Goal: Task Accomplishment & Management: Use online tool/utility

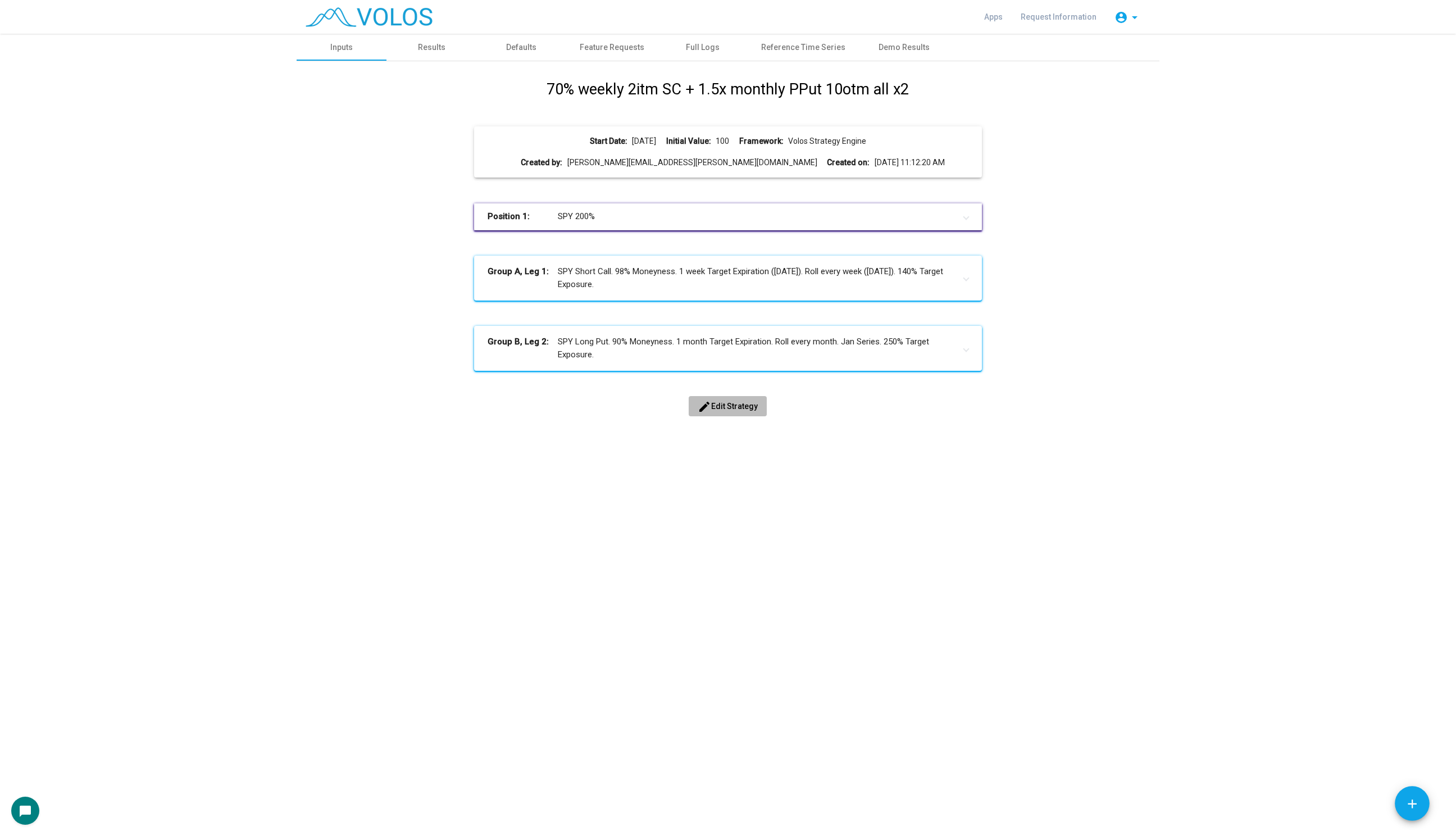
click at [726, 405] on span "edit Edit Strategy" at bounding box center [728, 406] width 60 height 9
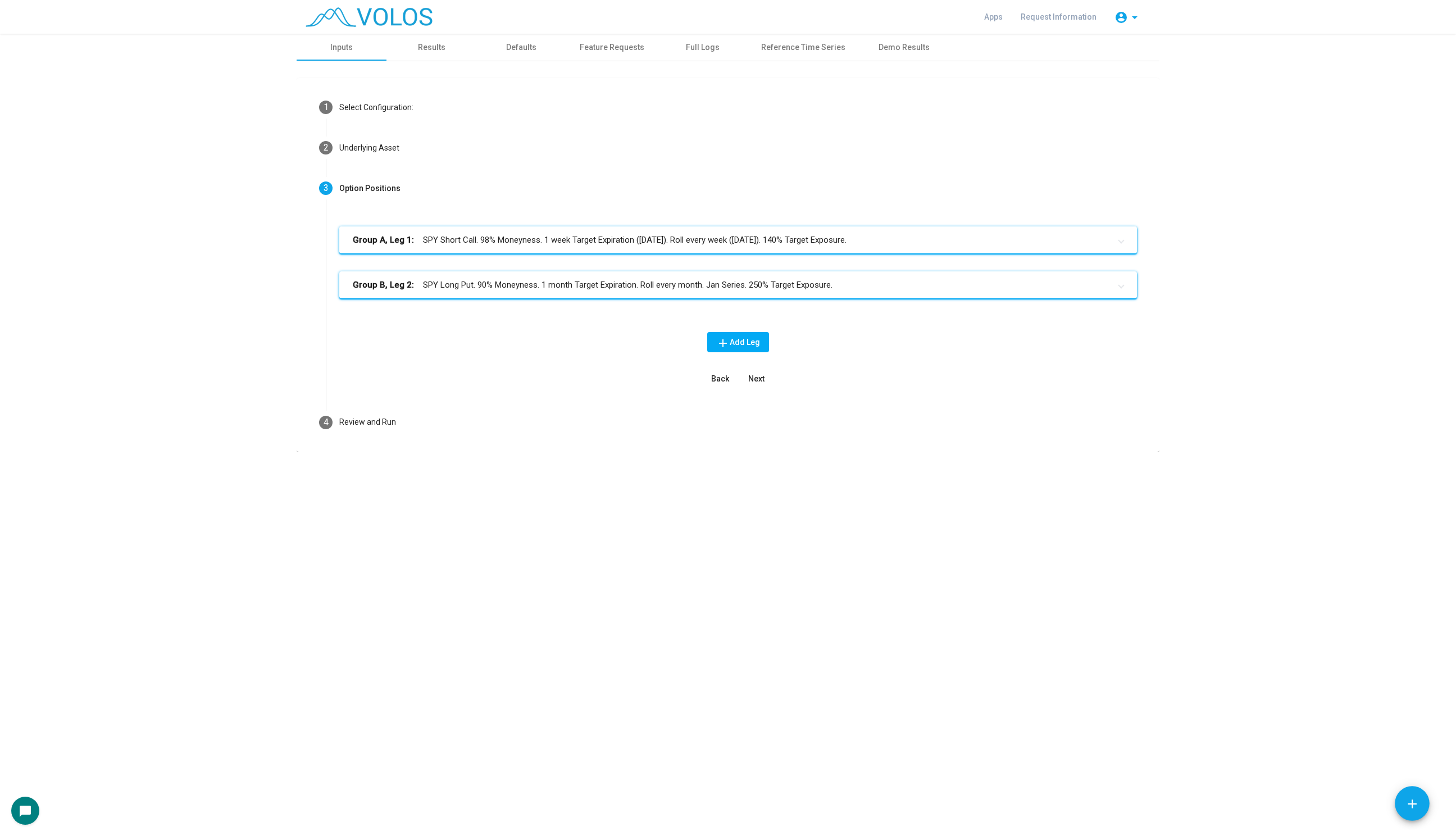
click at [456, 249] on mat-expansion-panel-header "Group A, Leg 1: SPY Short Call. 98% Moneyness. 1 week Target Expiration ([DATE]…" at bounding box center [738, 240] width 798 height 27
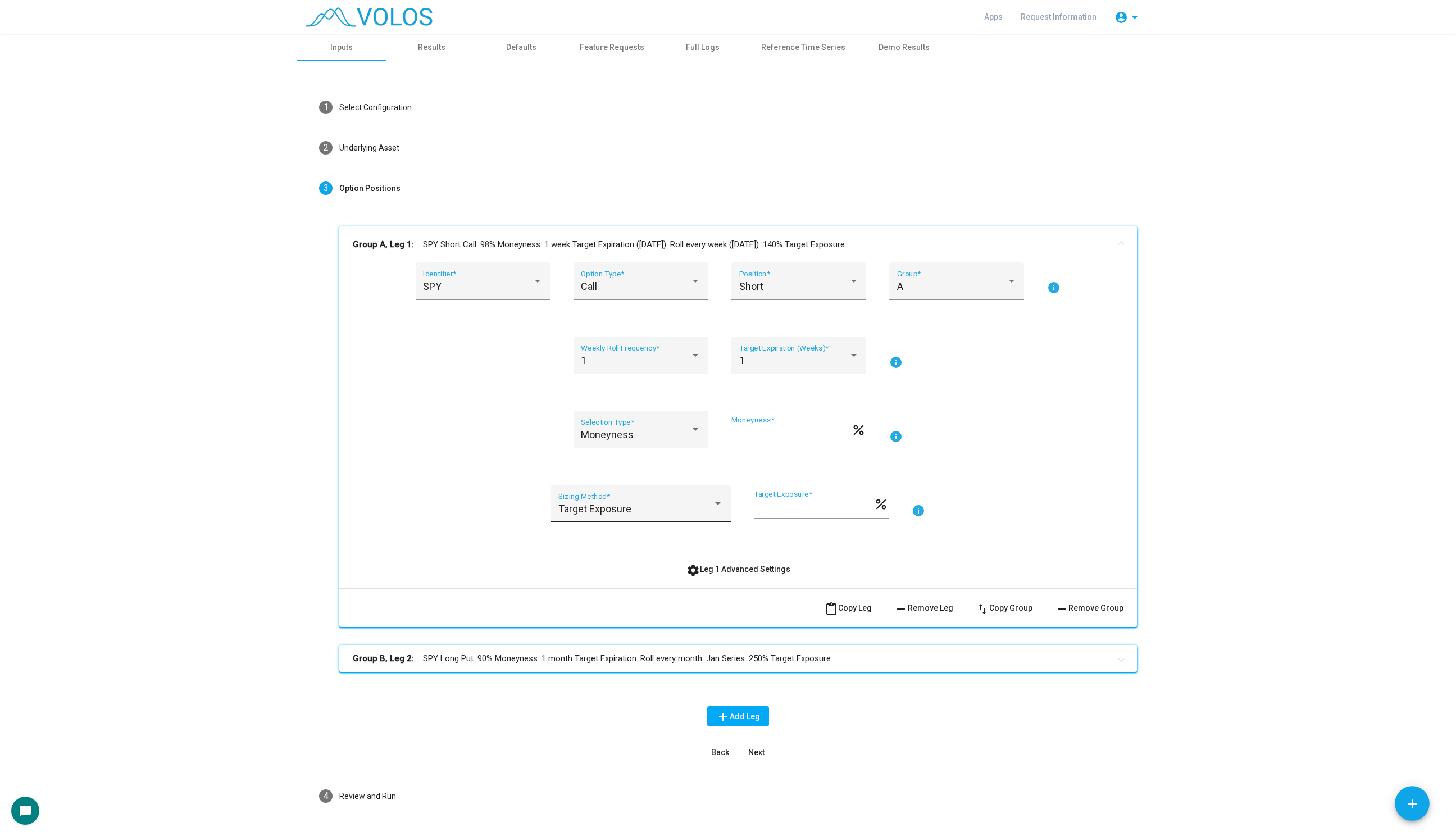
scroll to position [34, 0]
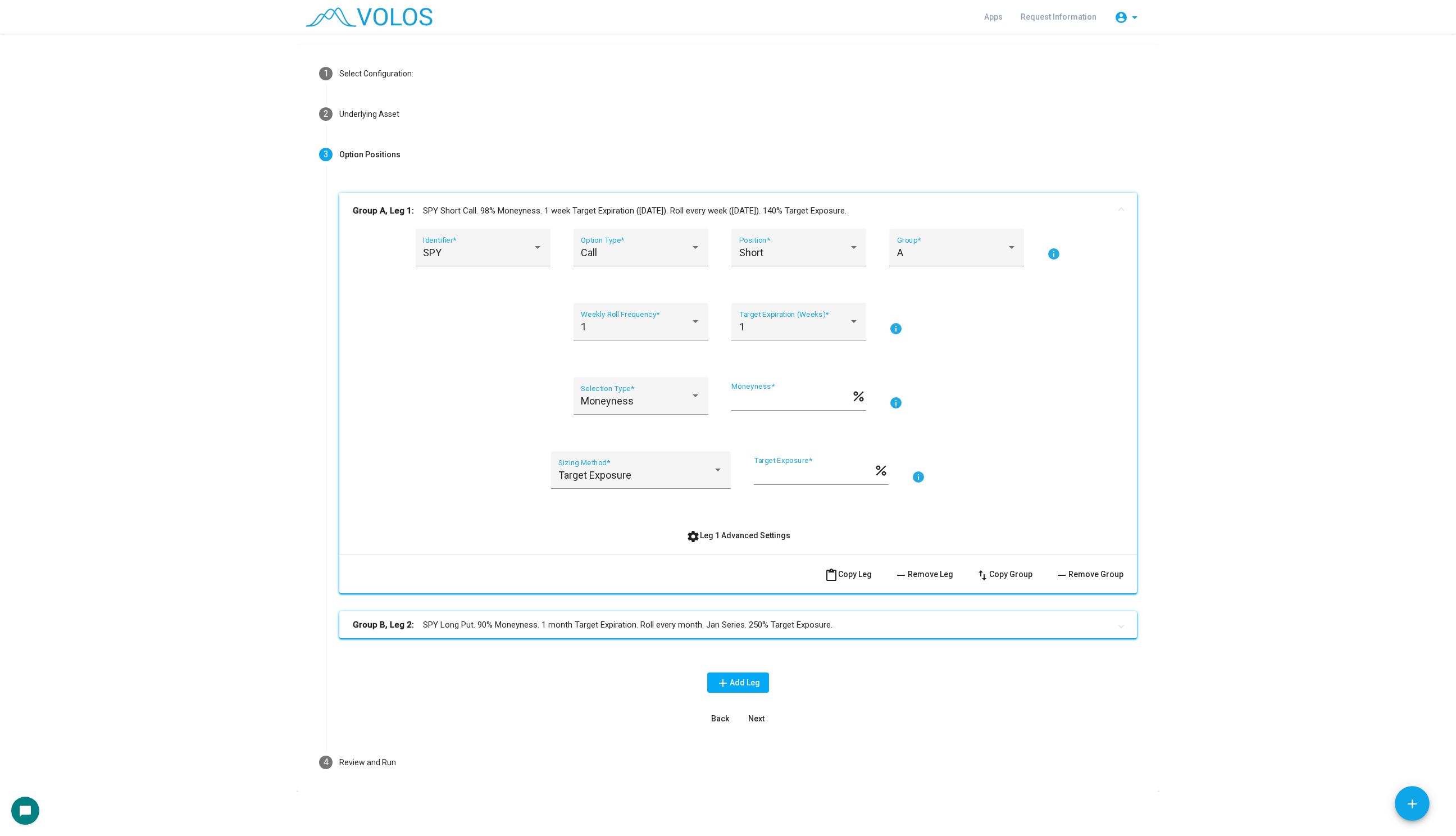
click at [765, 414] on div "** Moneyness * percent" at bounding box center [799, 403] width 135 height 42
click at [766, 407] on div "** Moneyness *" at bounding box center [791, 396] width 120 height 28
type input "**"
drag, startPoint x: 802, startPoint y: 477, endPoint x: 701, endPoint y: 476, distance: 101.0
click at [701, 476] on div "Target Exposure Sizing Method * *** Target Exposure * percent info" at bounding box center [738, 476] width 770 height 51
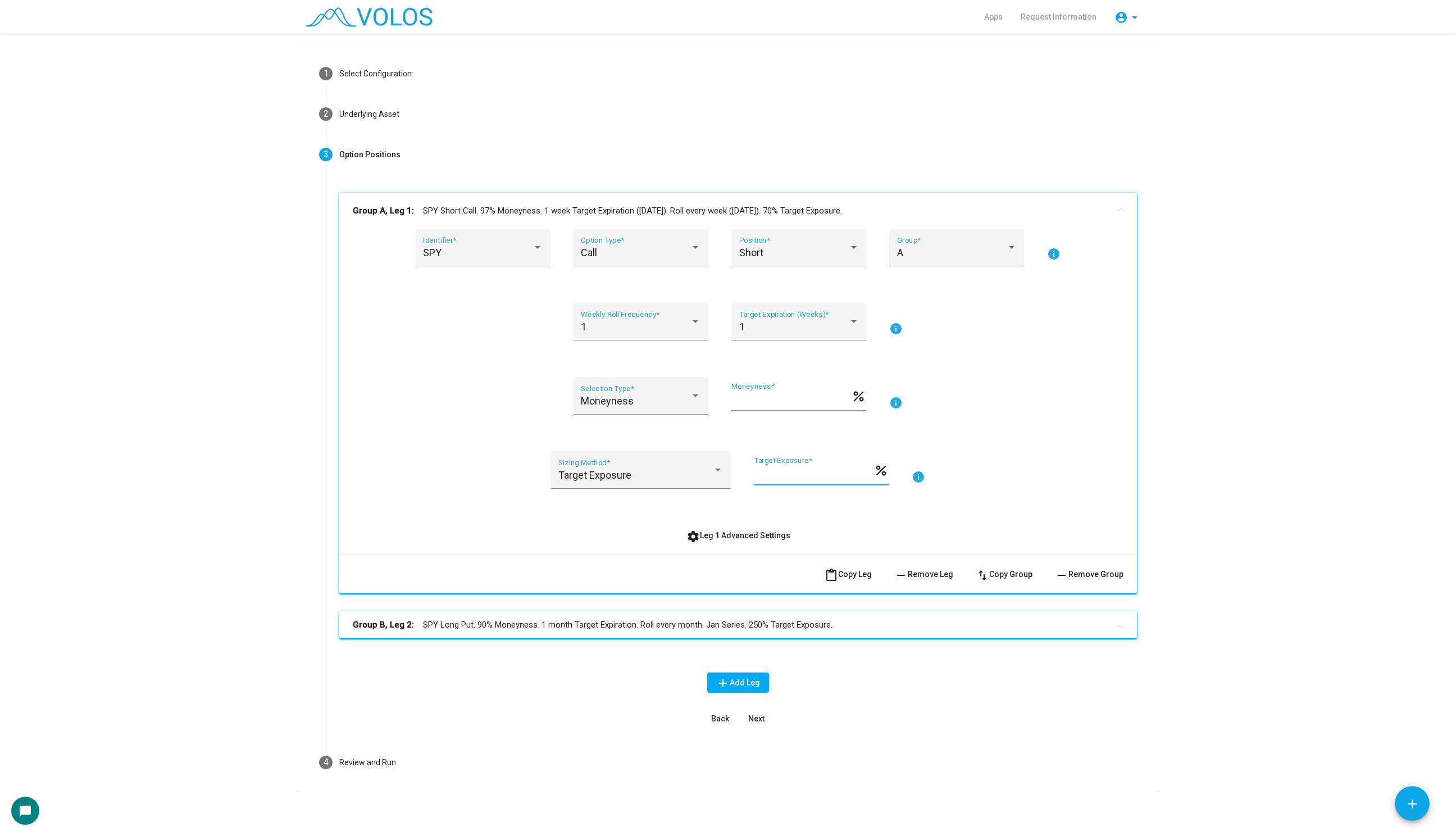
type input "**"
click at [244, 561] on as-strategy-engine-wrapper "**********" at bounding box center [728, 395] width 1456 height 791
click at [459, 632] on mat-expansion-panel-header "Group B, Leg 2: SPY Long Put. 90% Moneyness. 1 month Target Expiration. Roll ev…" at bounding box center [738, 624] width 798 height 27
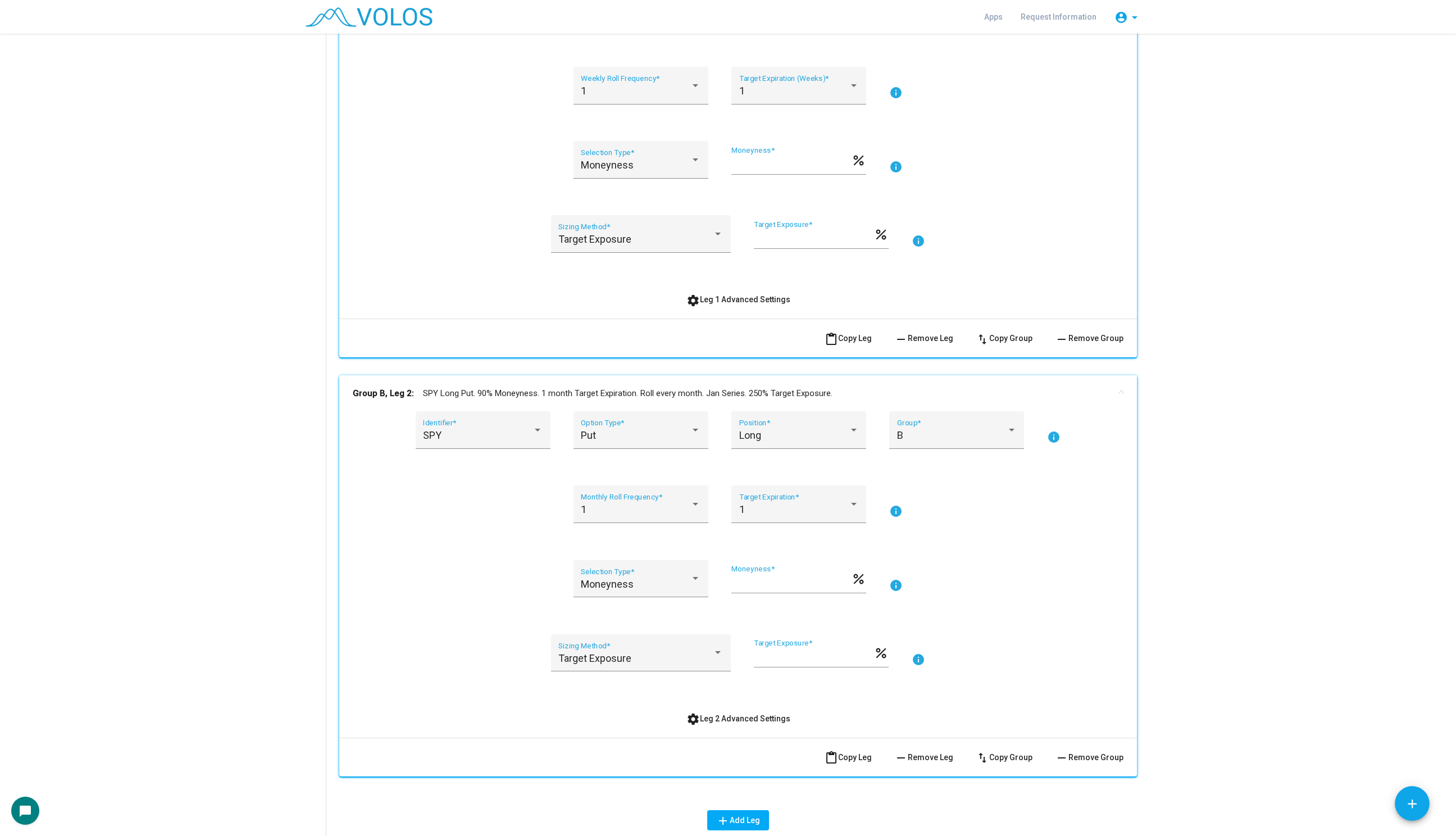
scroll to position [290, 0]
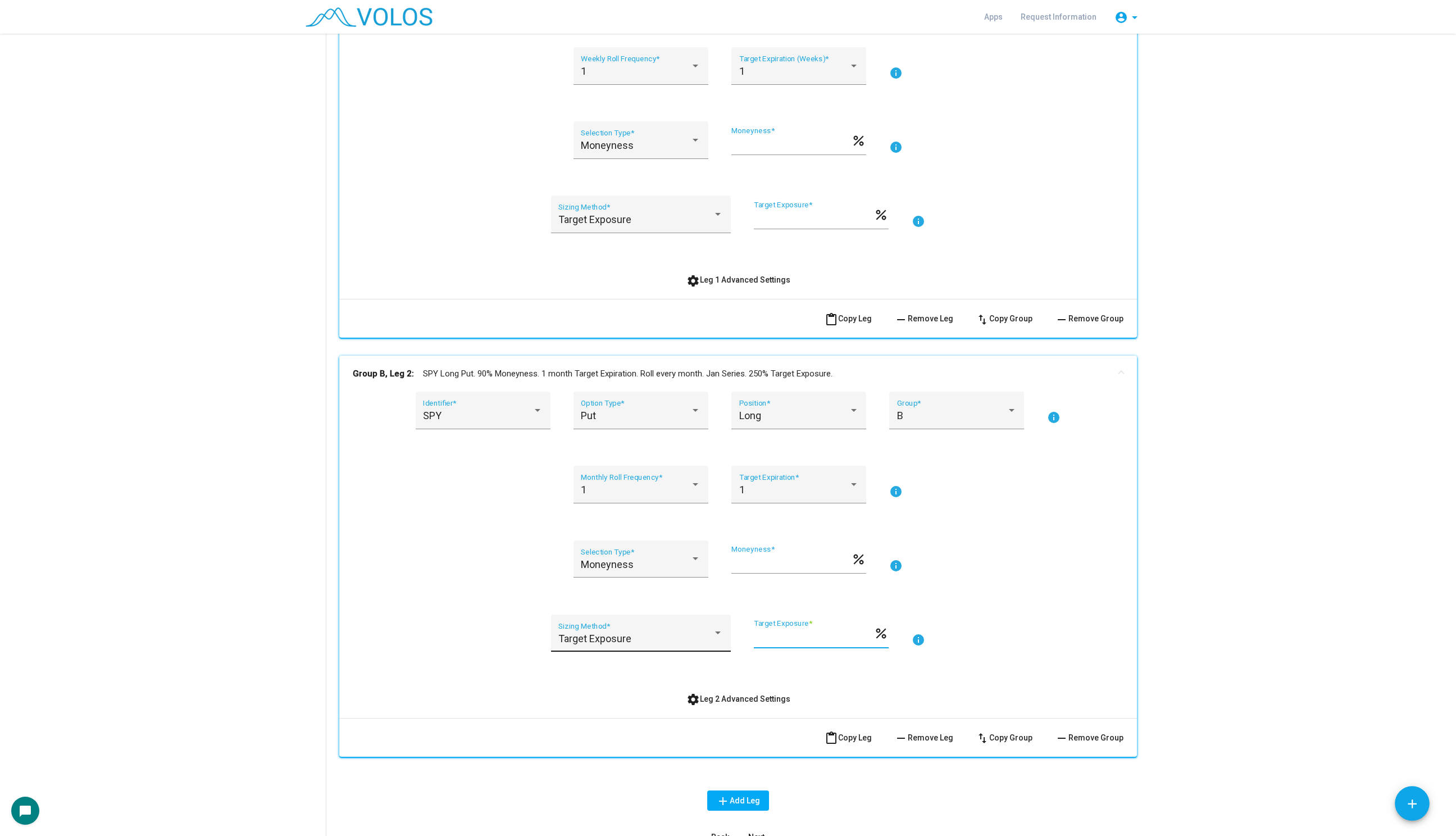
drag, startPoint x: 790, startPoint y: 637, endPoint x: 689, endPoint y: 632, distance: 101.1
click at [689, 632] on div "Target Exposure Sizing Method * *** Target Exposure * percent info" at bounding box center [738, 640] width 770 height 51
type input "**"
click at [170, 484] on as-strategy-engine-wrapper "**********" at bounding box center [728, 327] width 1456 height 1166
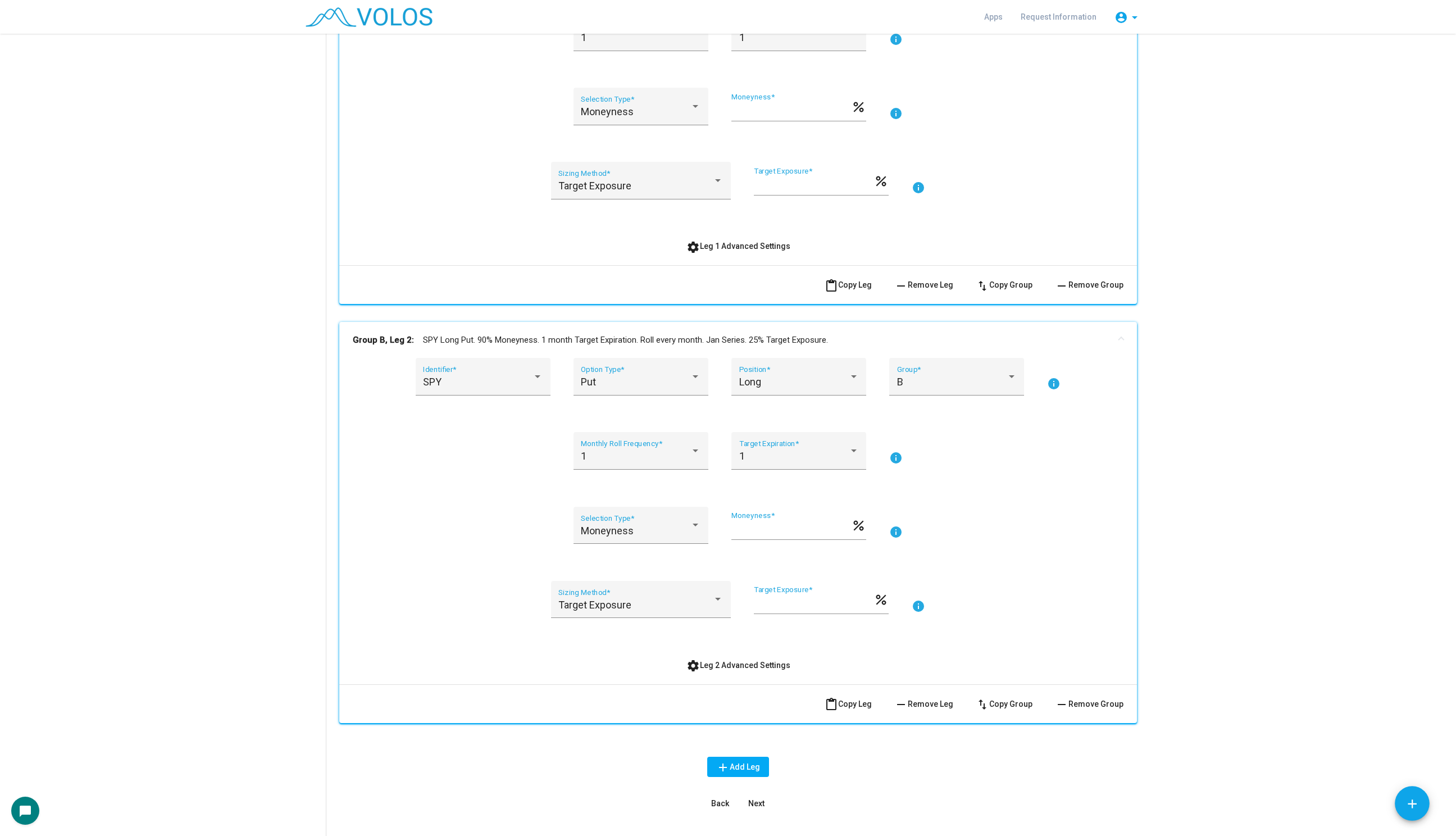
scroll to position [353, 0]
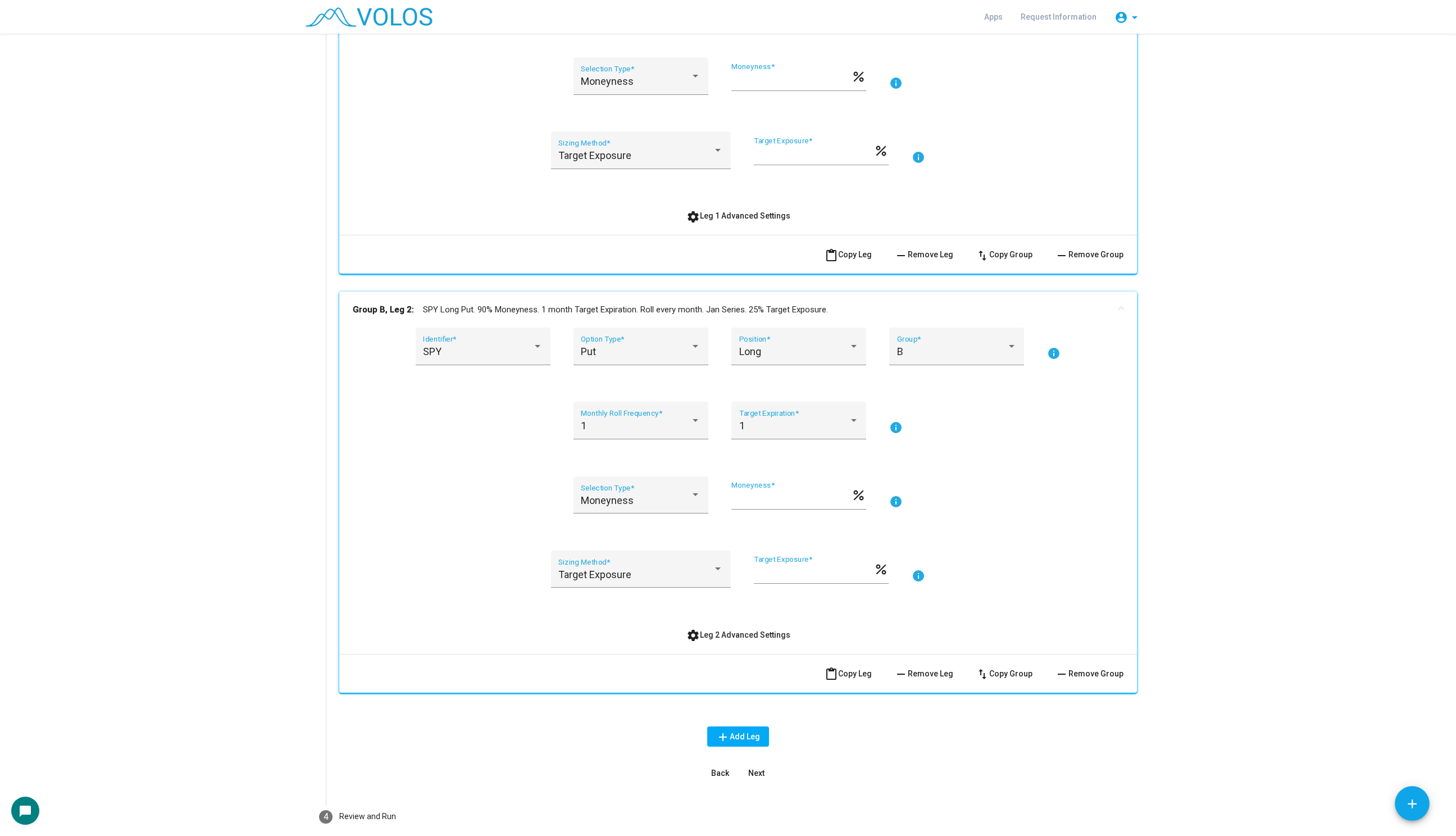
click at [765, 501] on input "**" at bounding box center [791, 499] width 120 height 12
type input "**"
click at [449, 482] on div "Moneyness Selection Type * ** Moneyness * percent info" at bounding box center [738, 501] width 770 height 51
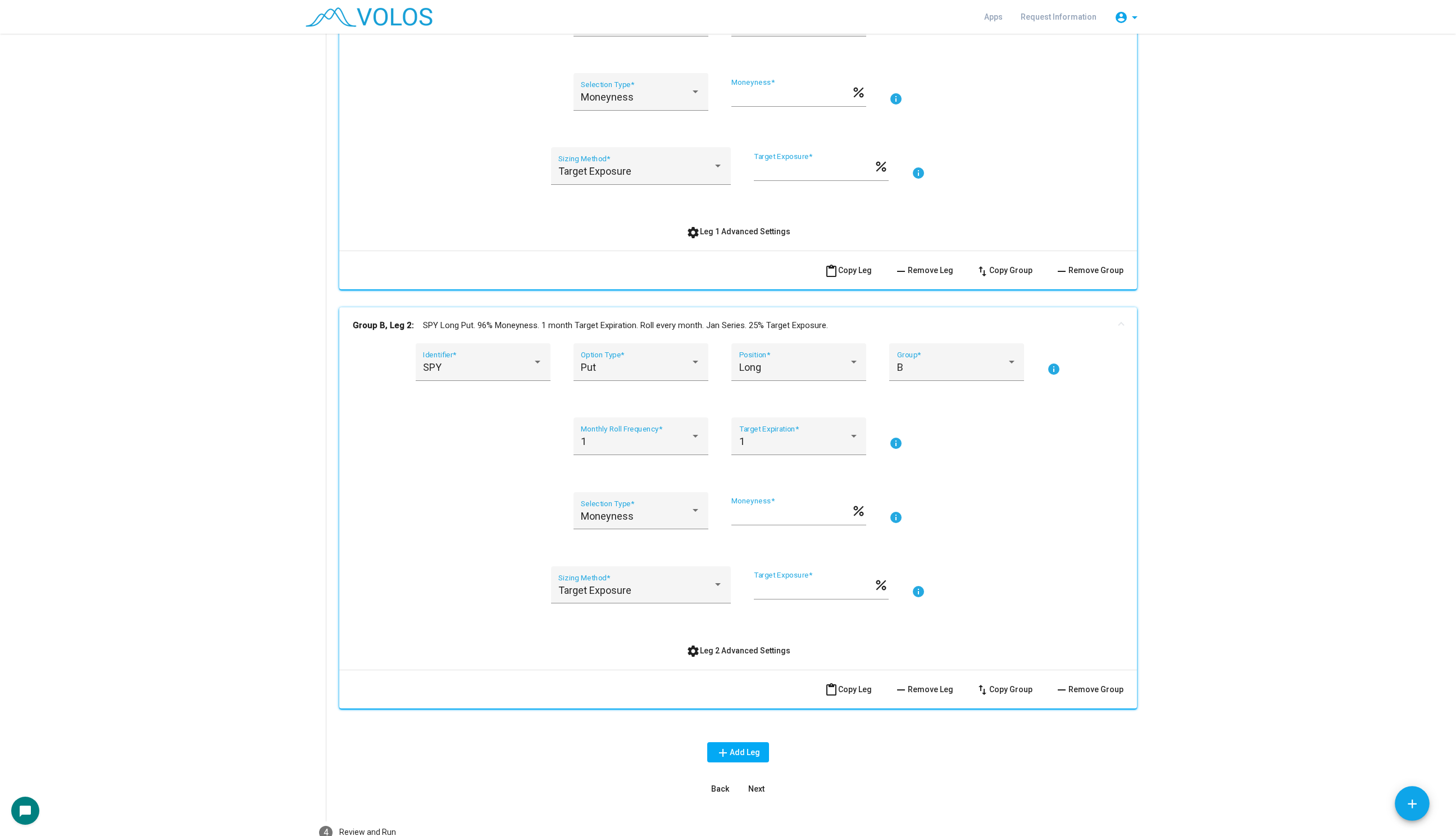
scroll to position [333, 0]
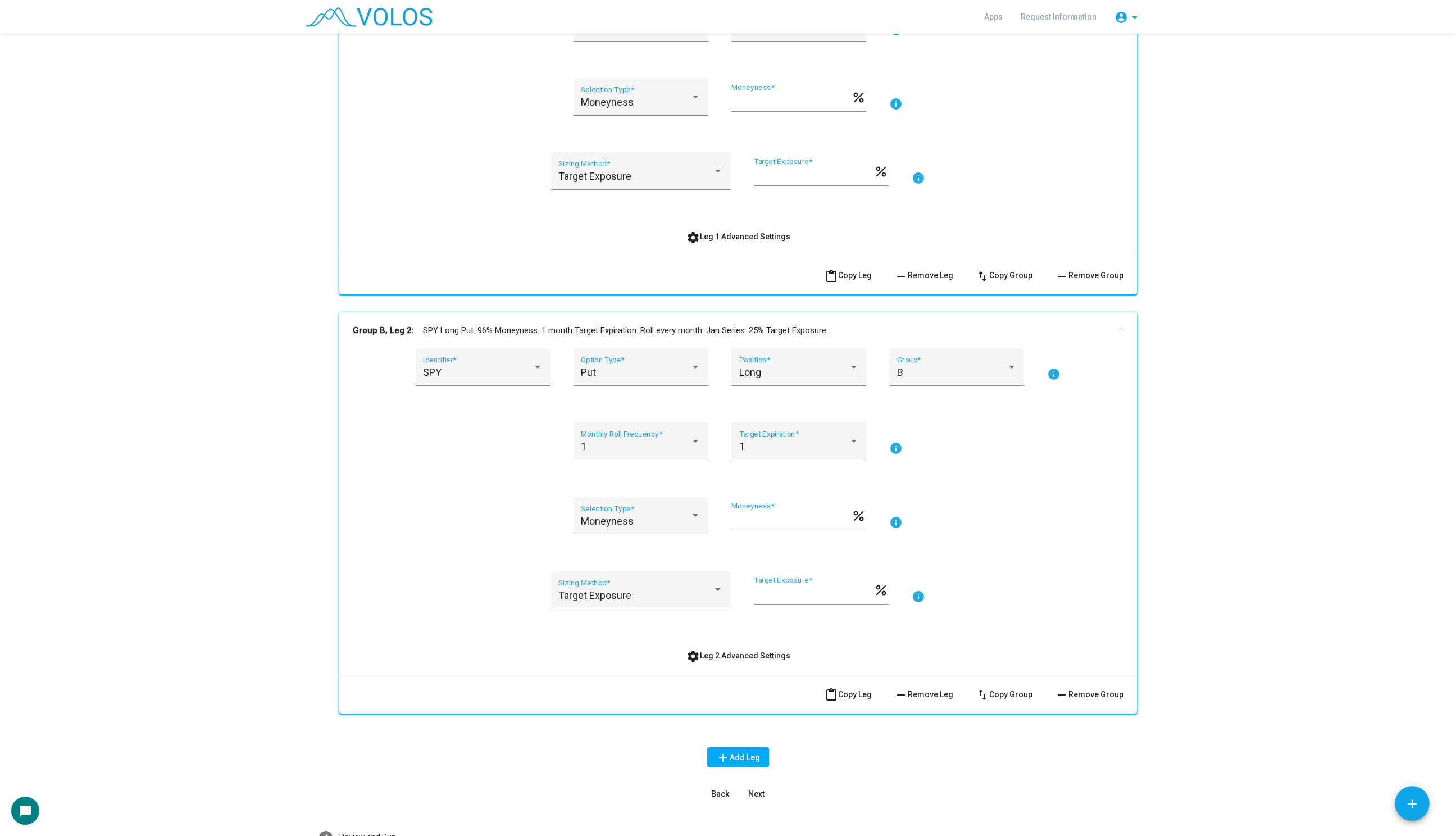
click at [736, 660] on button "settings Leg 2 Advanced Settings" at bounding box center [737, 656] width 122 height 20
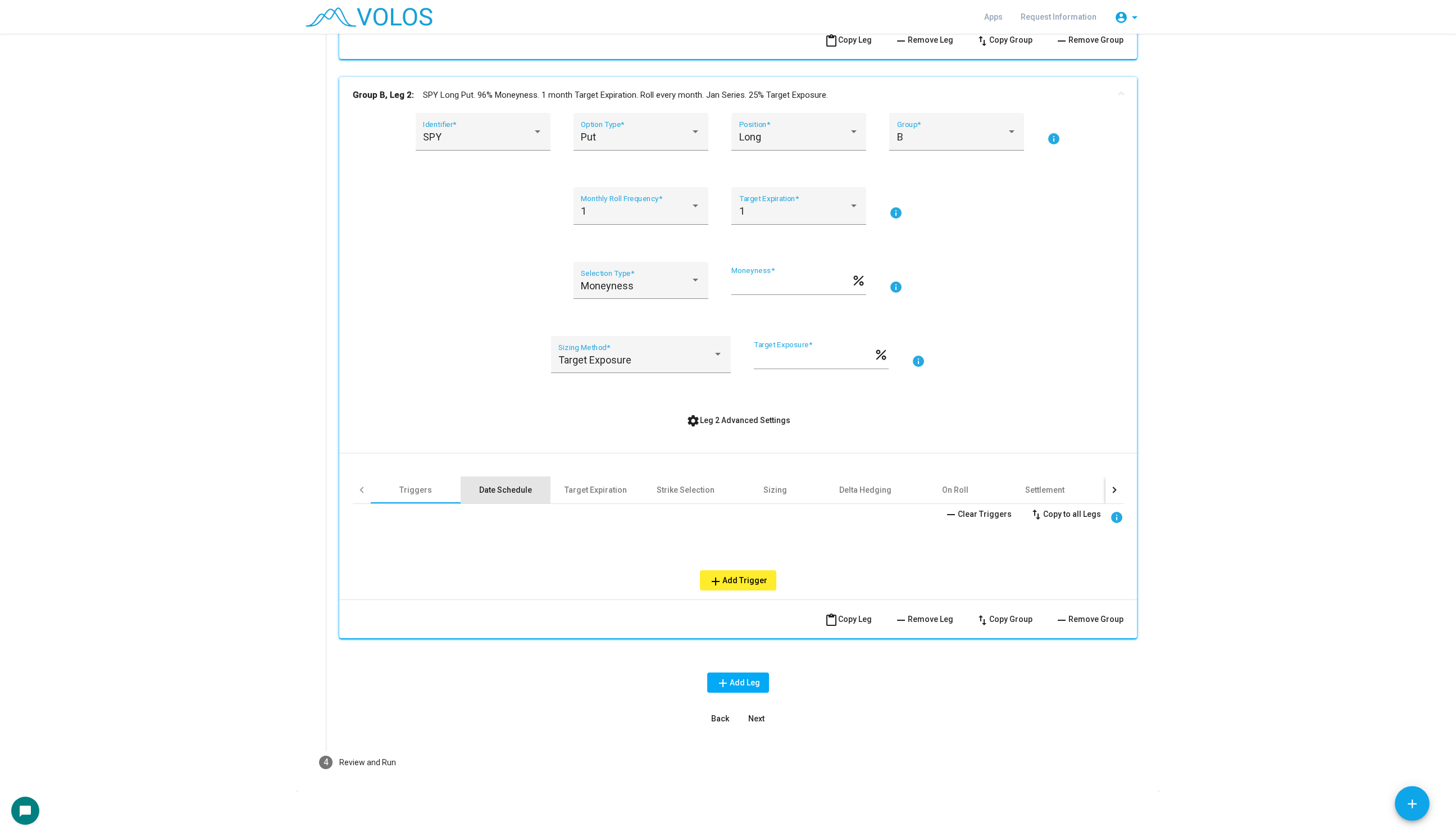
click at [493, 492] on div "Date Schedule" at bounding box center [505, 490] width 53 height 12
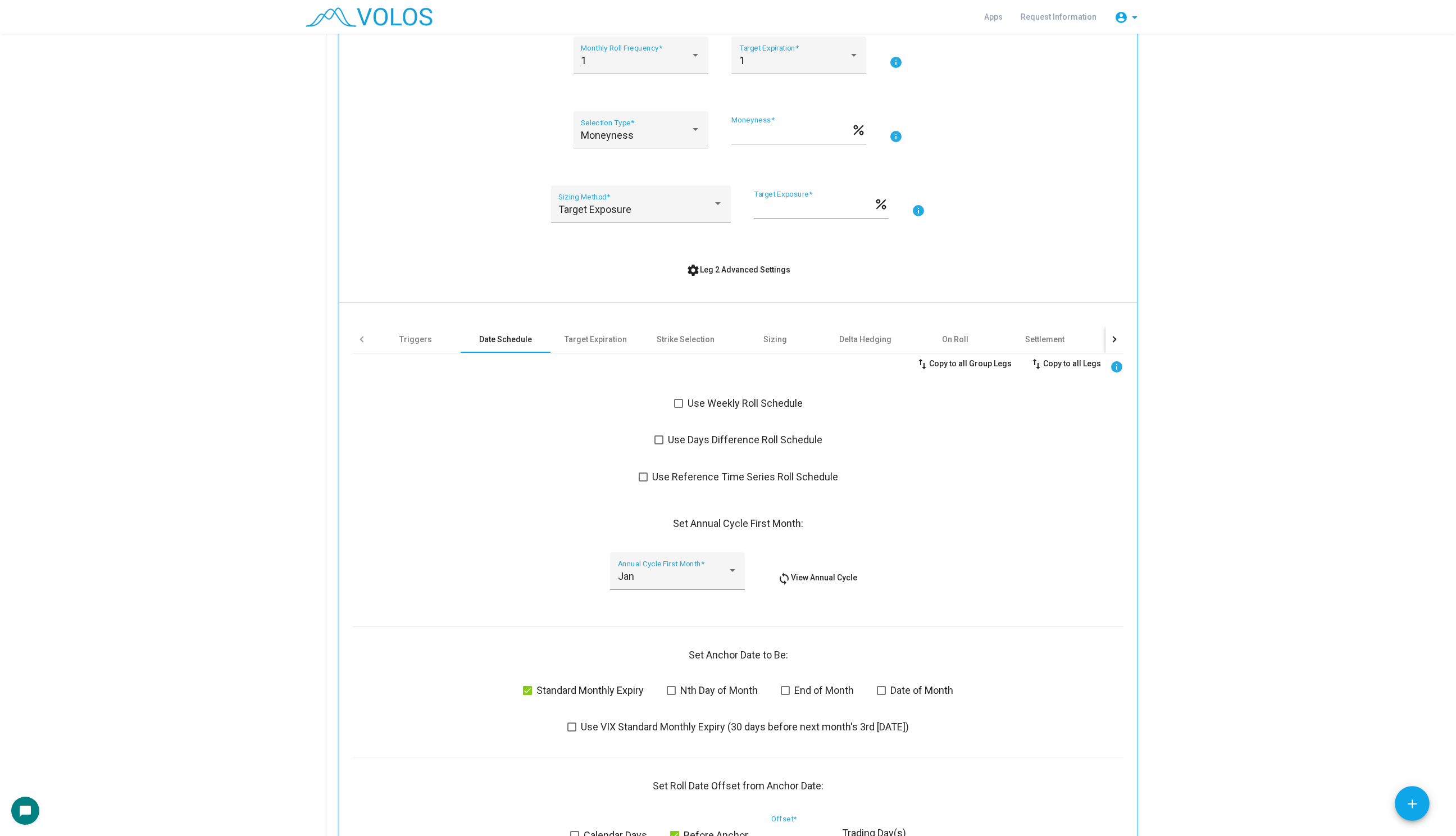
scroll to position [784, 0]
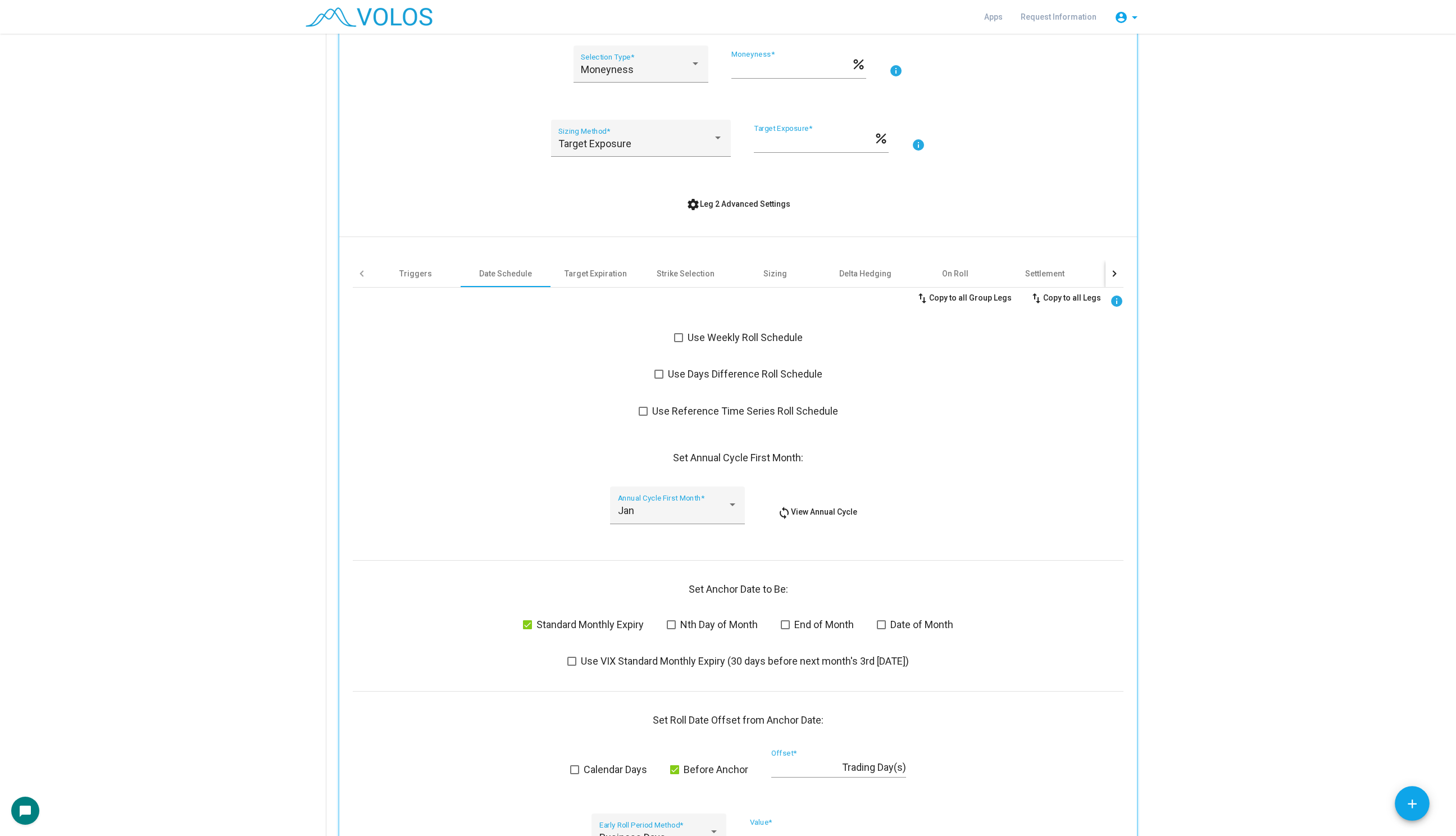
click at [685, 335] on label "Use Weekly Roll Schedule" at bounding box center [738, 338] width 129 height 14
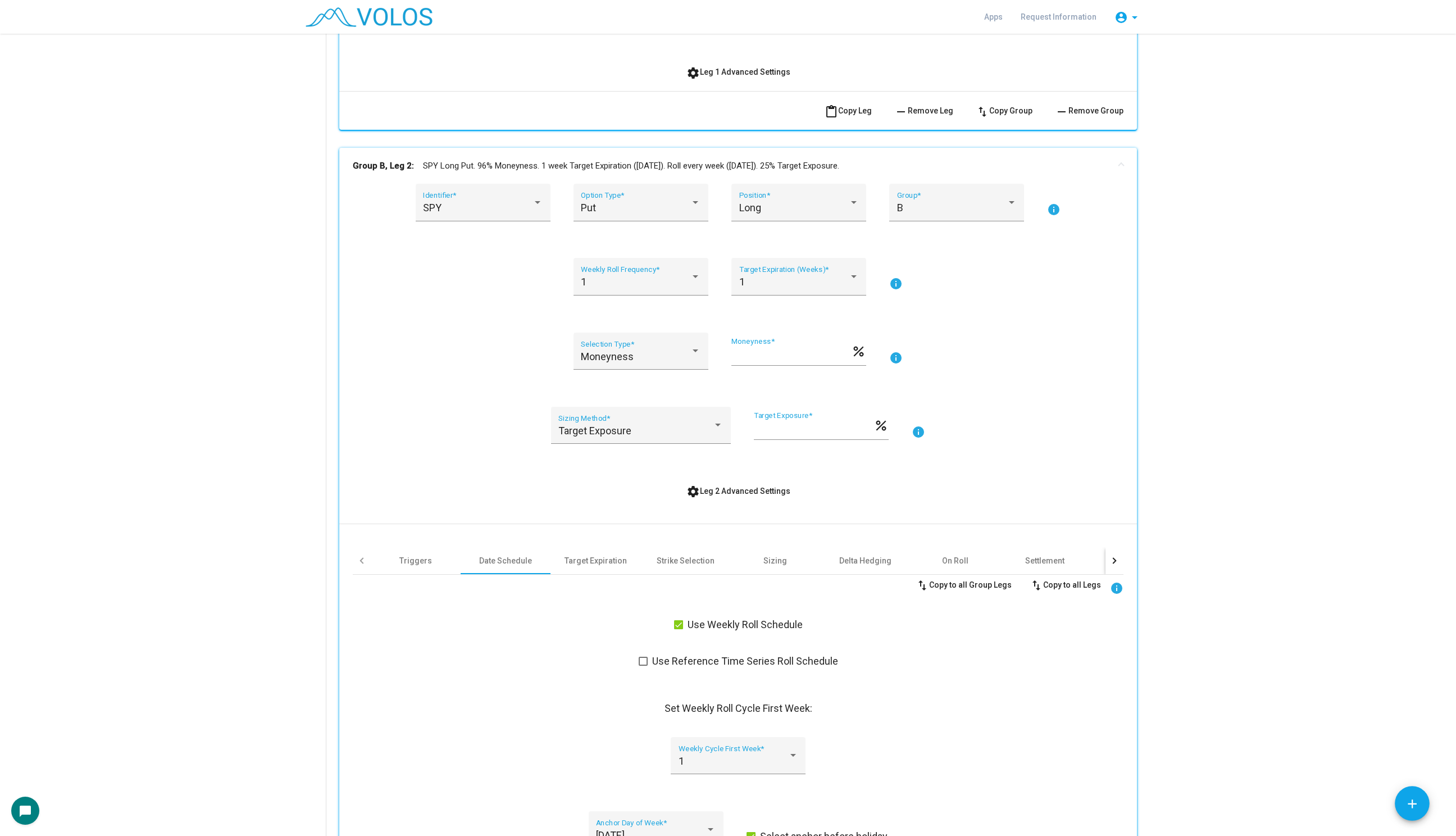
scroll to position [458, 0]
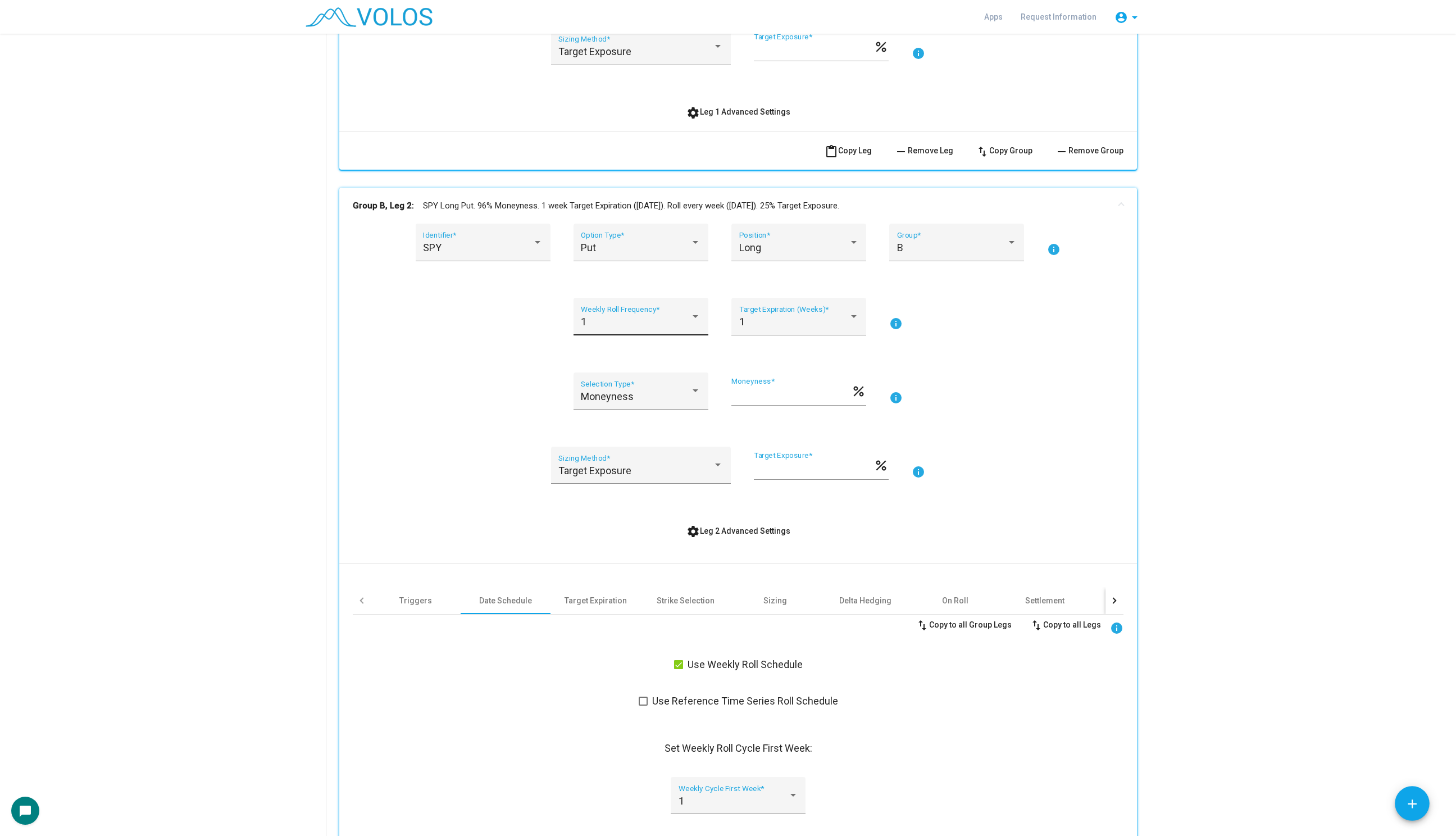
click at [647, 305] on div "1 Weekly Roll Frequency *" at bounding box center [640, 320] width 120 height 30
click at [639, 407] on span "4" at bounding box center [640, 412] width 120 height 30
click at [771, 319] on span at bounding box center [794, 322] width 109 height 12
click at [771, 349] on span "4" at bounding box center [799, 351] width 120 height 30
click at [444, 337] on div "4 Weekly Roll Frequency * 4 Target Expiration (Weeks) * info" at bounding box center [738, 323] width 770 height 51
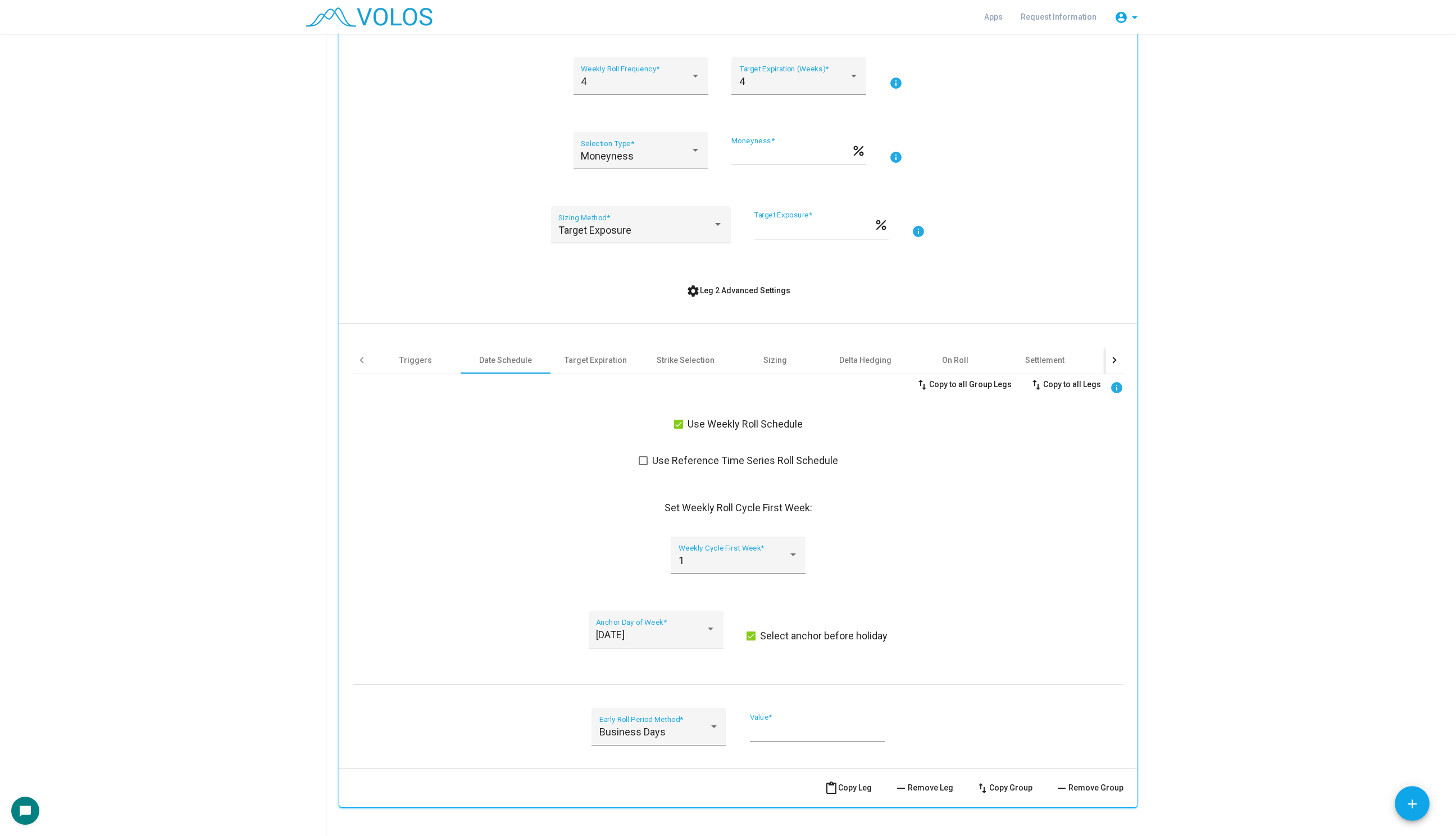
scroll to position [704, 0]
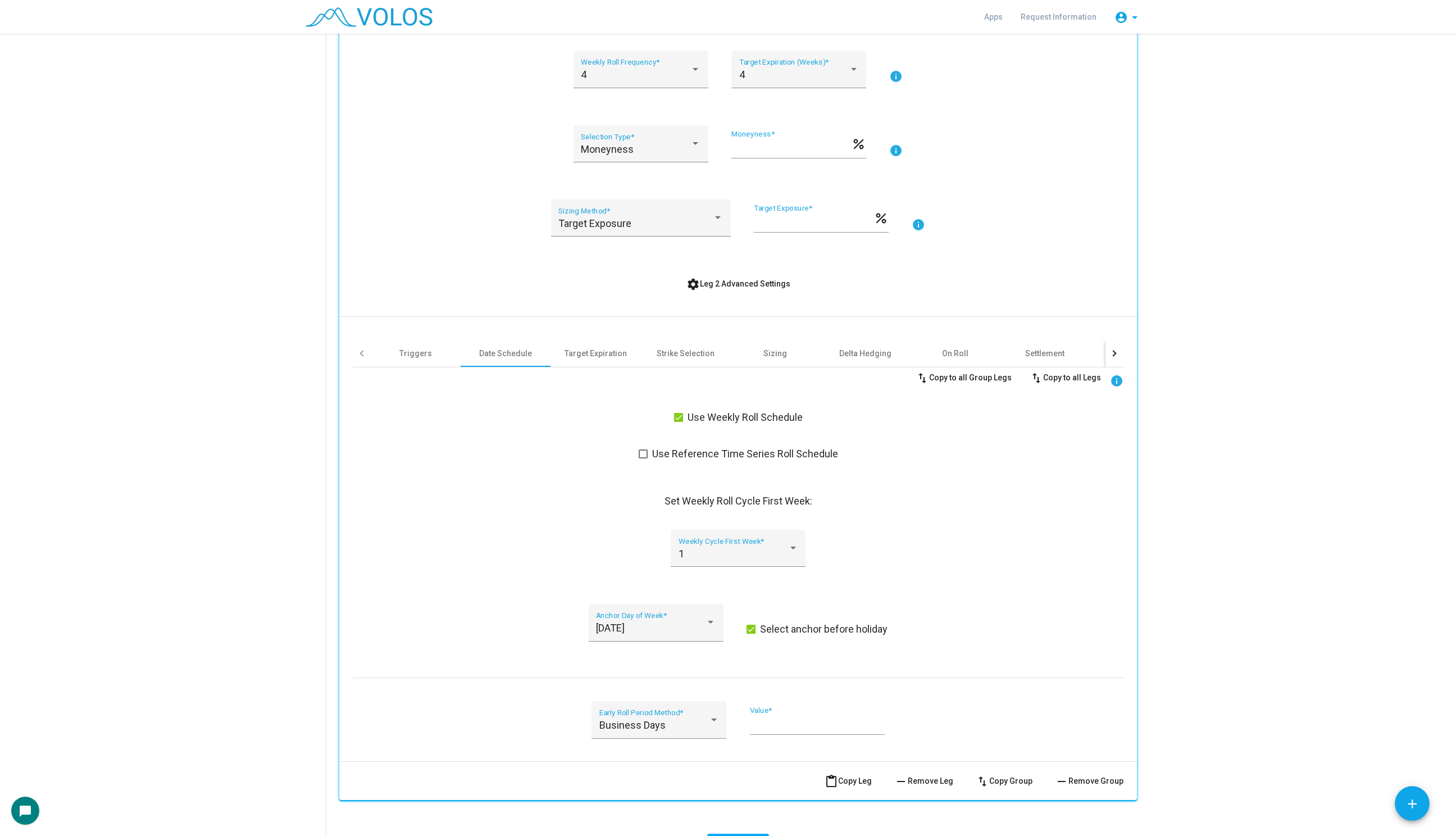
click at [709, 284] on span "settings Leg 2 Advanced Settings" at bounding box center [738, 283] width 104 height 9
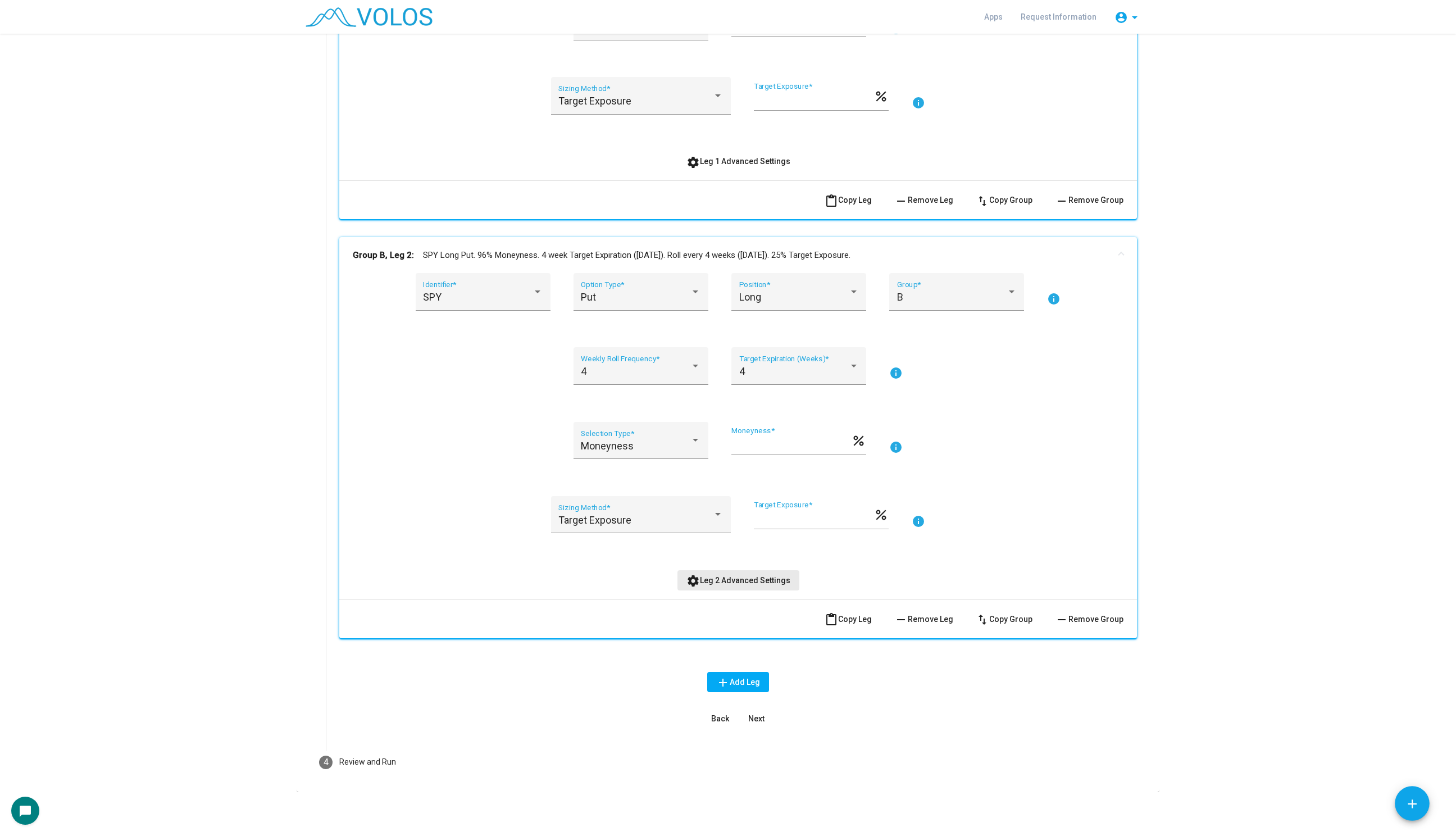
click at [749, 583] on span "settings Leg 2 Advanced Settings" at bounding box center [738, 579] width 104 height 9
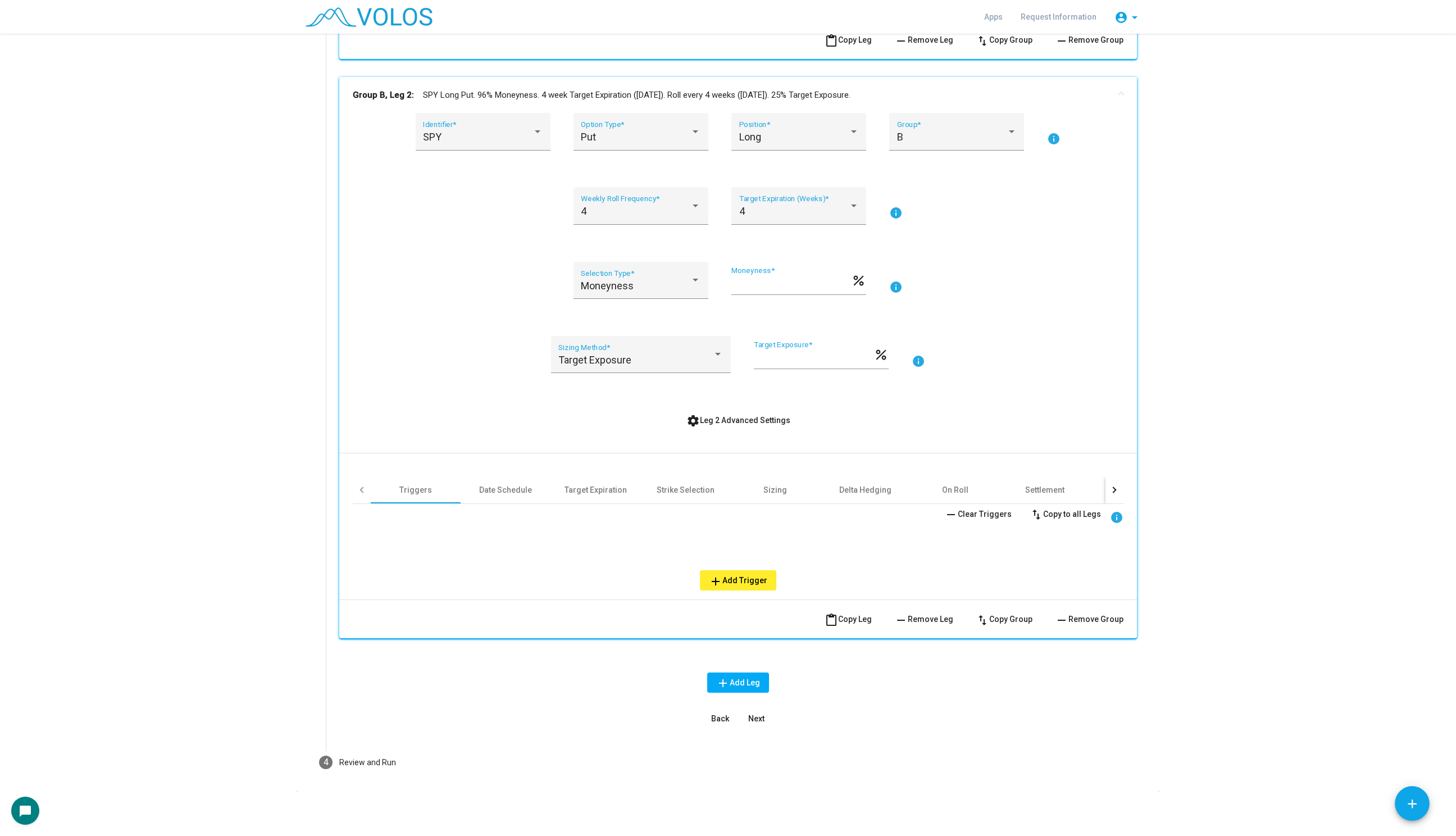
click at [480, 461] on div "Triggers Date Schedule Target Expiration Strike Selection Sizing Delta Hedging …" at bounding box center [738, 522] width 770 height 137
click at [490, 490] on div "Date Schedule" at bounding box center [505, 490] width 53 height 12
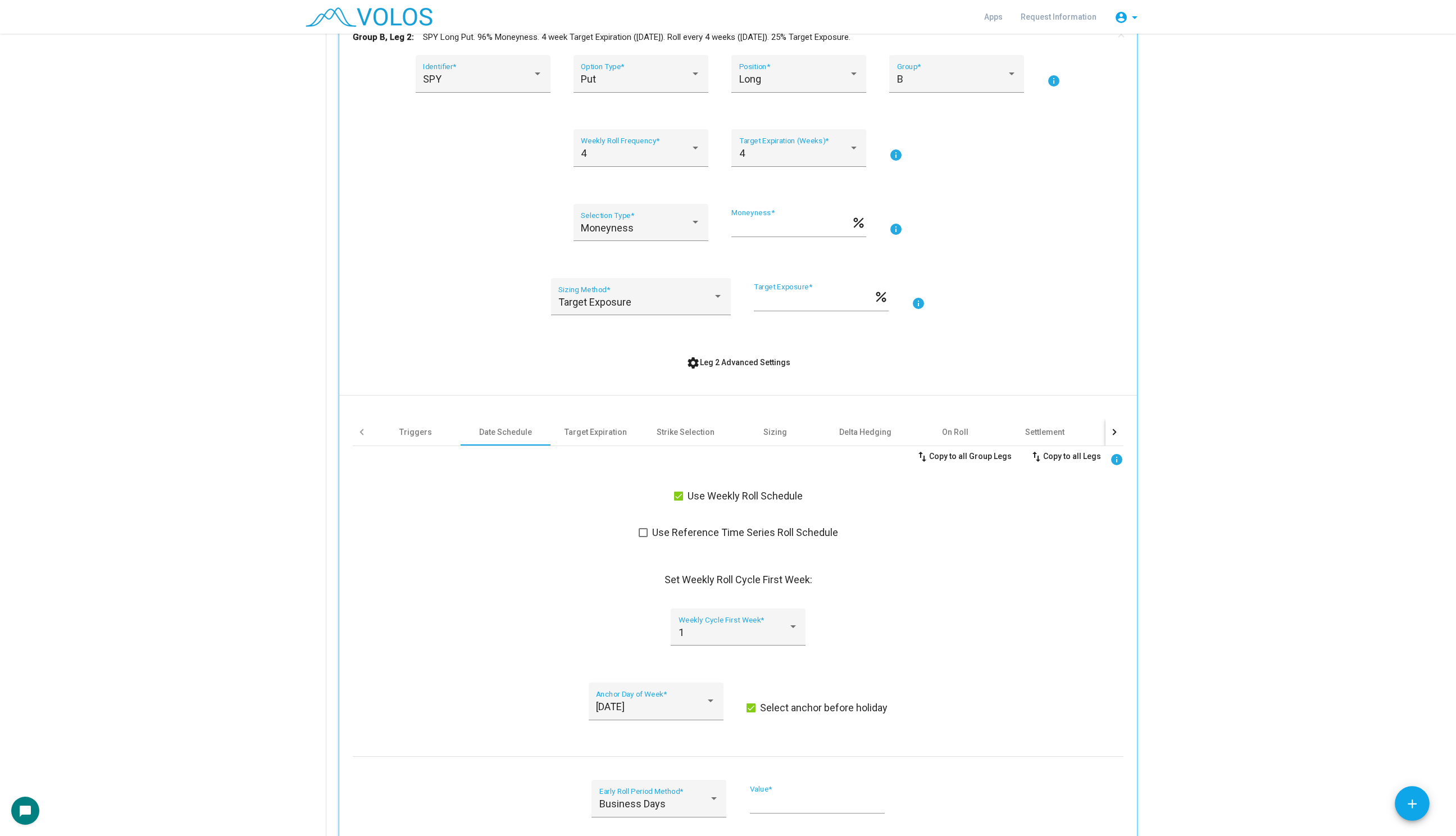
click at [744, 358] on span "settings Leg 2 Advanced Settings" at bounding box center [738, 362] width 104 height 9
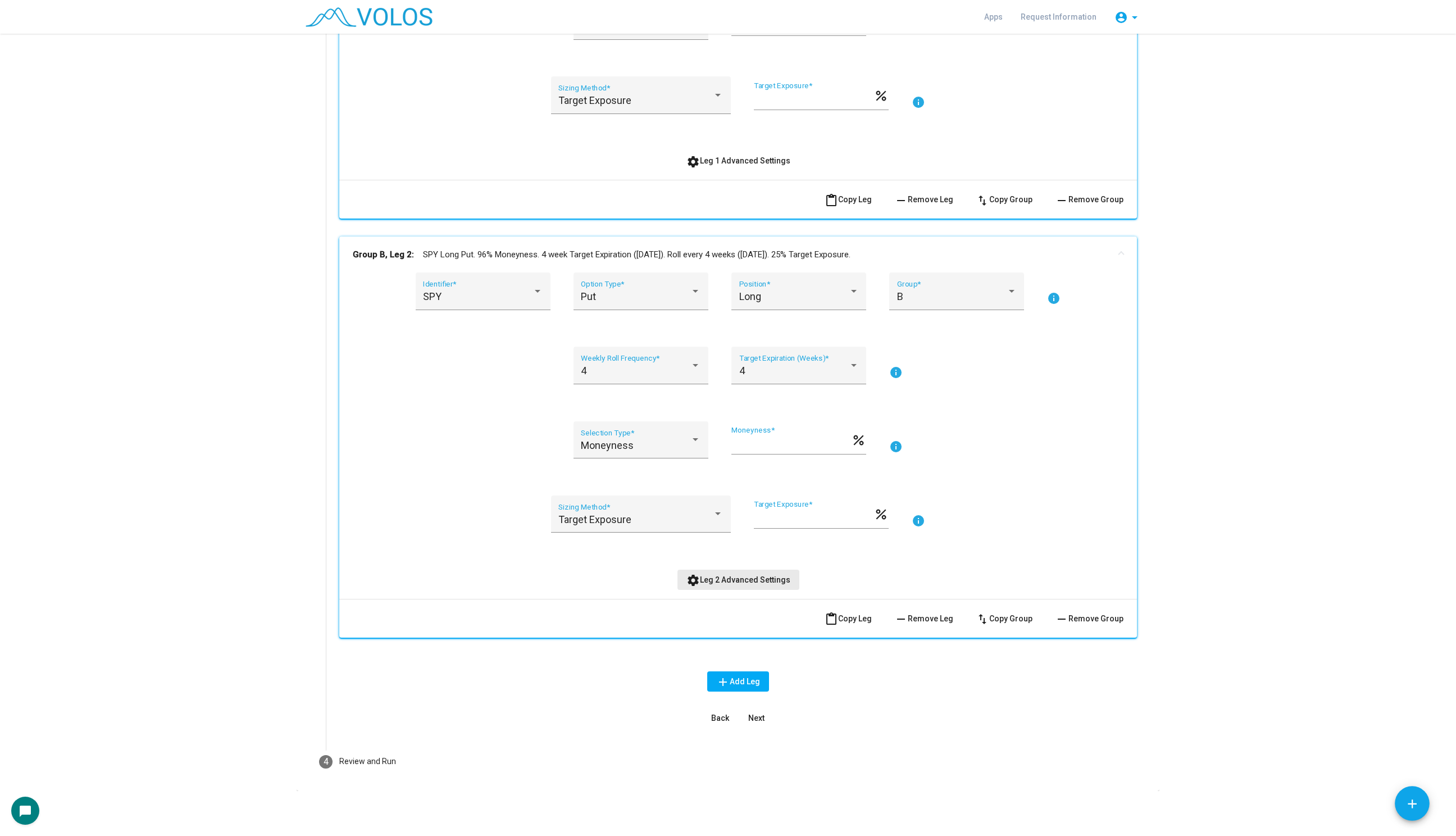
scroll to position [408, 0]
click at [844, 621] on span "content_paste Copy Leg" at bounding box center [847, 618] width 47 height 9
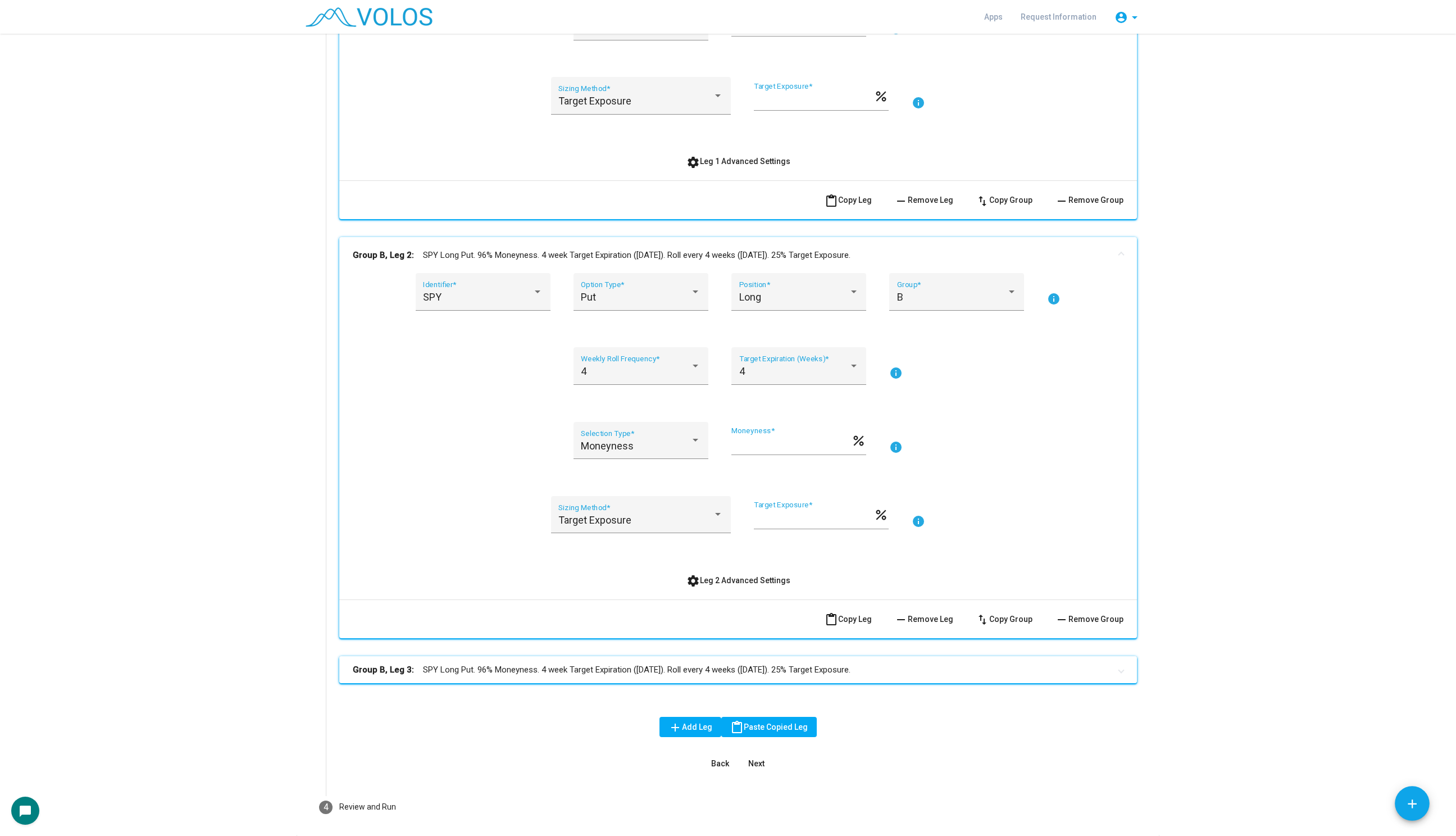
click at [712, 677] on mat-expansion-panel-header "Group B, Leg 3: SPY Long Put. 96% Moneyness. 4 week Target Expiration (Friday).…" at bounding box center [738, 670] width 798 height 27
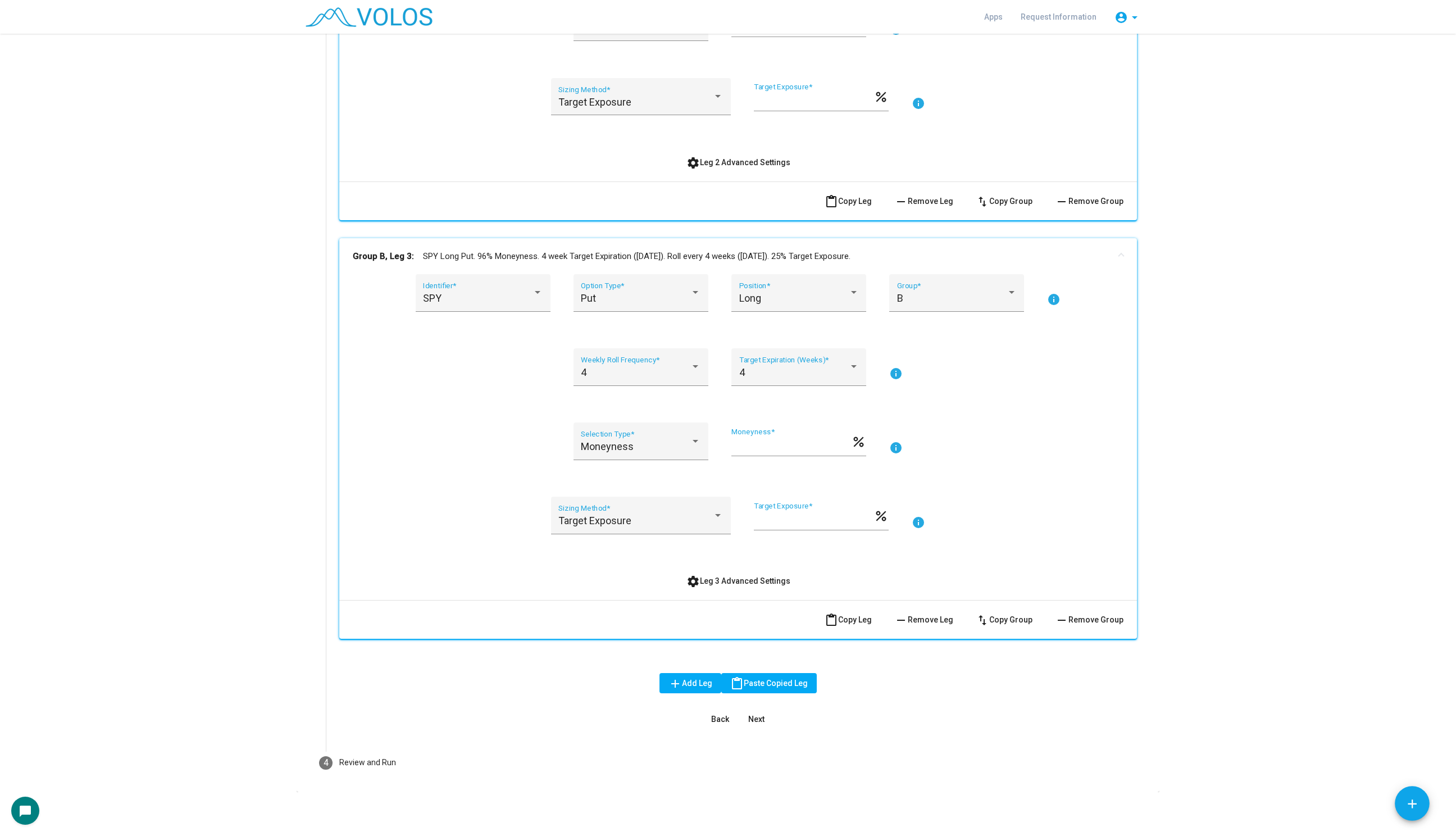
click at [721, 580] on span "settings Leg 3 Advanced Settings" at bounding box center [738, 580] width 104 height 9
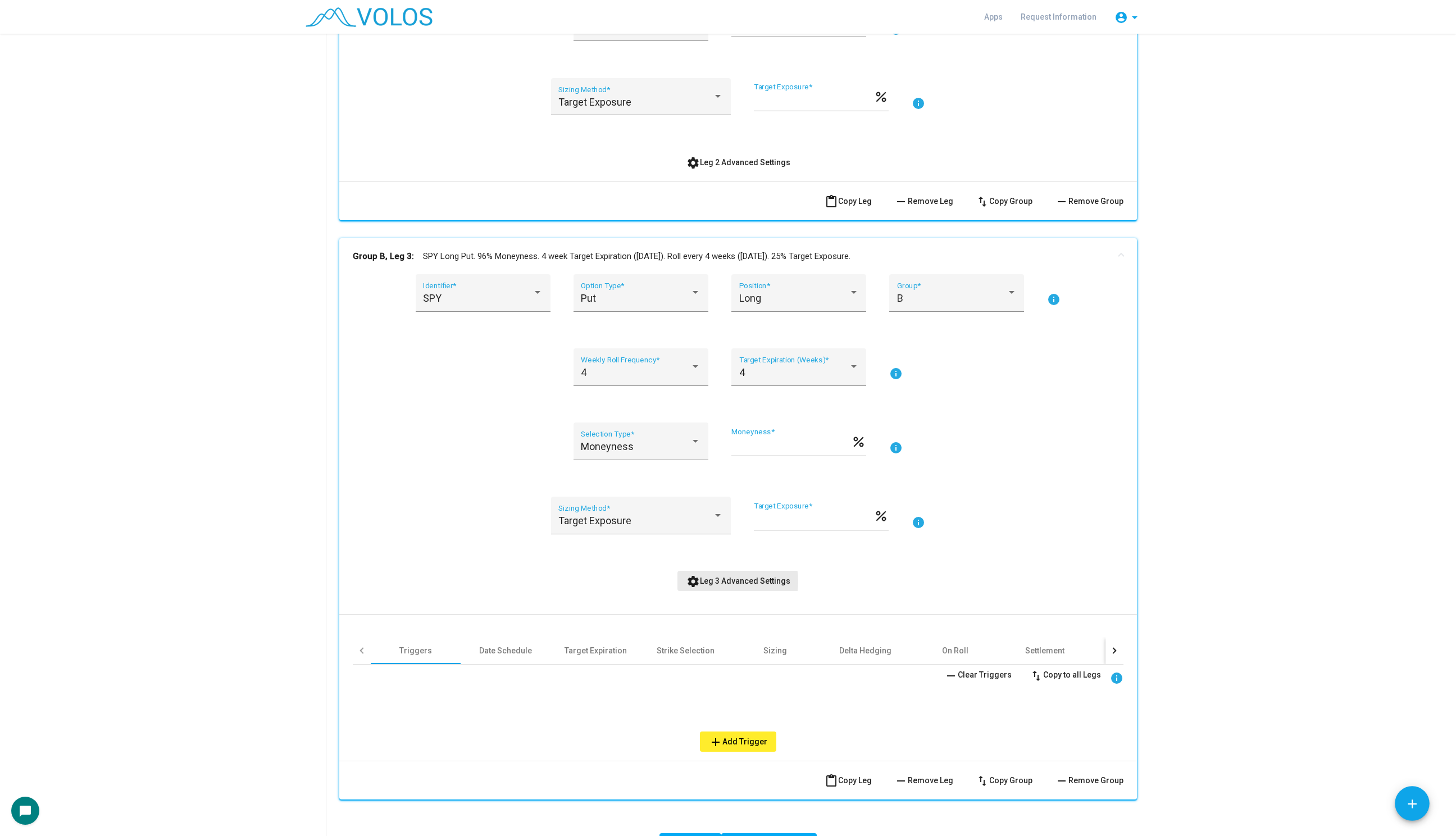
scroll to position [986, 0]
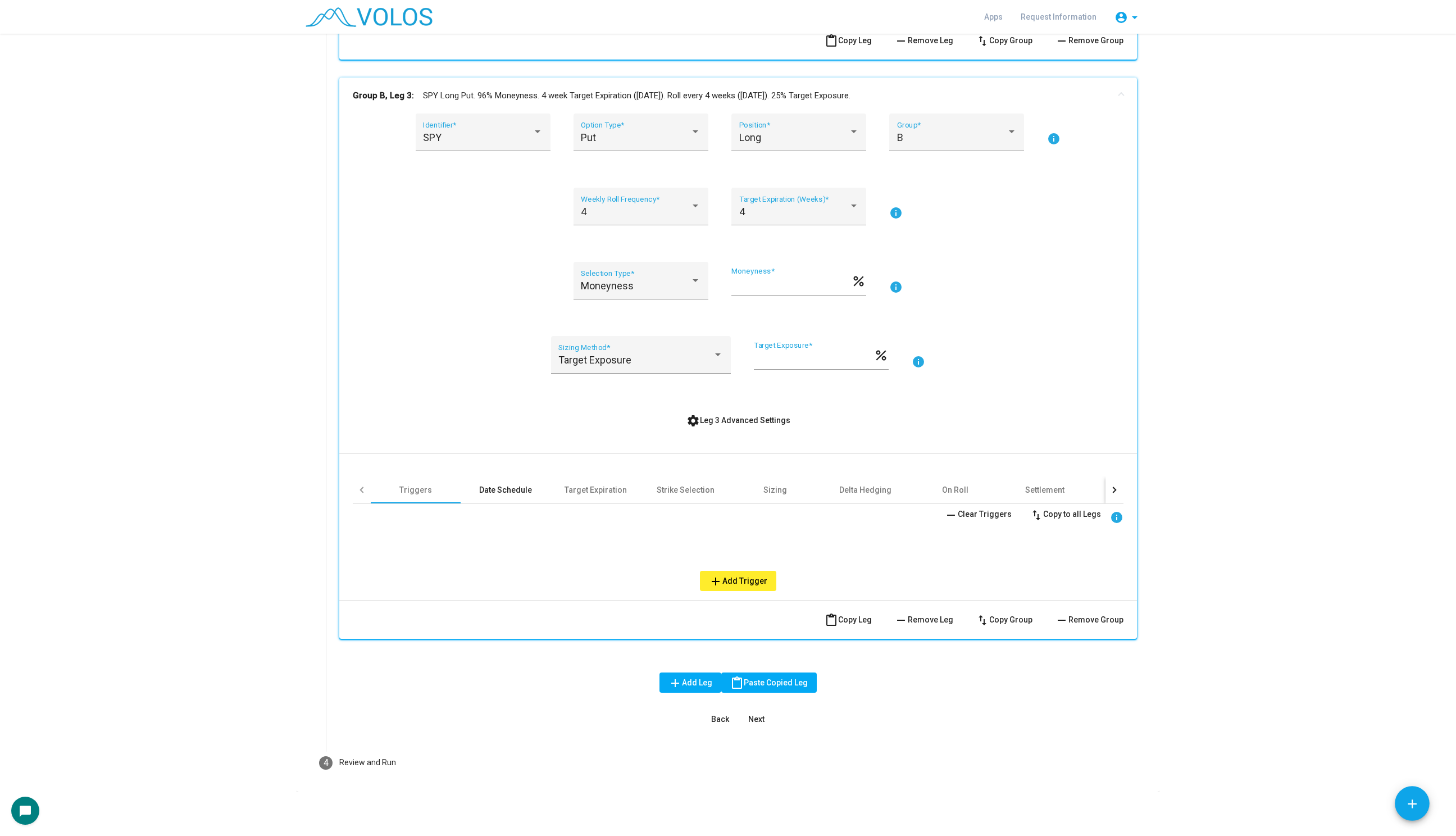
click at [509, 487] on div "Date Schedule" at bounding box center [505, 490] width 53 height 12
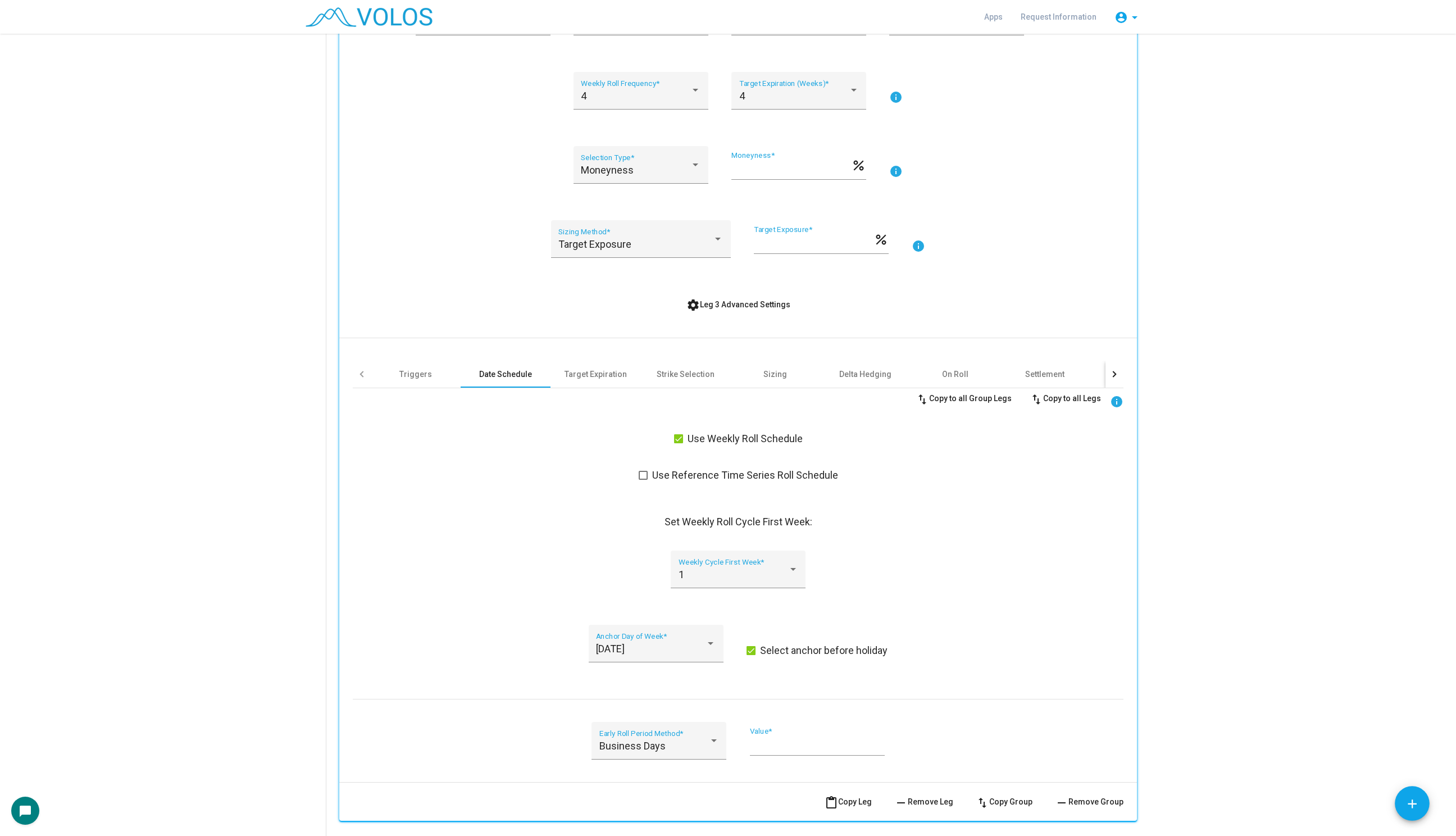
scroll to position [1249, 0]
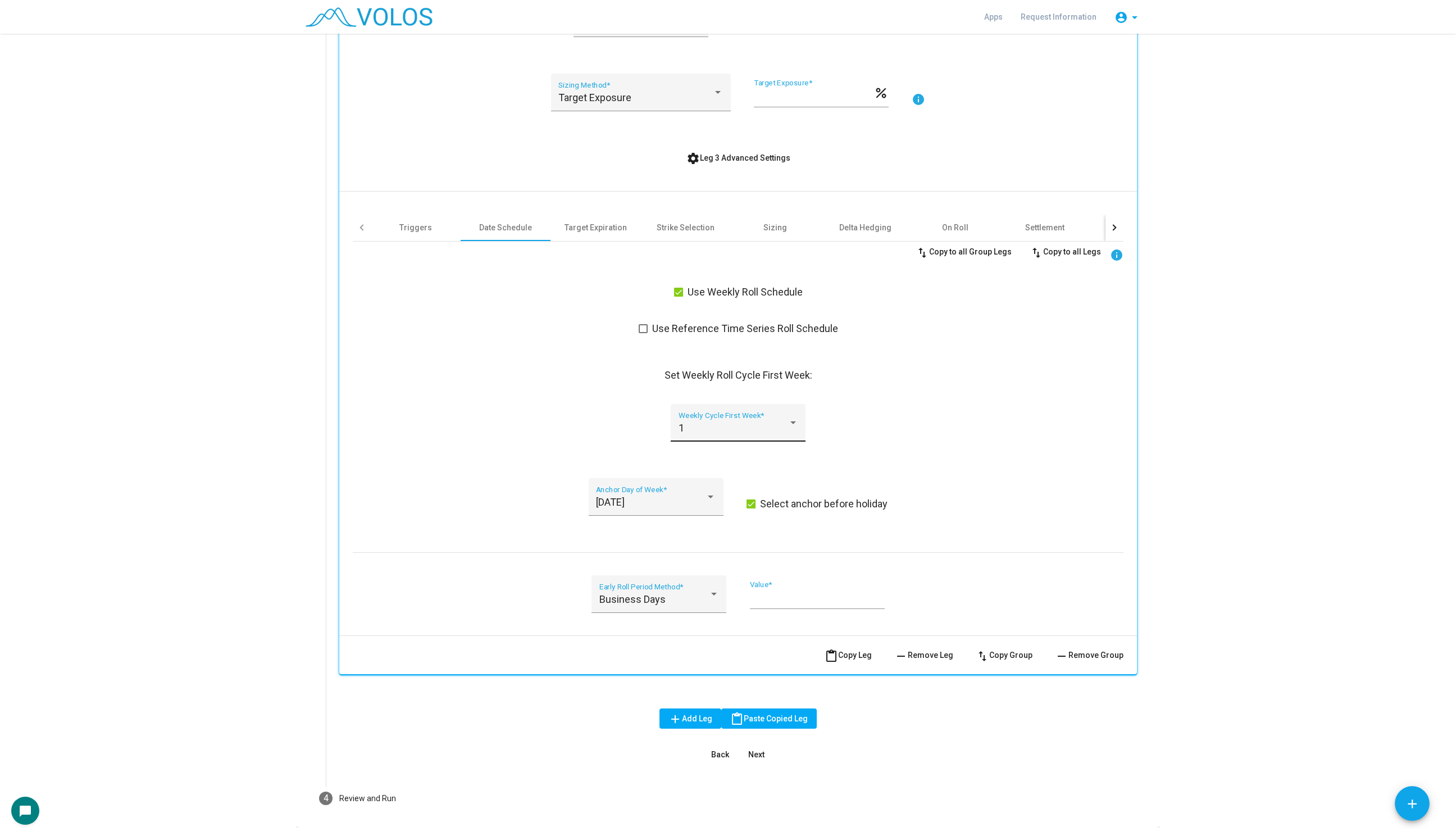
click at [776, 413] on div "1 Weekly Cycle First Week *" at bounding box center [738, 426] width 120 height 30
click at [757, 458] on span "2" at bounding box center [738, 458] width 120 height 30
click at [838, 658] on mat-icon "content_paste" at bounding box center [831, 657] width 14 height 14
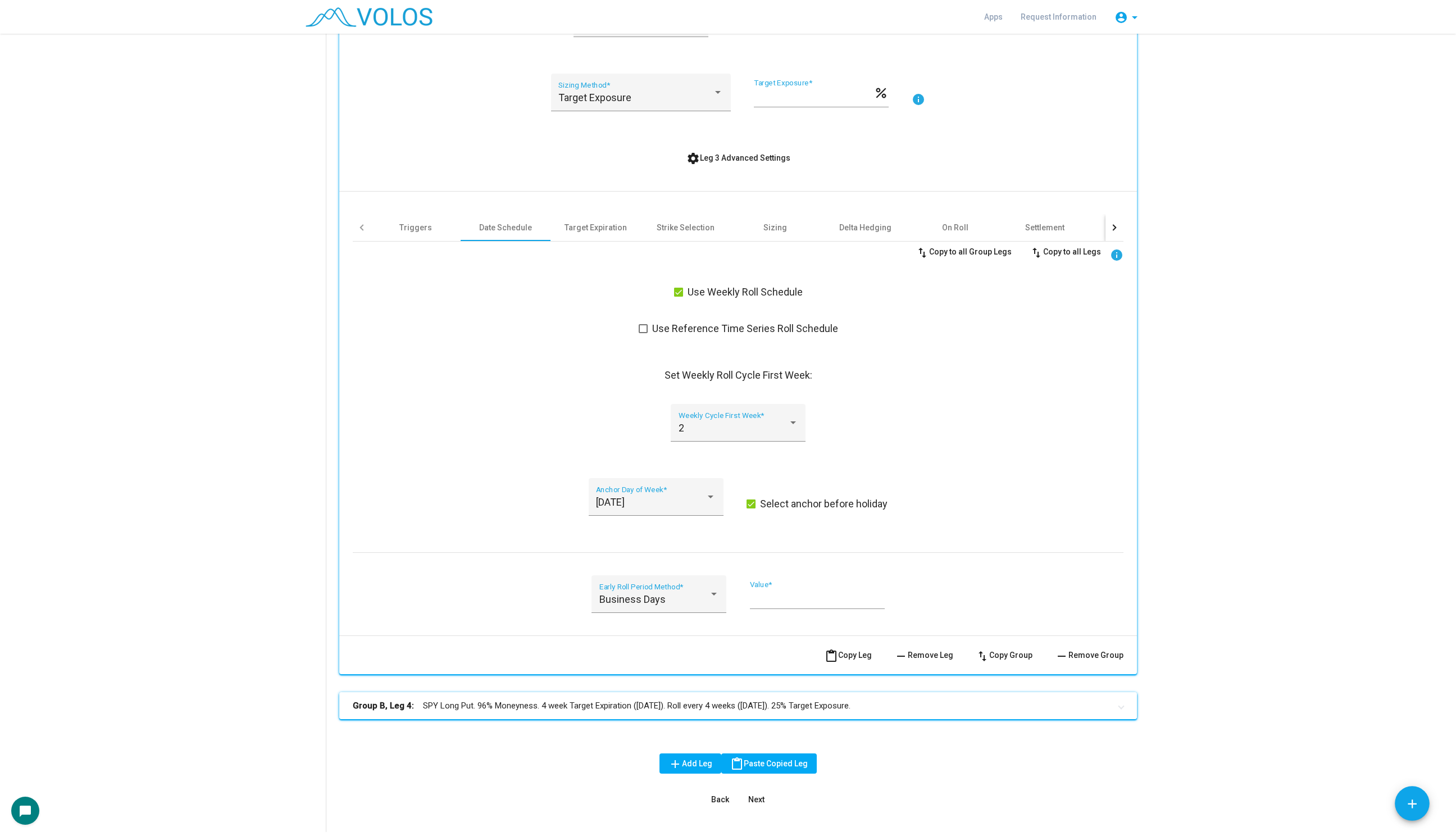
click at [624, 703] on mat-panel-title "Group B, Leg 4: SPY Long Put. 96% Moneyness. 4 week Target Expiration (Friday).…" at bounding box center [731, 705] width 757 height 13
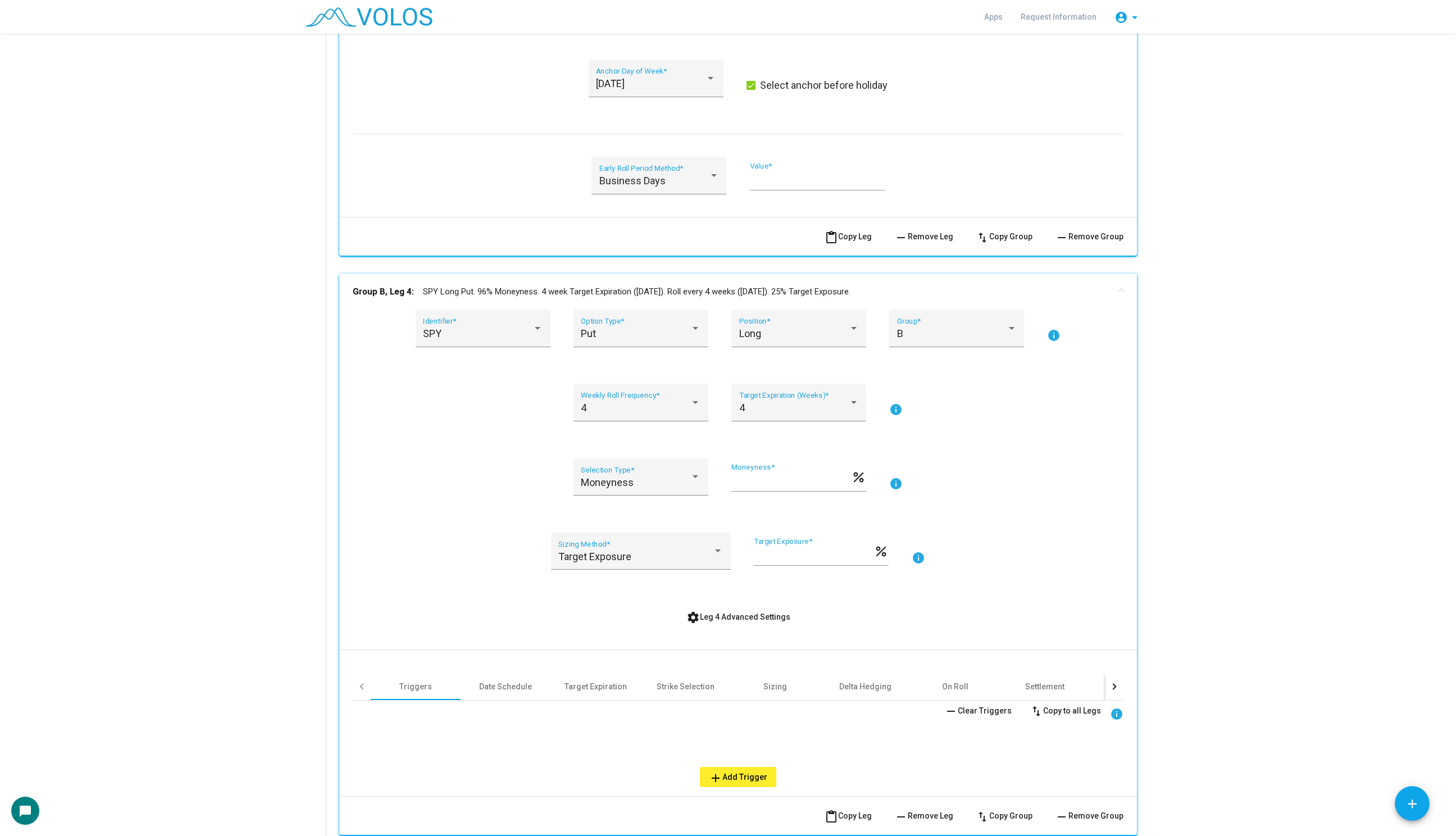
scroll to position [1863, 0]
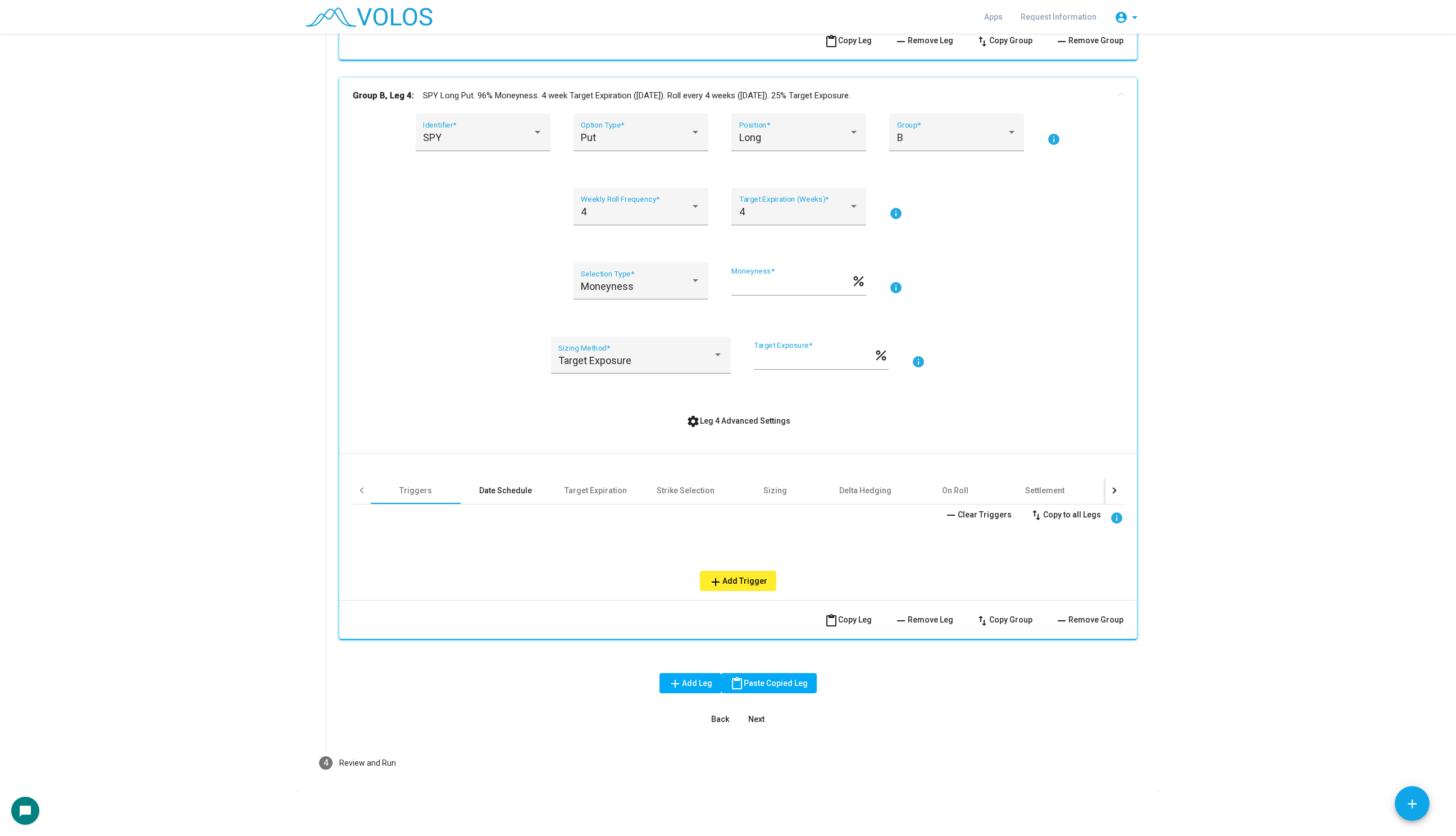
click at [522, 493] on div "Date Schedule" at bounding box center [505, 491] width 53 height 12
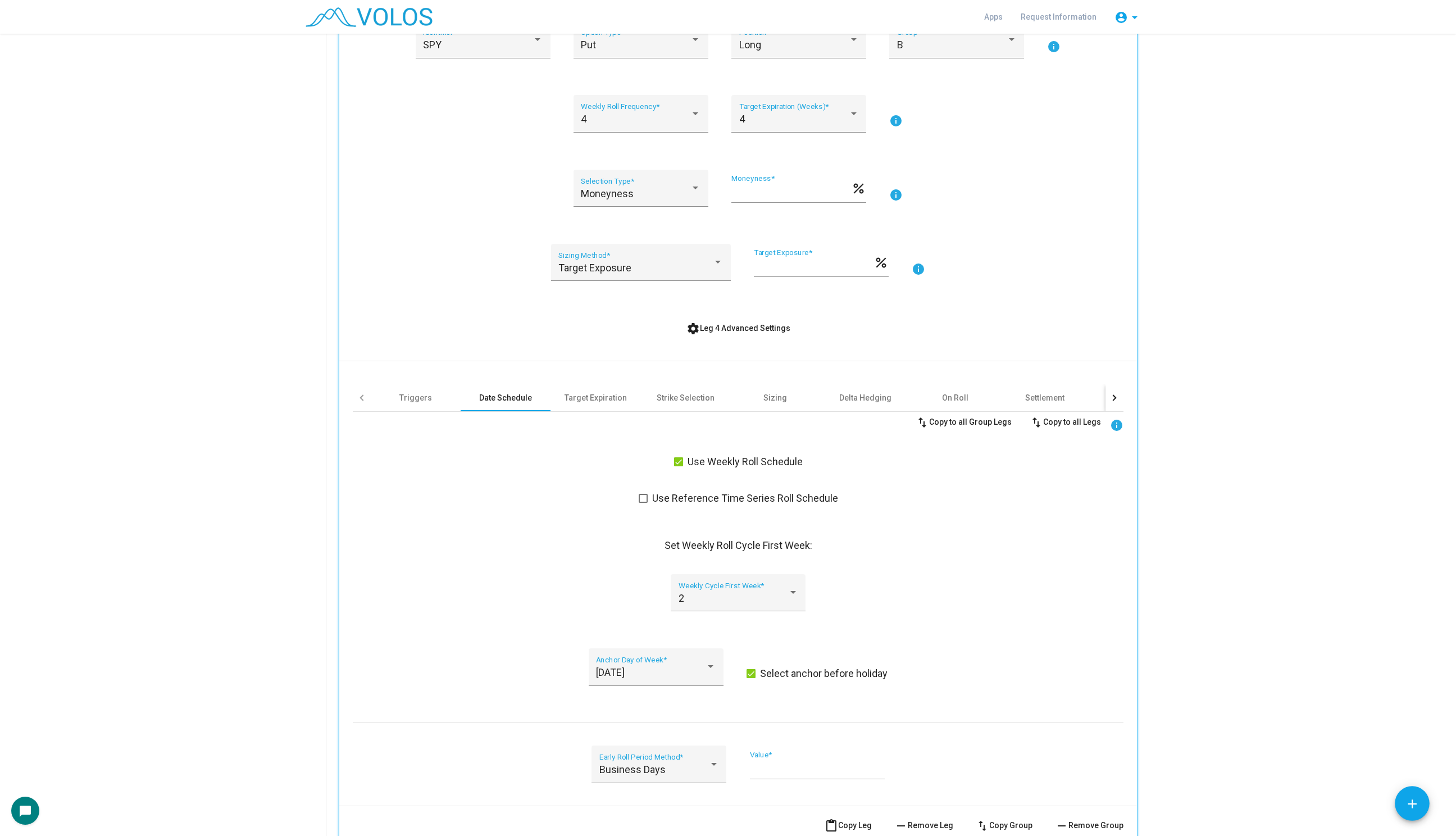
scroll to position [1984, 0]
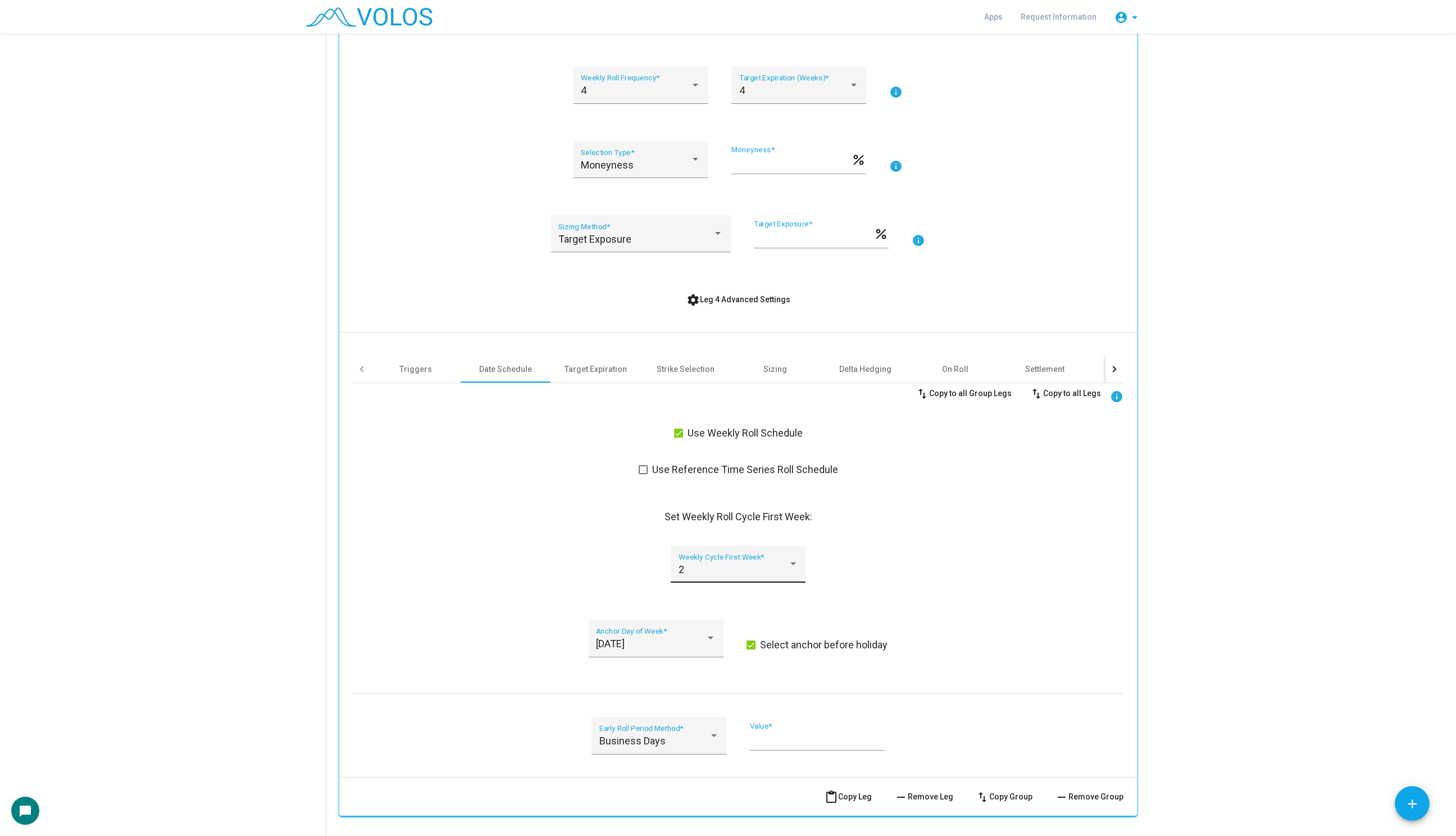
click at [750, 578] on div "2 Weekly Cycle First Week *" at bounding box center [738, 568] width 120 height 30
click at [745, 602] on span "3" at bounding box center [738, 598] width 120 height 30
click at [851, 796] on span "content_paste Copy Leg" at bounding box center [847, 796] width 47 height 9
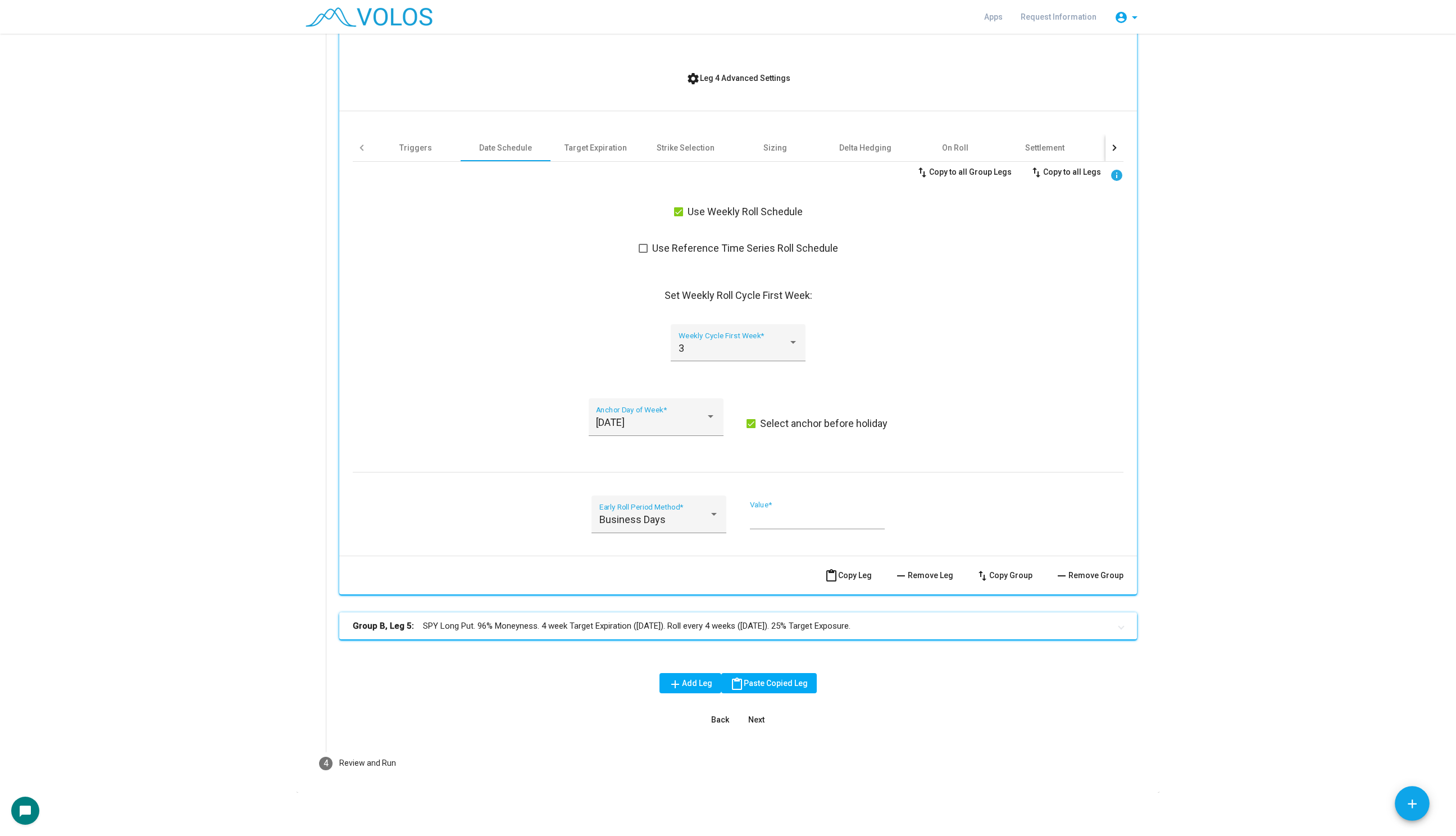
click at [586, 625] on mat-panel-title "Group B, Leg 5: SPY Long Put. 96% Moneyness. 4 week Target Expiration (Friday).…" at bounding box center [731, 625] width 757 height 13
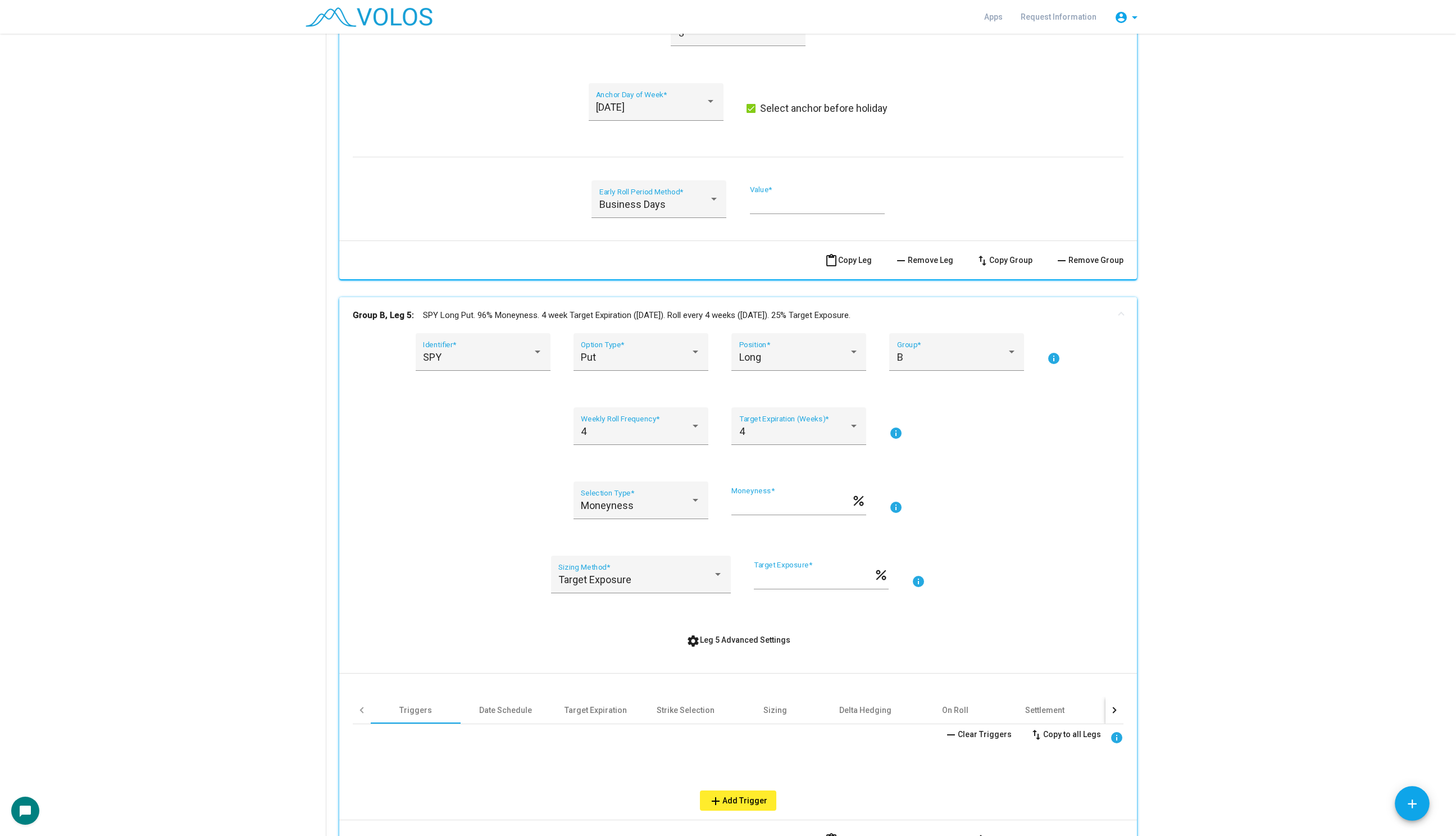
scroll to position [2569, 0]
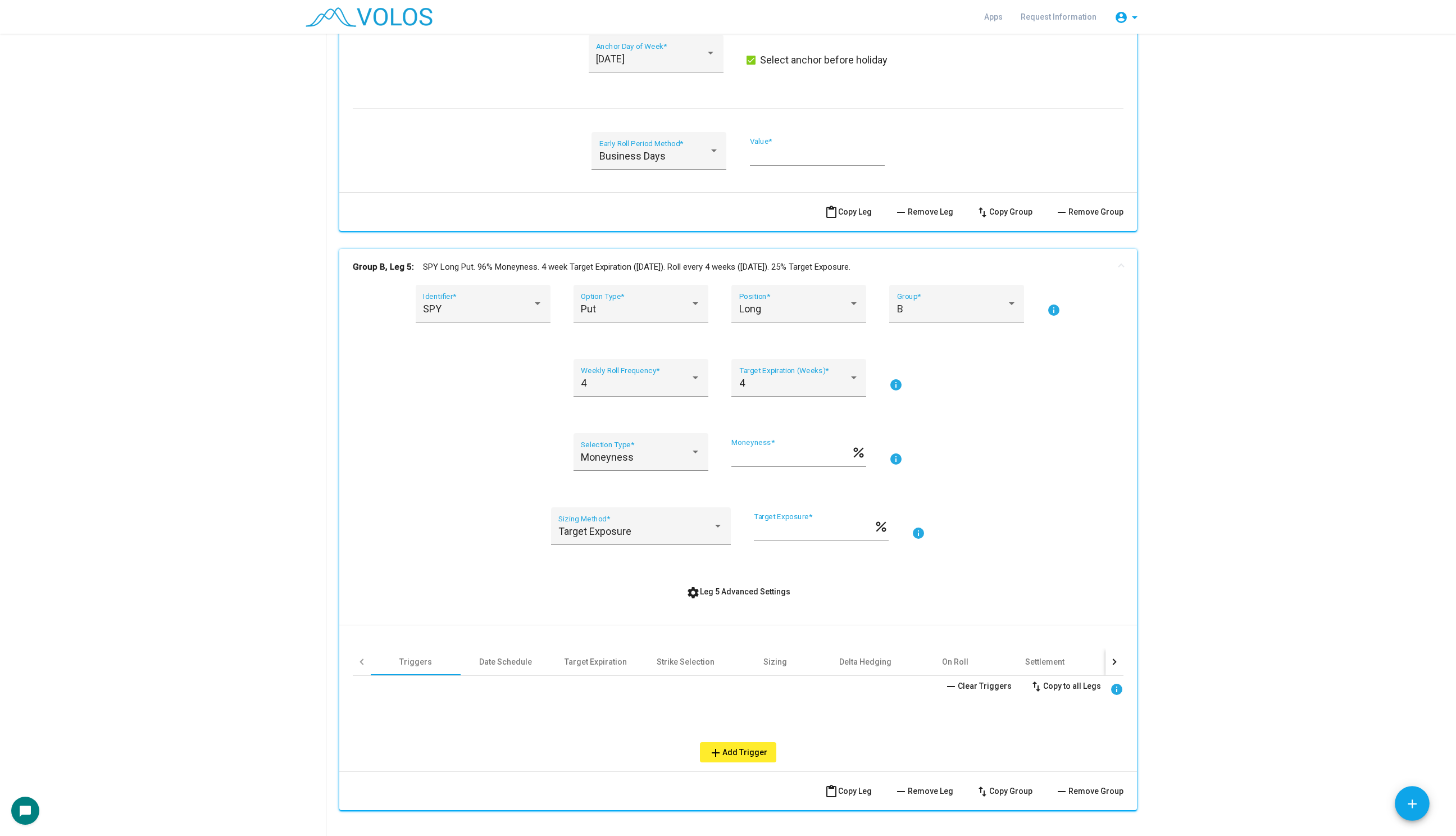
click at [506, 678] on div "remove Clear Triggers swap_vert Copy to all Legs info" at bounding box center [738, 686] width 770 height 20
click at [508, 664] on div "Date Schedule" at bounding box center [505, 662] width 53 height 12
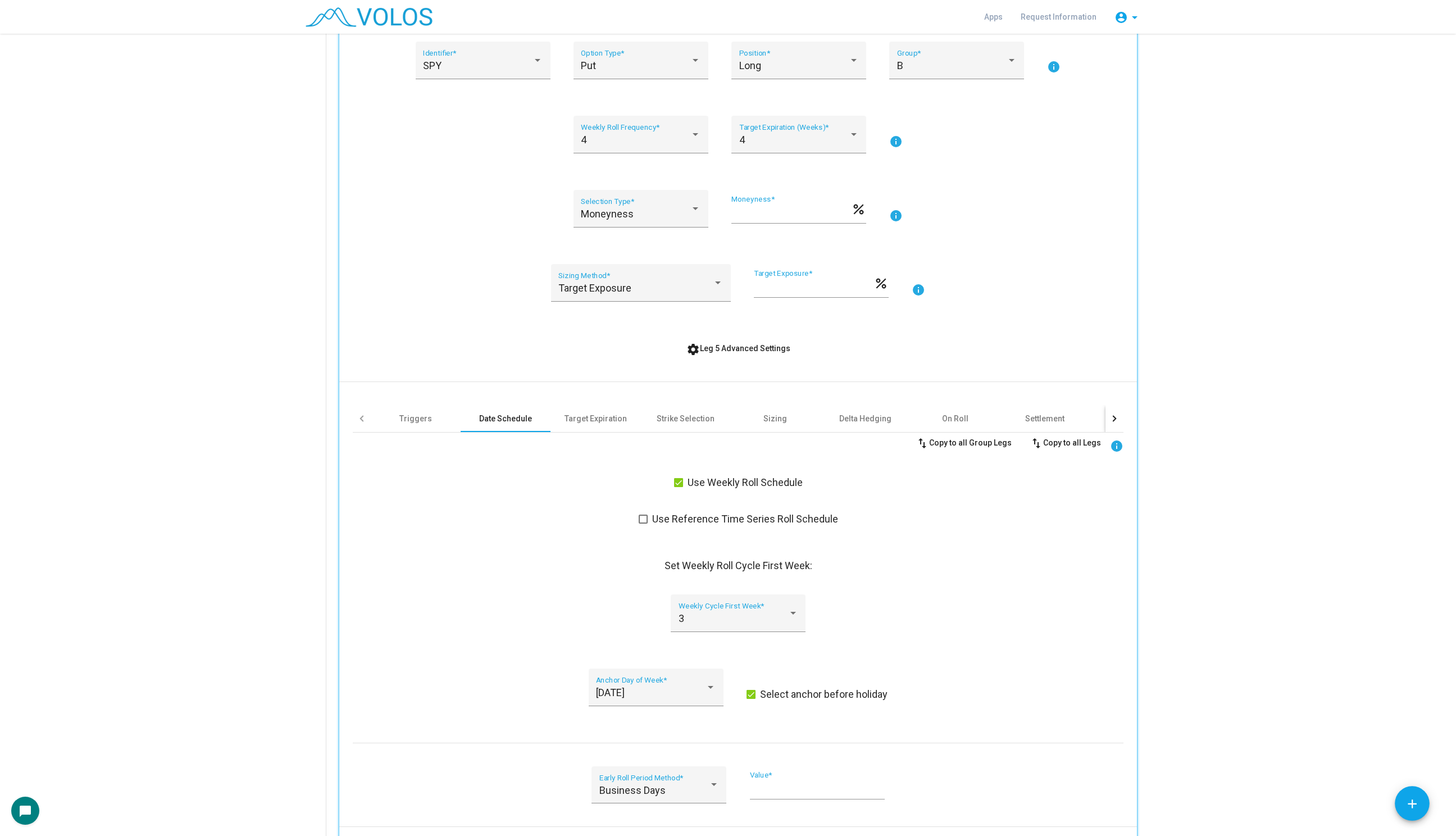
scroll to position [2917, 0]
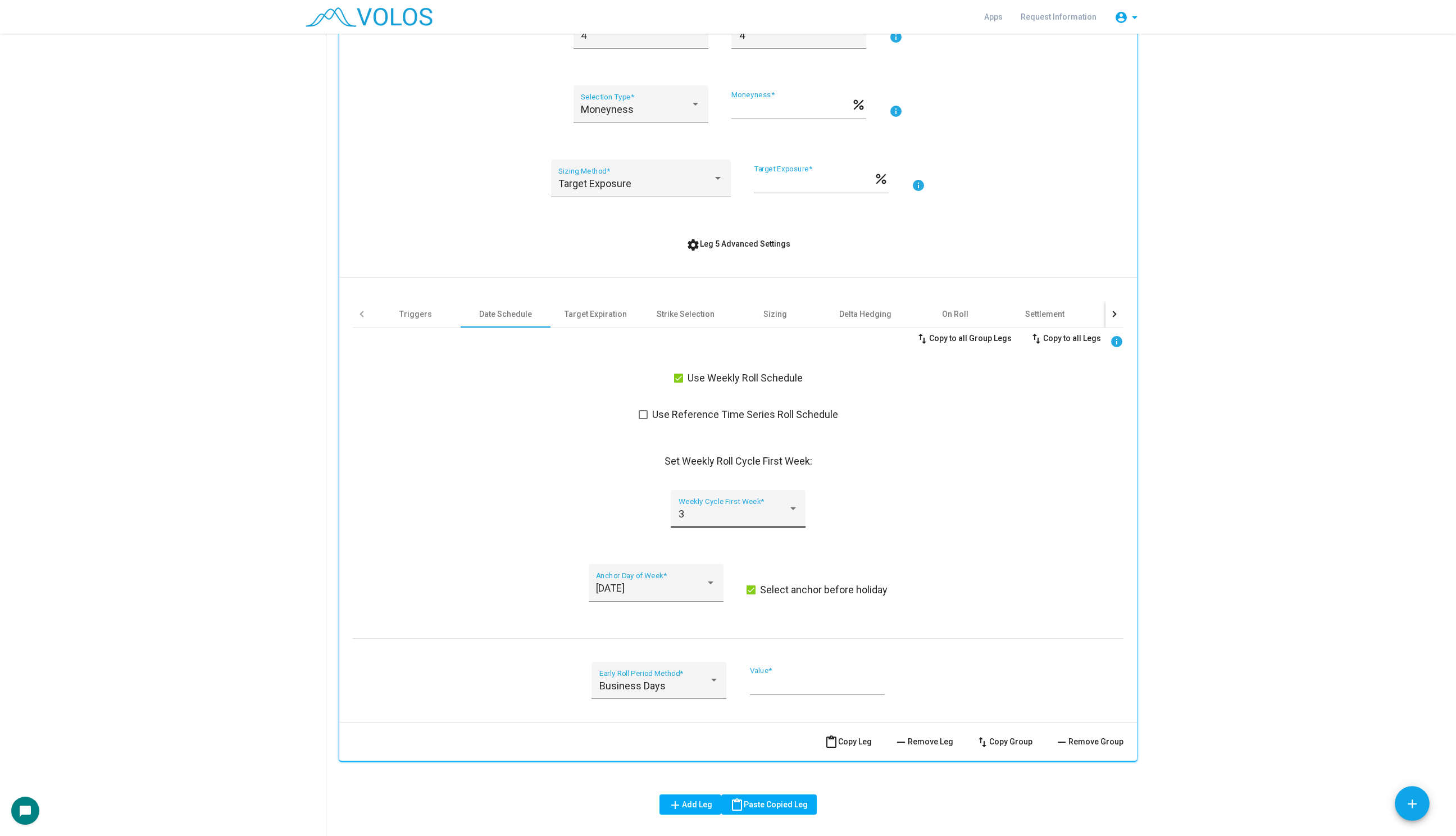
click at [716, 520] on div "3 Weekly Cycle First Week *" at bounding box center [738, 512] width 120 height 30
click at [716, 547] on span "4" at bounding box center [738, 542] width 120 height 30
click at [716, 245] on span "settings Leg 5 Advanced Settings" at bounding box center [738, 243] width 104 height 9
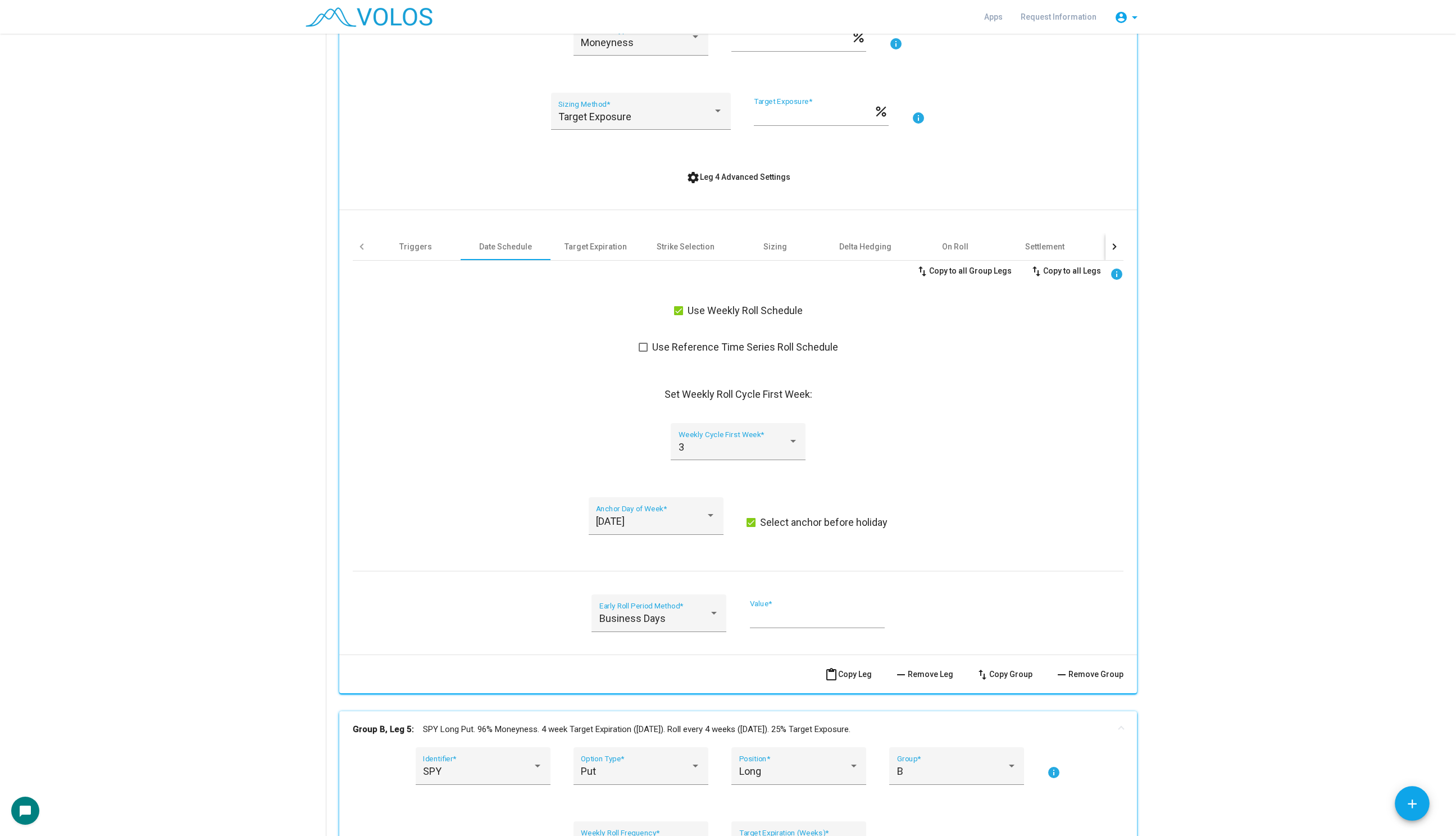
click at [721, 177] on span "settings Leg 4 Advanced Settings" at bounding box center [738, 177] width 104 height 9
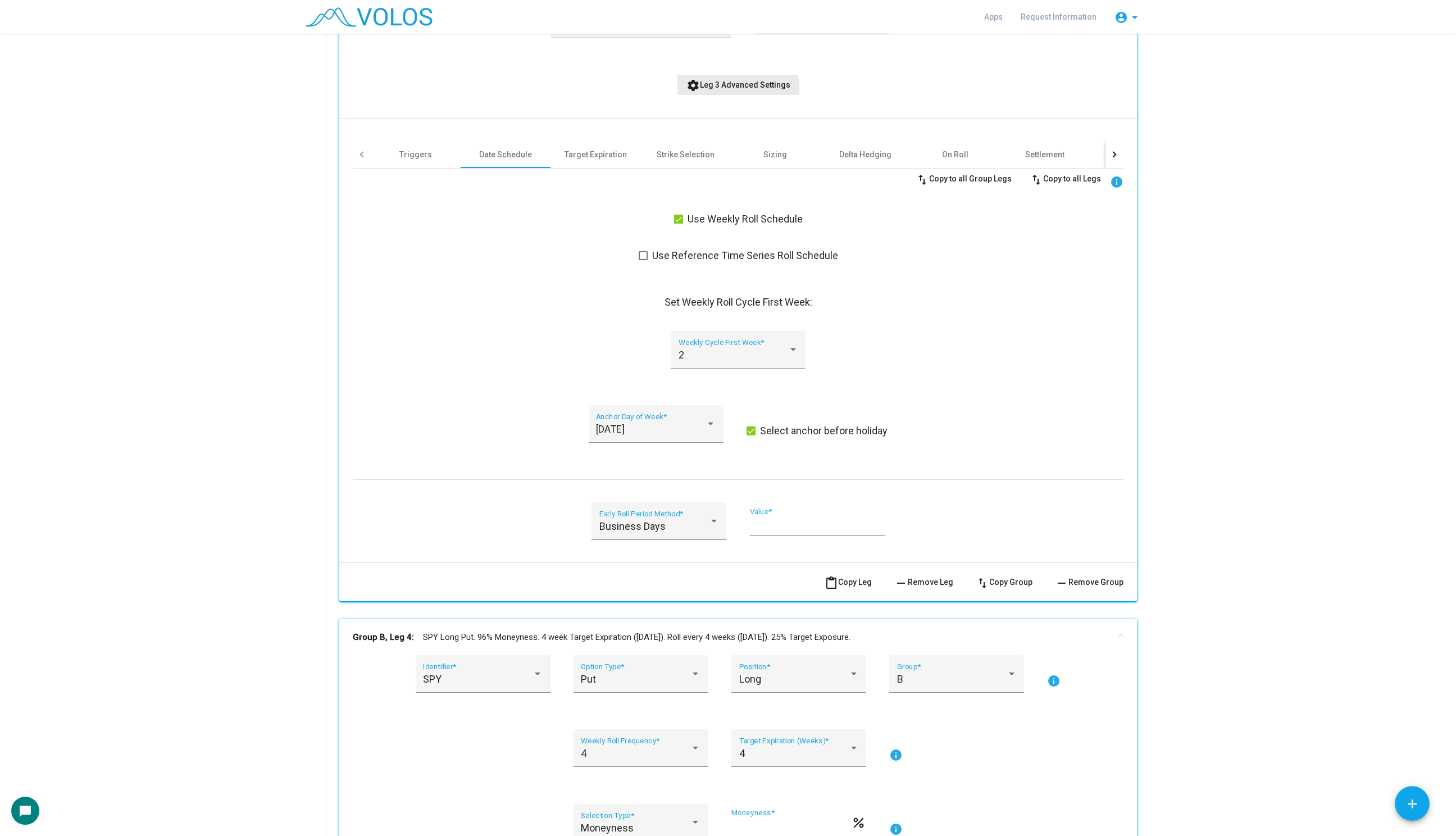
click at [725, 92] on button "settings Leg 3 Advanced Settings" at bounding box center [737, 85] width 122 height 20
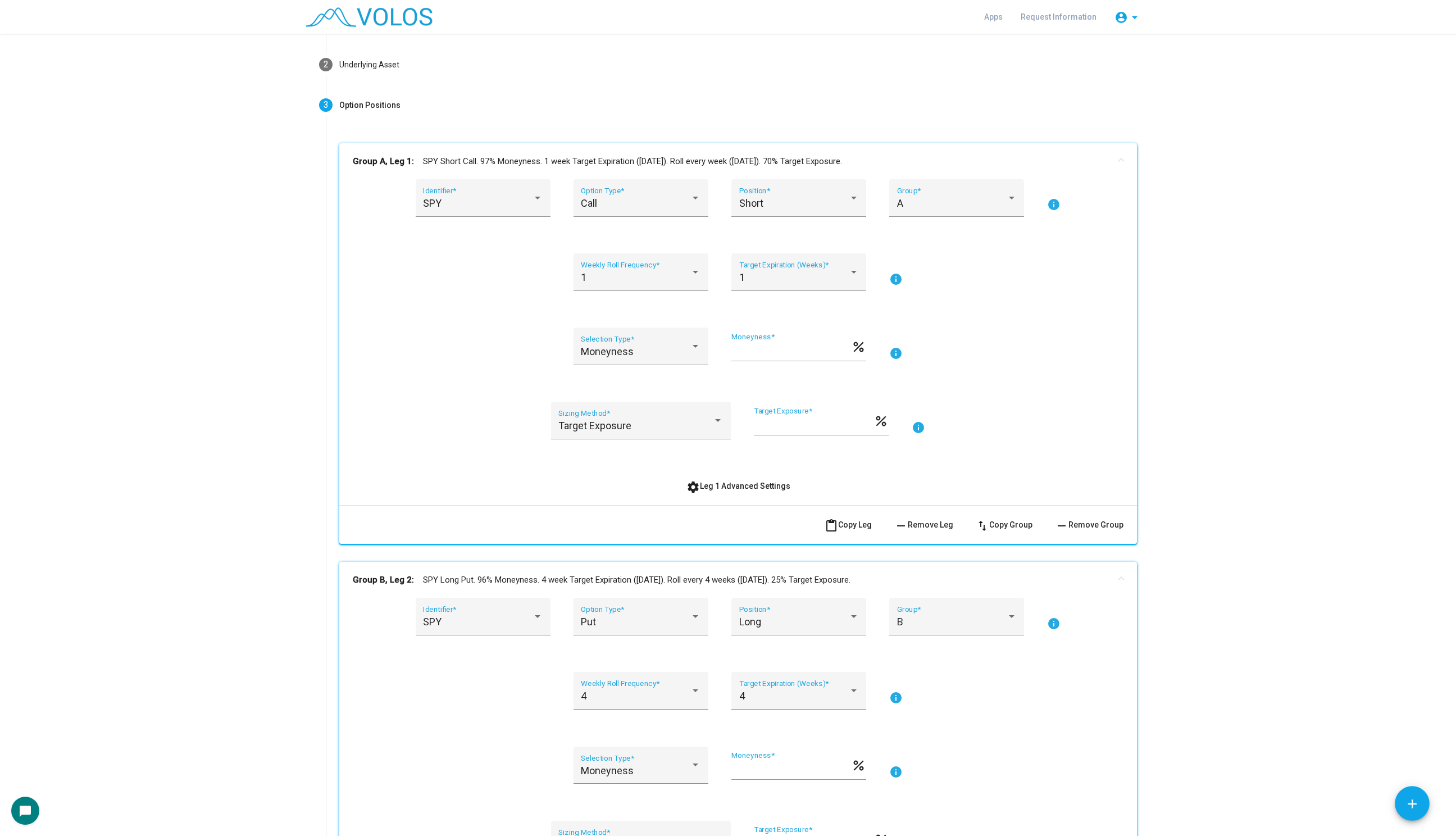
scroll to position [47, 0]
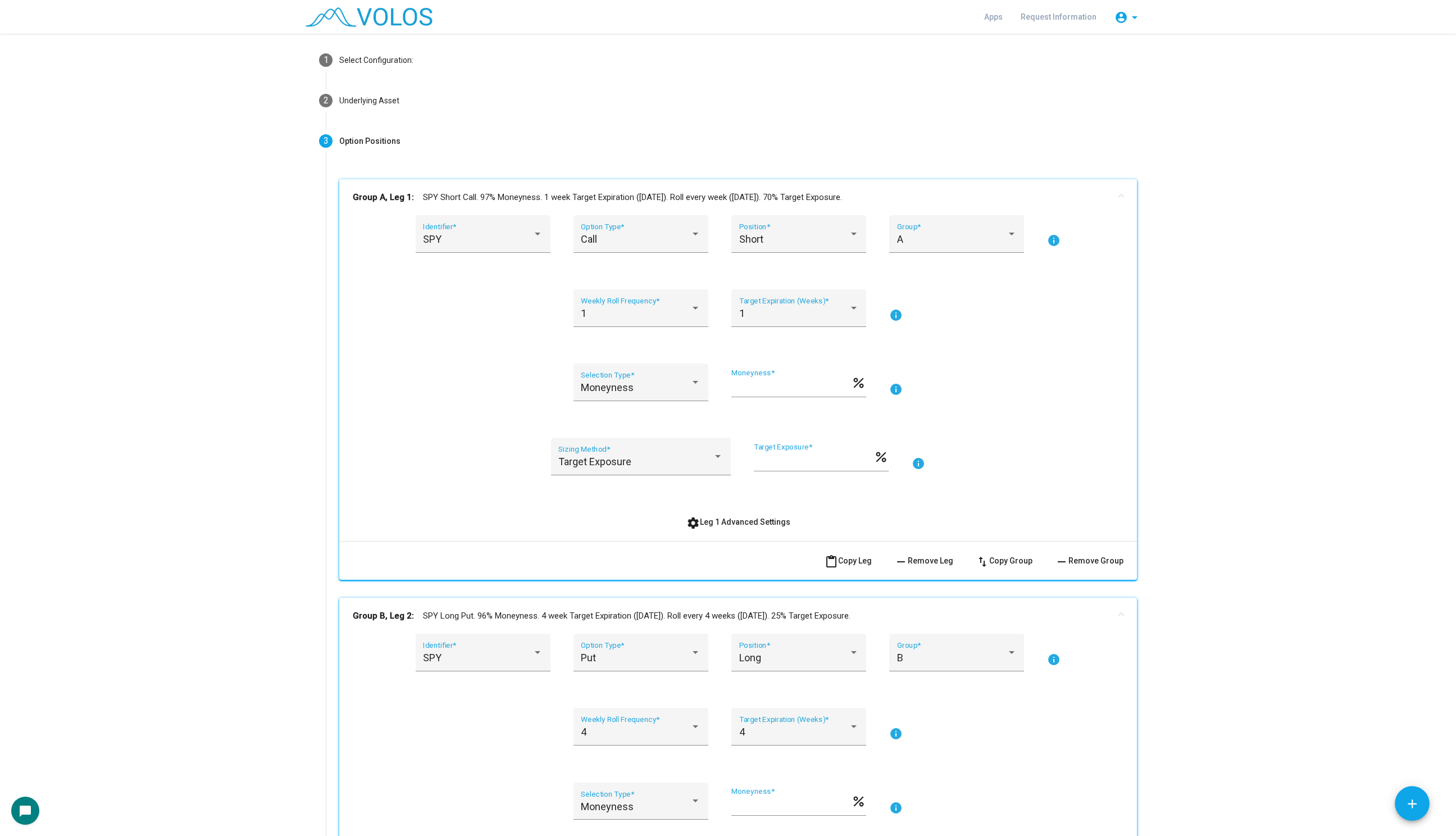
click at [710, 194] on mat-panel-title "Group A, Leg 1: SPY Short Call. 97% Moneyness. 1 week Target Expiration (Friday…" at bounding box center [731, 197] width 757 height 13
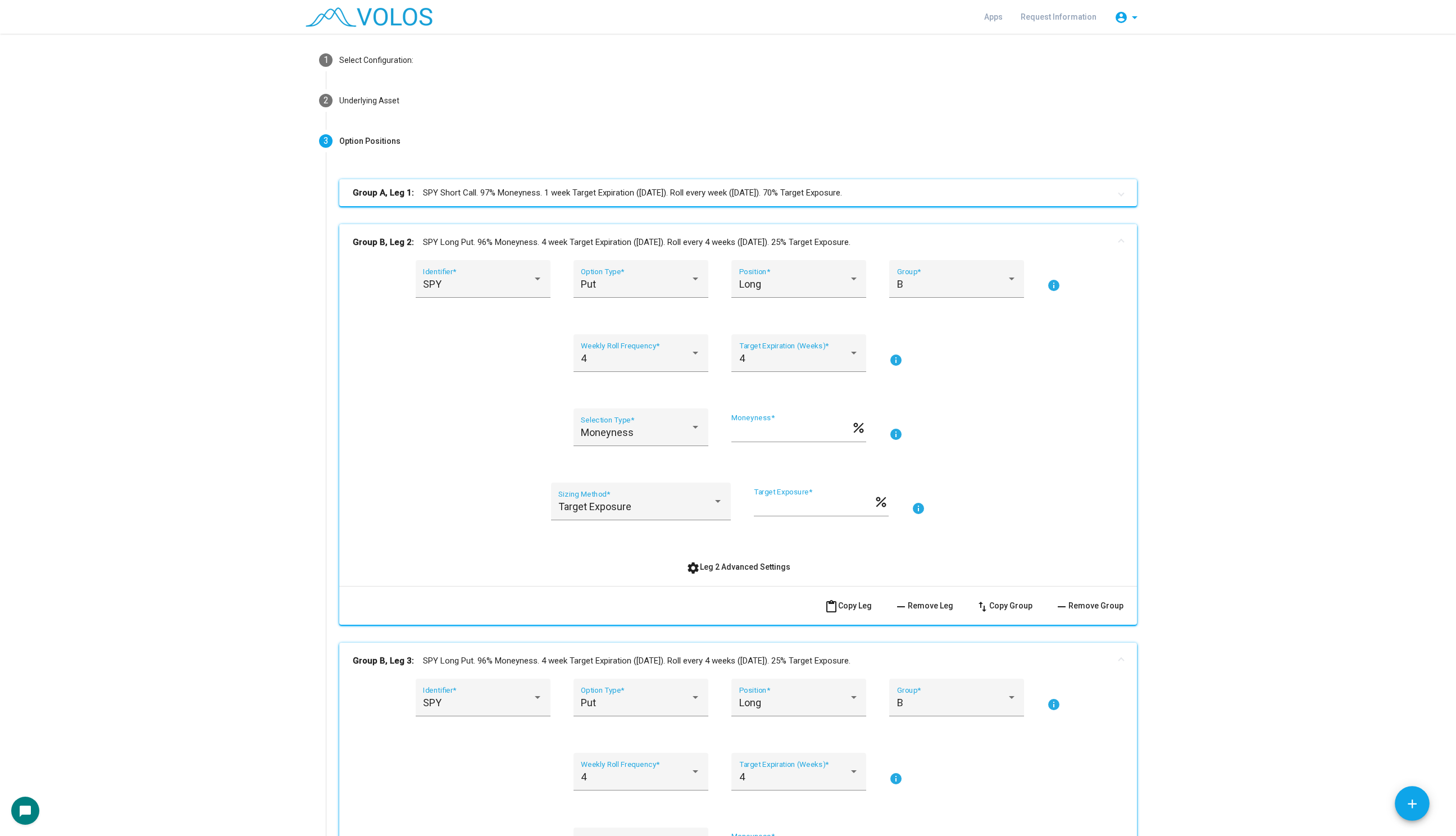
click at [696, 232] on mat-expansion-panel-header "Group B, Leg 2: SPY Long Put. 96% Moneyness. 4 week Target Expiration (Friday).…" at bounding box center [738, 242] width 798 height 36
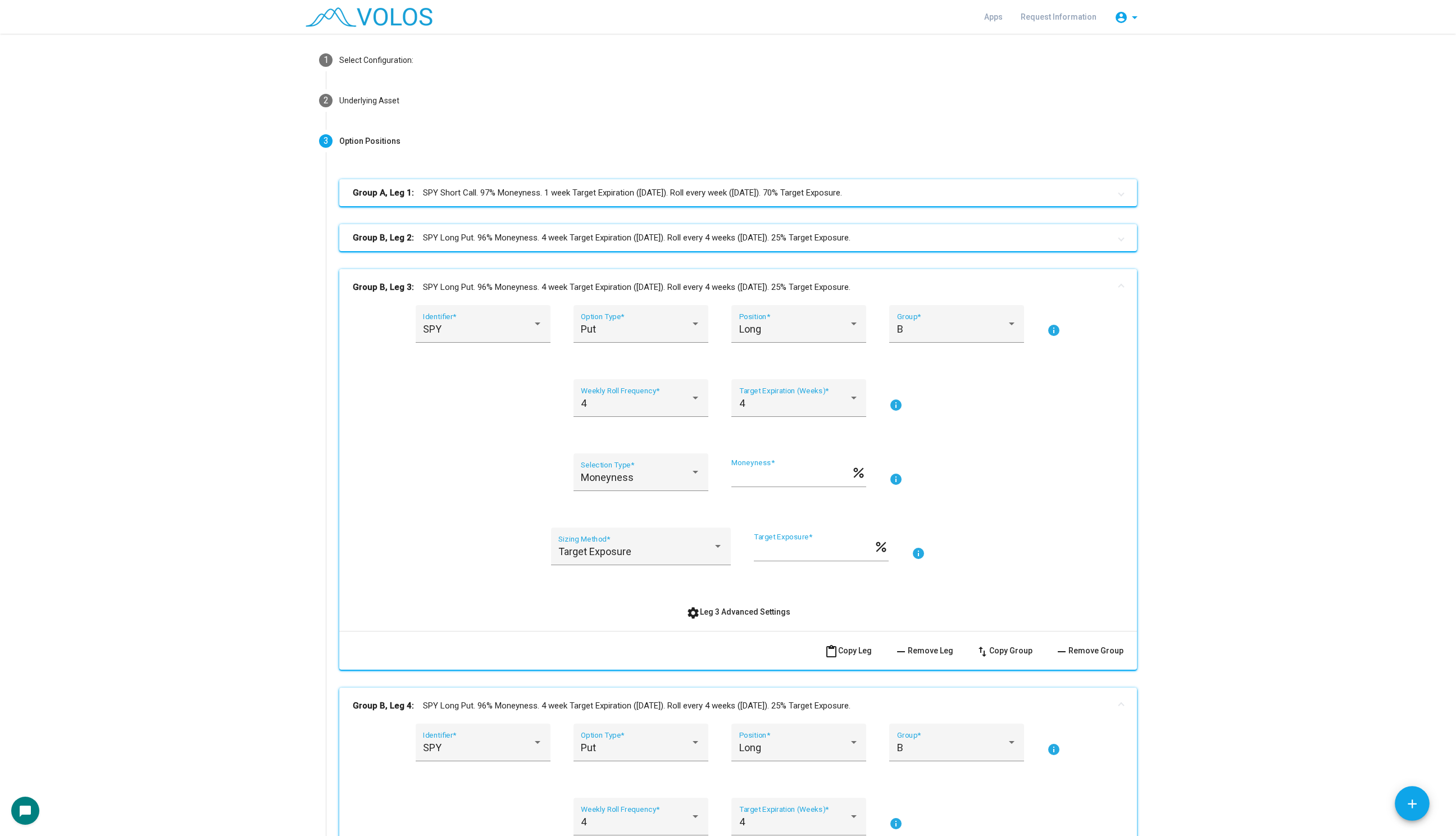
click at [687, 277] on mat-expansion-panel-header "Group B, Leg 3: SPY Long Put. 96% Moneyness. 4 week Target Expiration (Friday).…" at bounding box center [738, 287] width 798 height 36
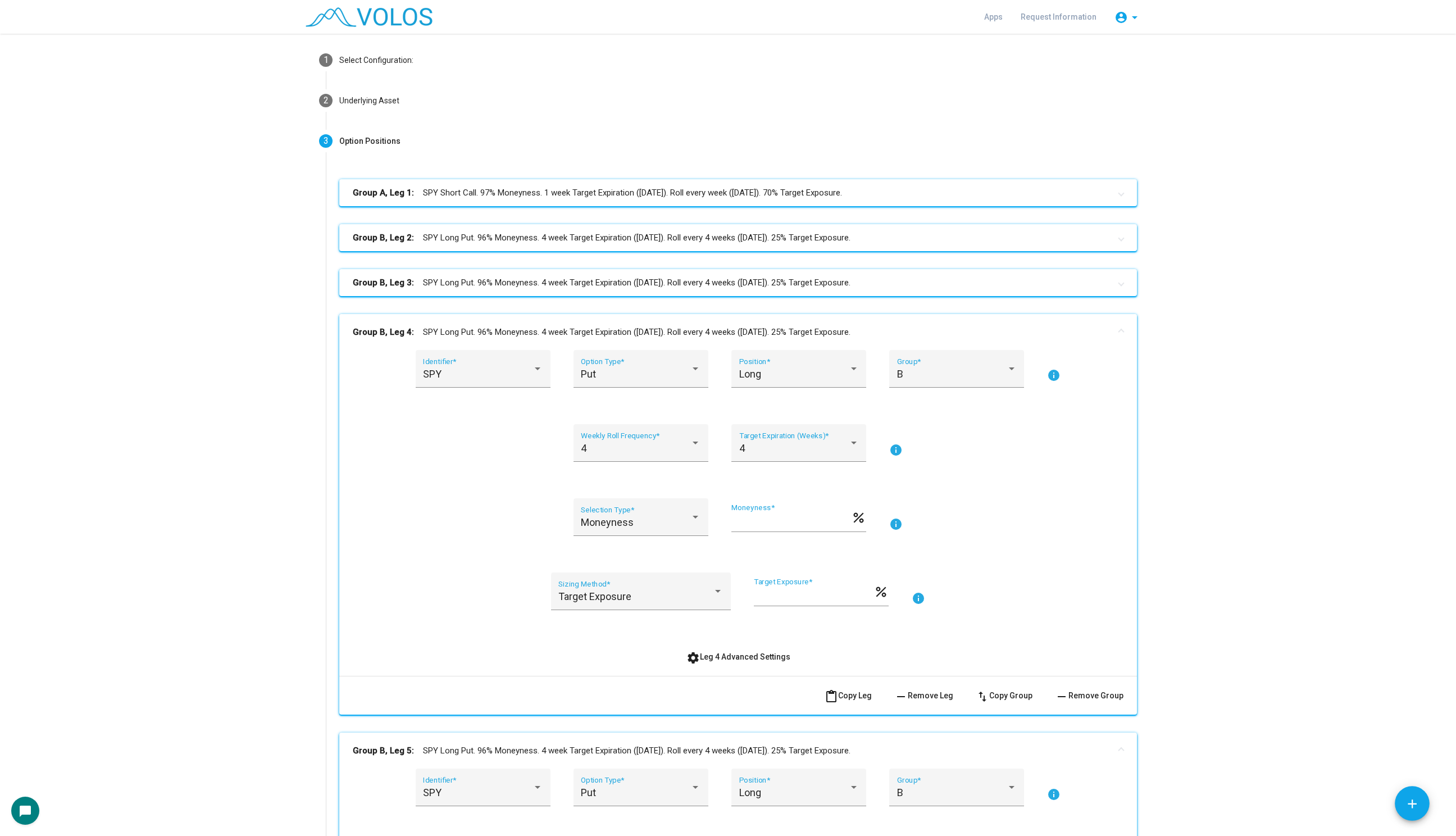
click at [676, 317] on mat-expansion-panel-header "Group B, Leg 4: SPY Long Put. 96% Moneyness. 4 week Target Expiration (Friday).…" at bounding box center [738, 332] width 798 height 36
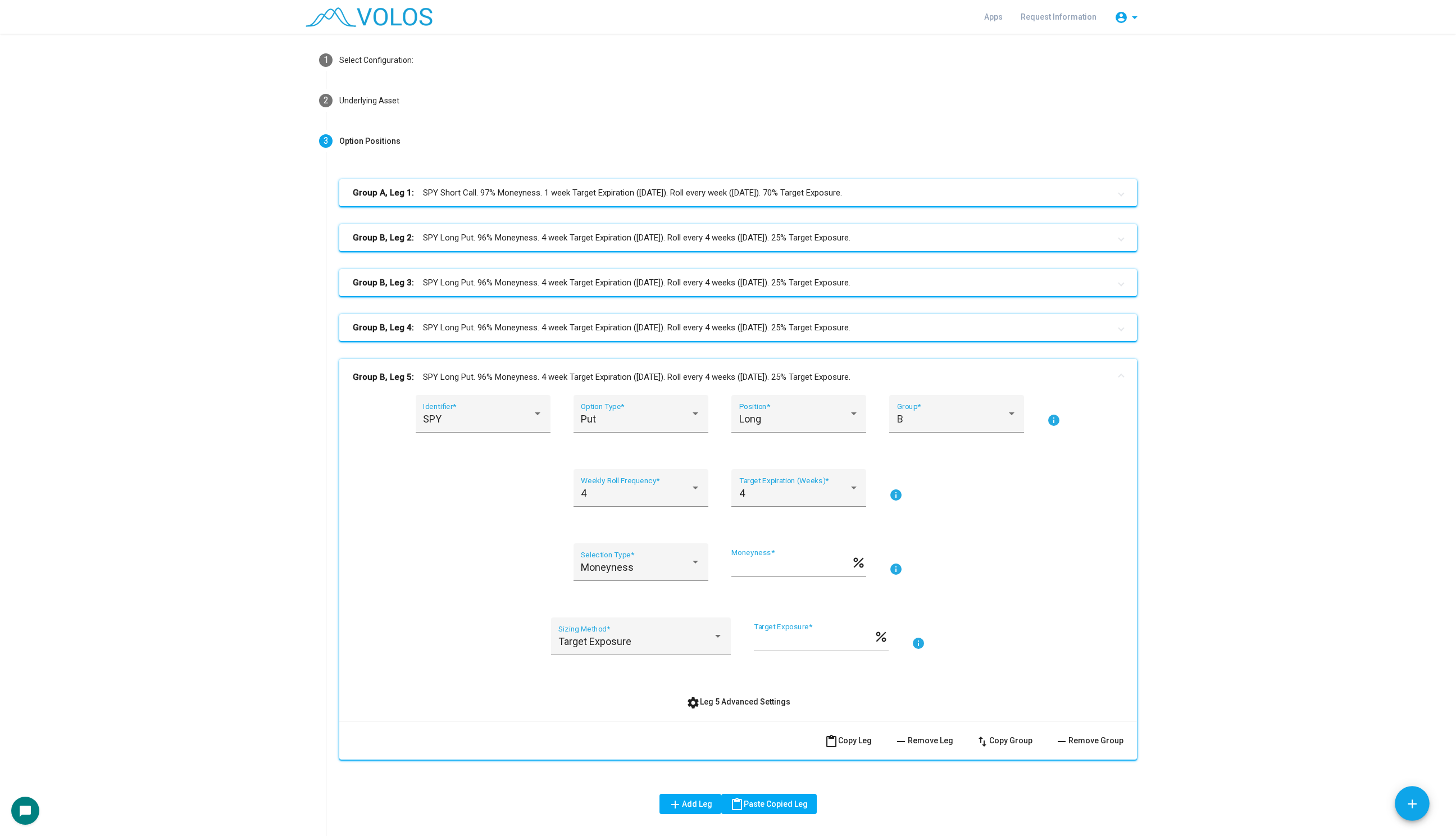
click at [661, 364] on mat-expansion-panel-header "Group B, Leg 5: SPY Long Put. 96% Moneyness. 4 week Target Expiration (Friday).…" at bounding box center [738, 377] width 798 height 36
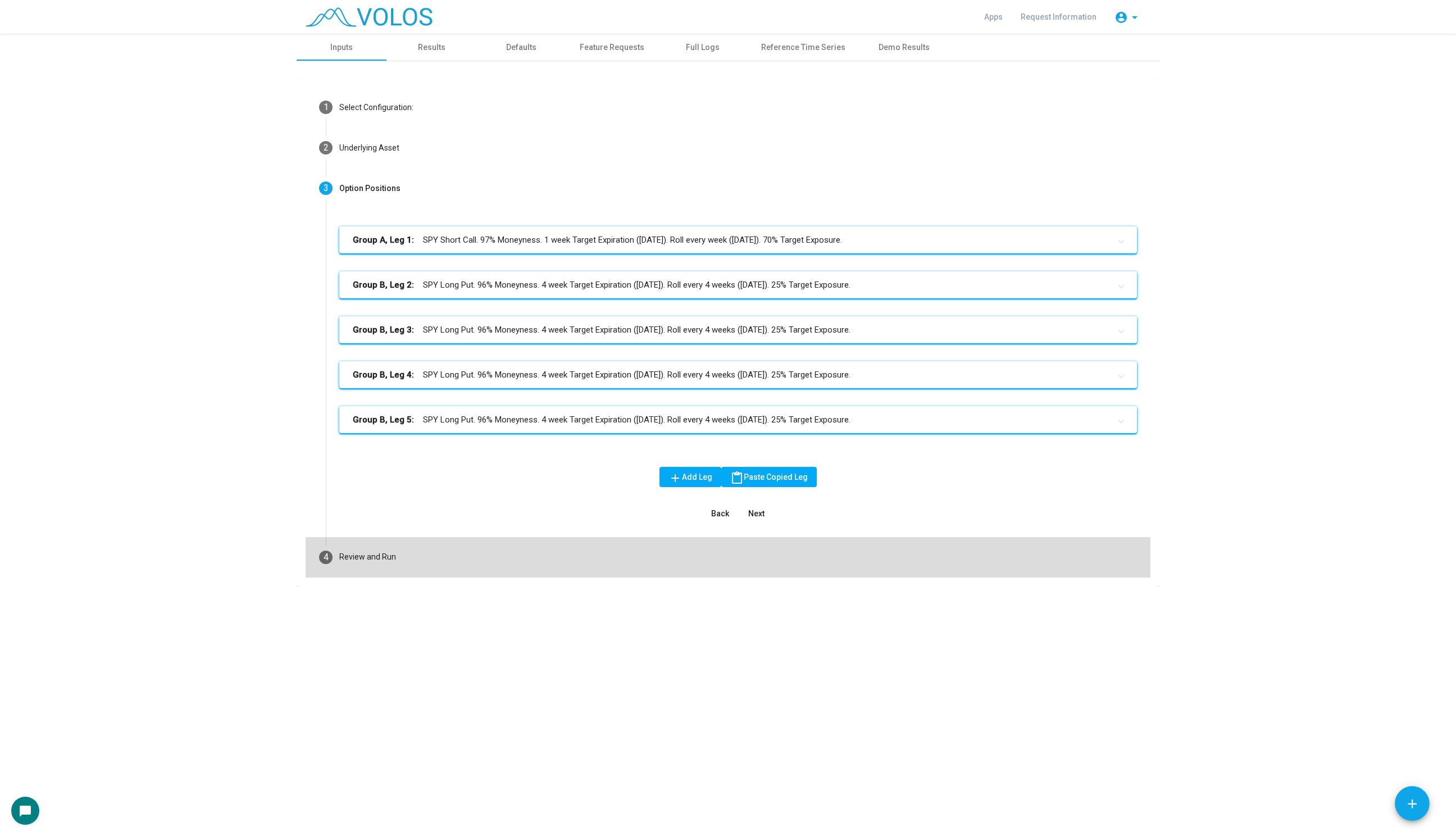
click at [465, 566] on mat-step-header "4 Review and Run" at bounding box center [728, 556] width 845 height 40
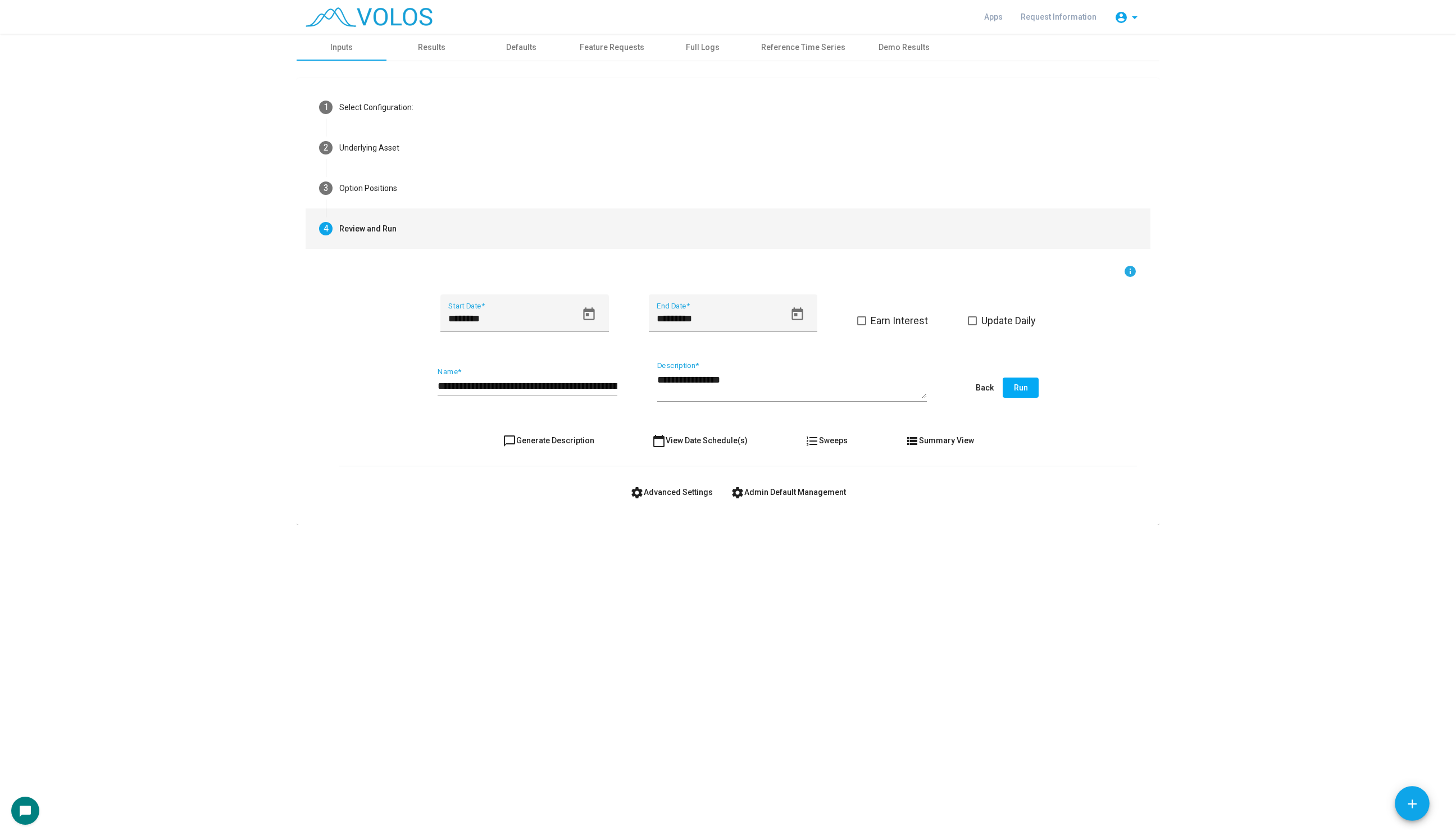
click at [545, 445] on button "chat_bubble_outline Generate Description" at bounding box center [548, 440] width 109 height 20
type textarea "**********"
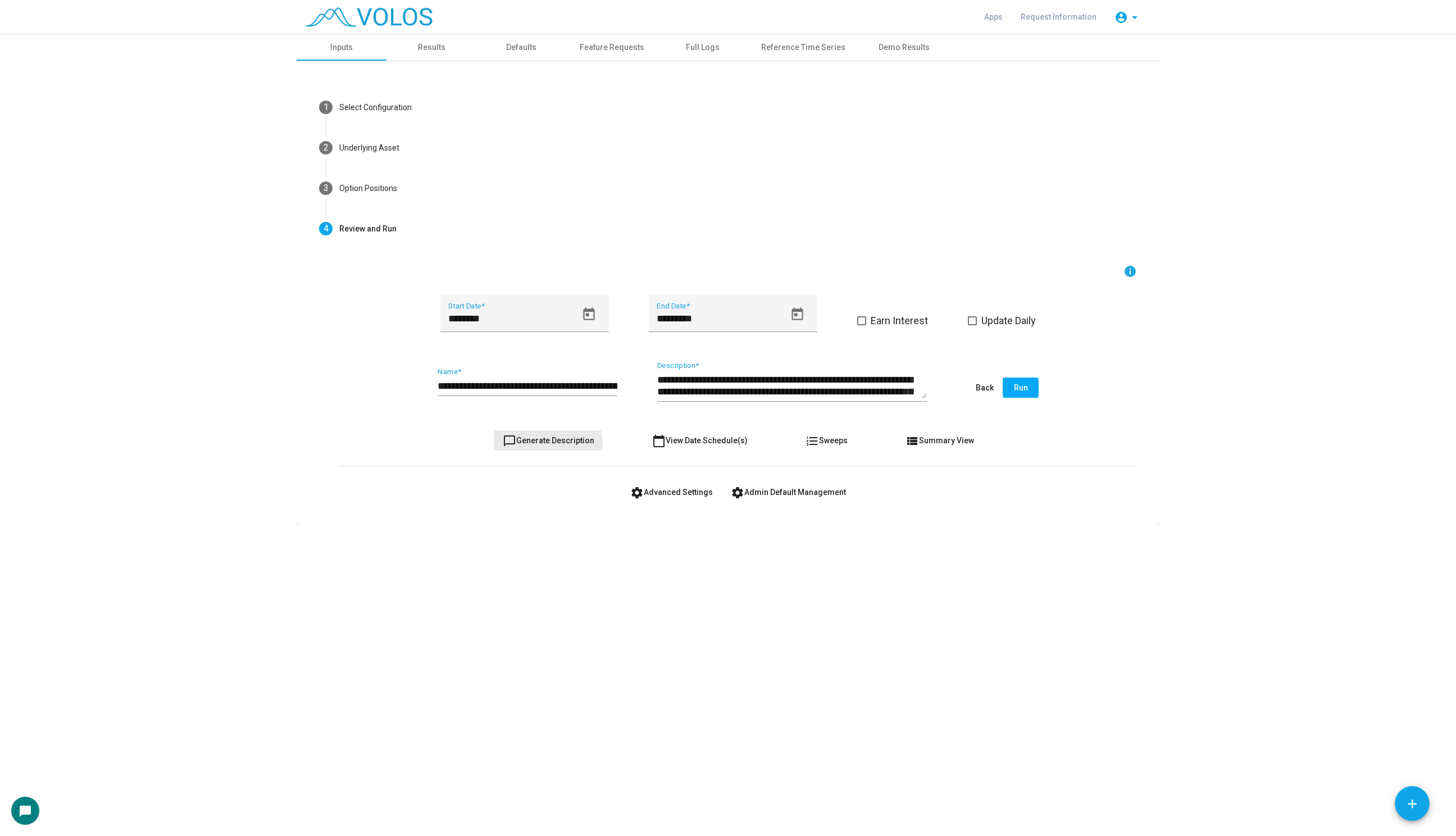
click at [545, 445] on button "chat_bubble_outline Generate Description" at bounding box center [548, 440] width 109 height 20
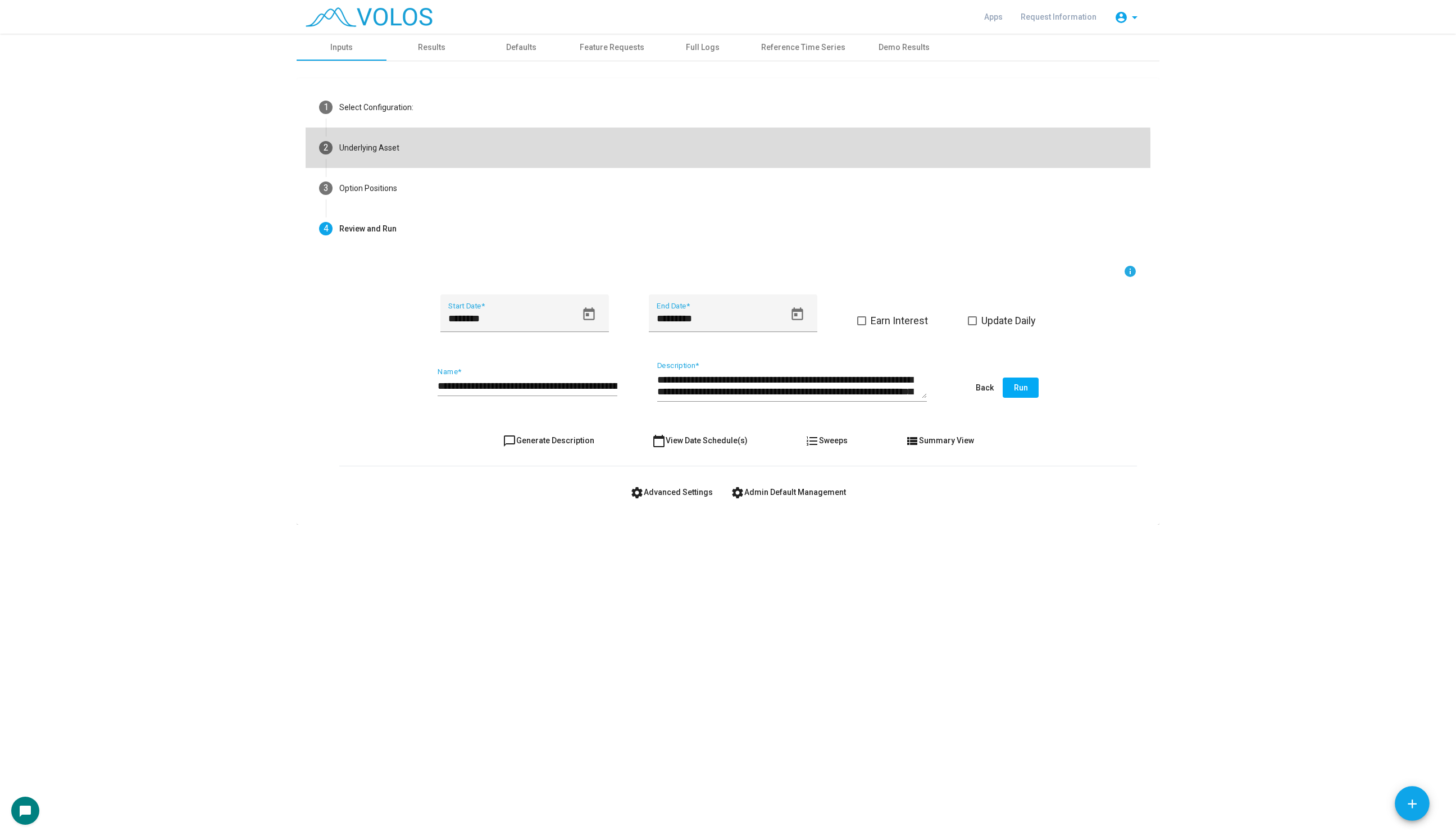
click at [504, 160] on mat-step-header "2 Underlying Asset" at bounding box center [728, 147] width 845 height 40
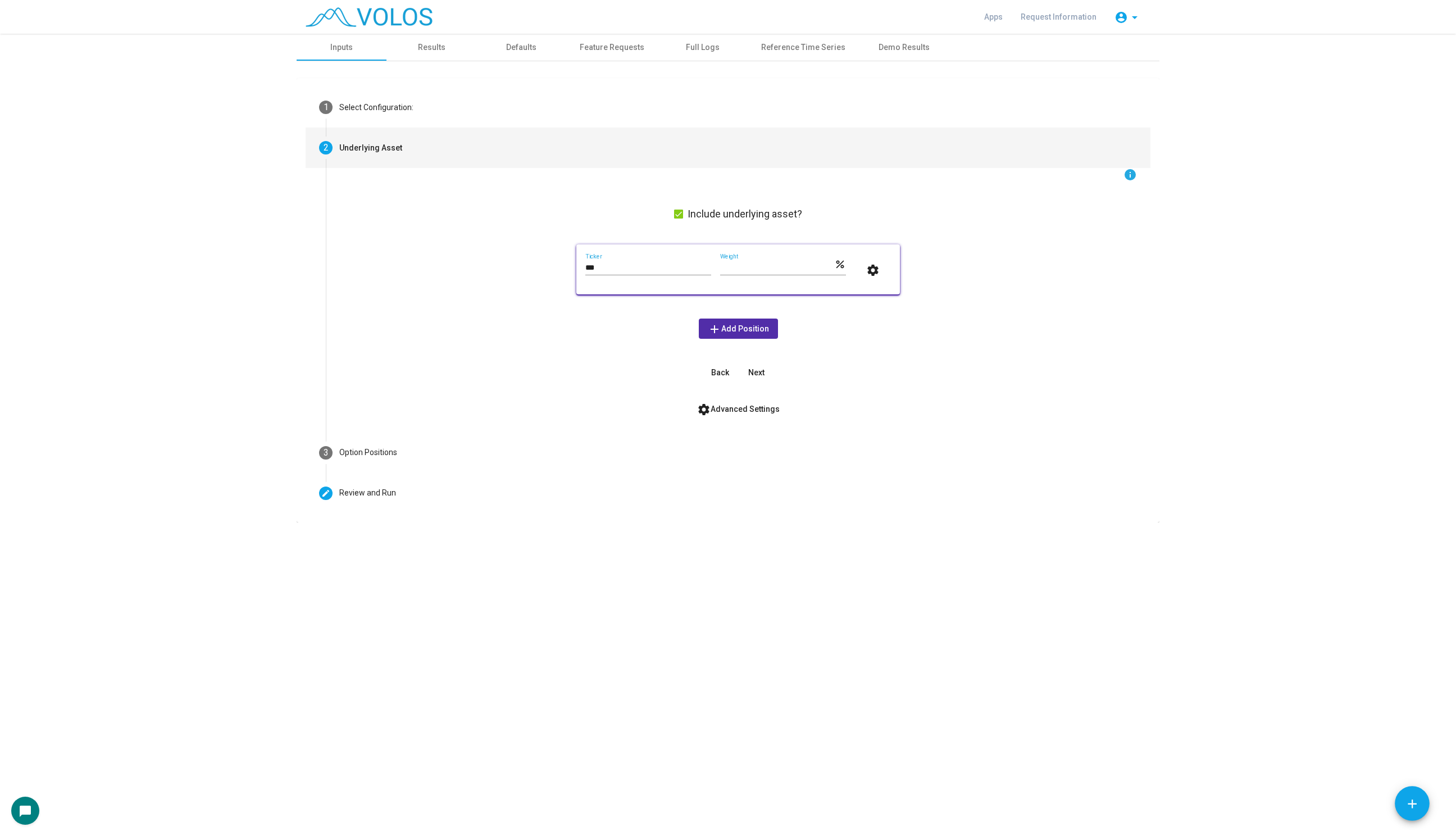
click at [724, 263] on input "***" at bounding box center [776, 267] width 114 height 9
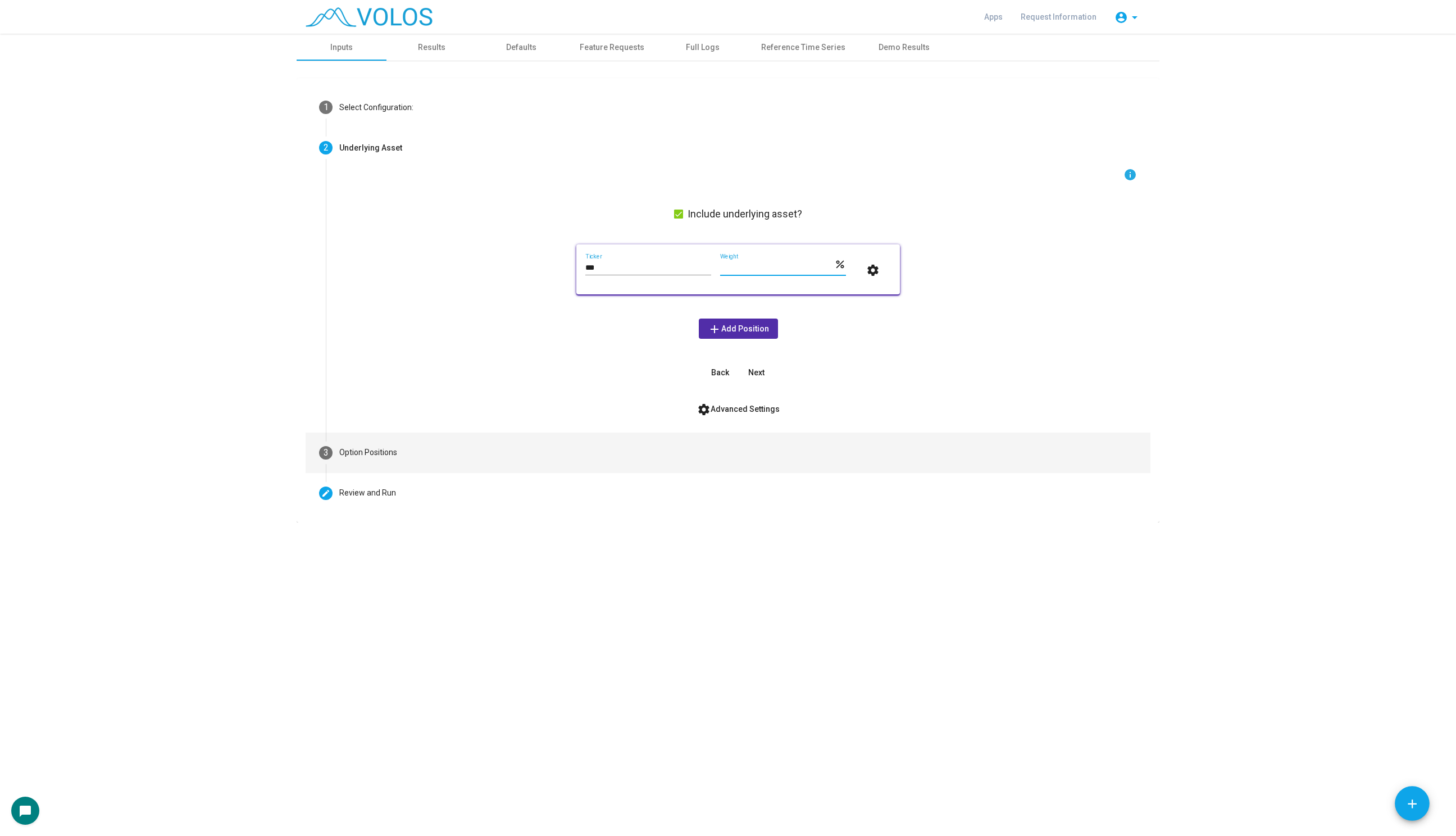
type input "***"
click at [489, 454] on mat-step-header "3 Option Positions" at bounding box center [728, 452] width 845 height 40
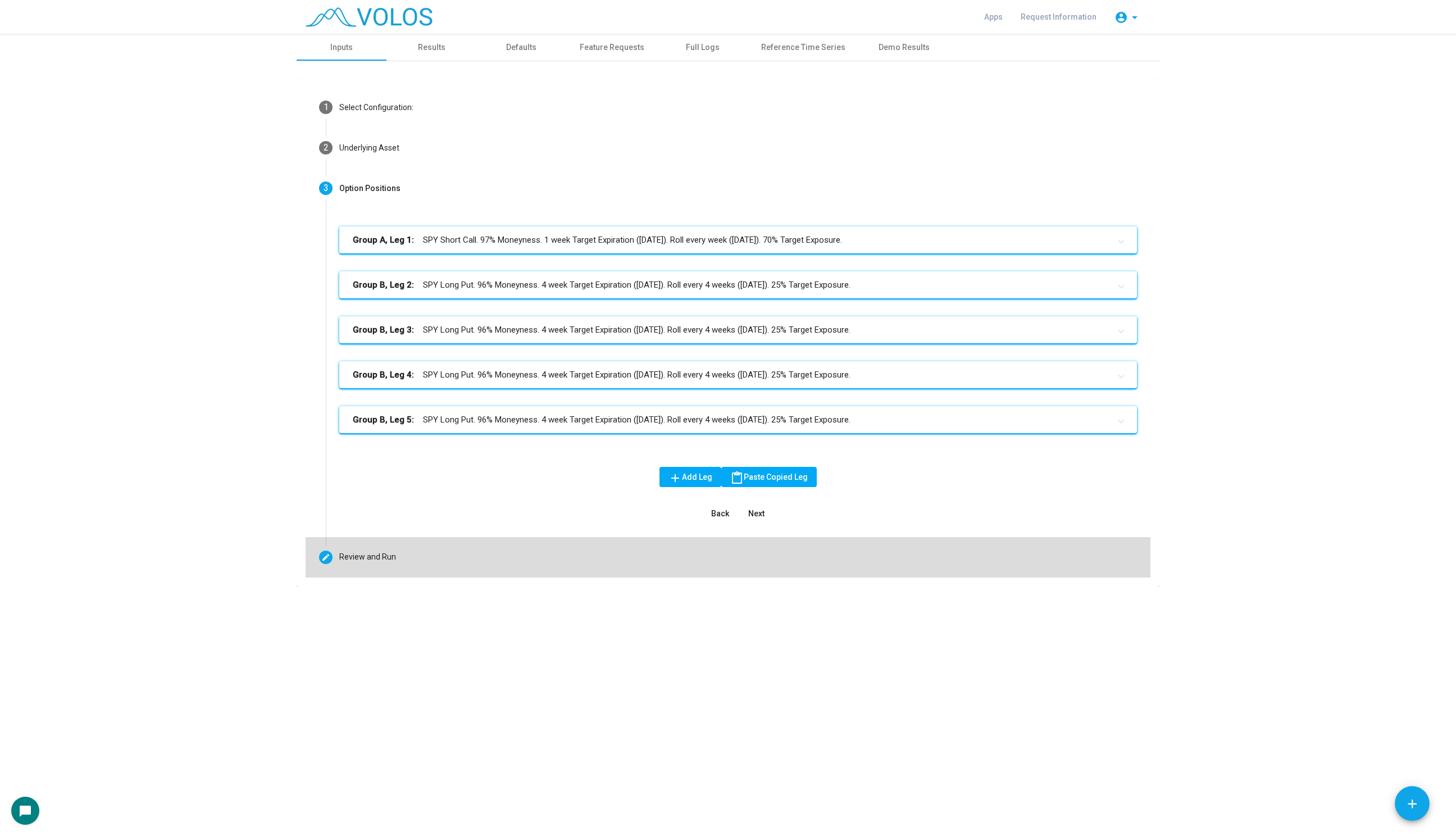
click at [457, 563] on mat-step-header "Editable create Review and Run" at bounding box center [728, 556] width 845 height 40
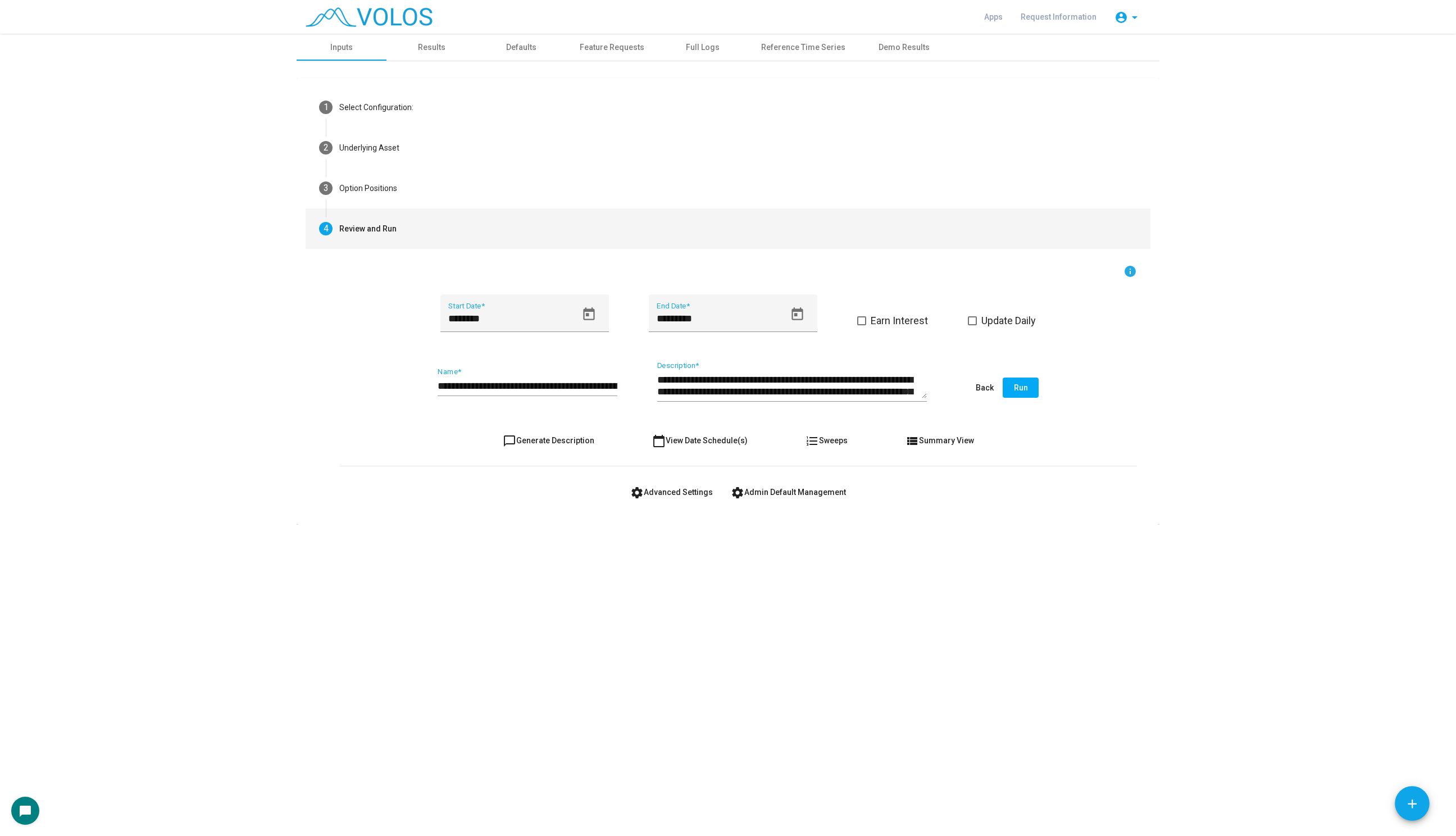
click at [576, 434] on button "chat_bubble_outline Generate Description" at bounding box center [548, 440] width 109 height 20
type textarea "**********"
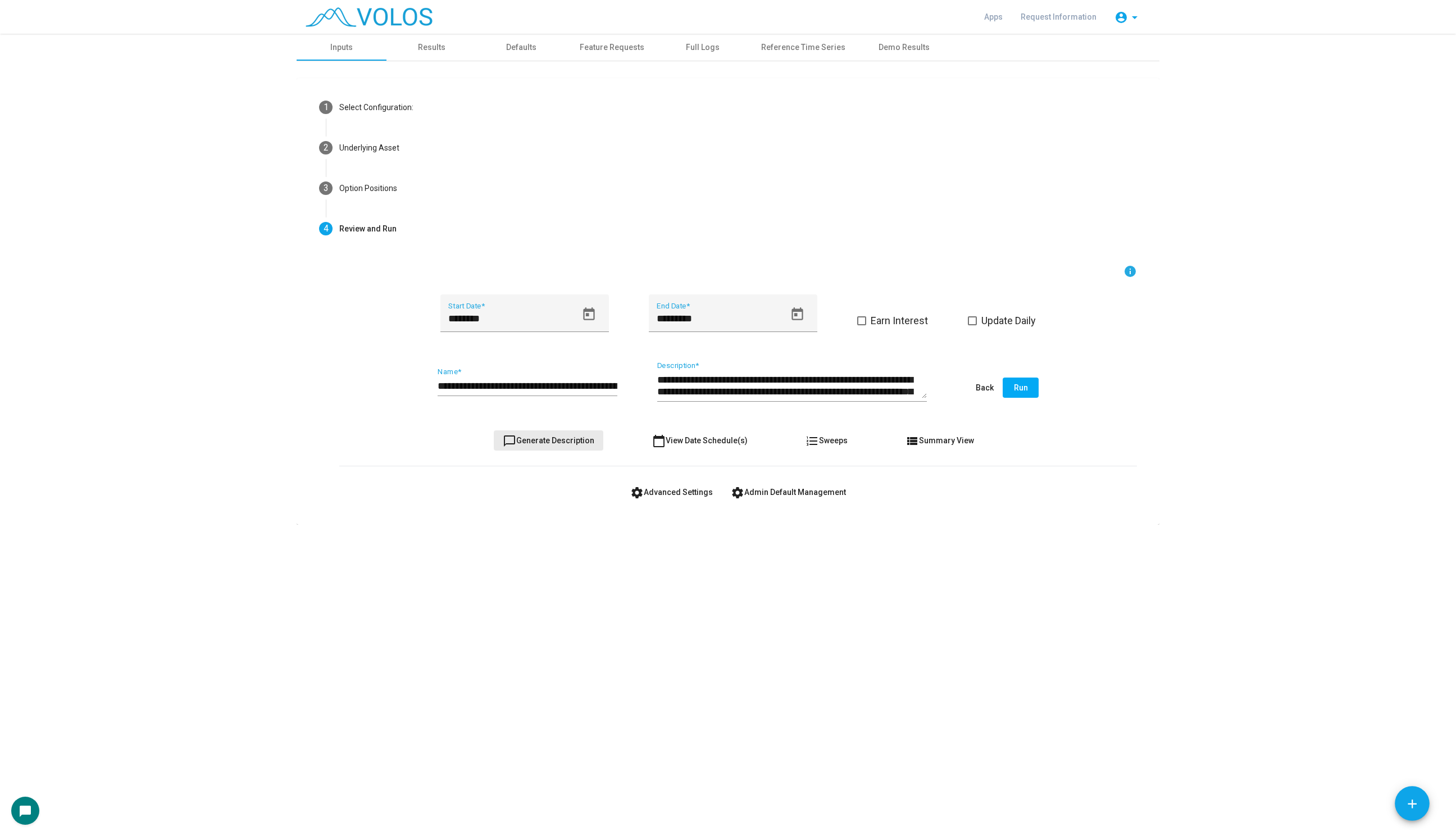
click at [576, 434] on button "chat_bubble_outline Generate Description" at bounding box center [548, 440] width 109 height 20
click at [519, 383] on input "**********" at bounding box center [528, 386] width 179 height 12
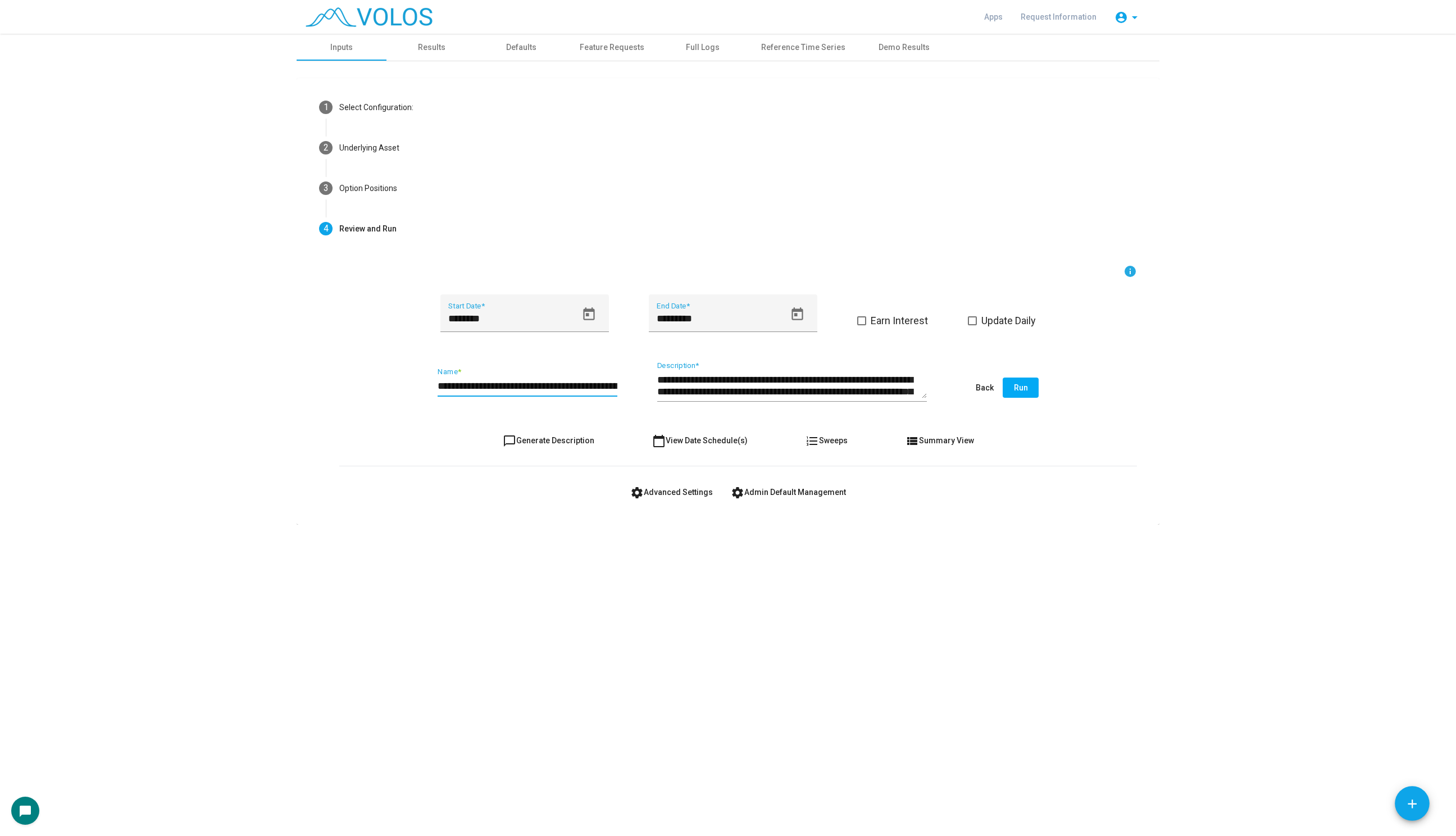
click at [519, 383] on input "**********" at bounding box center [528, 386] width 179 height 12
drag, startPoint x: 437, startPoint y: 391, endPoint x: 321, endPoint y: 391, distance: 116.0
click at [321, 391] on div "**********" at bounding box center [728, 362] width 845 height 307
type input "**********"
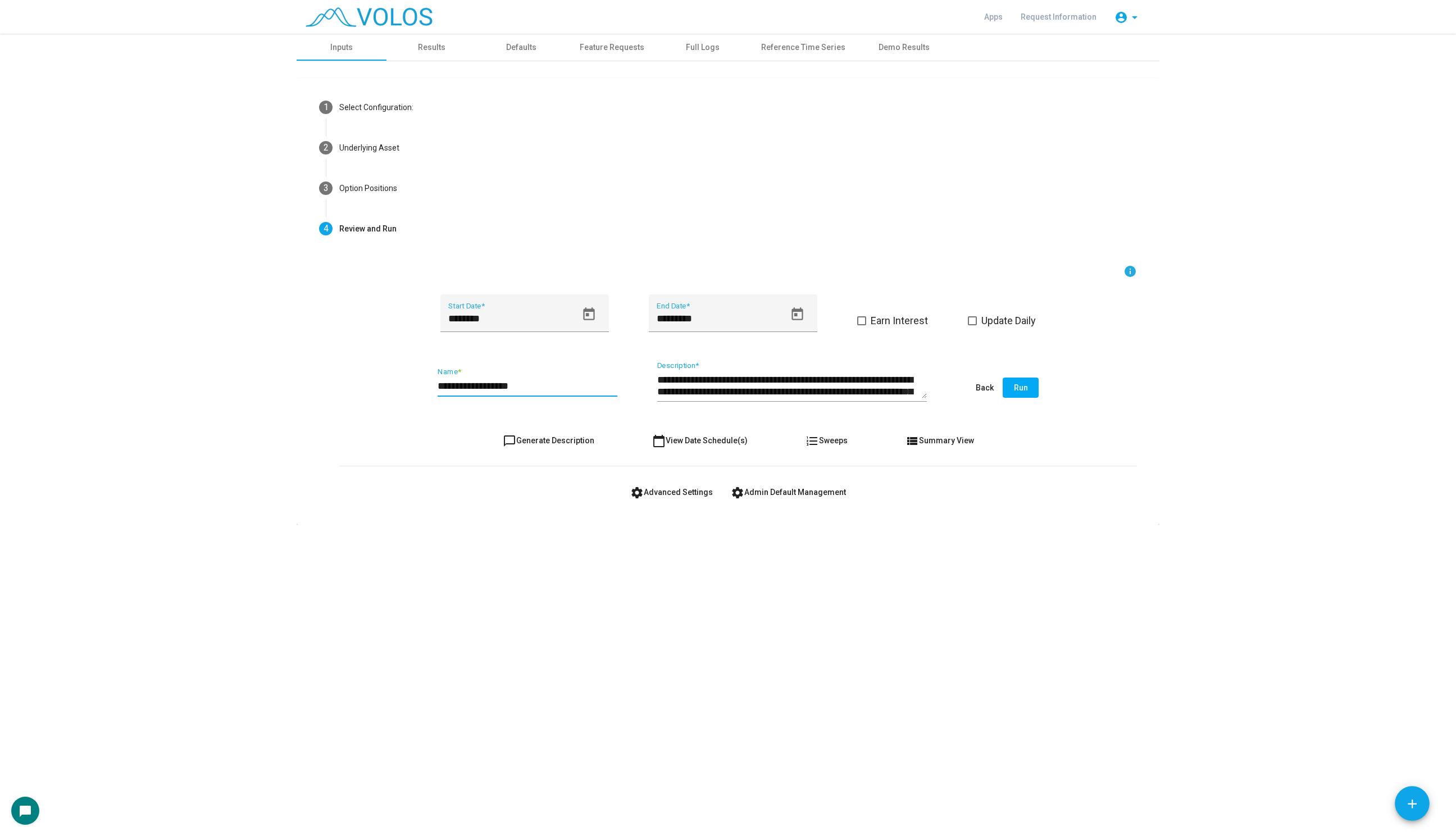
click at [510, 437] on mat-icon "chat_bubble_outline" at bounding box center [509, 441] width 14 height 14
click at [582, 316] on icon "Open calendar" at bounding box center [589, 314] width 16 height 16
click at [456, 343] on div "JAN 2020" at bounding box center [523, 349] width 166 height 35
click at [456, 350] on span "JAN 2020" at bounding box center [467, 354] width 31 height 9
click at [471, 453] on div "2017" at bounding box center [463, 458] width 35 height 20
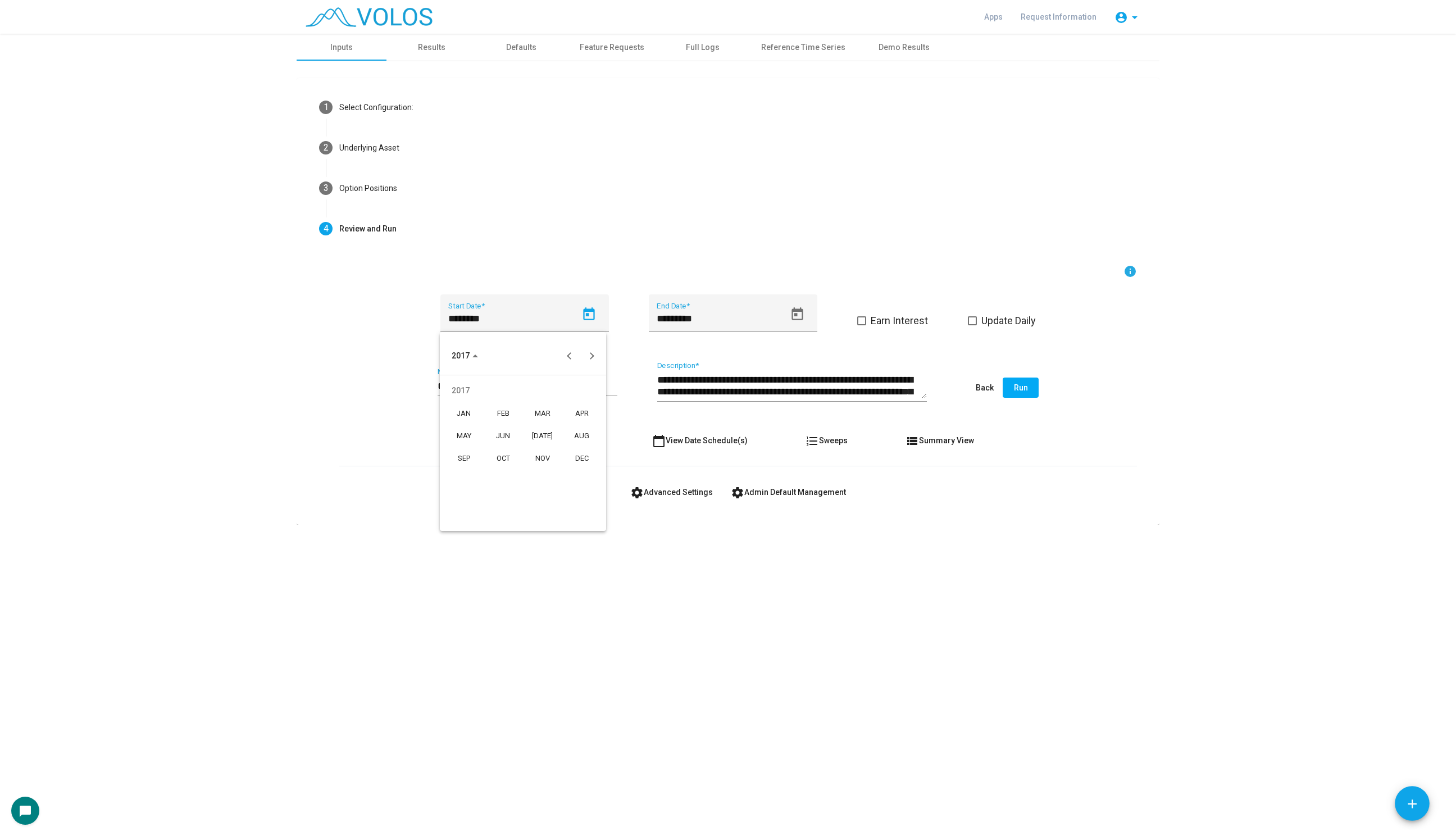
click at [571, 455] on div "DEC" at bounding box center [581, 458] width 35 height 20
click at [567, 355] on button "Previous month" at bounding box center [569, 355] width 22 height 22
click at [471, 357] on span "NOV 2017" at bounding box center [463, 355] width 23 height 9
click at [575, 434] on div "2016" at bounding box center [581, 435] width 35 height 20
click at [466, 411] on div "JAN" at bounding box center [463, 413] width 35 height 20
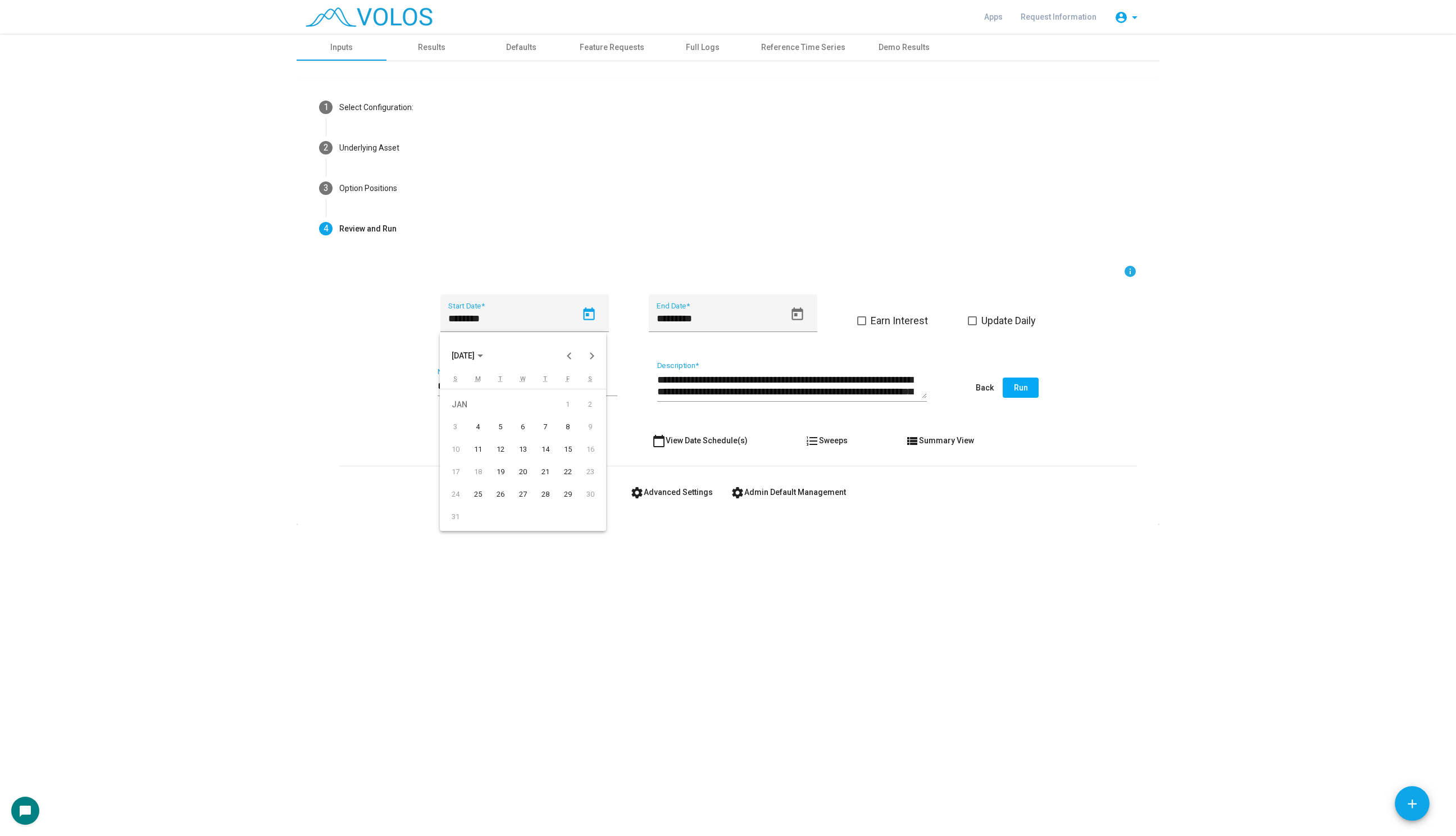
click at [481, 419] on div "4" at bounding box center [478, 426] width 20 height 20
click at [583, 316] on icon "Open calendar" at bounding box center [589, 314] width 16 height 16
click at [571, 358] on button "Previous month" at bounding box center [569, 355] width 22 height 22
click at [541, 519] on div "31" at bounding box center [545, 516] width 20 height 20
type input "**********"
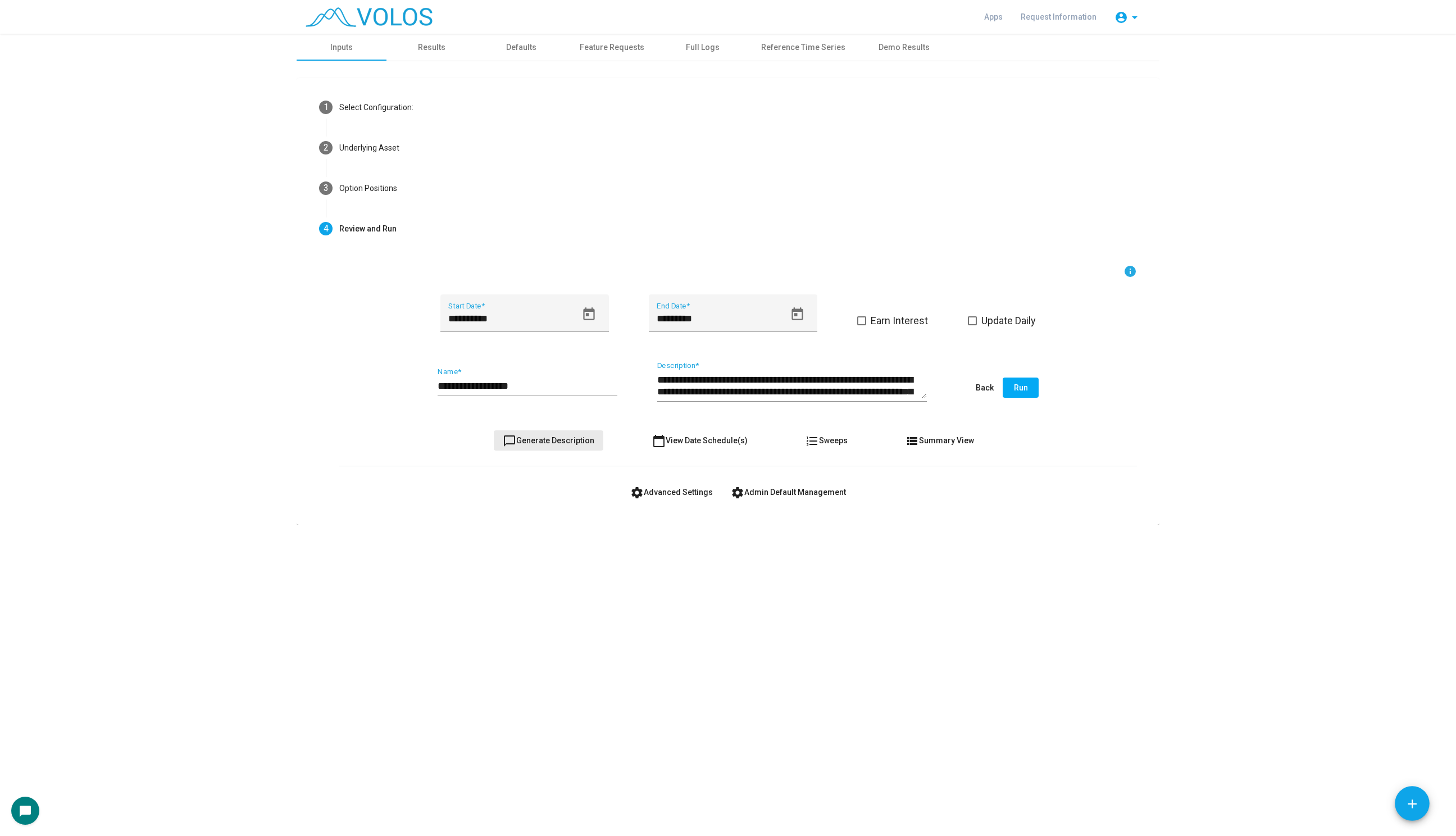
click at [560, 436] on span "chat_bubble_outline Generate Description" at bounding box center [548, 440] width 92 height 9
click at [1024, 387] on span "Run" at bounding box center [1020, 387] width 14 height 9
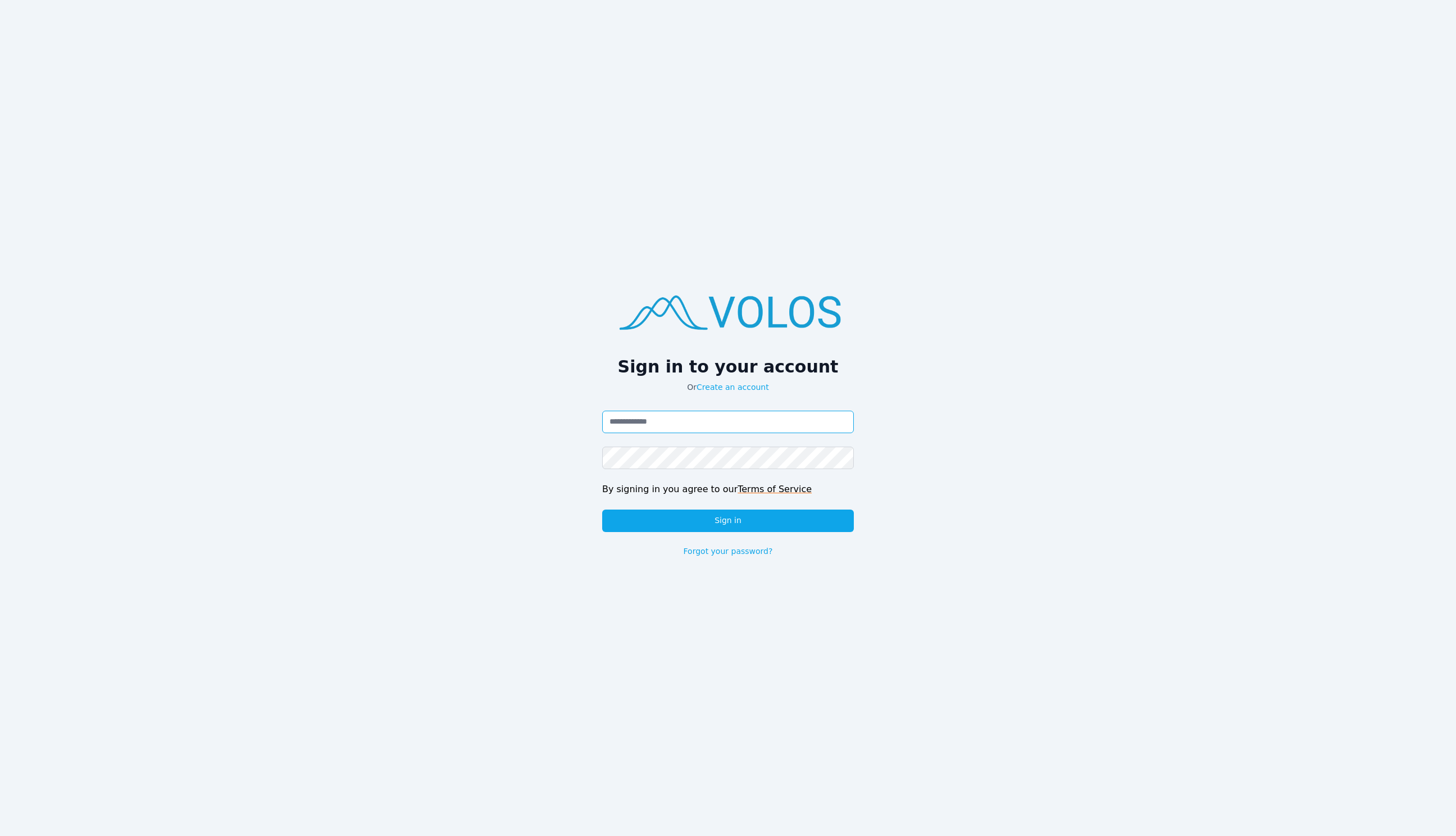
type input "**********"
click at [739, 516] on button "Sign in" at bounding box center [728, 520] width 252 height 22
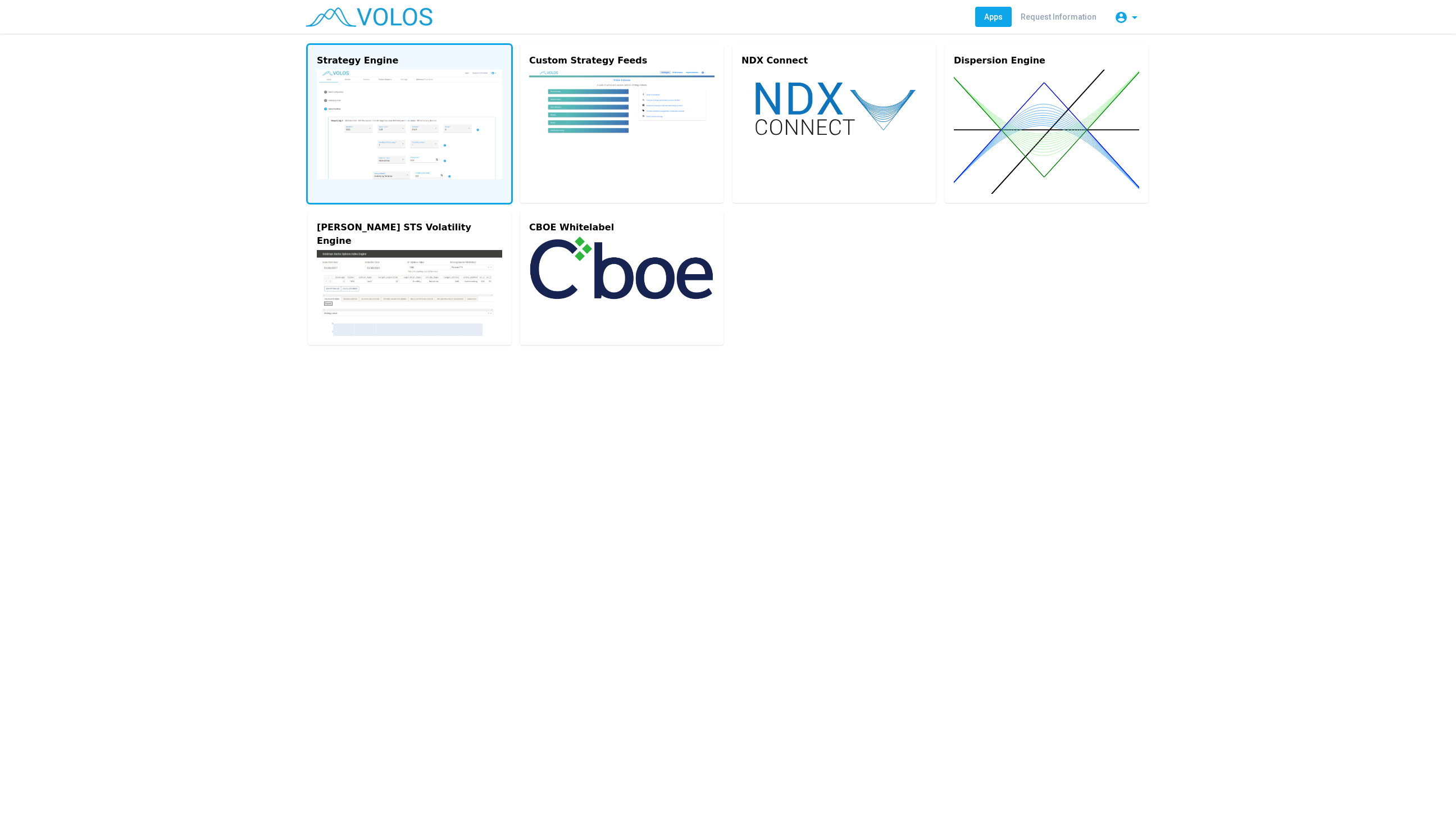
click at [400, 111] on img at bounding box center [410, 124] width 185 height 109
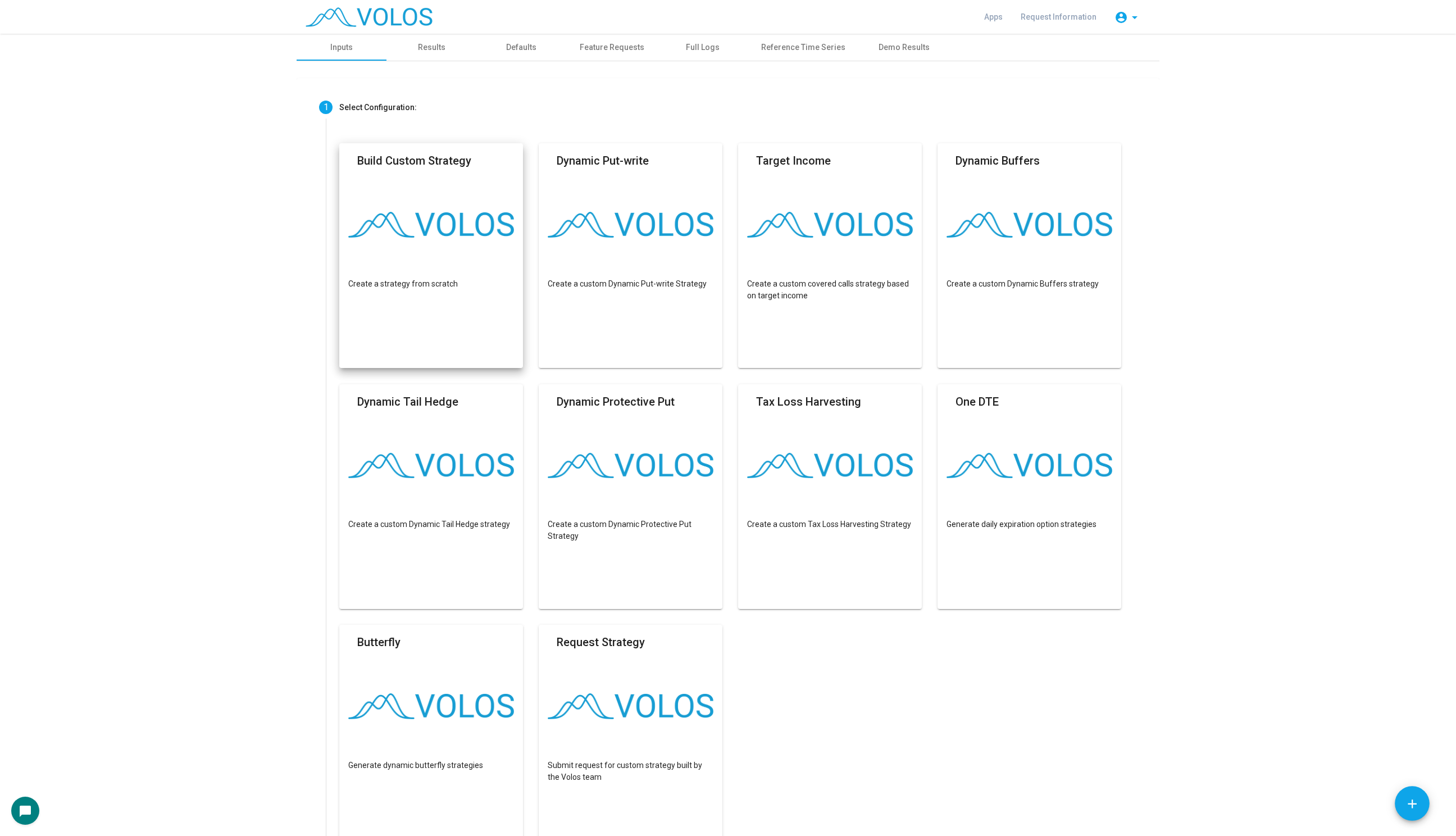
click at [424, 271] on mat-card "Build Custom Strategy Create a strategy from scratch" at bounding box center [431, 256] width 183 height 224
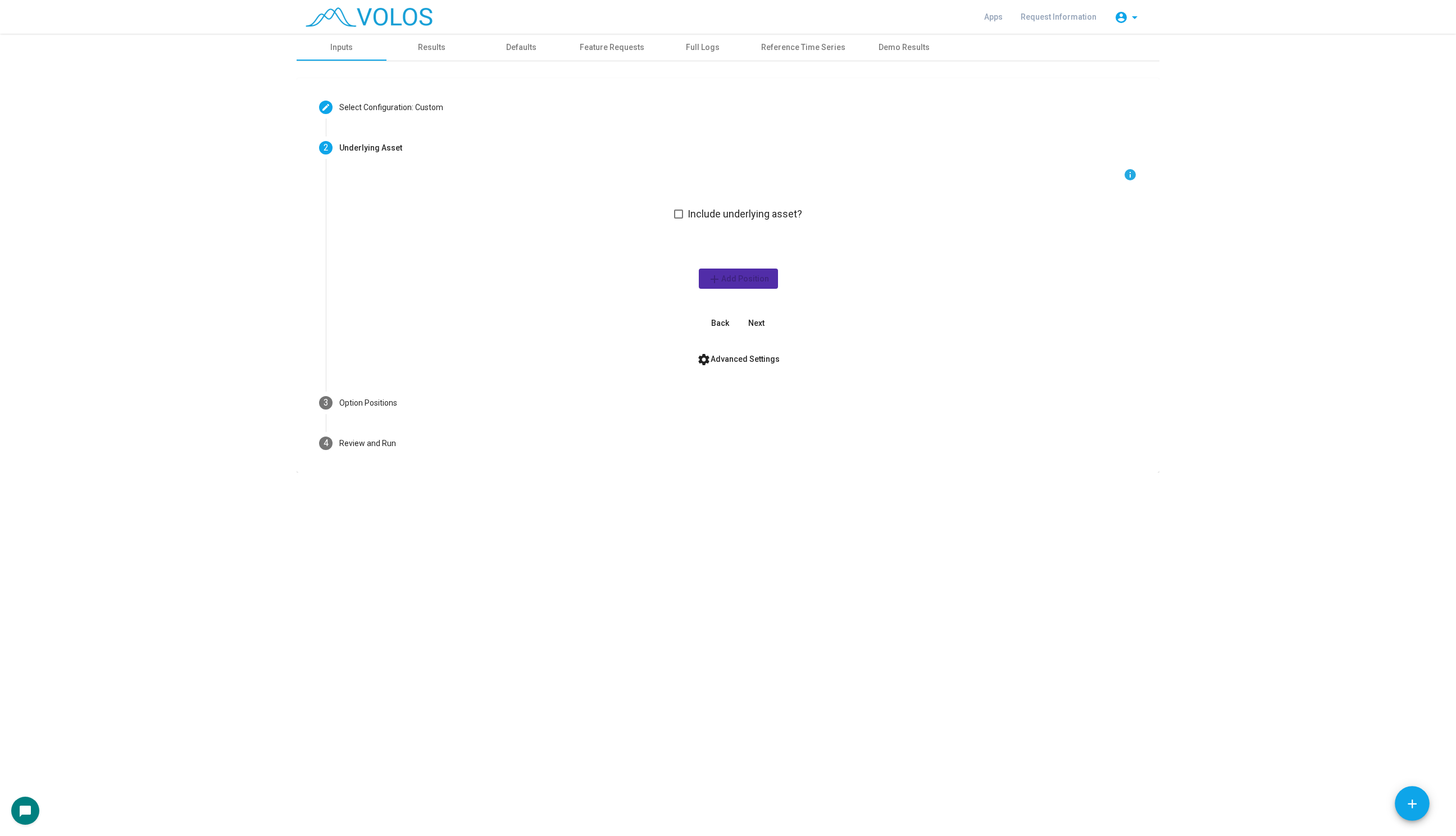
click at [677, 220] on div "info Include underlying asset? add Add Position Back Next" at bounding box center [738, 250] width 798 height 165
click at [677, 212] on span at bounding box center [678, 214] width 9 height 9
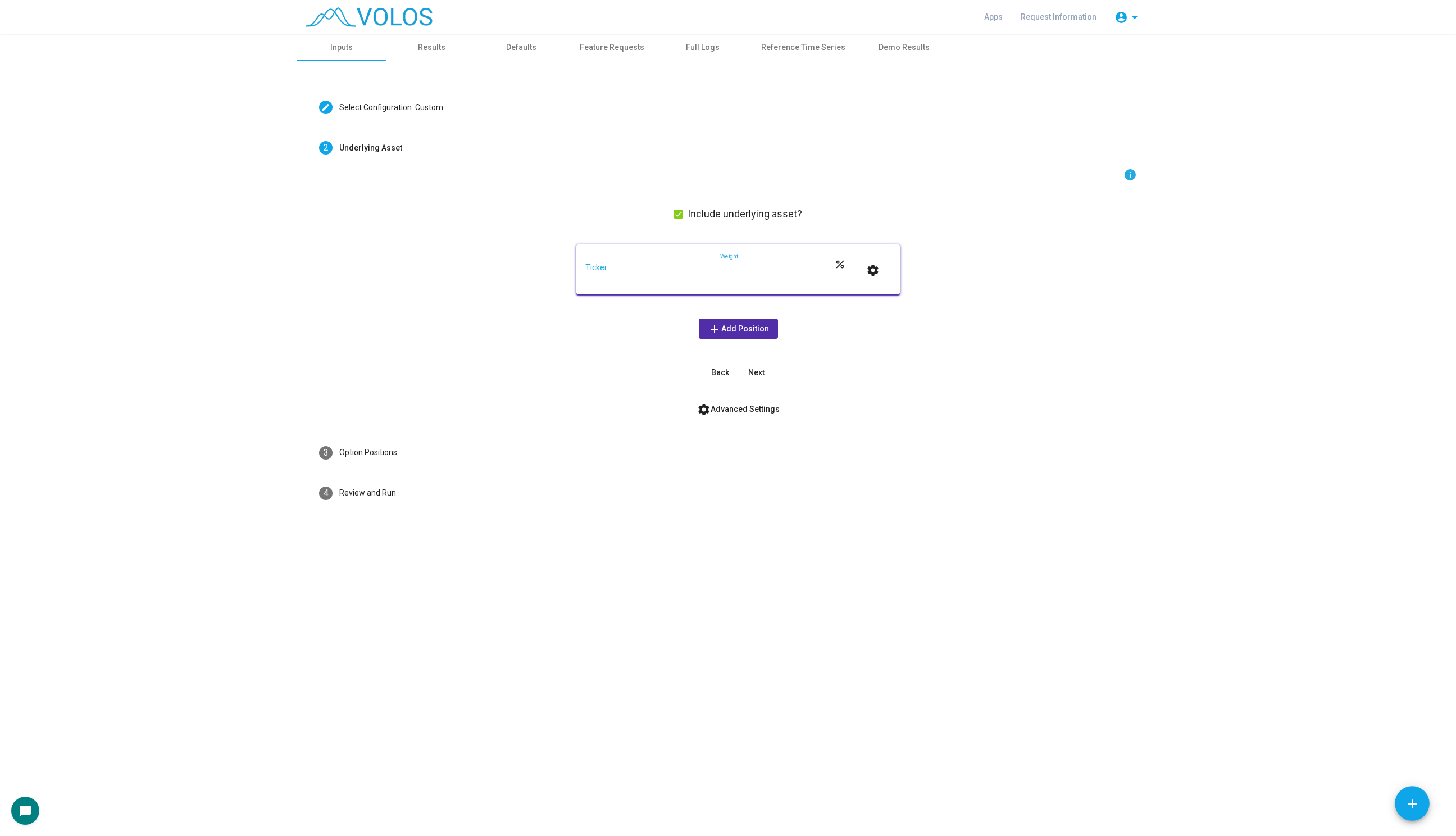
click at [621, 253] on mat-card "Ticker *** Weight percent settings" at bounding box center [738, 268] width 324 height 50
click at [618, 264] on input "Ticker" at bounding box center [648, 267] width 126 height 9
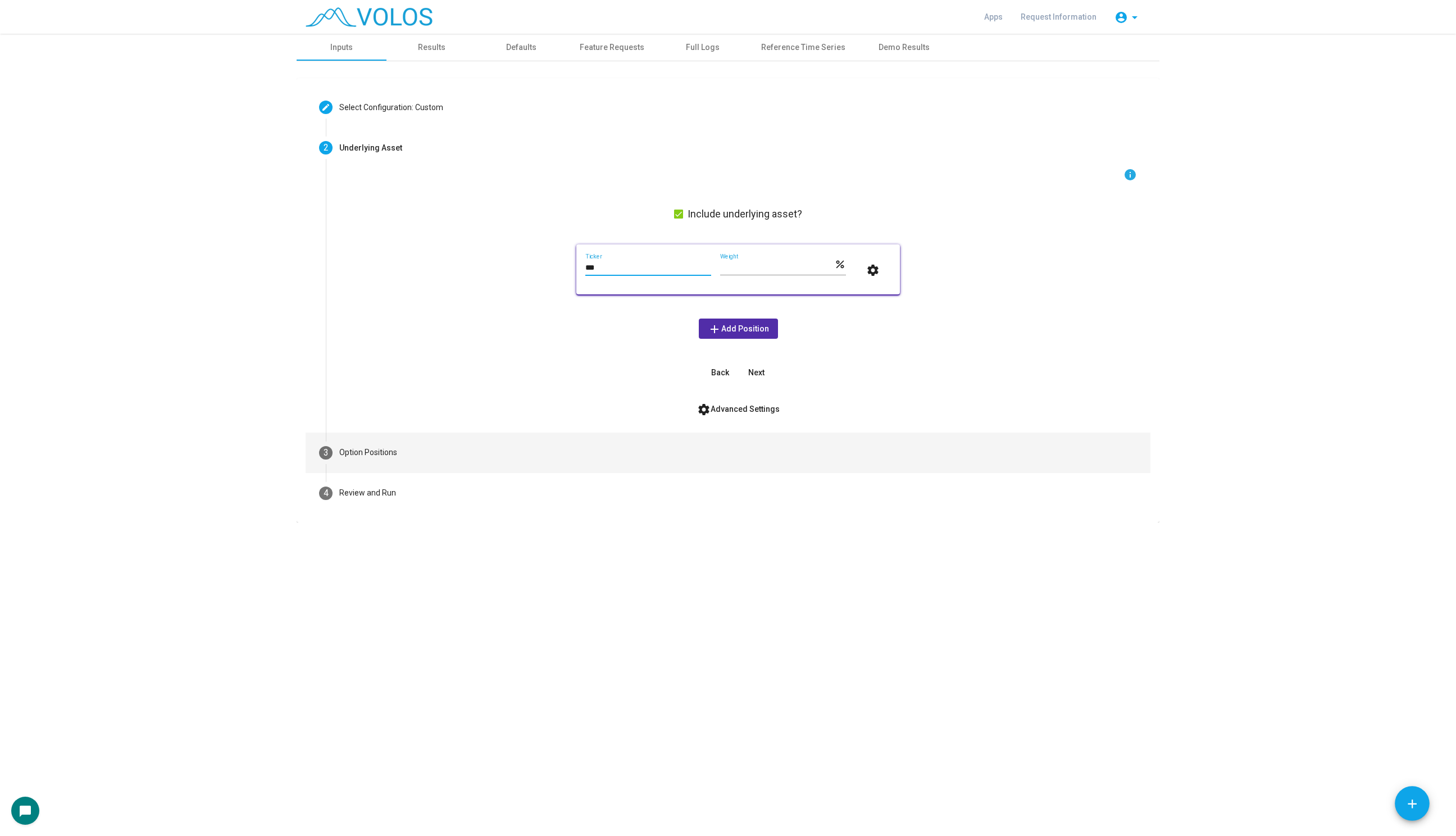
type input "***"
click at [415, 460] on mat-step-header "3 Option Positions" at bounding box center [728, 452] width 845 height 40
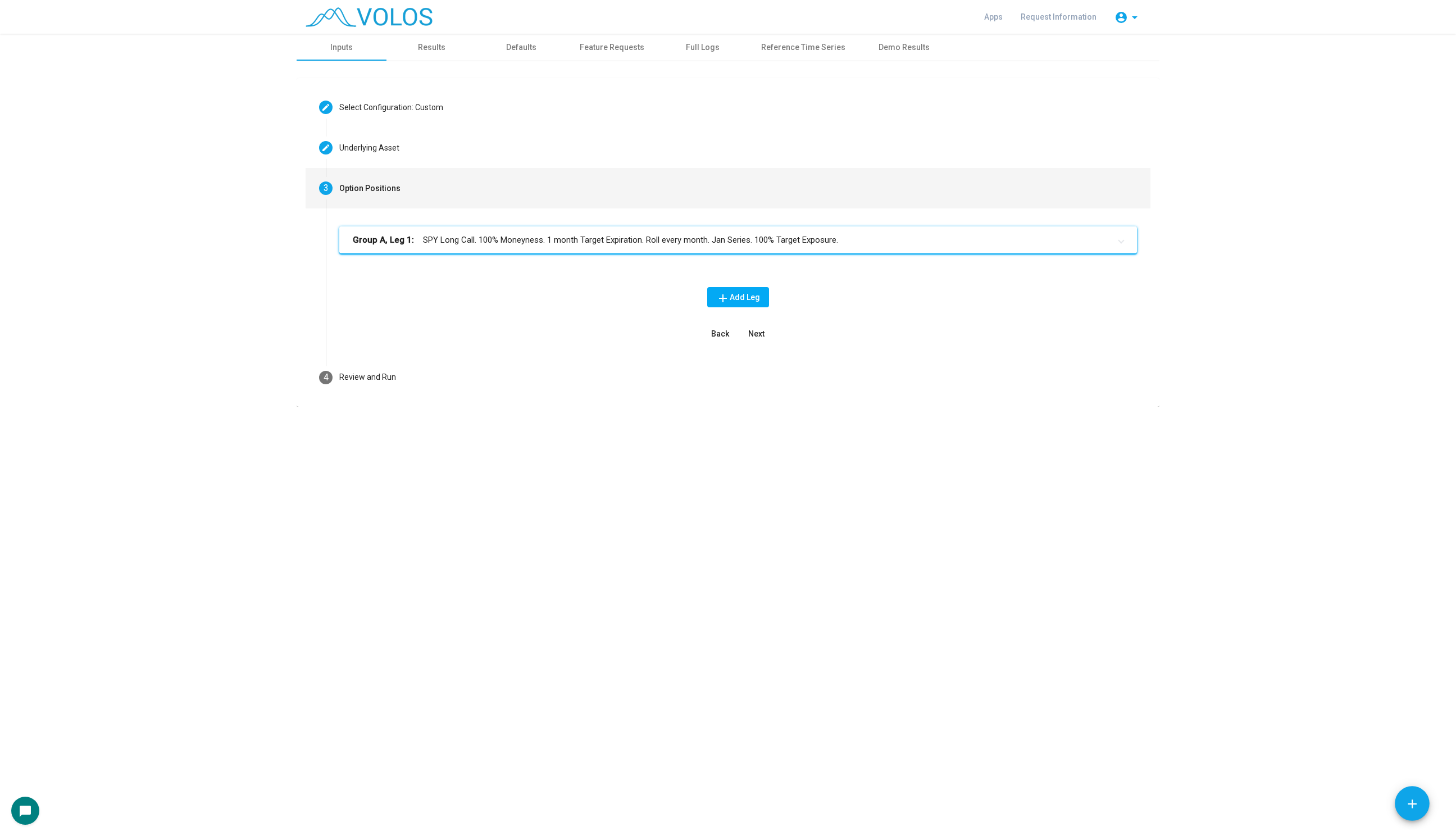
click at [538, 235] on mat-panel-title "Group A, Leg 1: SPY Long Call. 100% Moneyness. 1 month Target Expiration. Roll …" at bounding box center [731, 240] width 757 height 13
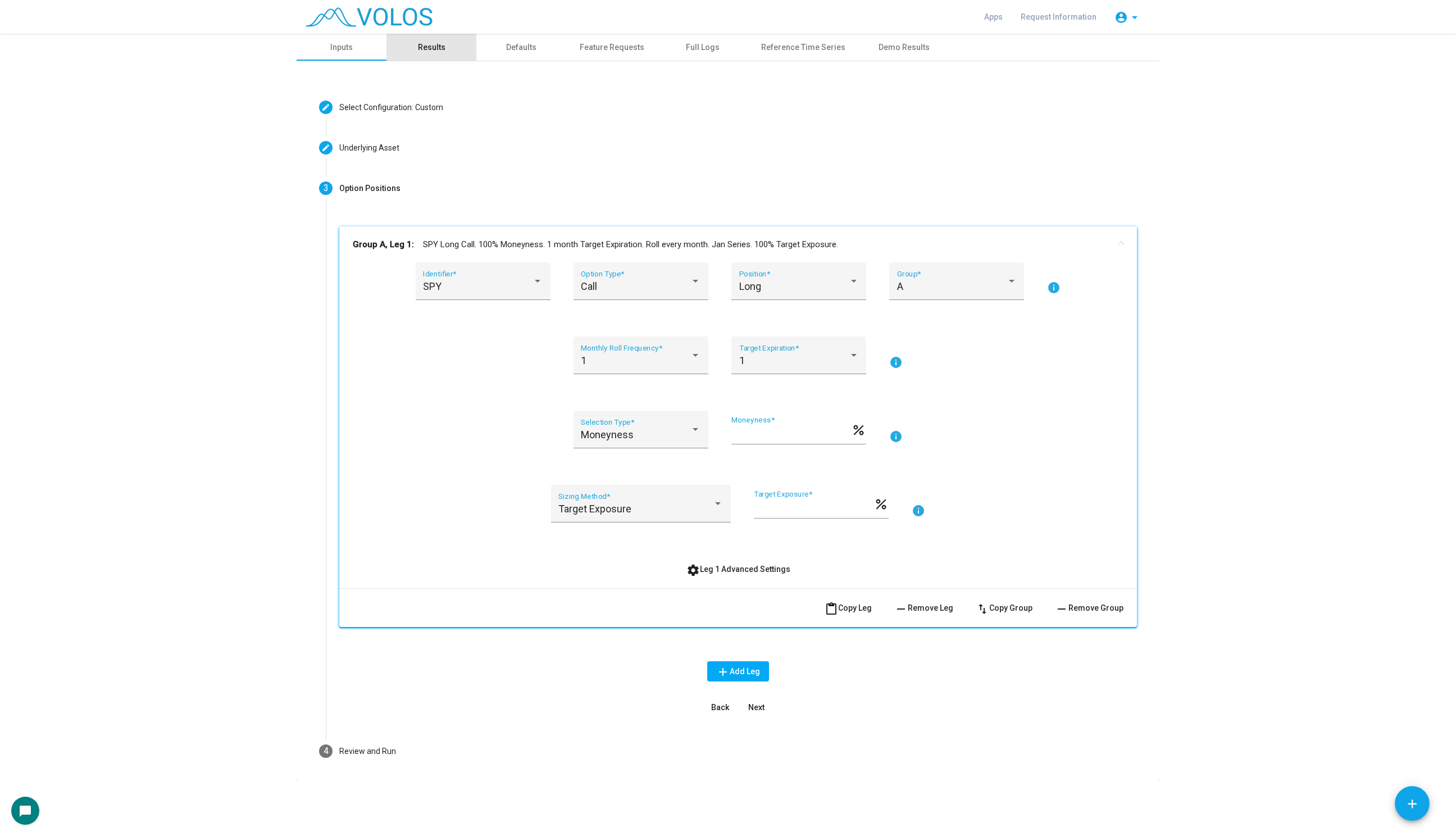
click at [429, 51] on div "Results" at bounding box center [431, 48] width 27 height 12
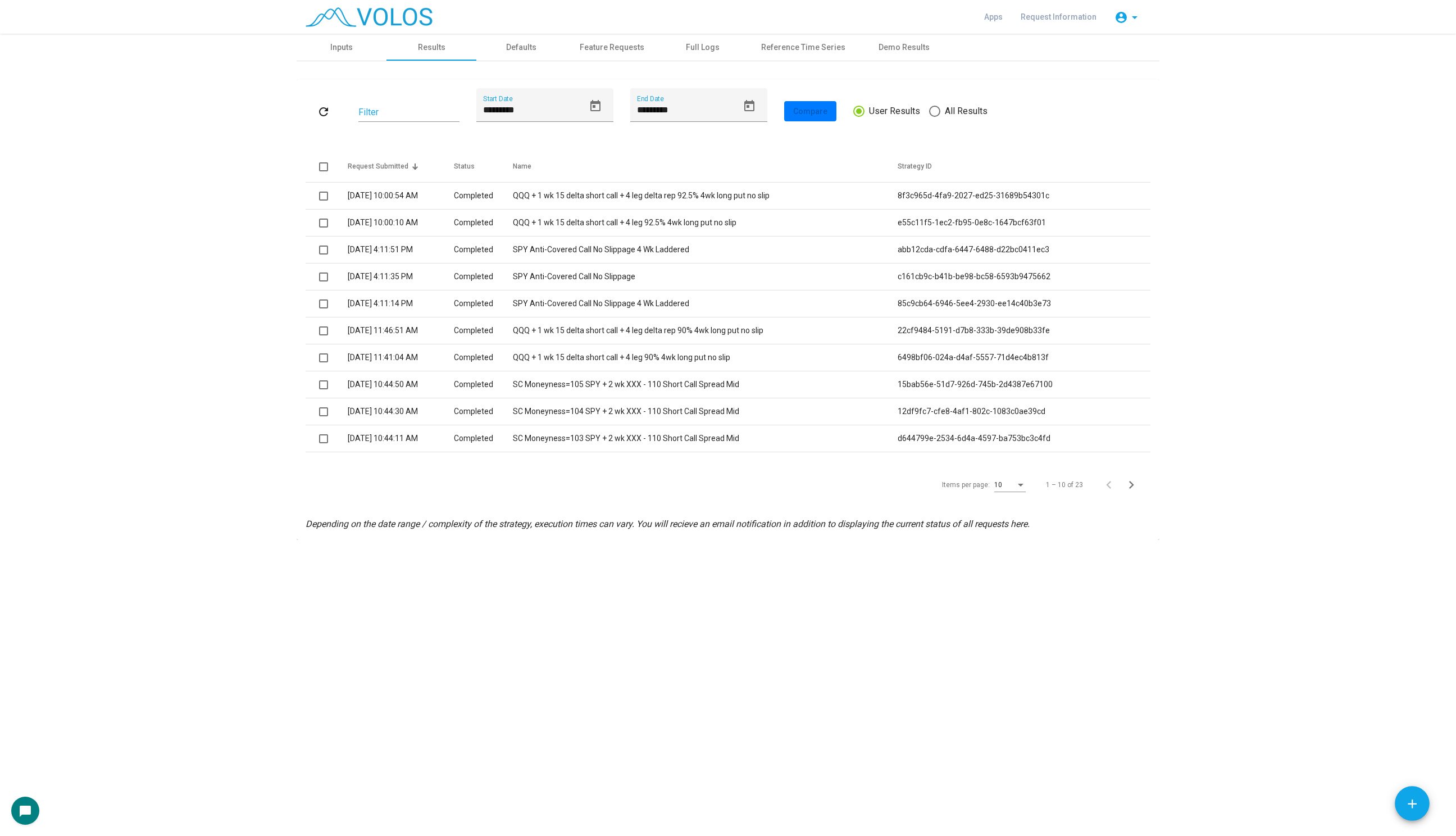
click at [933, 107] on span at bounding box center [934, 111] width 12 height 12
type input "*********"
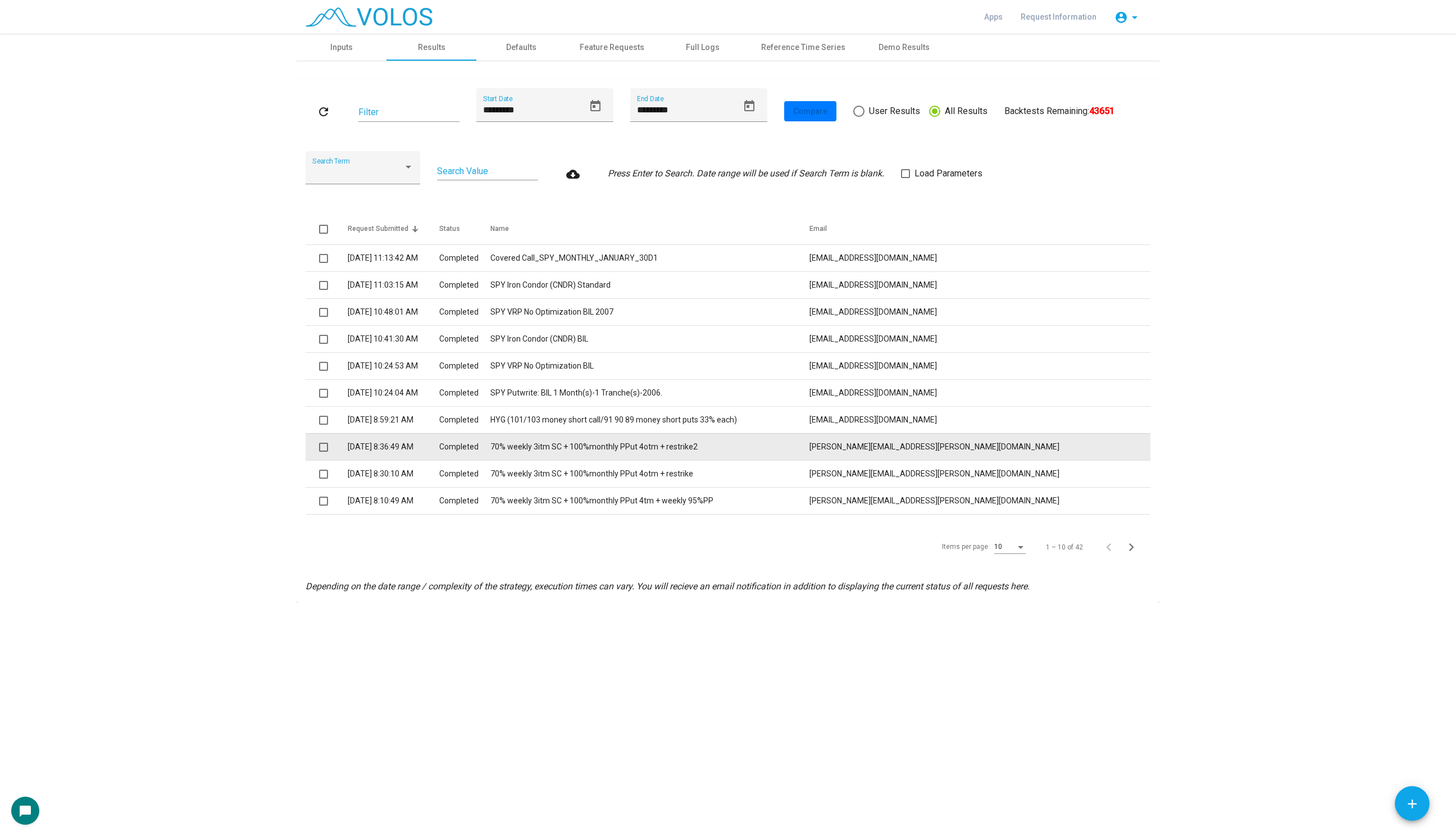
click at [679, 457] on td "70% weekly 3itm SC + 100%monthly PPut 4otm + restrike2" at bounding box center [649, 447] width 319 height 27
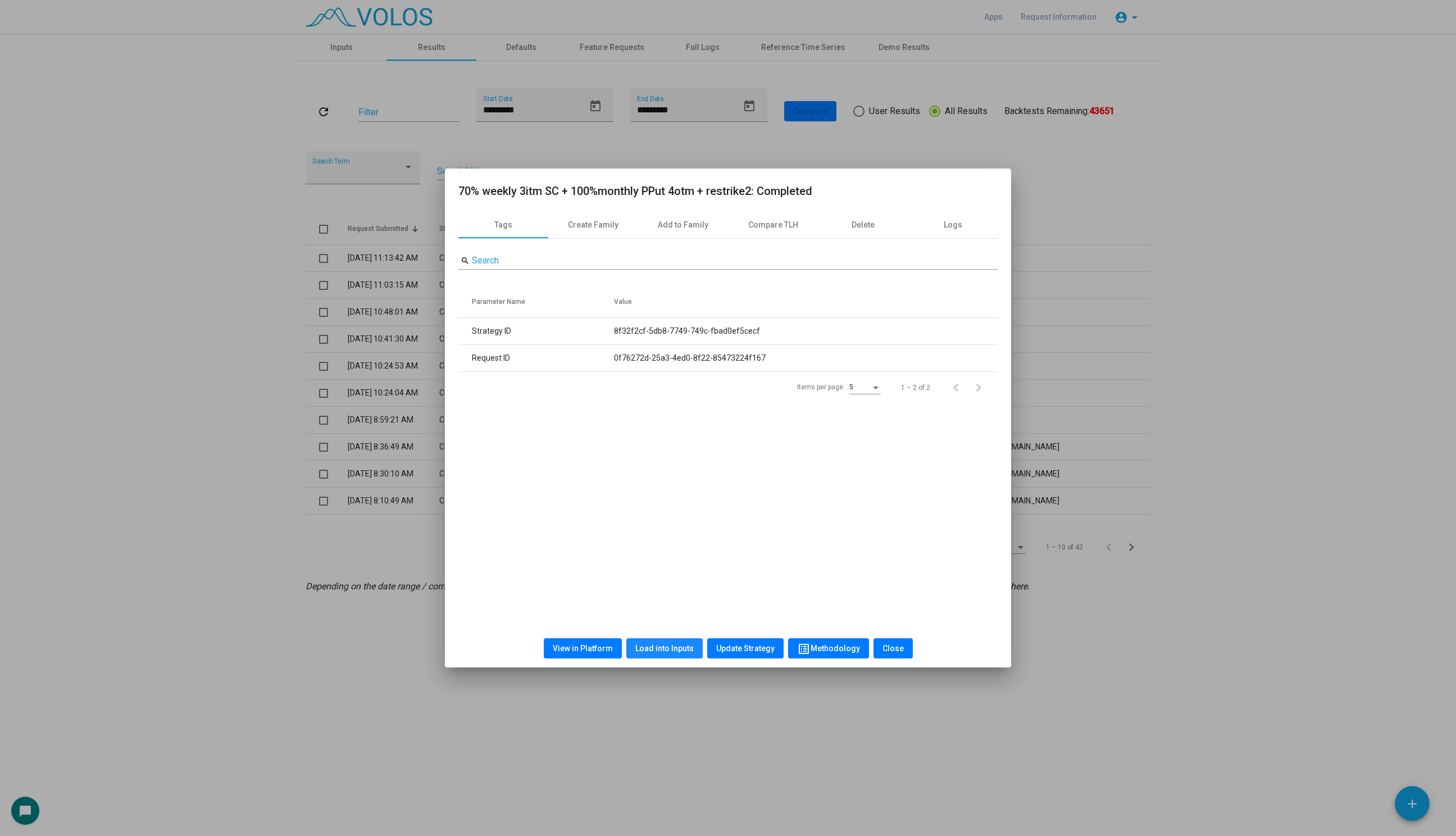
click at [658, 639] on button "Load into Inputs" at bounding box center [664, 648] width 76 height 20
click at [328, 237] on div at bounding box center [728, 418] width 1456 height 836
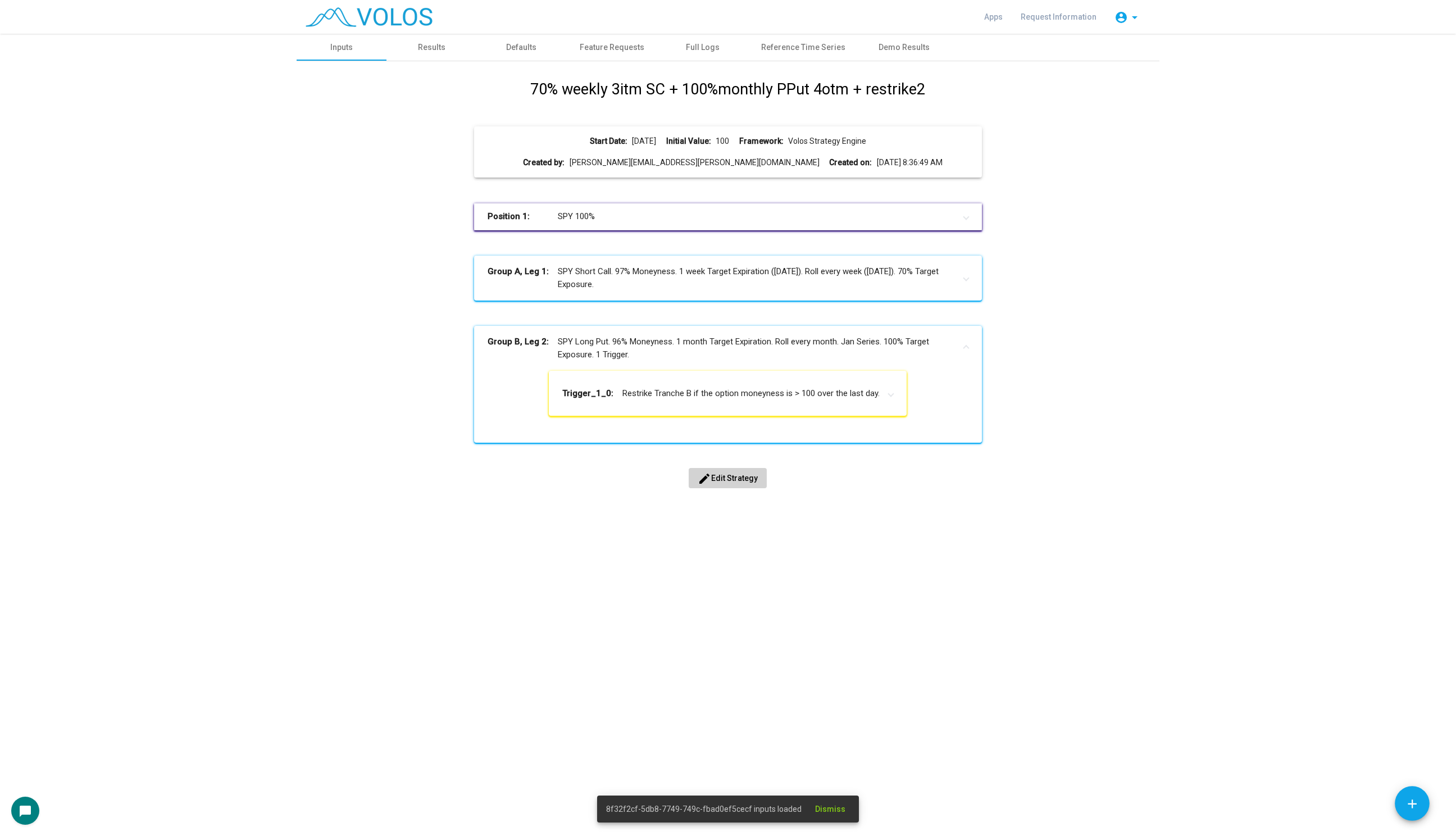
click at [725, 479] on span "edit Edit Strategy" at bounding box center [728, 477] width 60 height 9
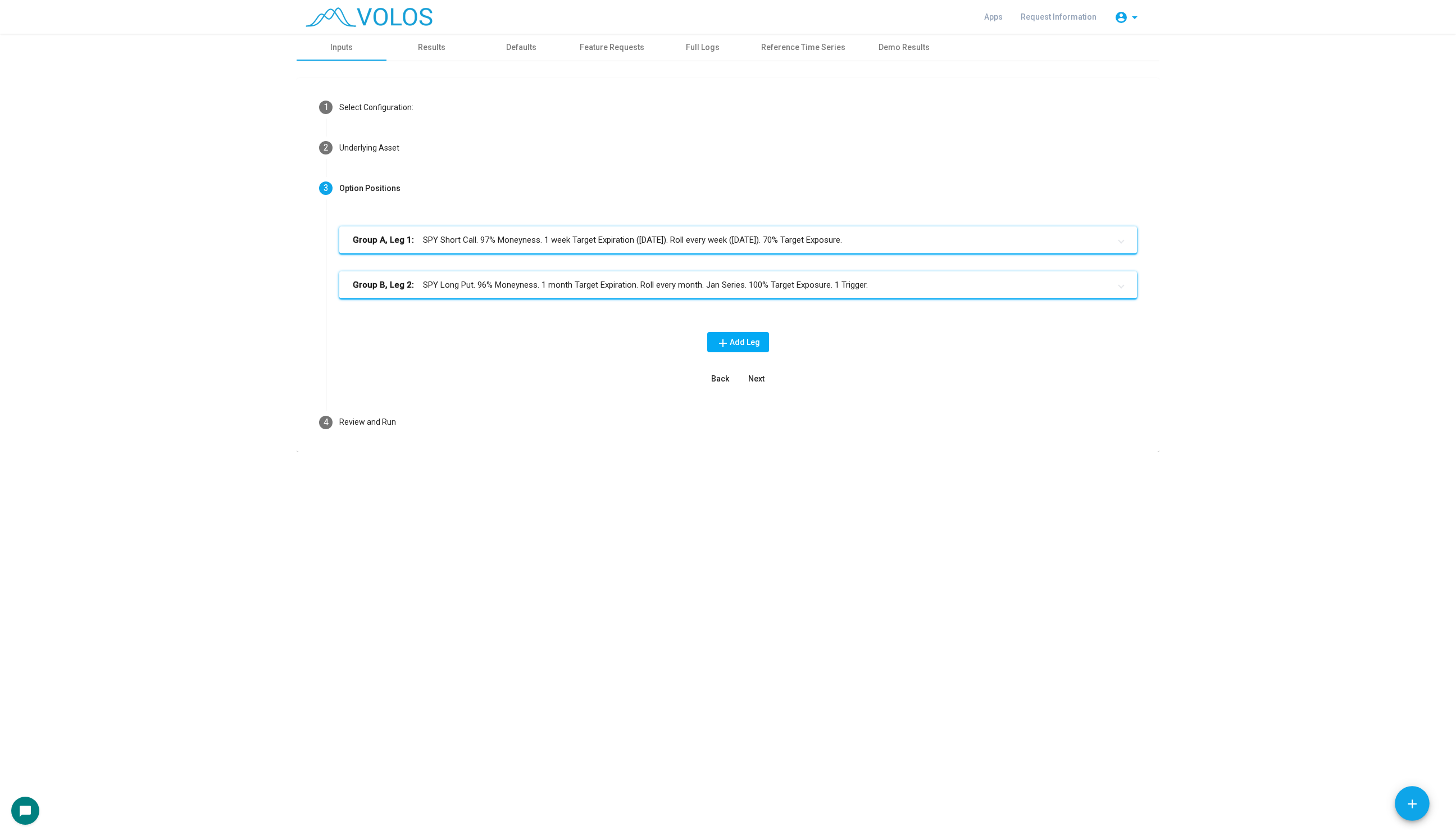
click at [565, 283] on mat-panel-title "Group B, Leg 2: SPY Long Put. 96% Moneyness. 1 month Target Expiration. Roll ev…" at bounding box center [731, 285] width 757 height 13
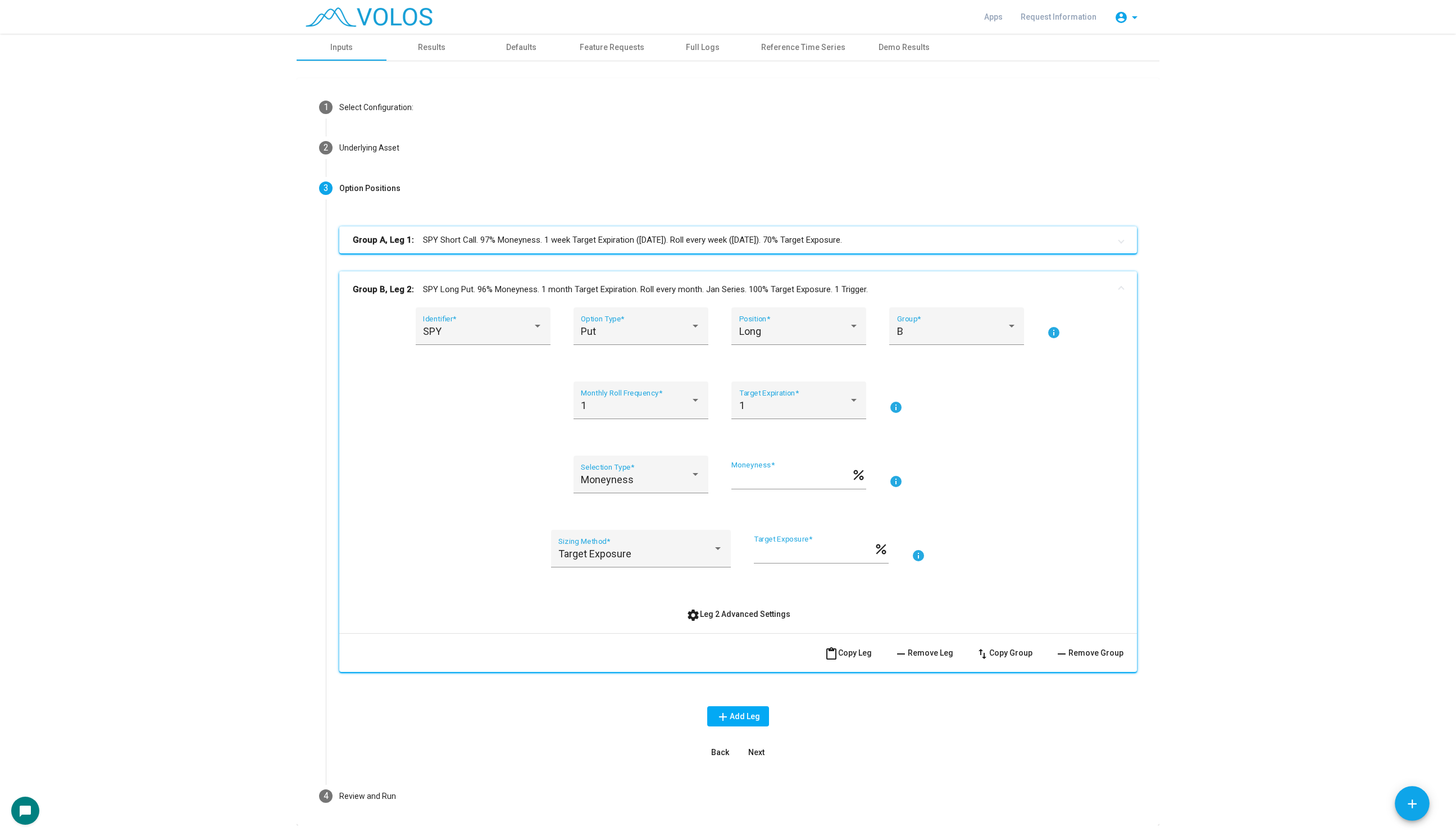
scroll to position [34, 0]
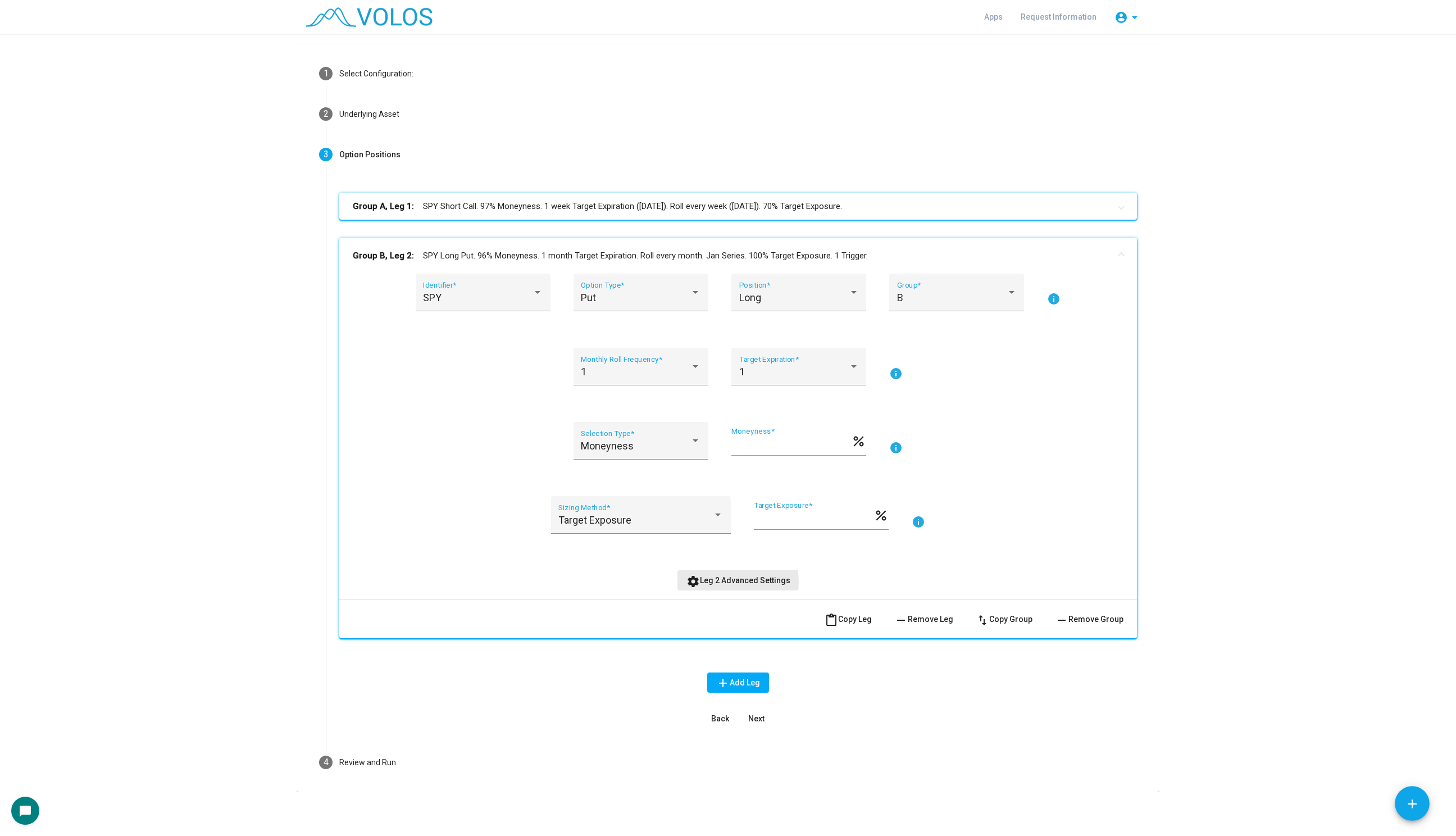
click at [733, 581] on span "settings Leg 2 Advanced Settings" at bounding box center [738, 579] width 104 height 9
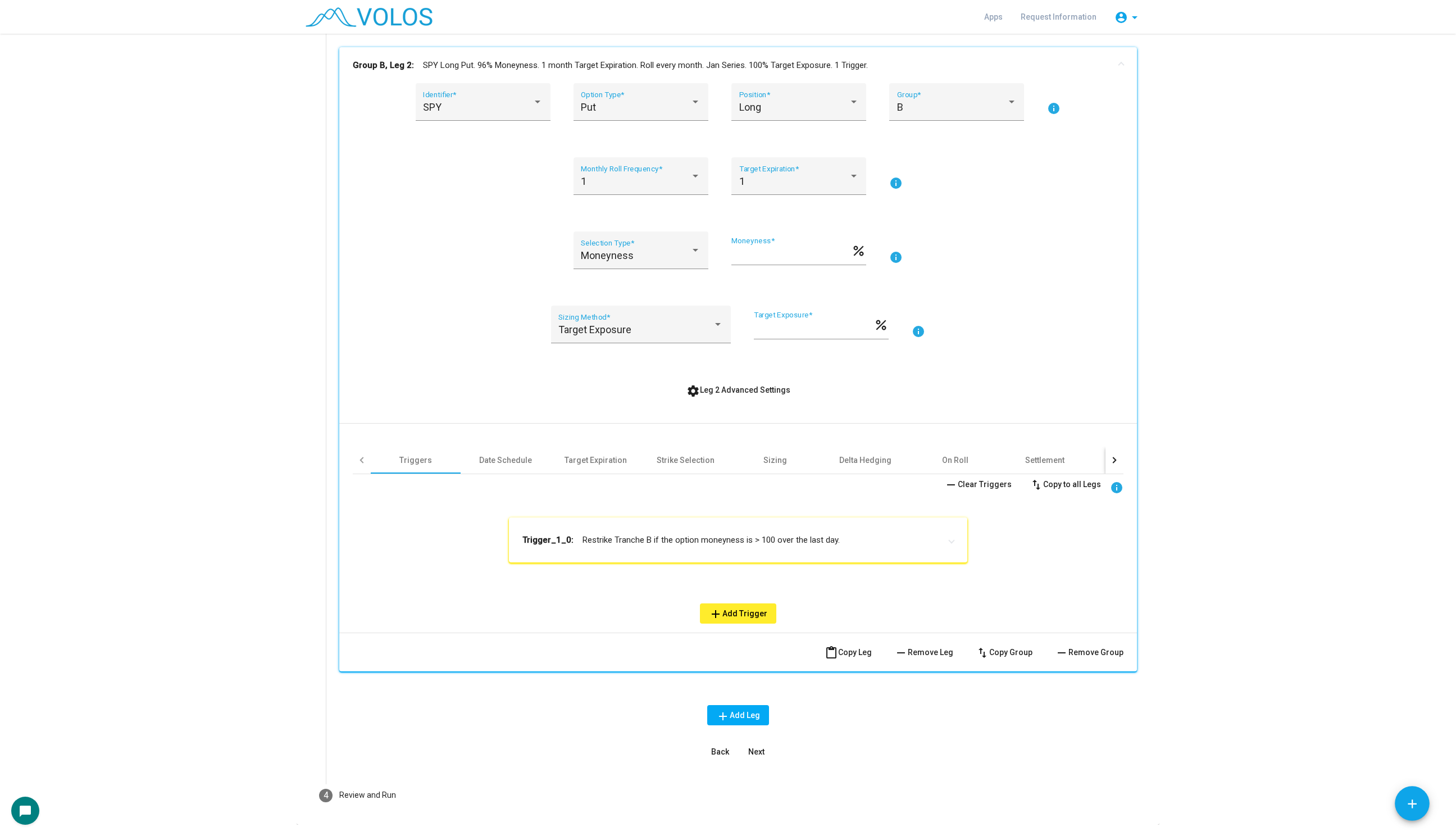
scroll to position [258, 0]
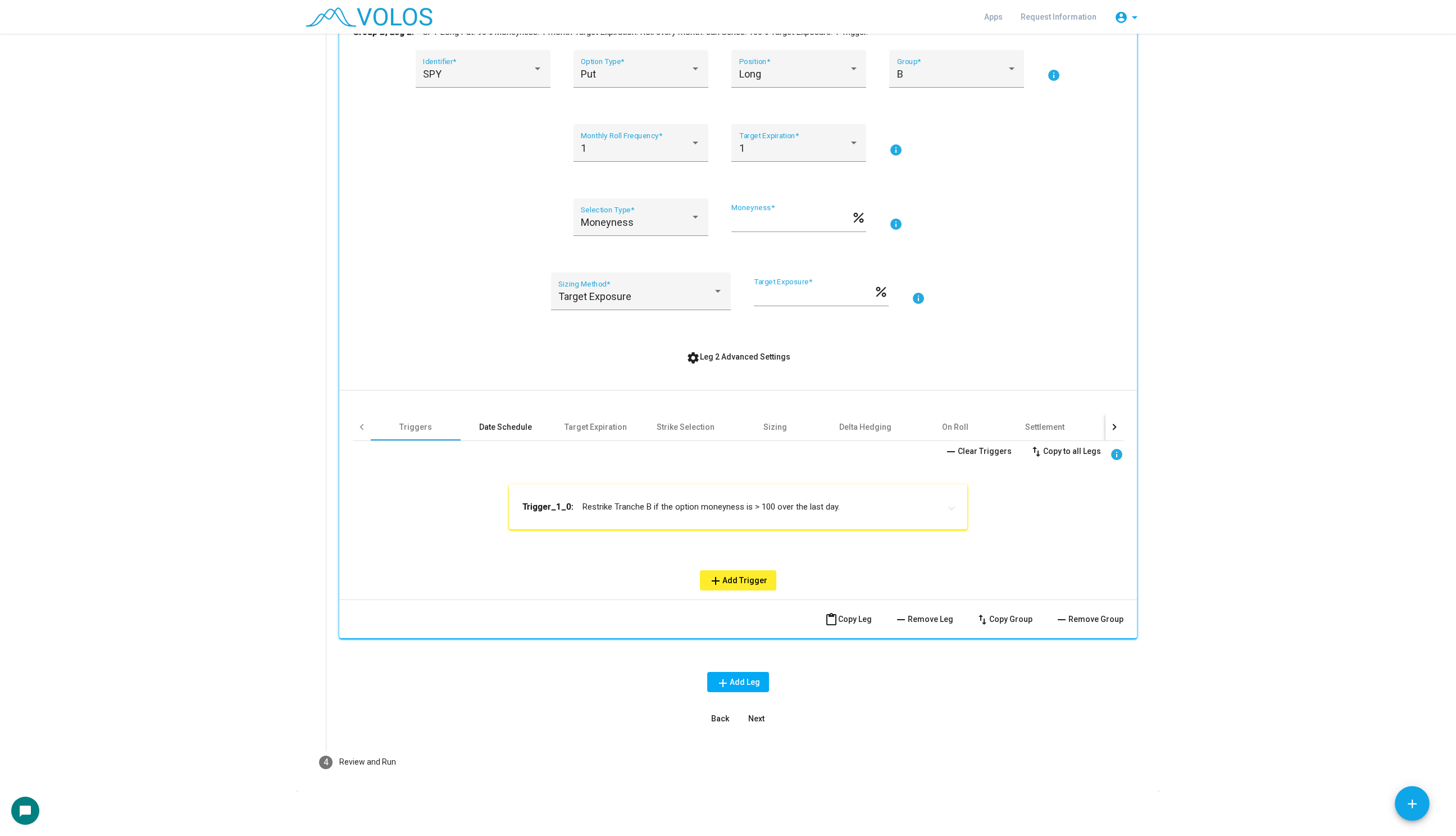
click at [514, 424] on div "Date Schedule" at bounding box center [505, 427] width 53 height 12
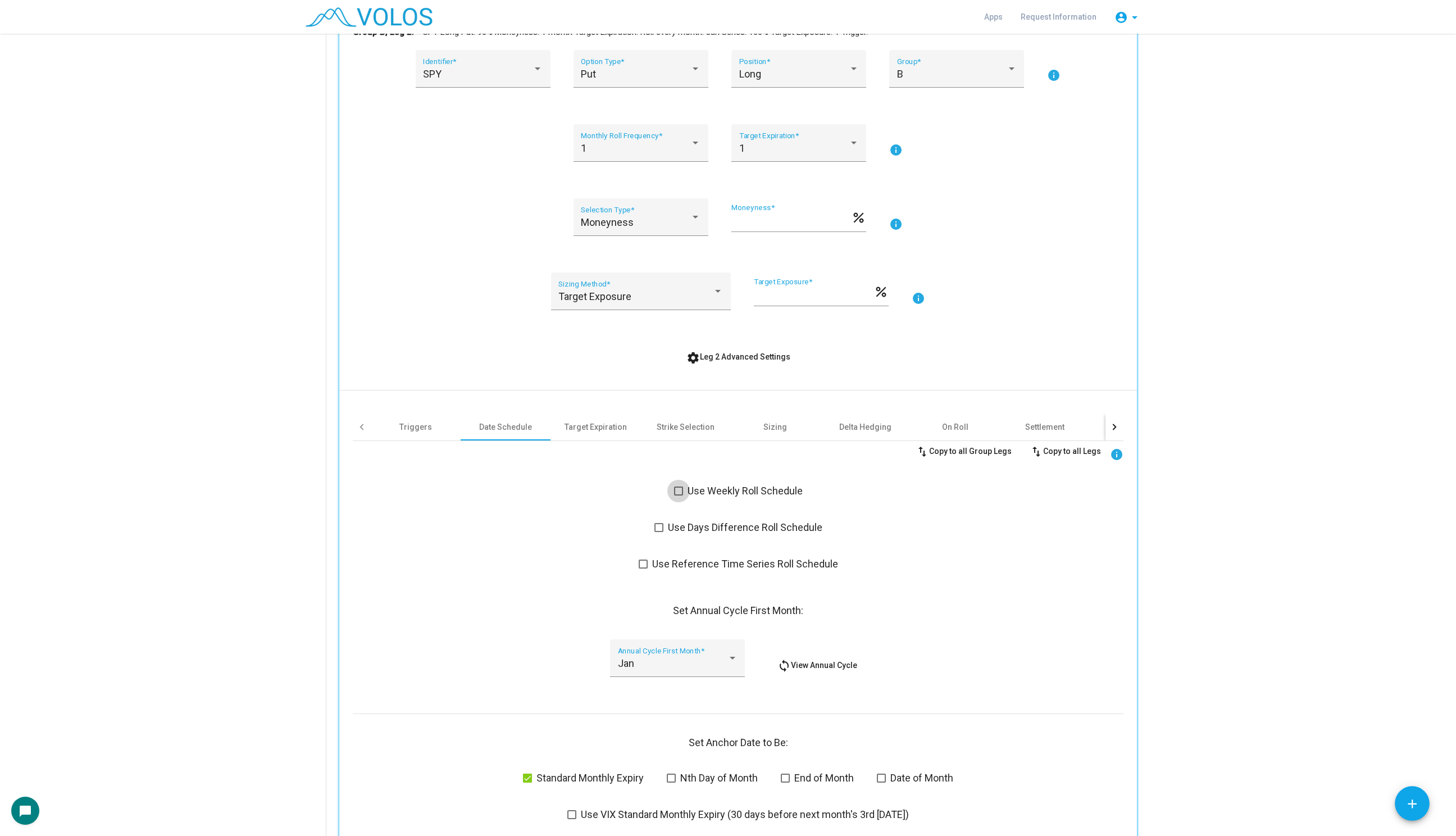
click at [680, 487] on span at bounding box center [678, 491] width 9 height 9
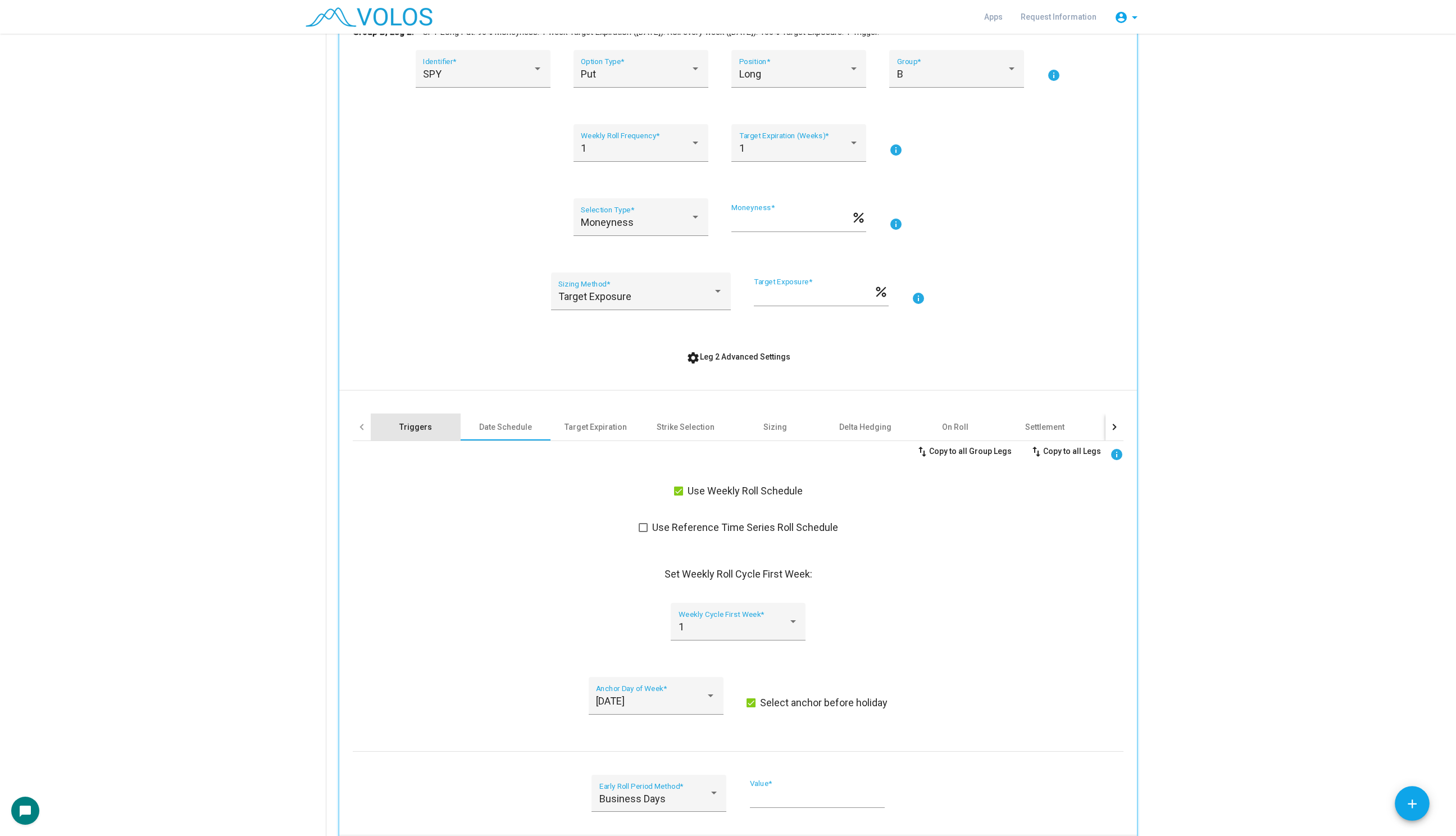
click at [422, 419] on div "Triggers" at bounding box center [415, 427] width 90 height 27
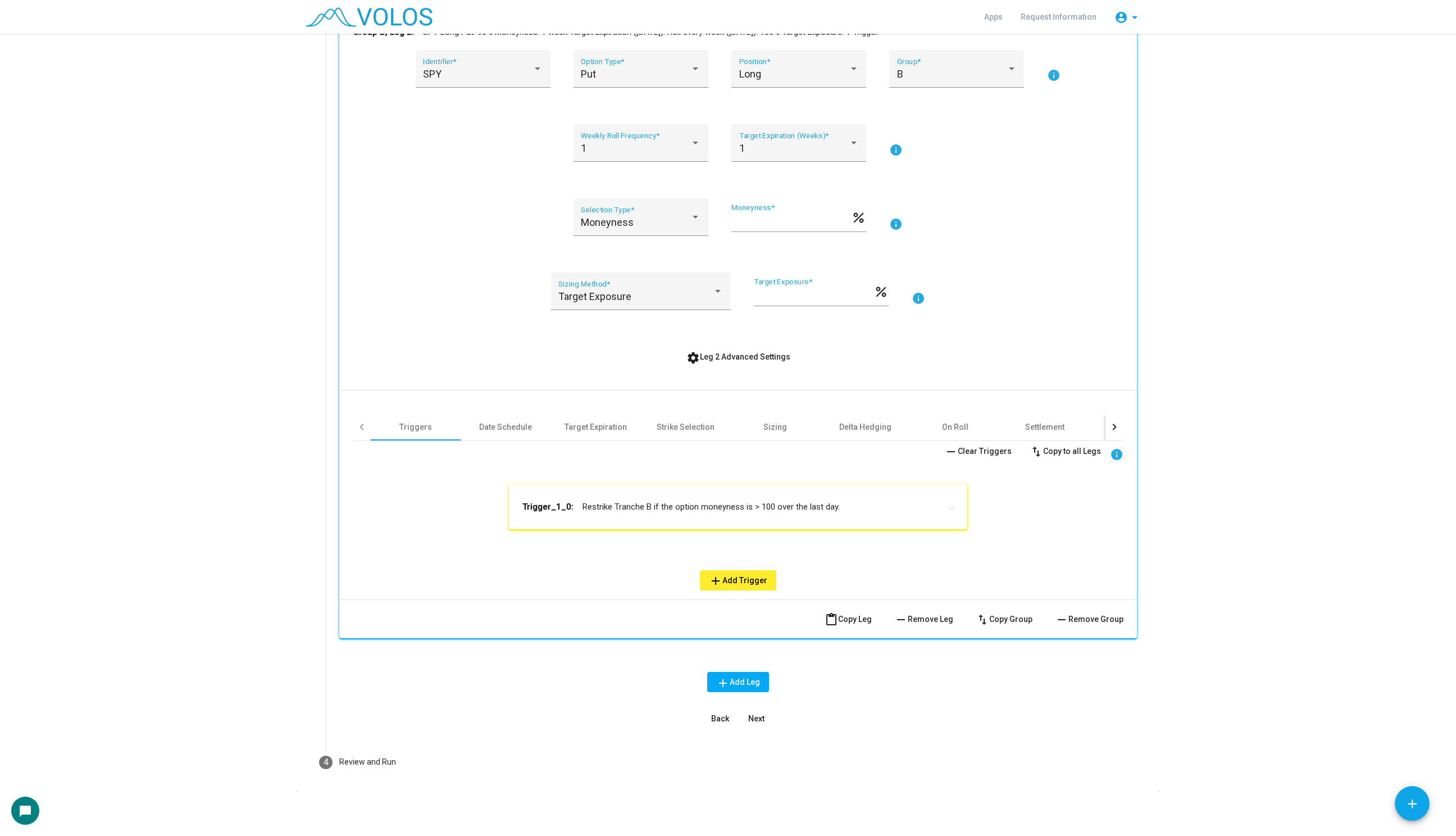
click at [646, 490] on mat-expansion-panel-header "Trigger_1_0: Restrike Tranche B if the option moneyness is > 100 over the last …" at bounding box center [738, 506] width 458 height 45
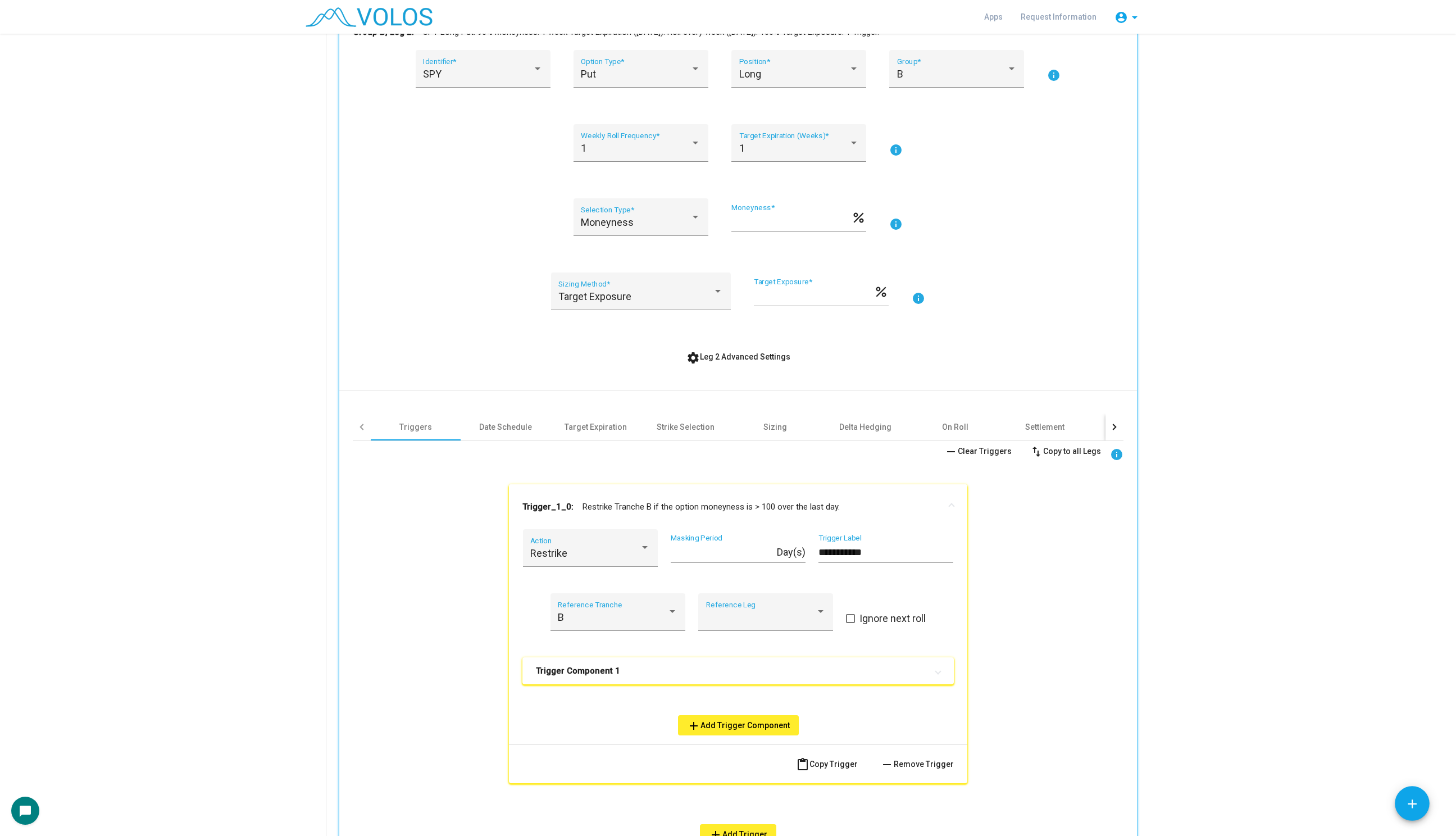
scroll to position [510, 0]
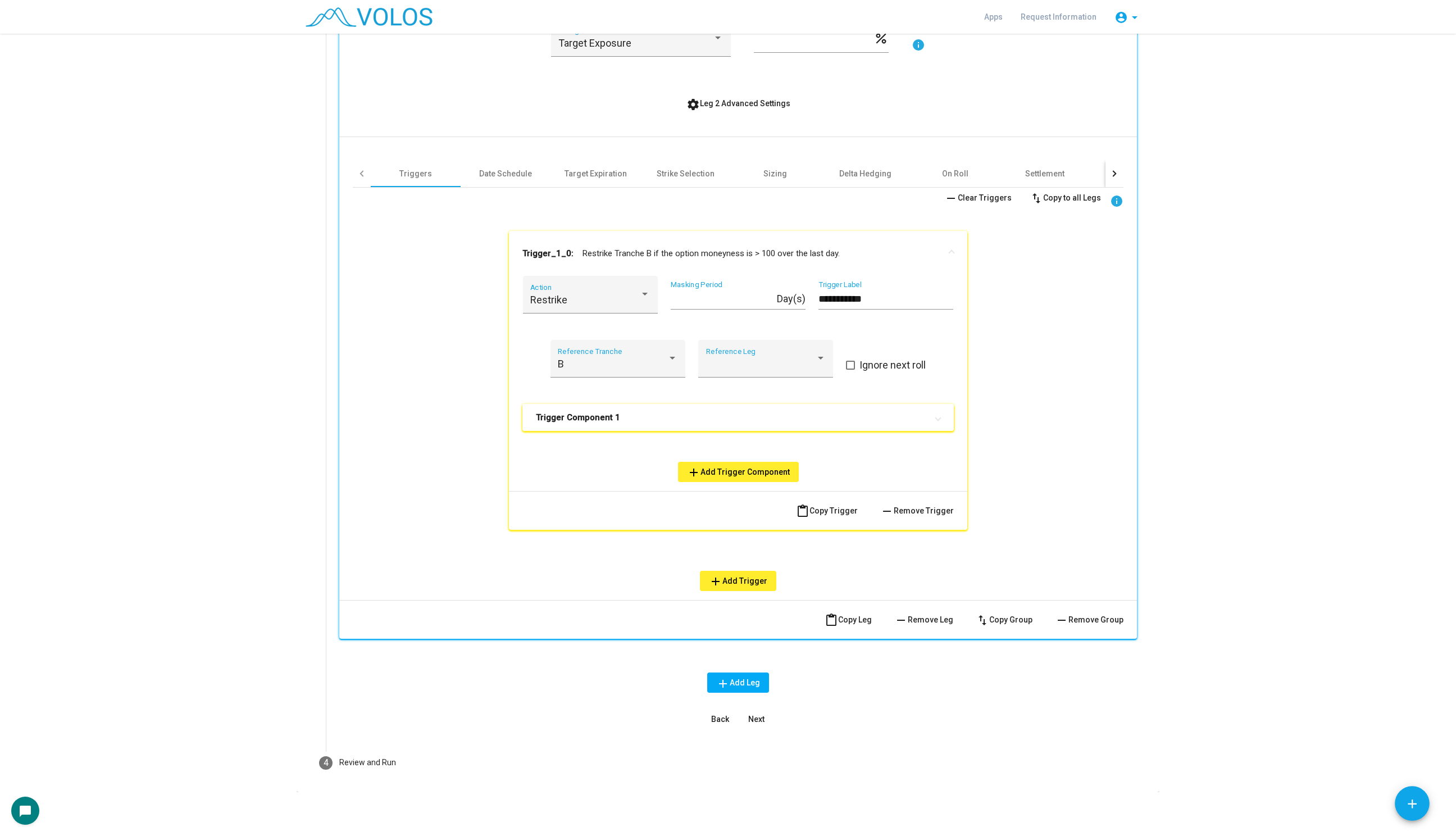
click at [638, 412] on mat-panel-title "Trigger Component 1" at bounding box center [730, 418] width 391 height 12
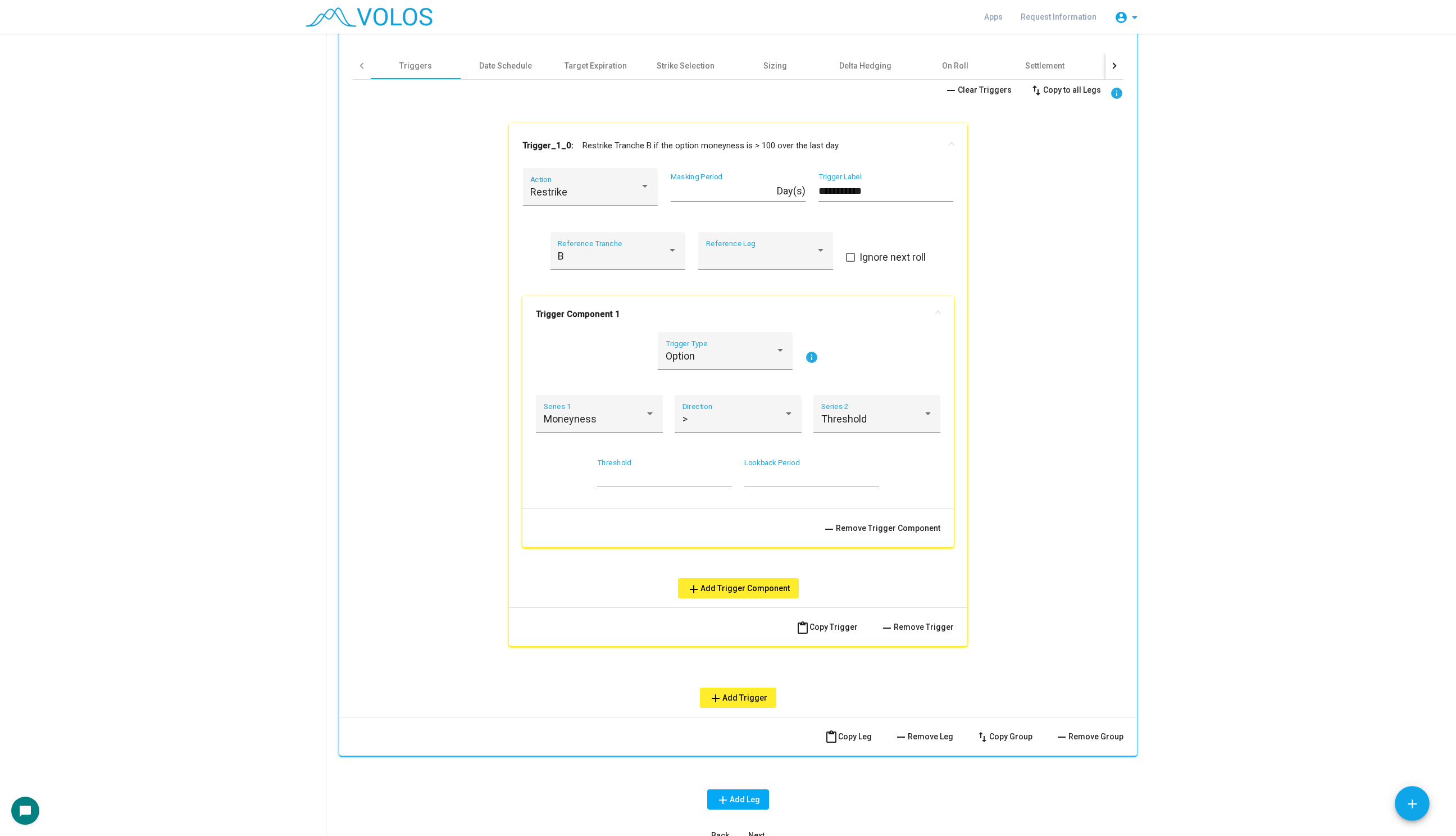
scroll to position [710, 0]
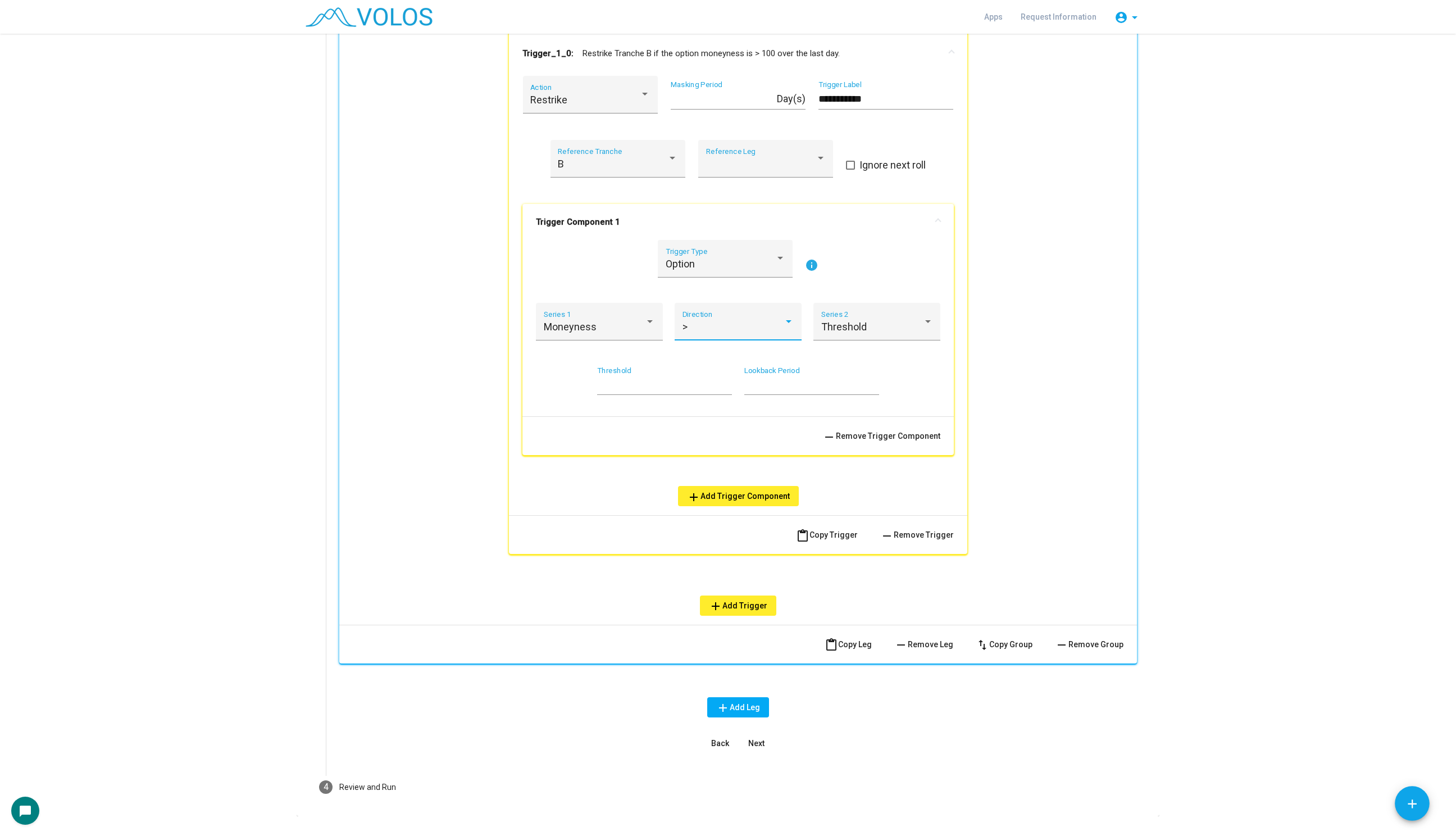
click at [720, 328] on div ">" at bounding box center [733, 327] width 101 height 12
click at [728, 274] on span "Up" at bounding box center [738, 269] width 112 height 30
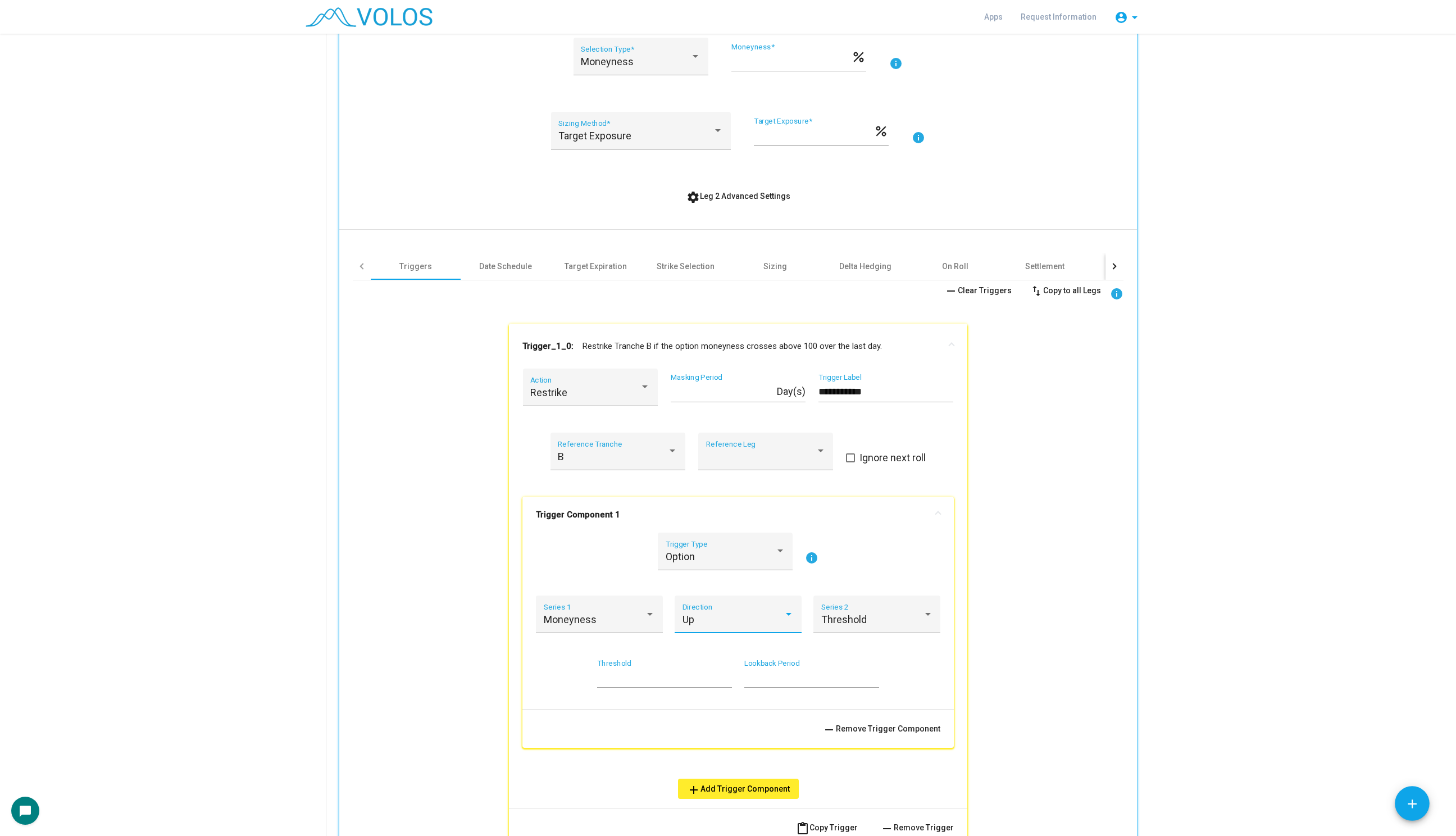
scroll to position [327, 0]
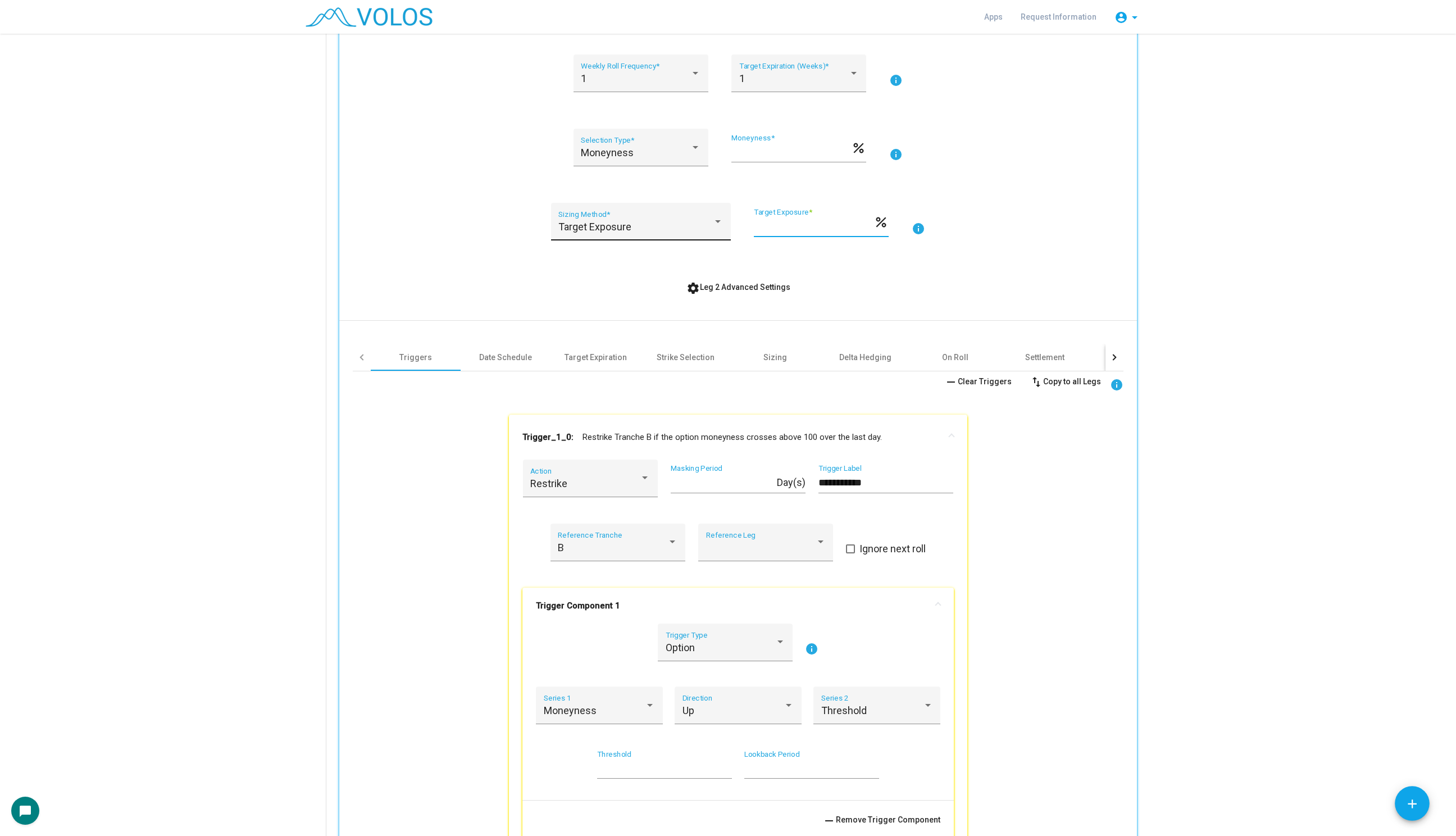
drag, startPoint x: 787, startPoint y: 230, endPoint x: 679, endPoint y: 221, distance: 108.4
click at [679, 221] on div "Target Exposure Sizing Method * *** Target Exposure * percent info" at bounding box center [738, 228] width 770 height 51
type input "**"
click at [753, 272] on div "**********" at bounding box center [738, 490] width 770 height 1019
click at [746, 285] on span "settings Leg 2 Advanced Settings" at bounding box center [738, 287] width 104 height 9
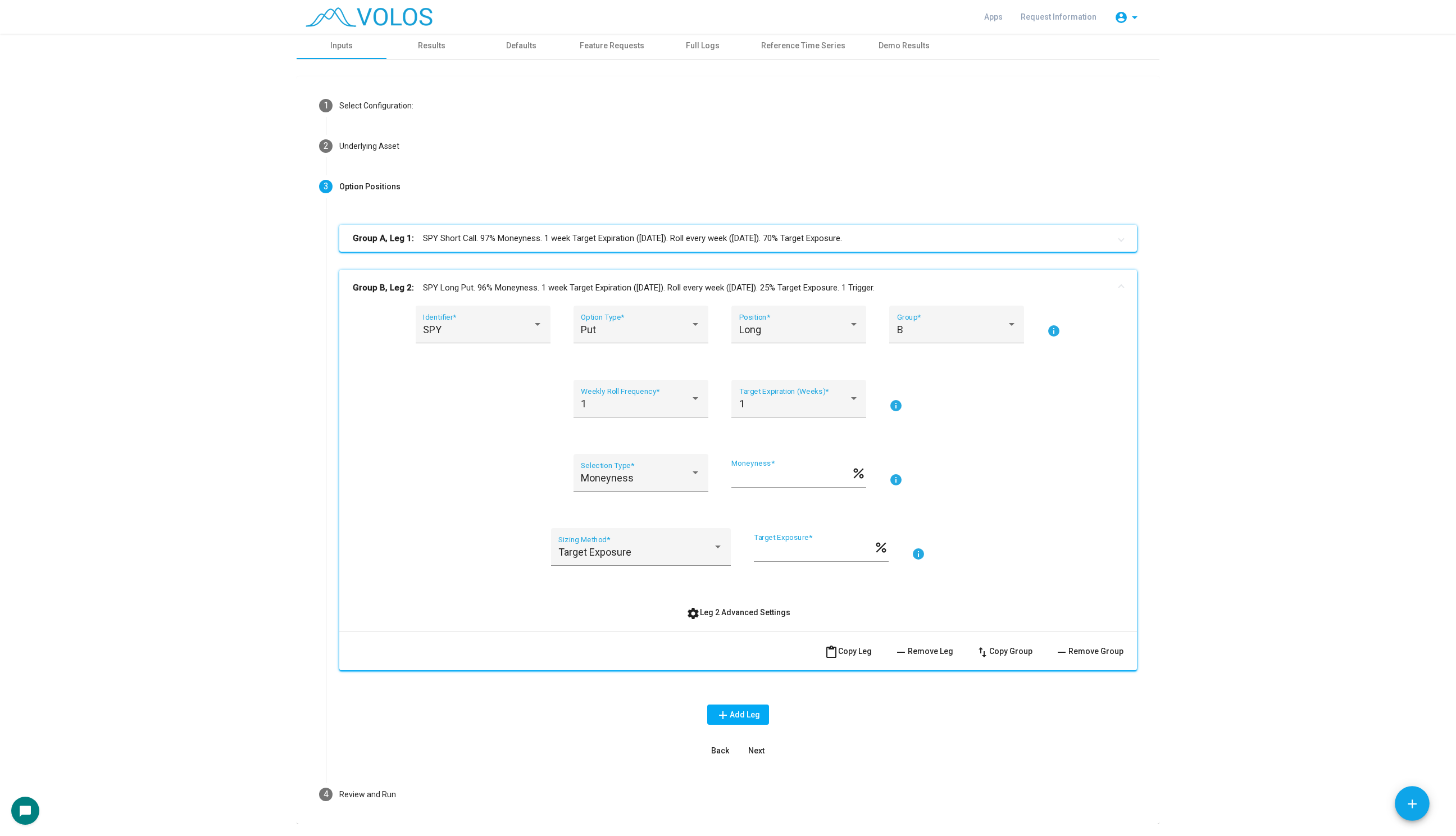
scroll to position [0, 0]
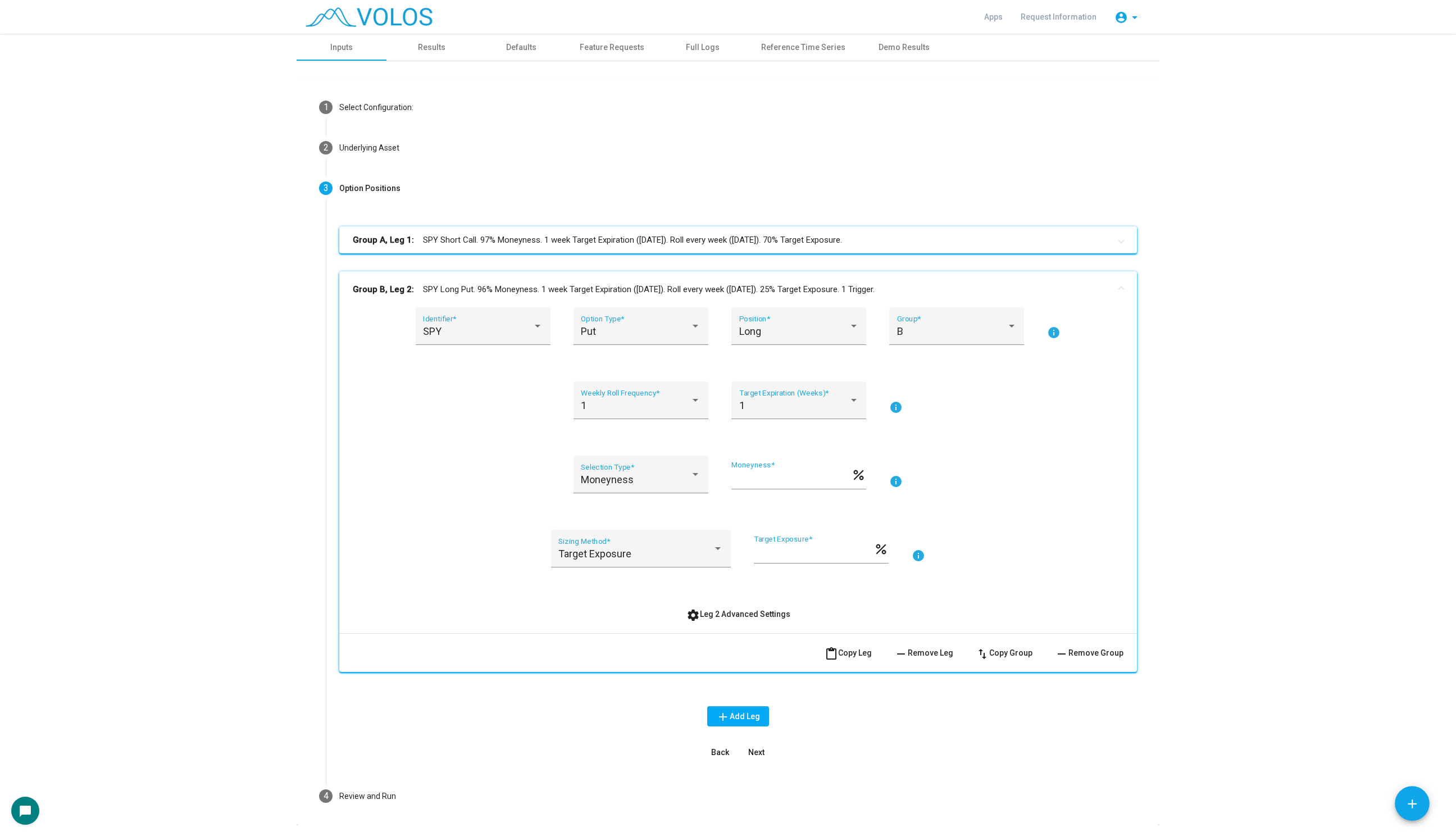
click at [718, 613] on span "settings Leg 2 Advanced Settings" at bounding box center [738, 614] width 104 height 9
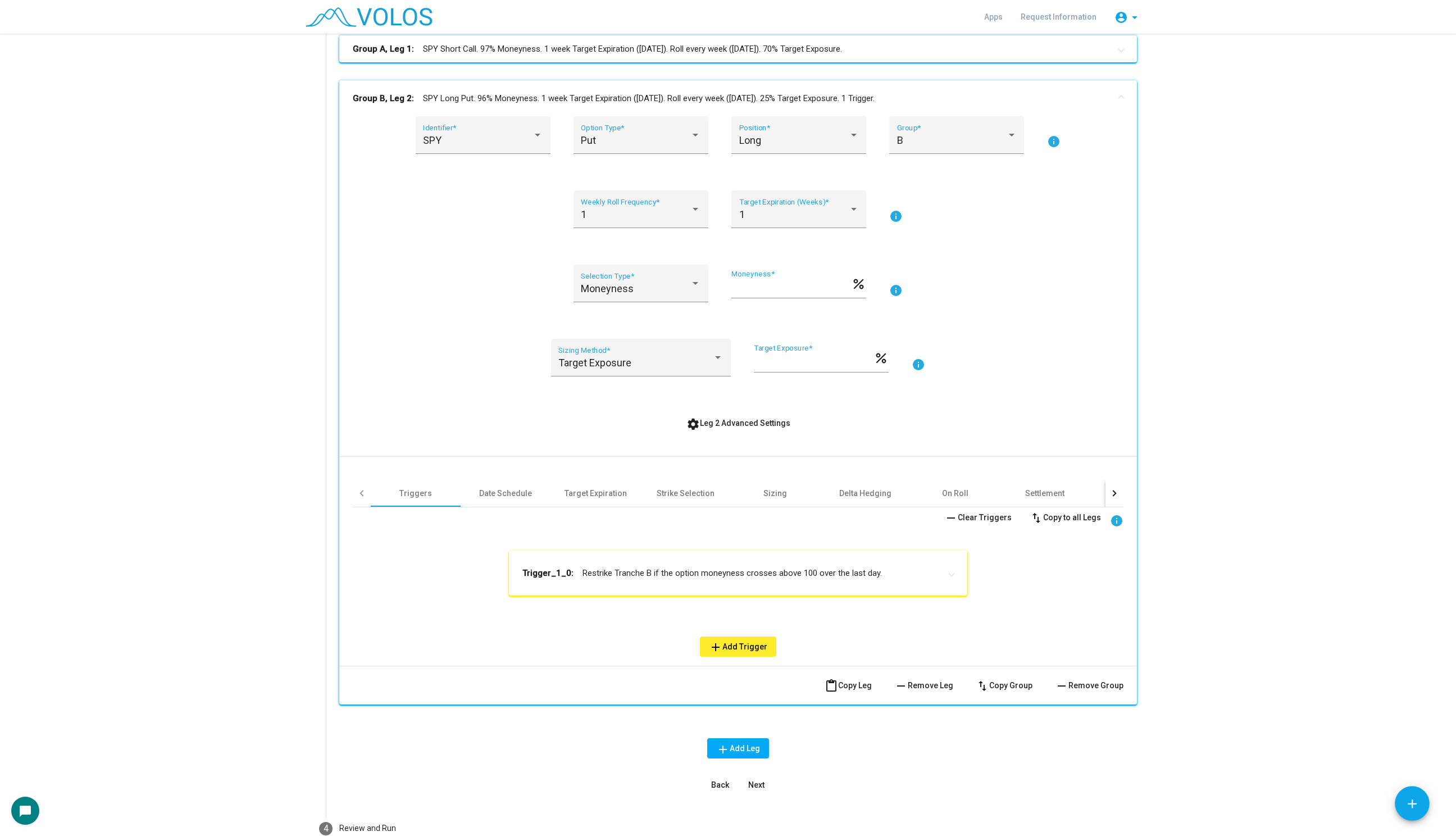
scroll to position [258, 0]
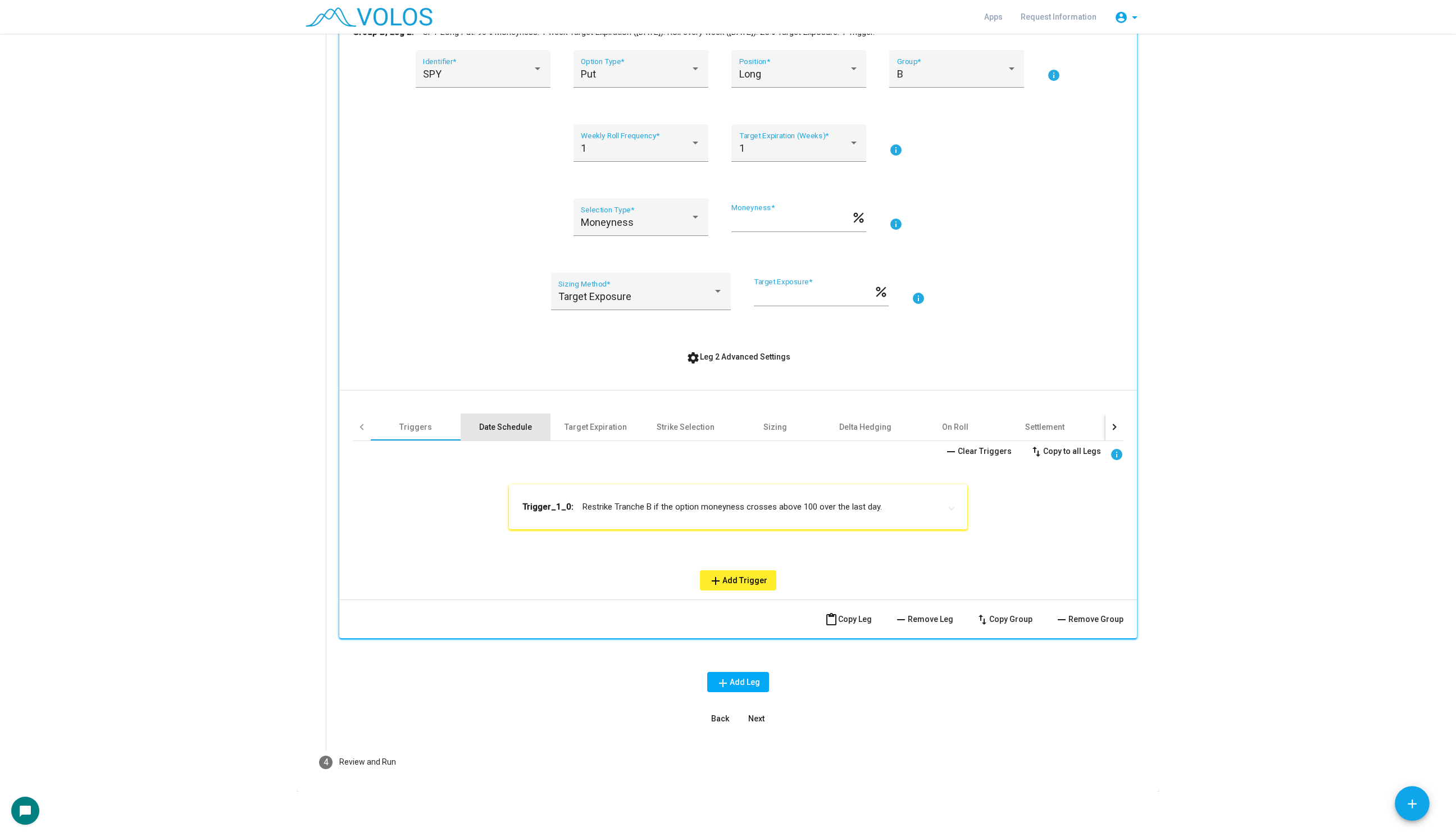
click at [524, 434] on div "Date Schedule" at bounding box center [505, 427] width 90 height 27
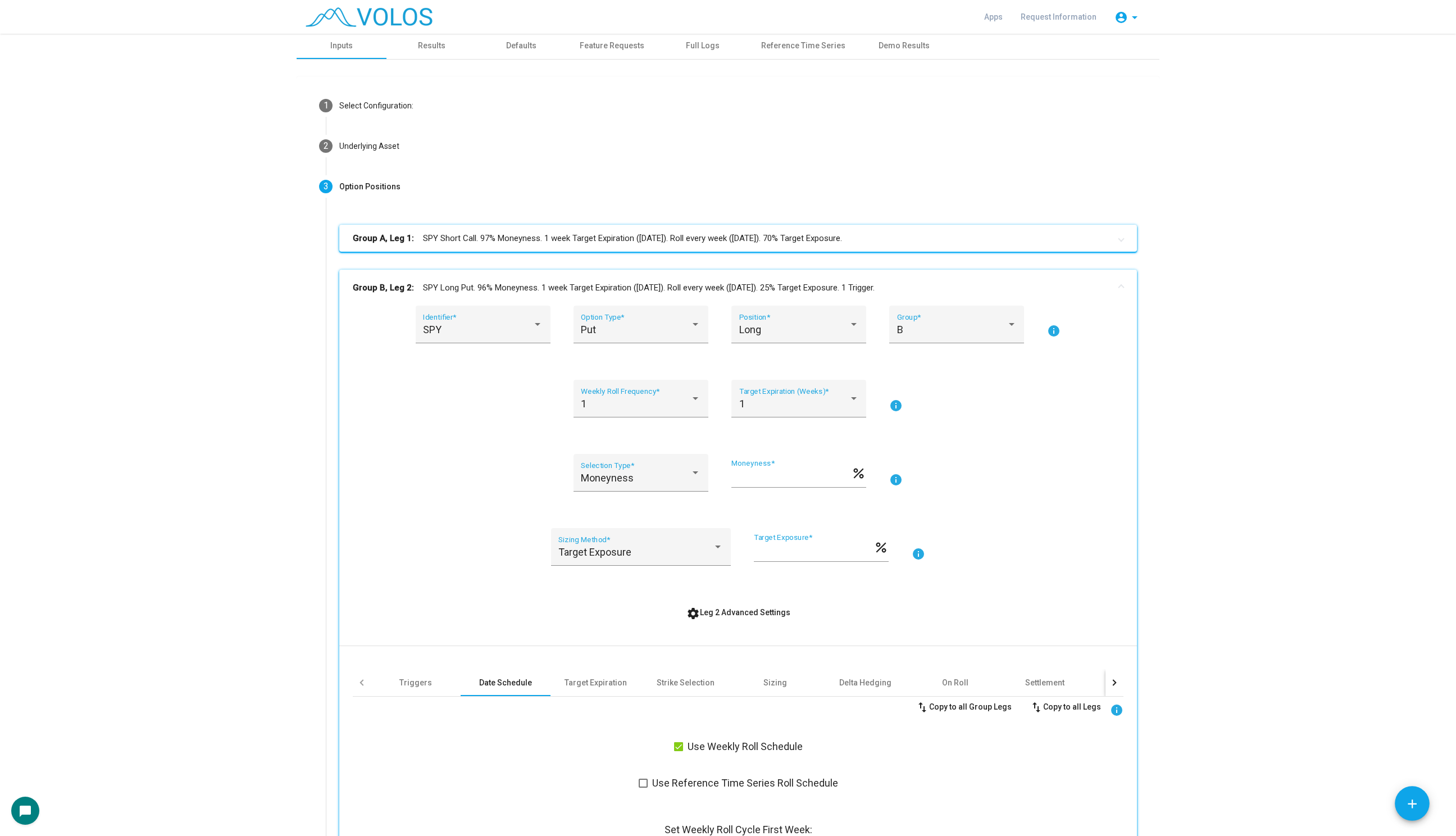
scroll to position [0, 0]
click at [663, 393] on div "1 Weekly Roll Frequency *" at bounding box center [640, 404] width 120 height 30
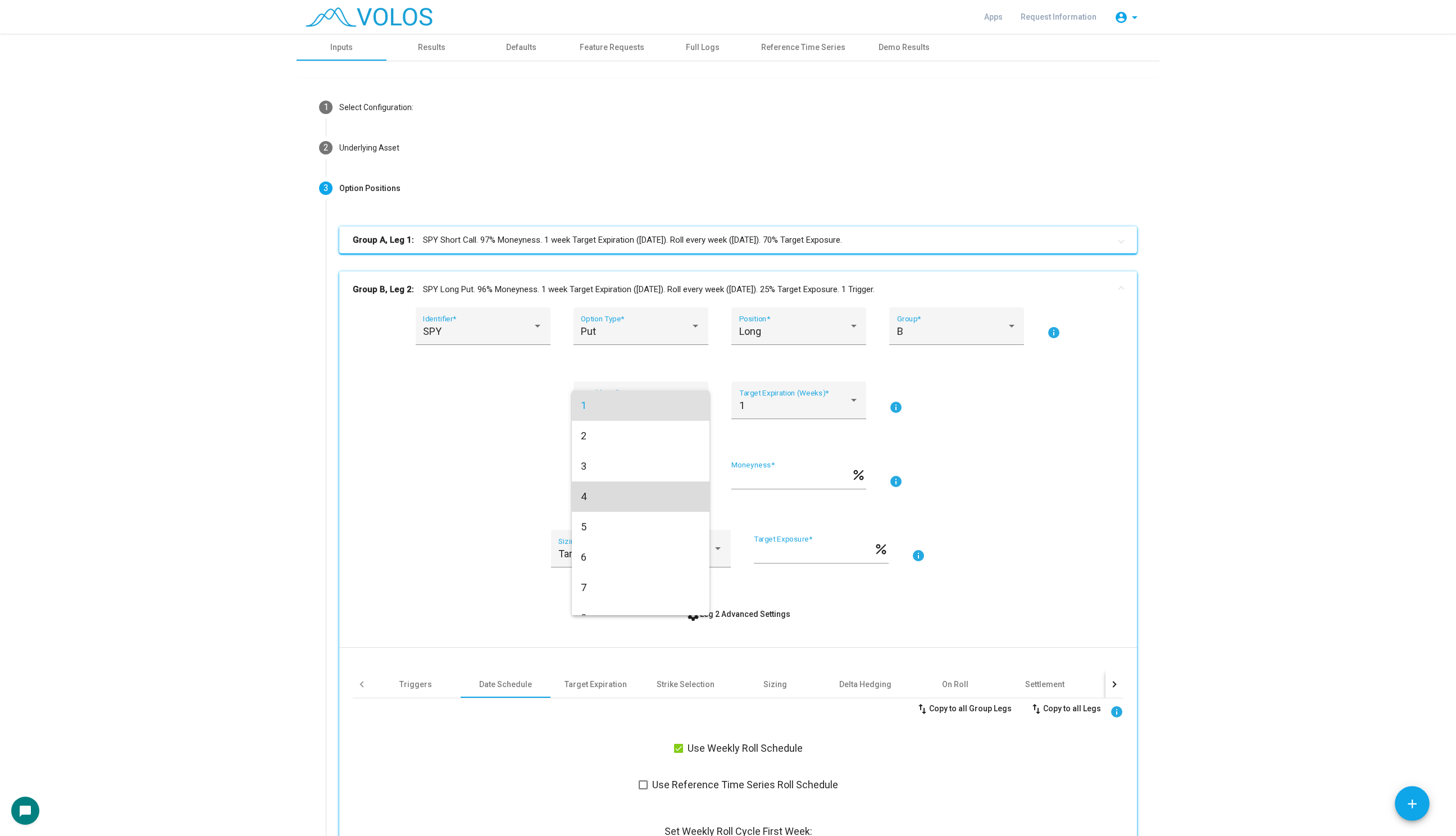
click at [649, 494] on span "4" at bounding box center [640, 496] width 120 height 30
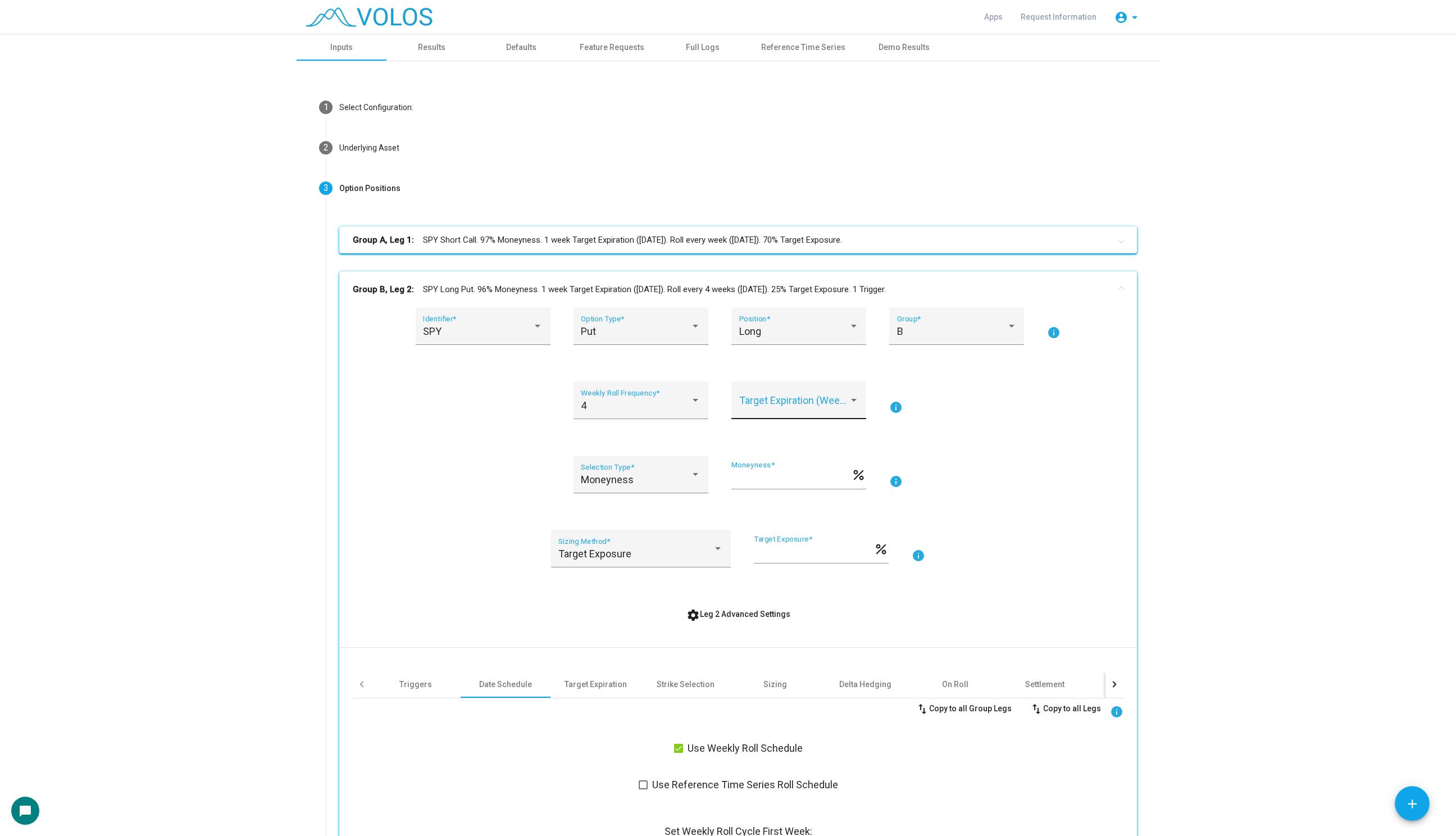
click at [785, 397] on div "Target Expiration (Weeks) *" at bounding box center [799, 404] width 120 height 30
click at [779, 433] on span "4" at bounding box center [799, 435] width 120 height 30
click at [999, 440] on div "SPY Identifier * Put Option Type * Long Position * B Group * info 4 Weekly Roll…" at bounding box center [738, 695] width 770 height 776
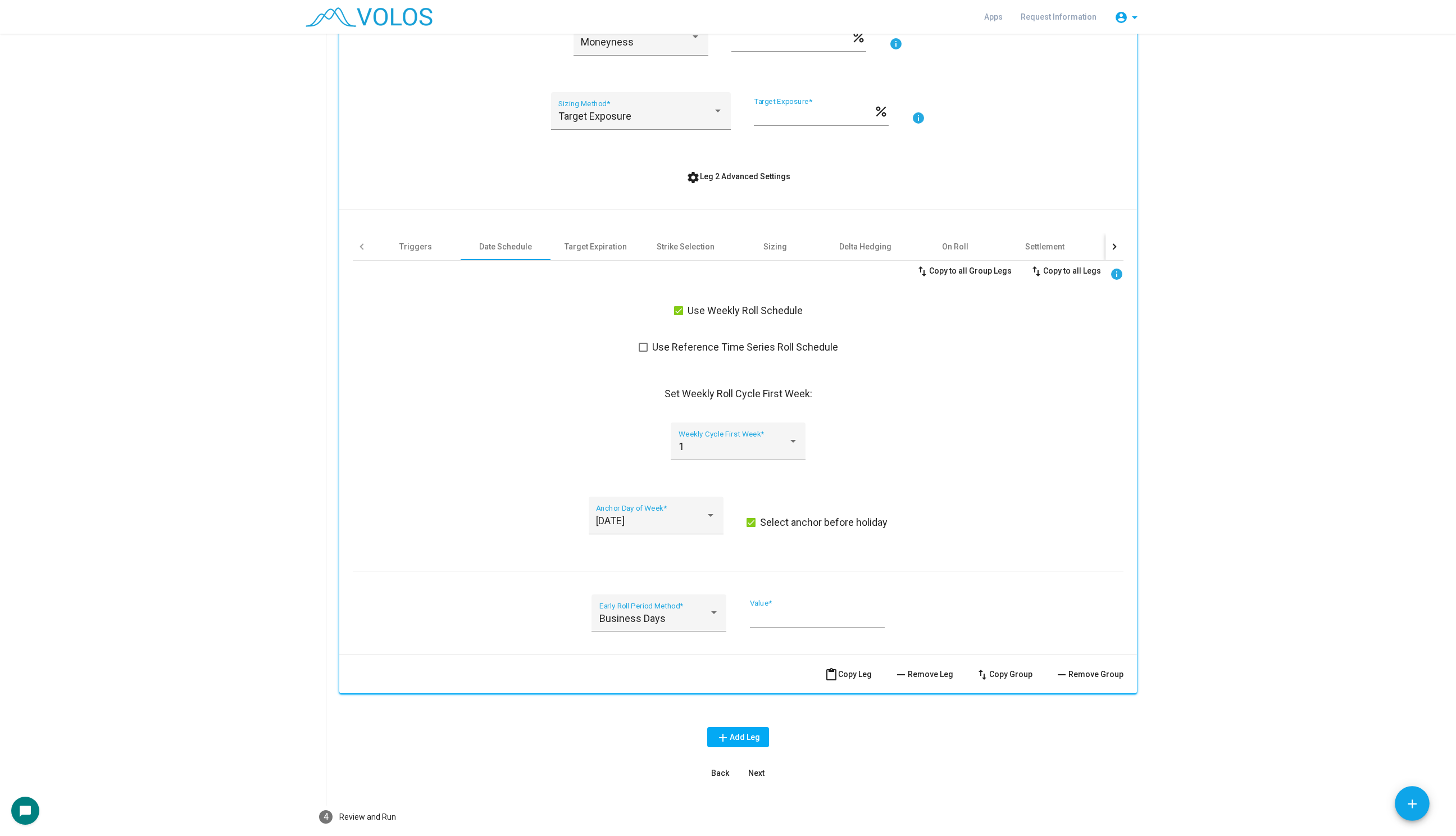
scroll to position [492, 0]
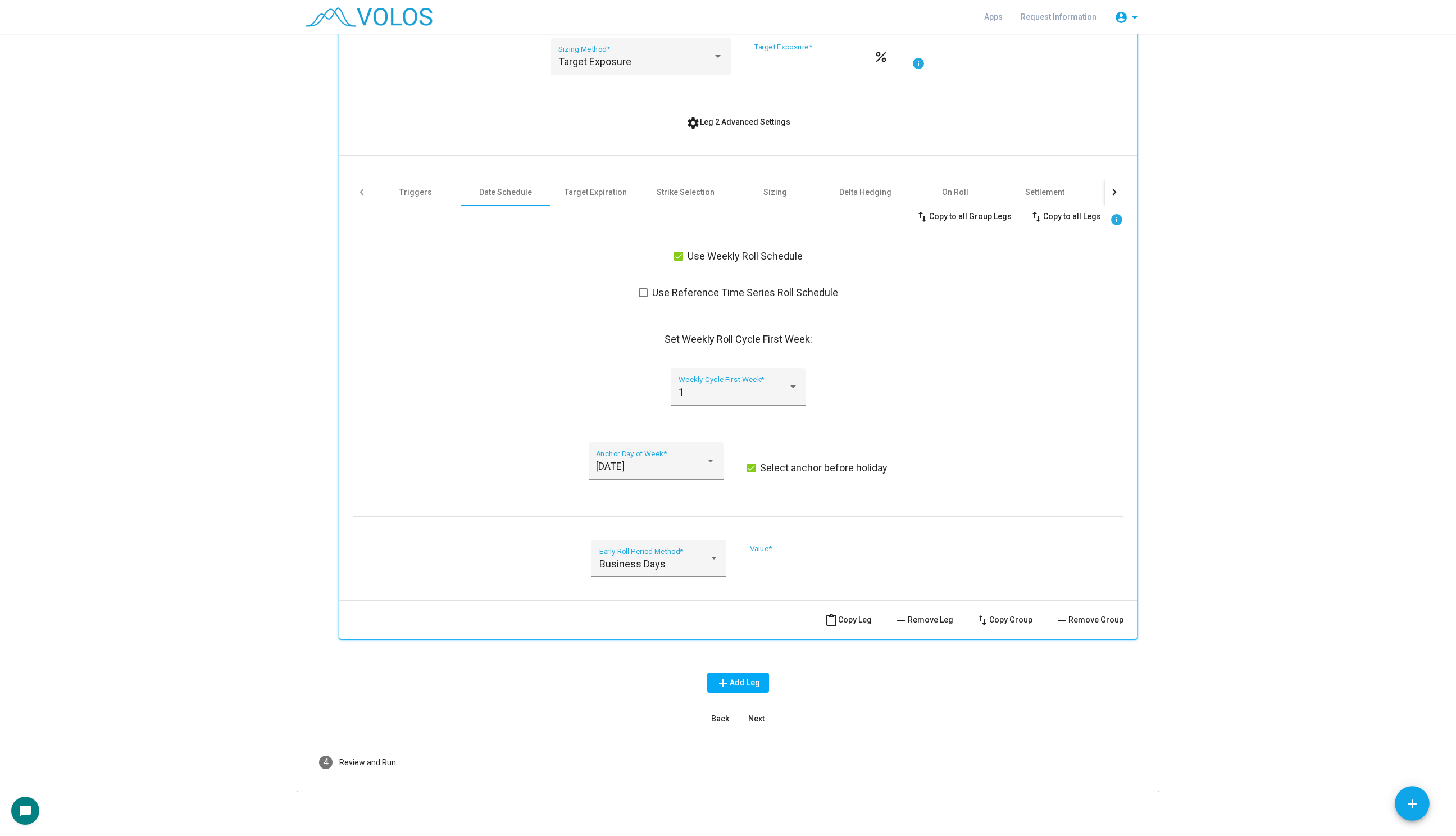
click at [847, 620] on span "content_paste Copy Leg" at bounding box center [847, 619] width 47 height 9
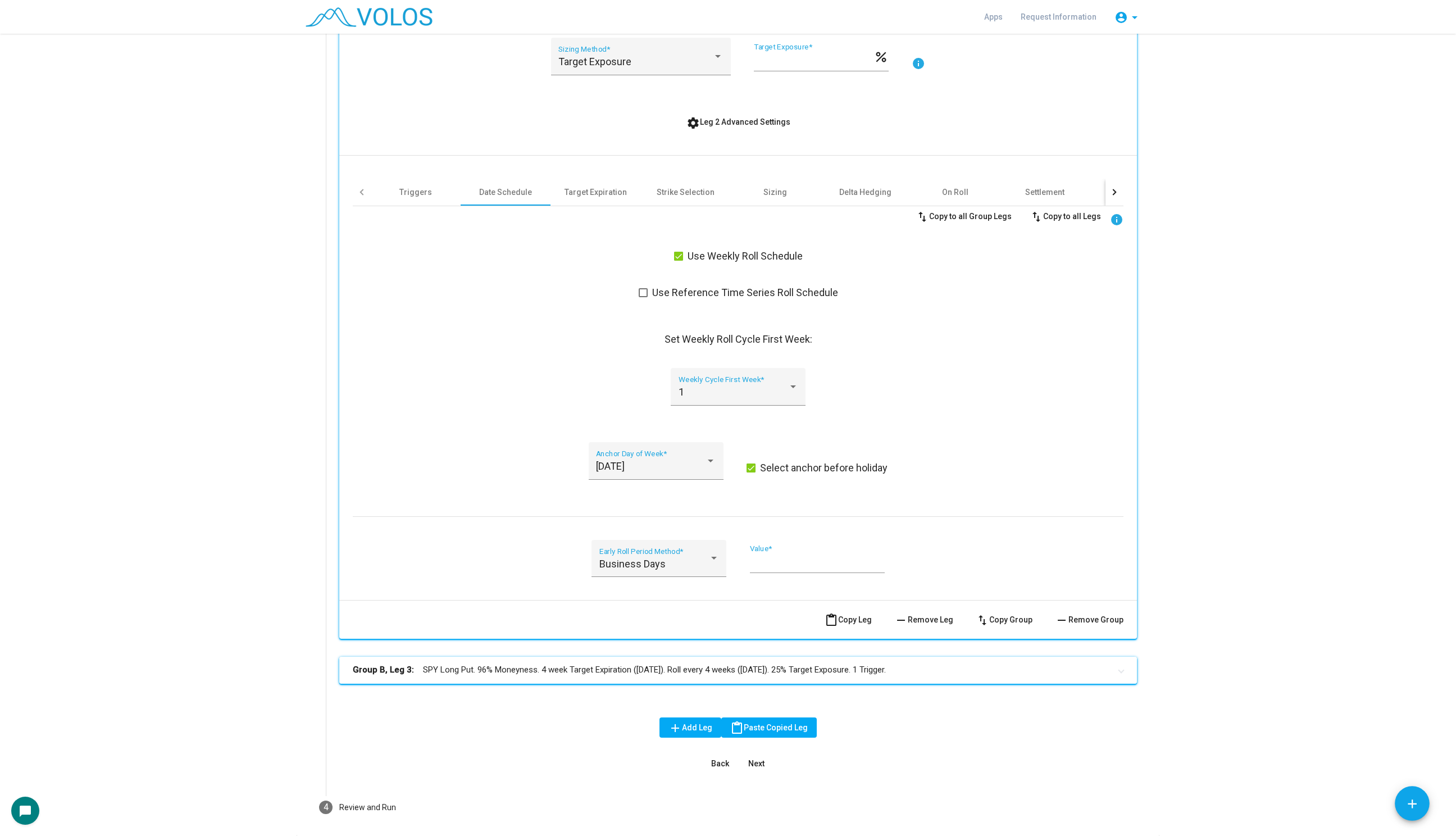
click at [622, 669] on mat-panel-title "Group B, Leg 3: SPY Long Put. 96% Moneyness. 4 week Target Expiration (Friday).…" at bounding box center [731, 669] width 757 height 13
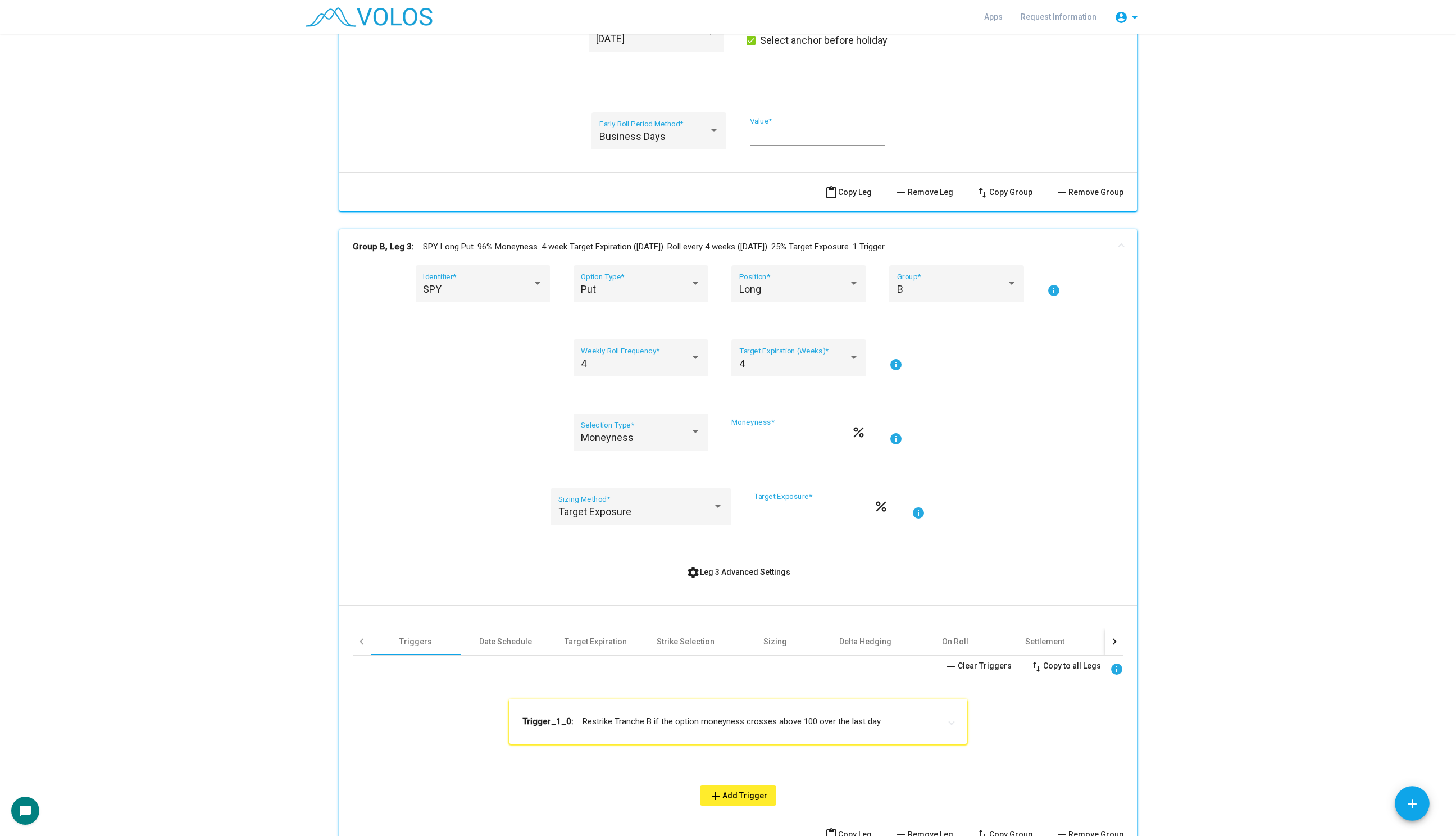
scroll to position [1135, 0]
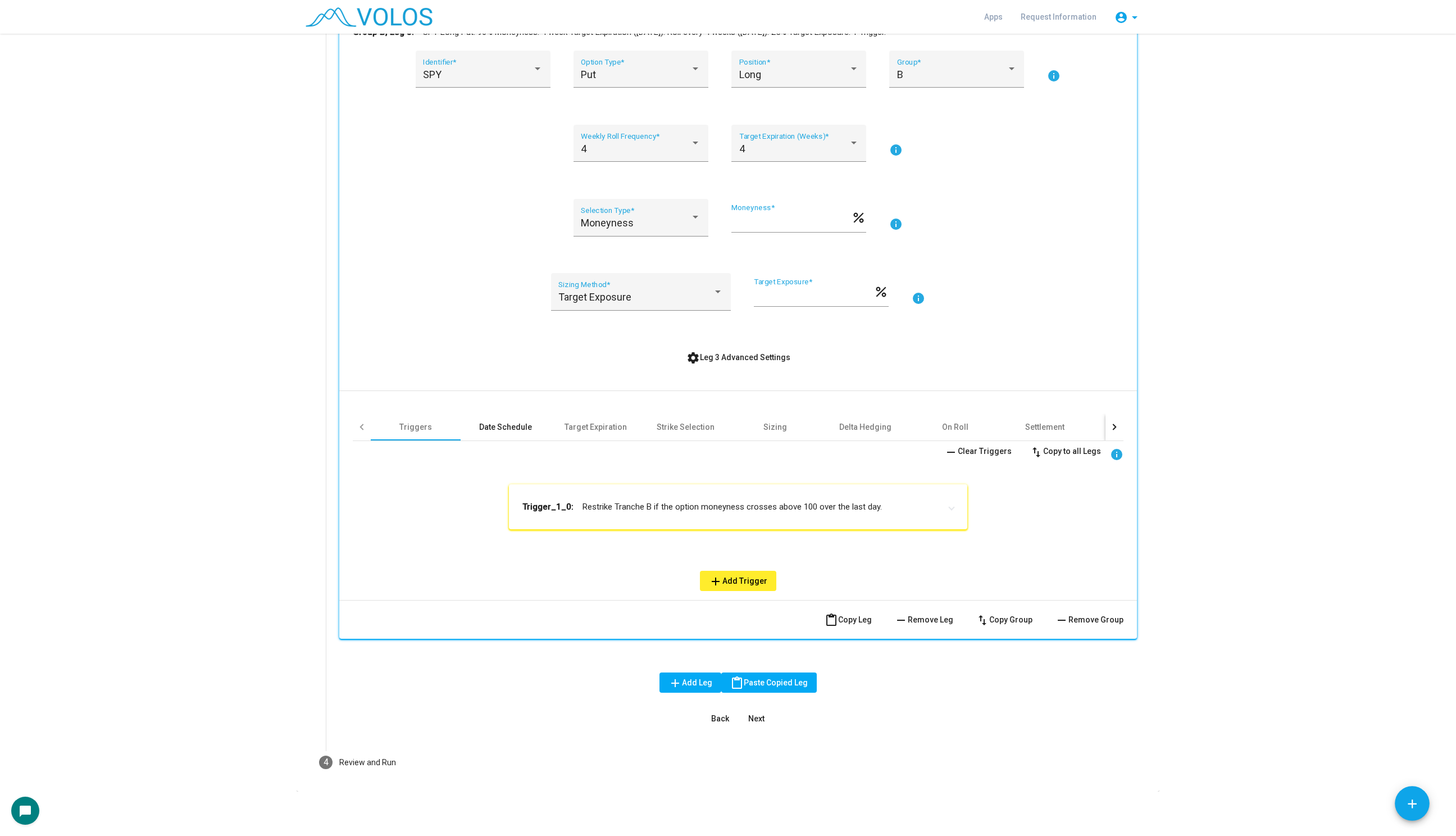
click at [479, 428] on div "Date Schedule" at bounding box center [505, 427] width 90 height 27
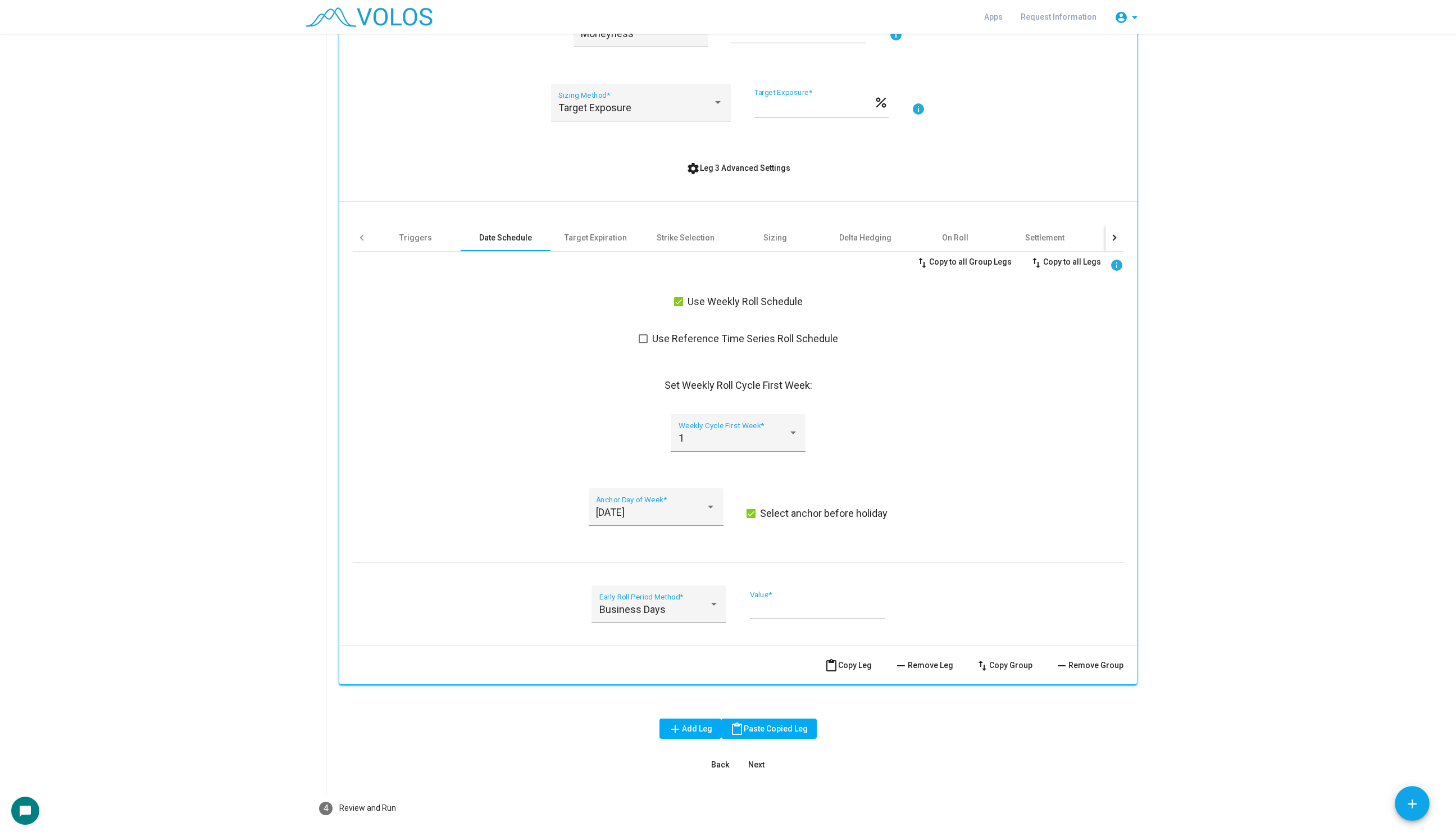
scroll to position [1369, 0]
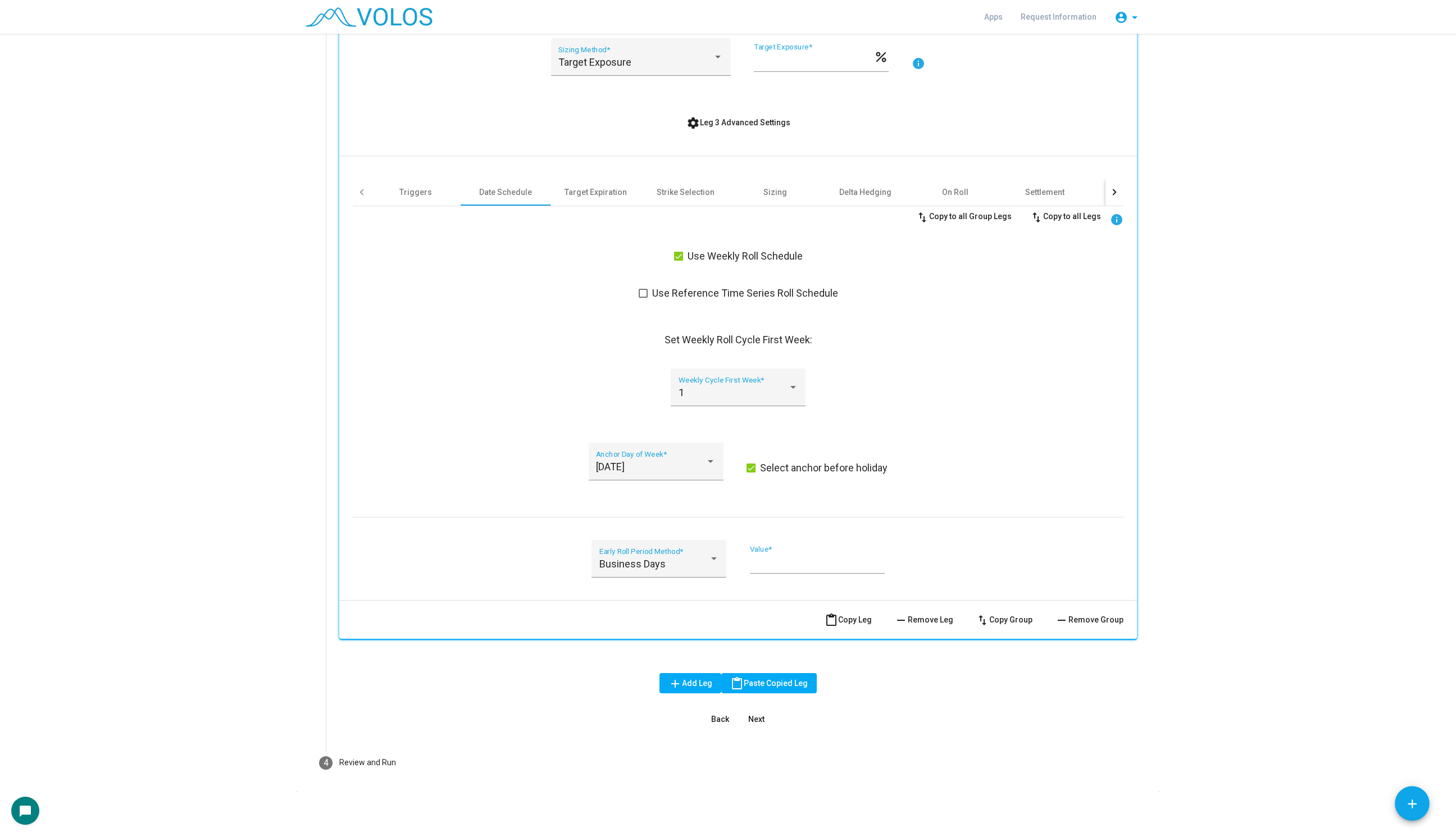
click at [697, 366] on div "swap_vert Copy to all Group Legs swap_vert Copy to all Legs info Use Weekly Rol…" at bounding box center [738, 398] width 770 height 384
click at [695, 397] on div "1" at bounding box center [733, 393] width 109 height 12
click at [696, 428] on span "2" at bounding box center [738, 421] width 120 height 30
click at [846, 623] on button "content_paste Copy Leg" at bounding box center [847, 619] width 65 height 20
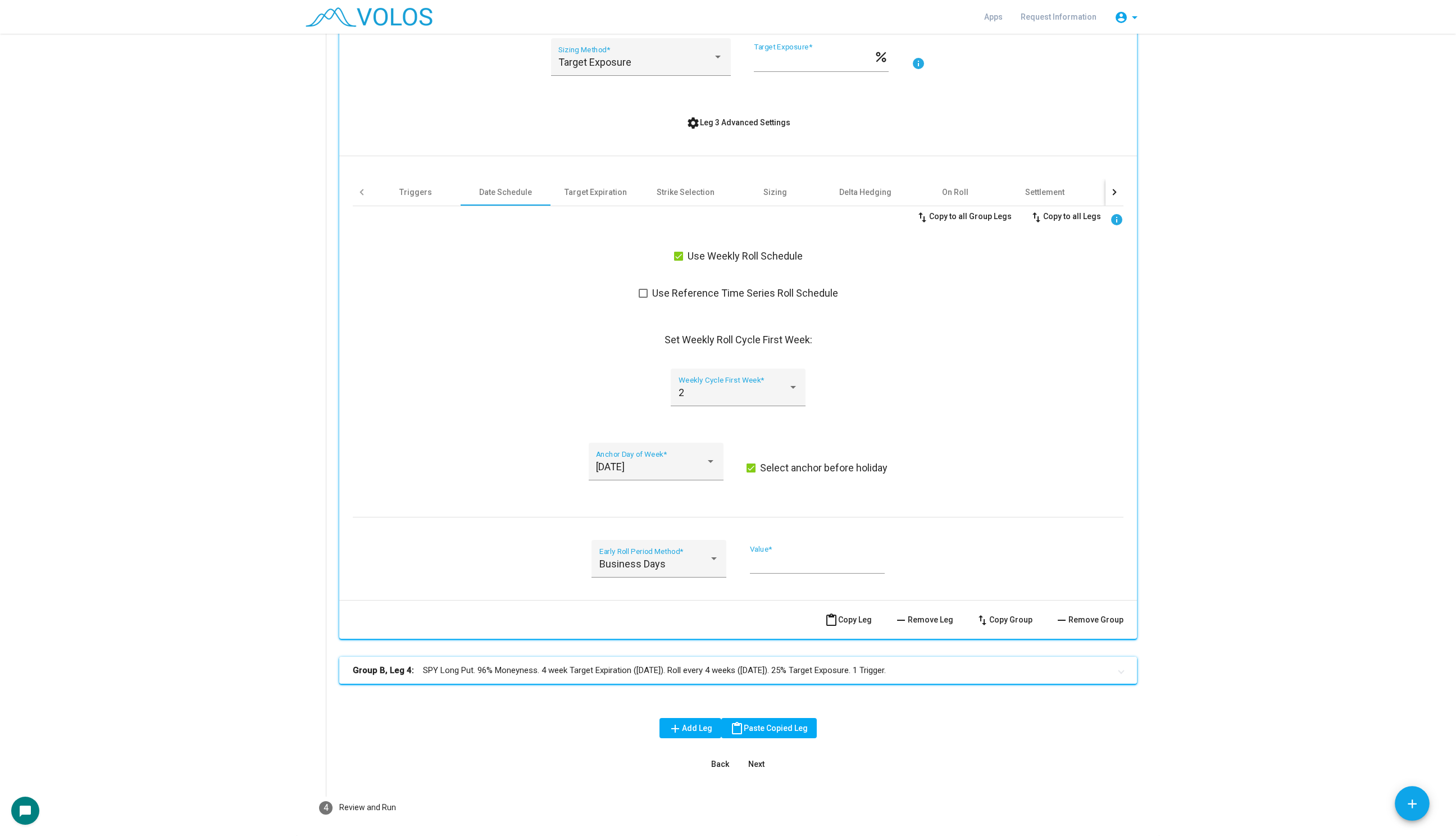
click at [729, 673] on mat-panel-title "Group B, Leg 4: SPY Long Put. 96% Moneyness. 4 week Target Expiration (Friday).…" at bounding box center [731, 670] width 757 height 13
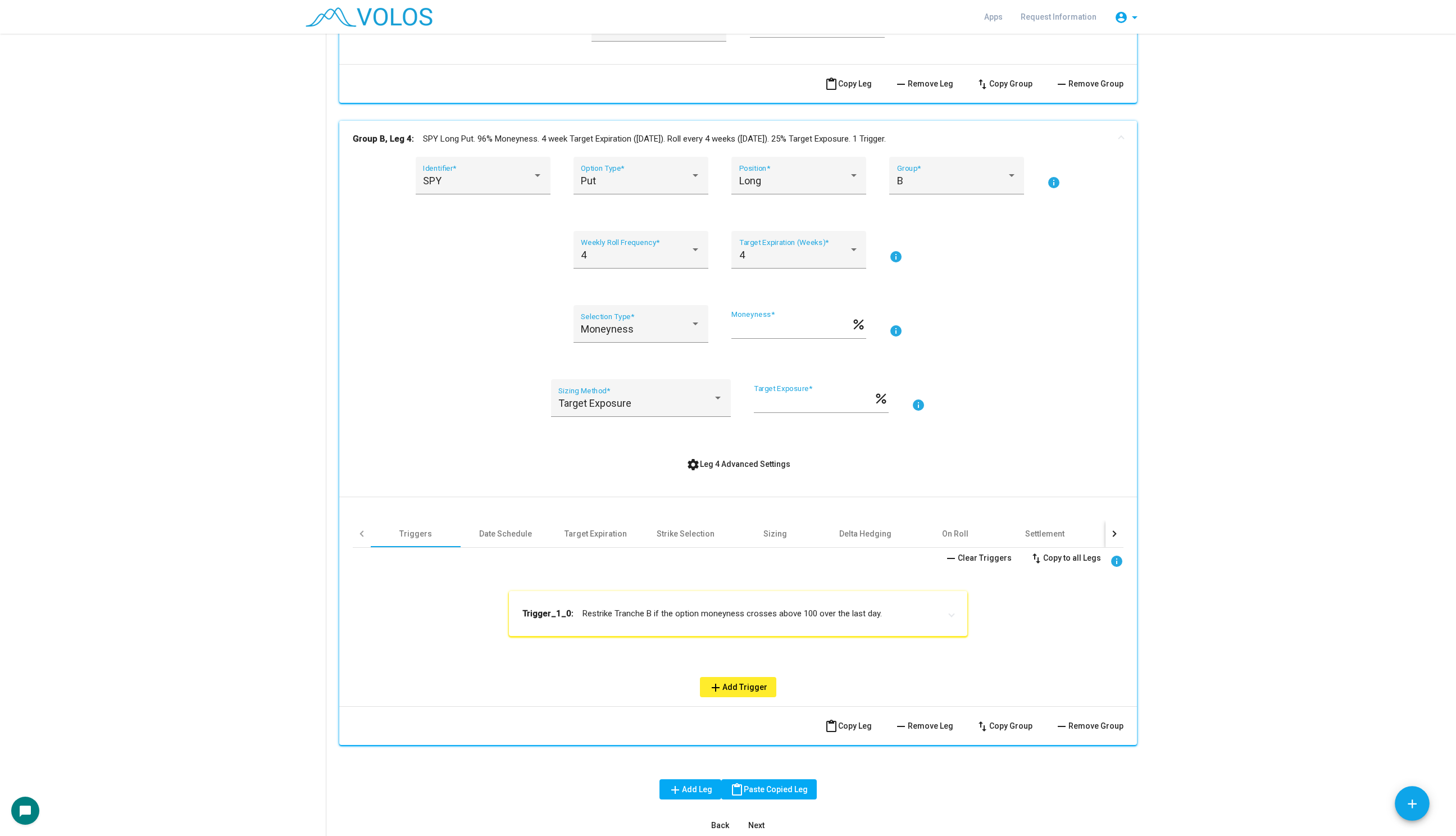
scroll to position [2010, 0]
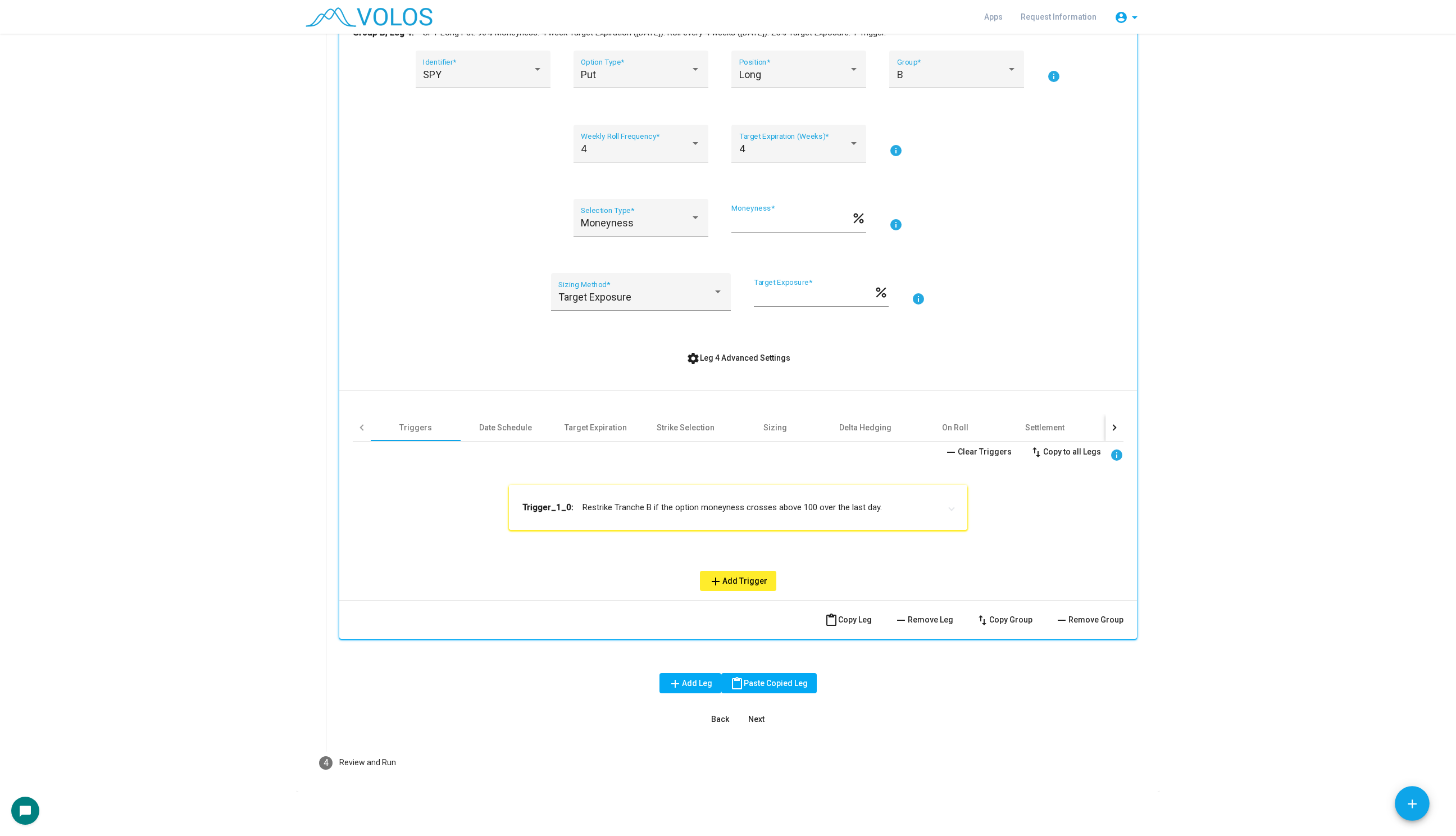
click at [693, 496] on mat-expansion-panel-header "Trigger_1_0: Restrike Tranche B if the option moneyness crosses above 100 over …" at bounding box center [738, 507] width 458 height 45
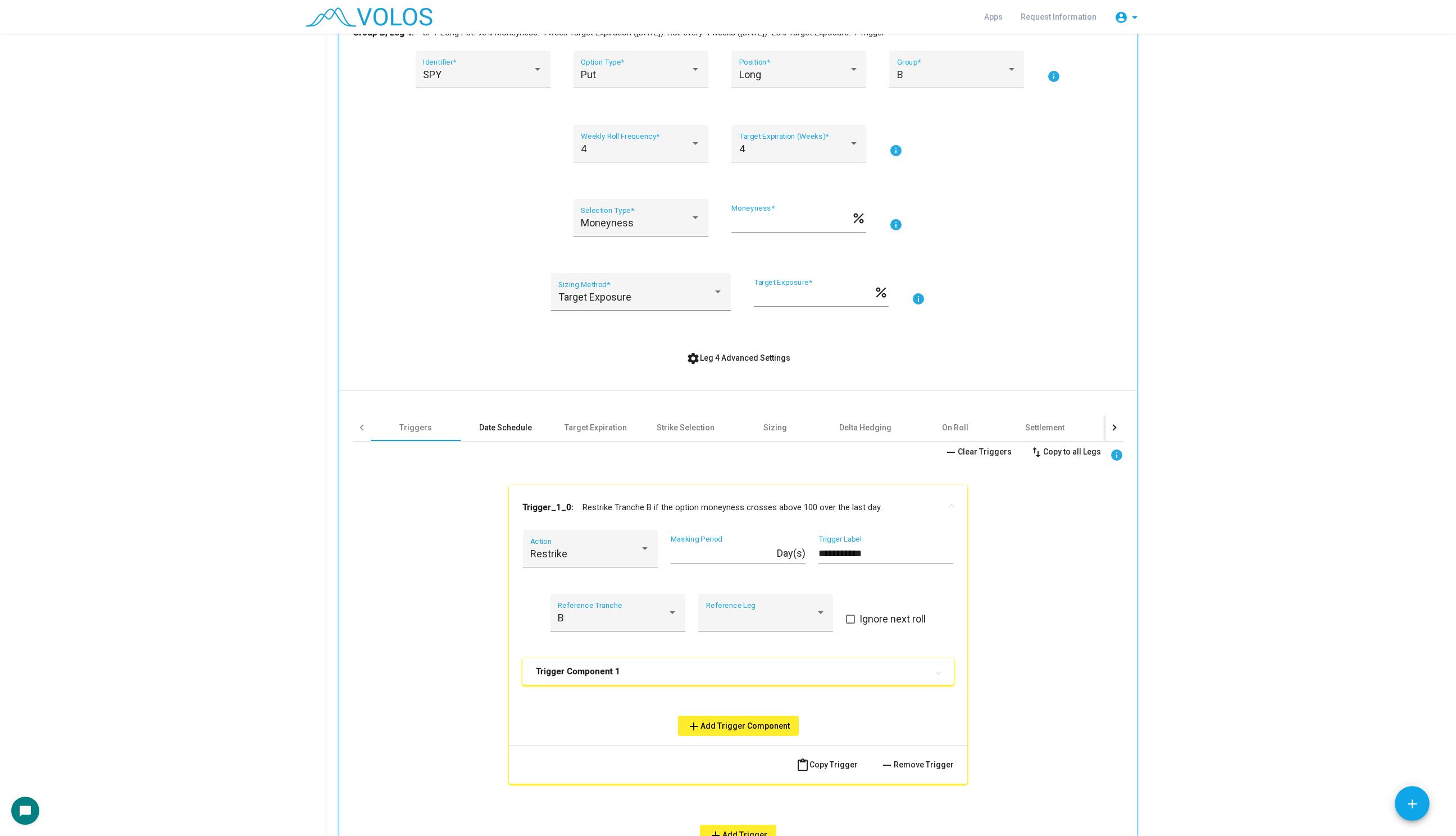
click at [495, 434] on div "Date Schedule" at bounding box center [505, 427] width 90 height 27
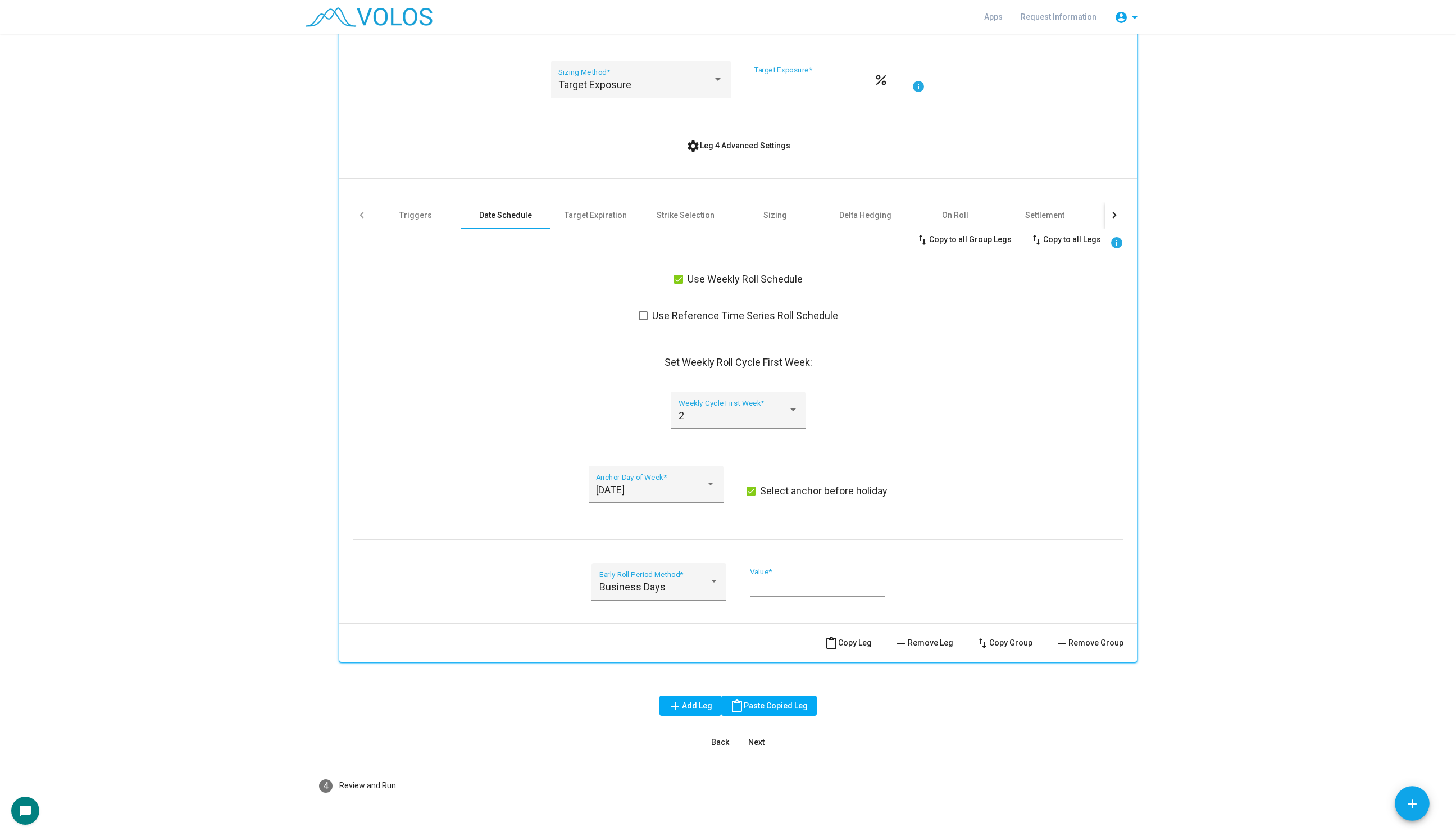
scroll to position [2247, 0]
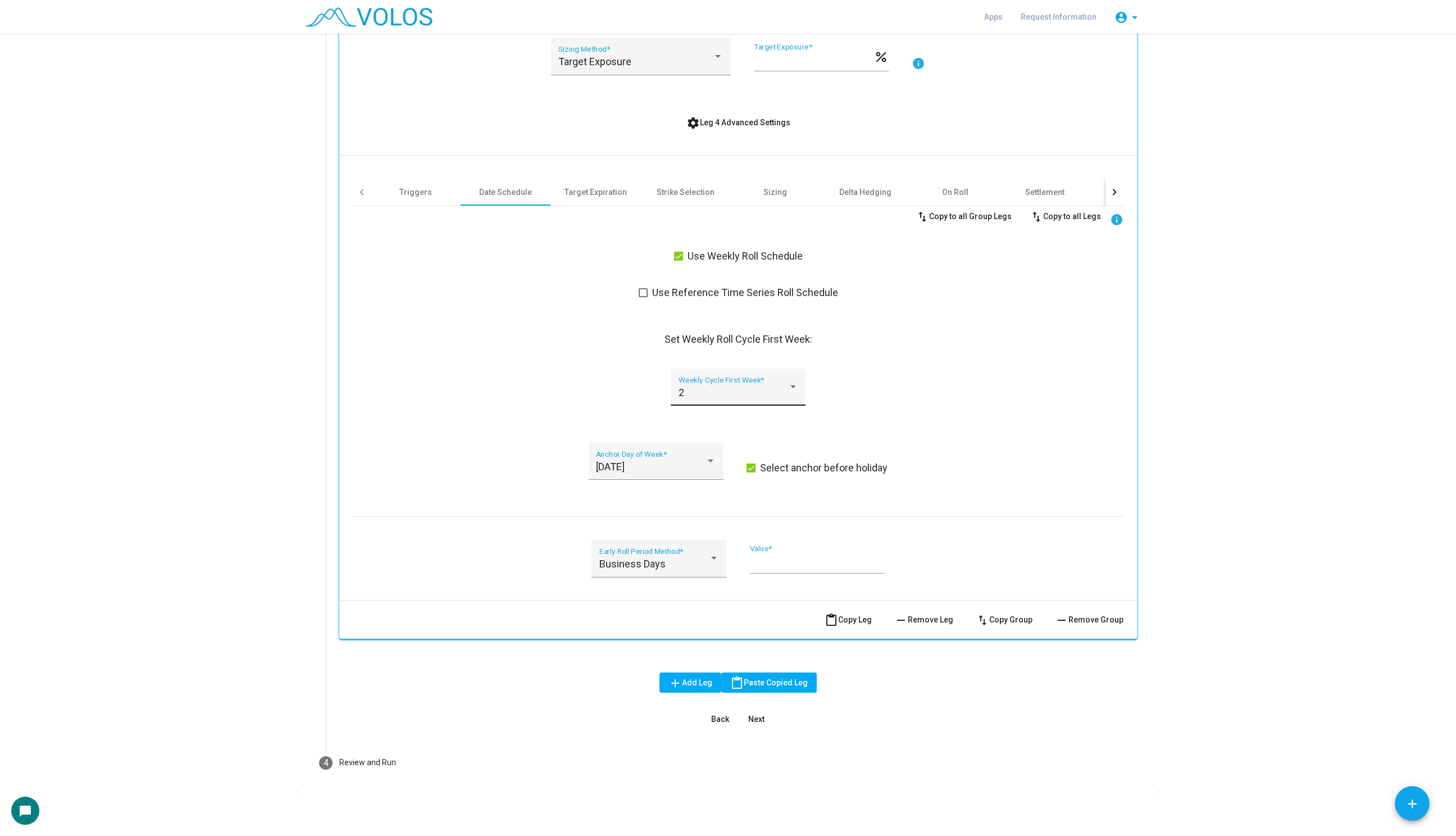
click at [732, 387] on div "2" at bounding box center [733, 393] width 109 height 12
click at [719, 430] on span "3" at bounding box center [738, 421] width 120 height 30
click at [843, 613] on button "content_paste Copy Leg" at bounding box center [847, 619] width 65 height 20
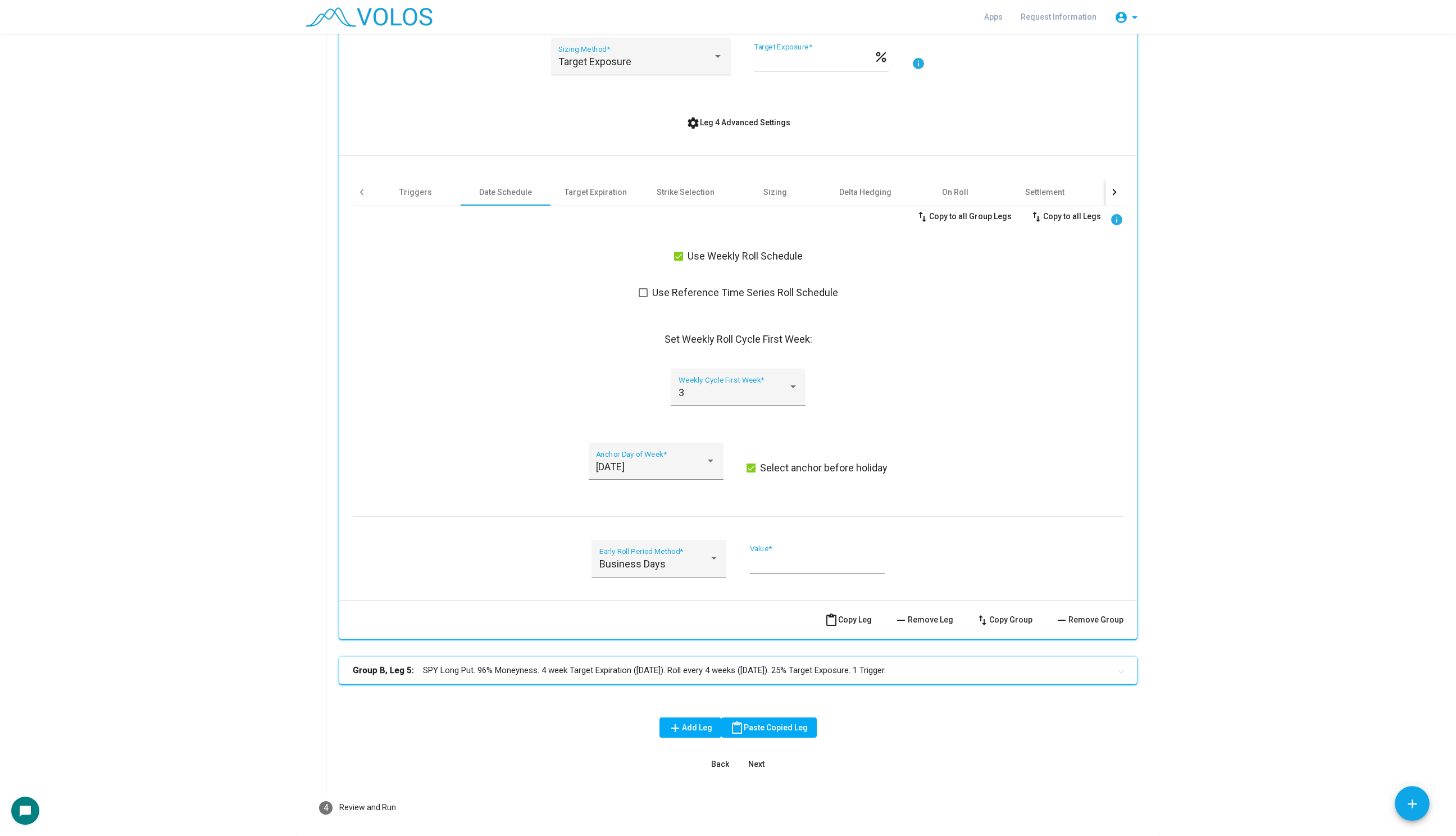
click at [605, 665] on mat-panel-title "Group B, Leg 5: SPY Long Put. 96% Moneyness. 4 week Target Expiration (Friday).…" at bounding box center [731, 670] width 757 height 13
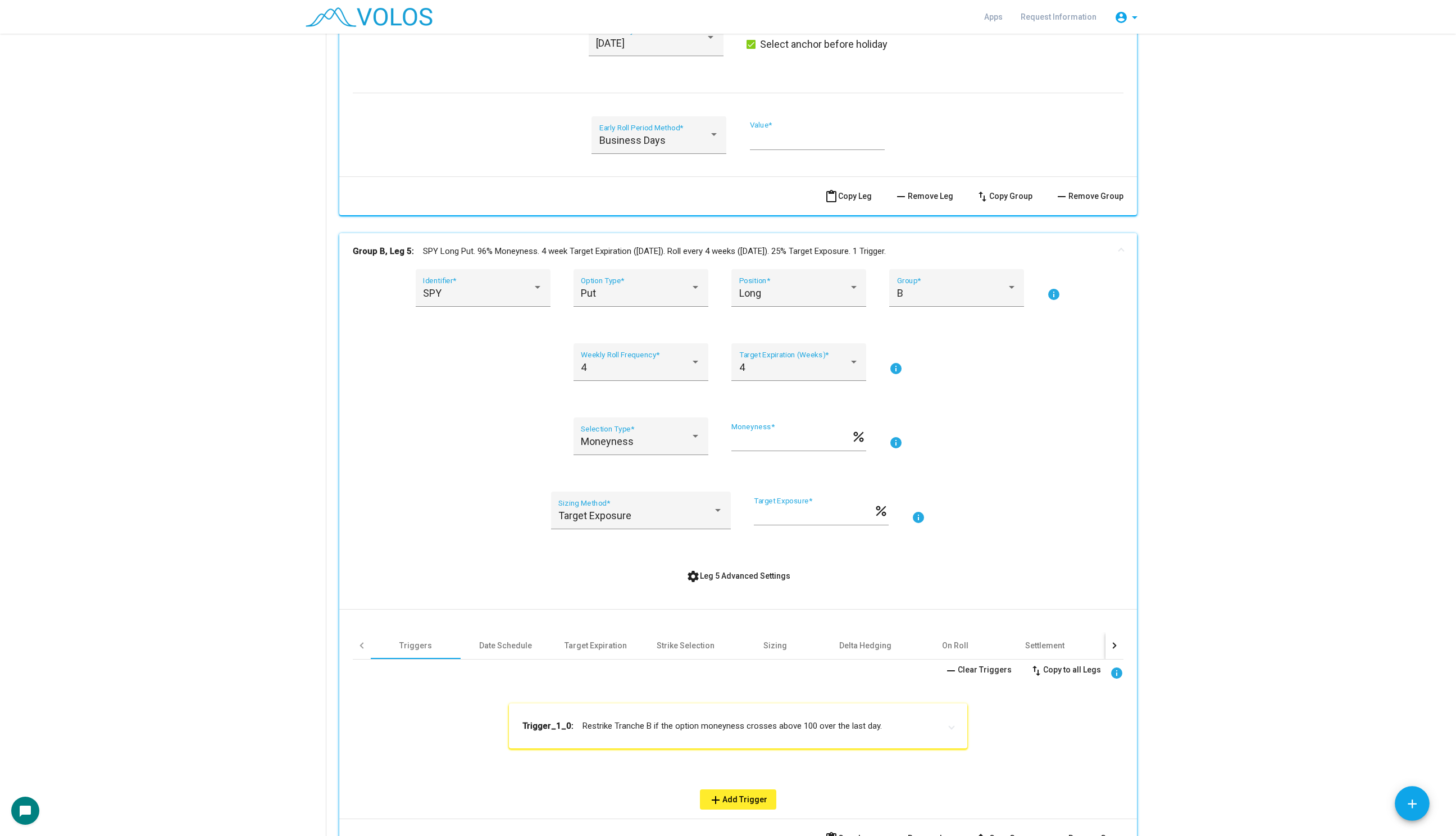
scroll to position [2887, 0]
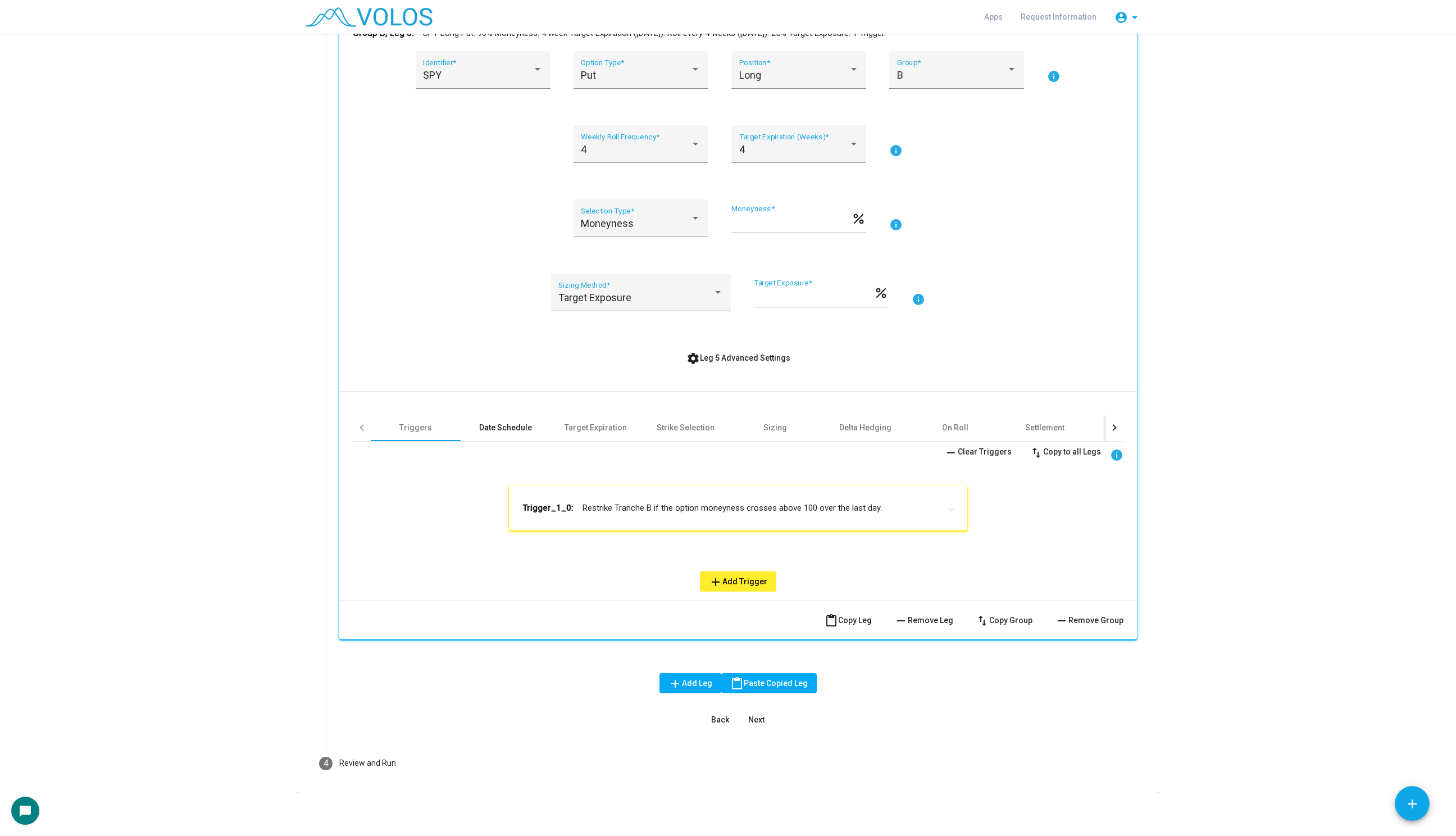
click at [507, 417] on div "Date Schedule" at bounding box center [505, 427] width 90 height 27
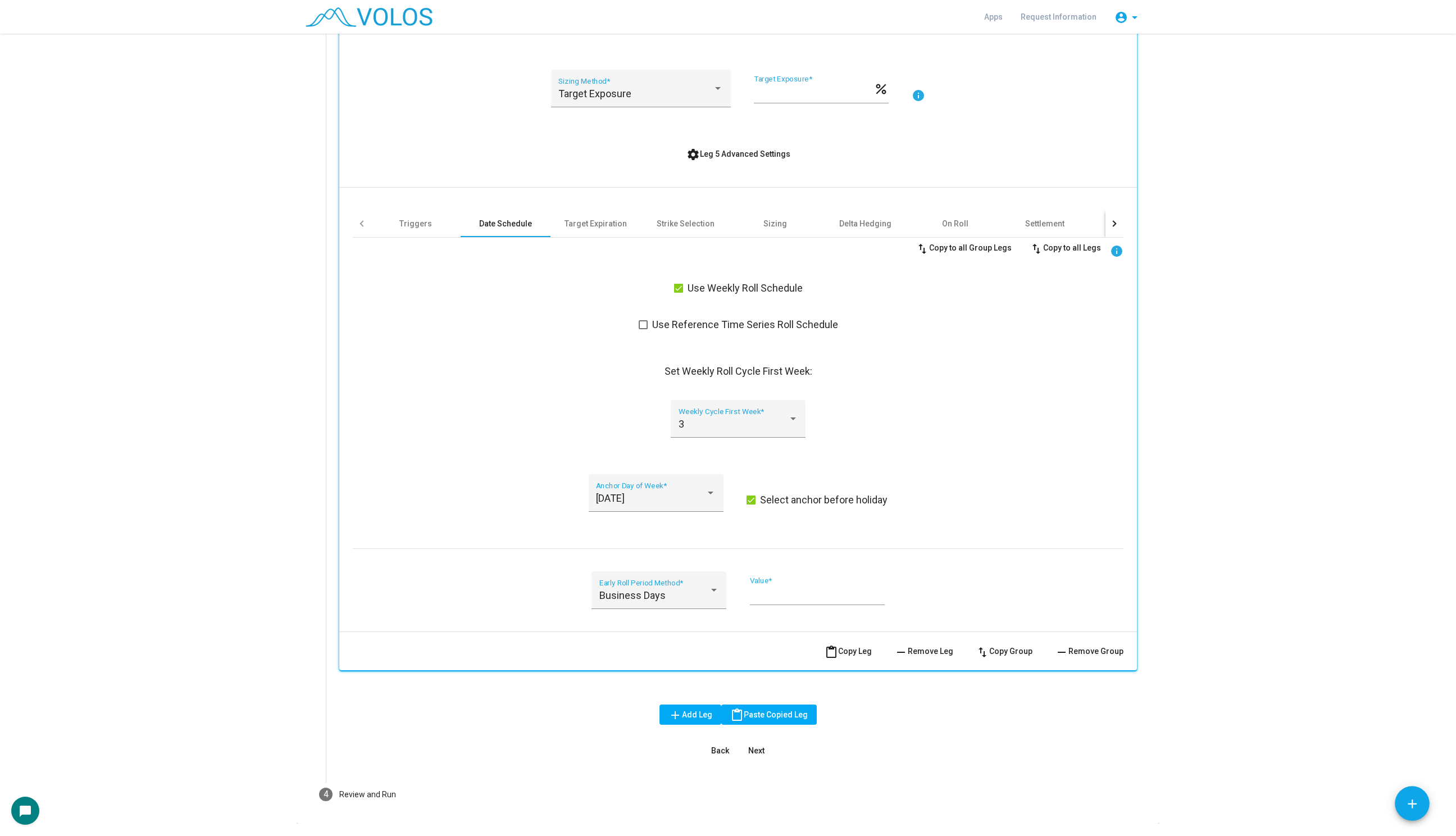
scroll to position [3123, 0]
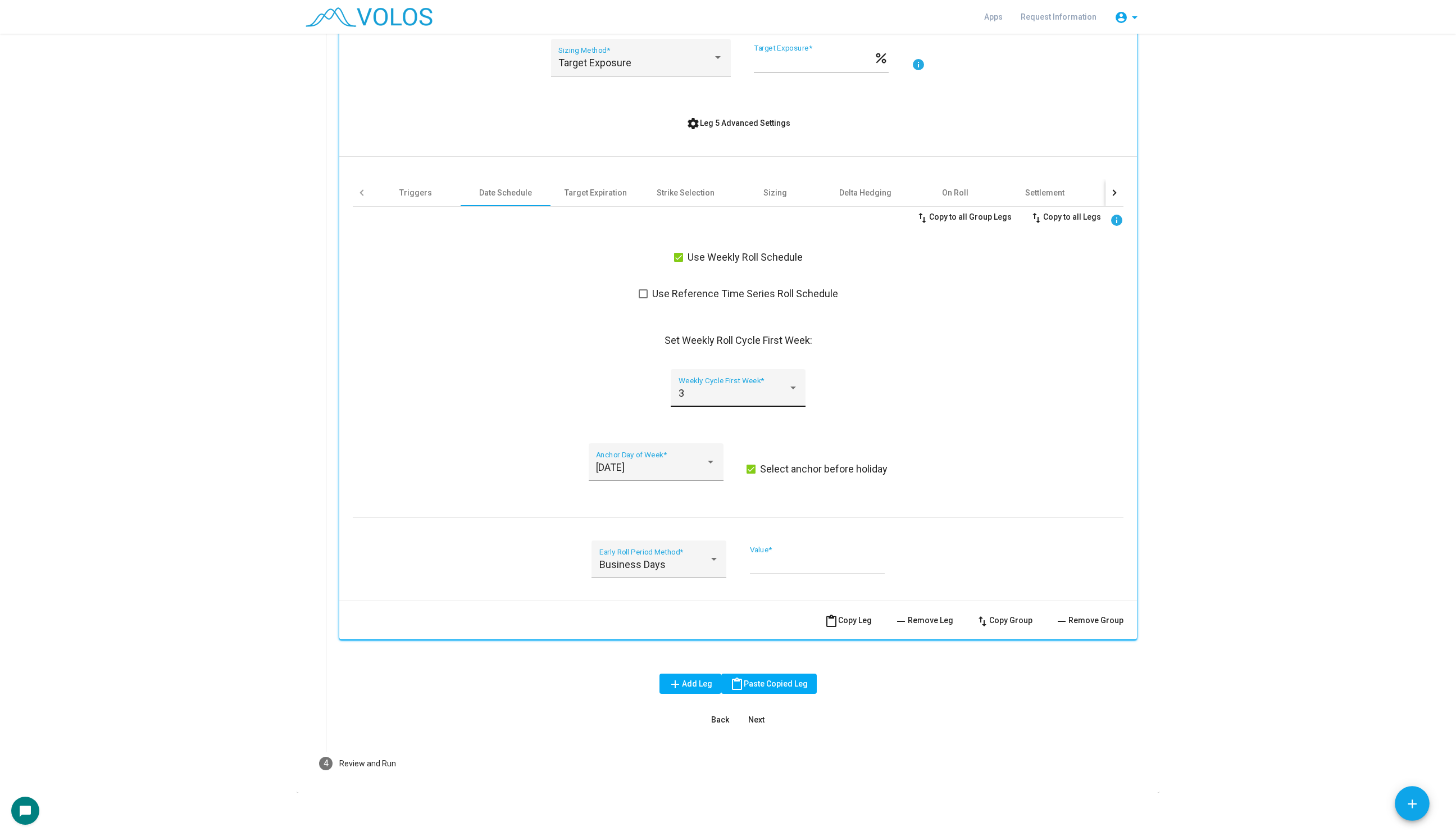
click at [762, 369] on div "3 Weekly Cycle First Week *" at bounding box center [738, 387] width 135 height 38
click at [735, 412] on span "4" at bounding box center [738, 421] width 120 height 30
click at [751, 113] on button "settings Leg 5 Advanced Settings" at bounding box center [737, 123] width 122 height 20
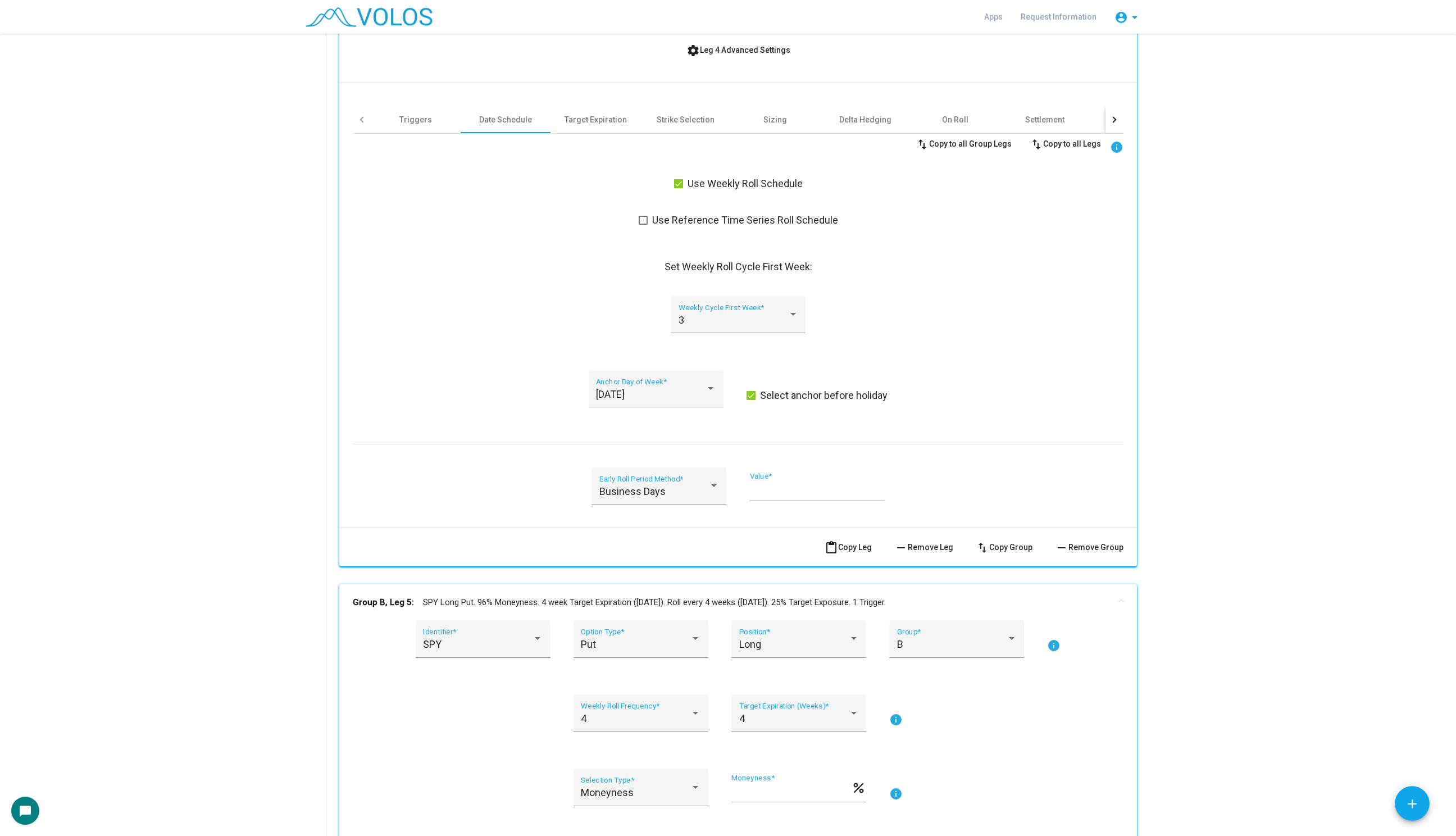
scroll to position [2308, 0]
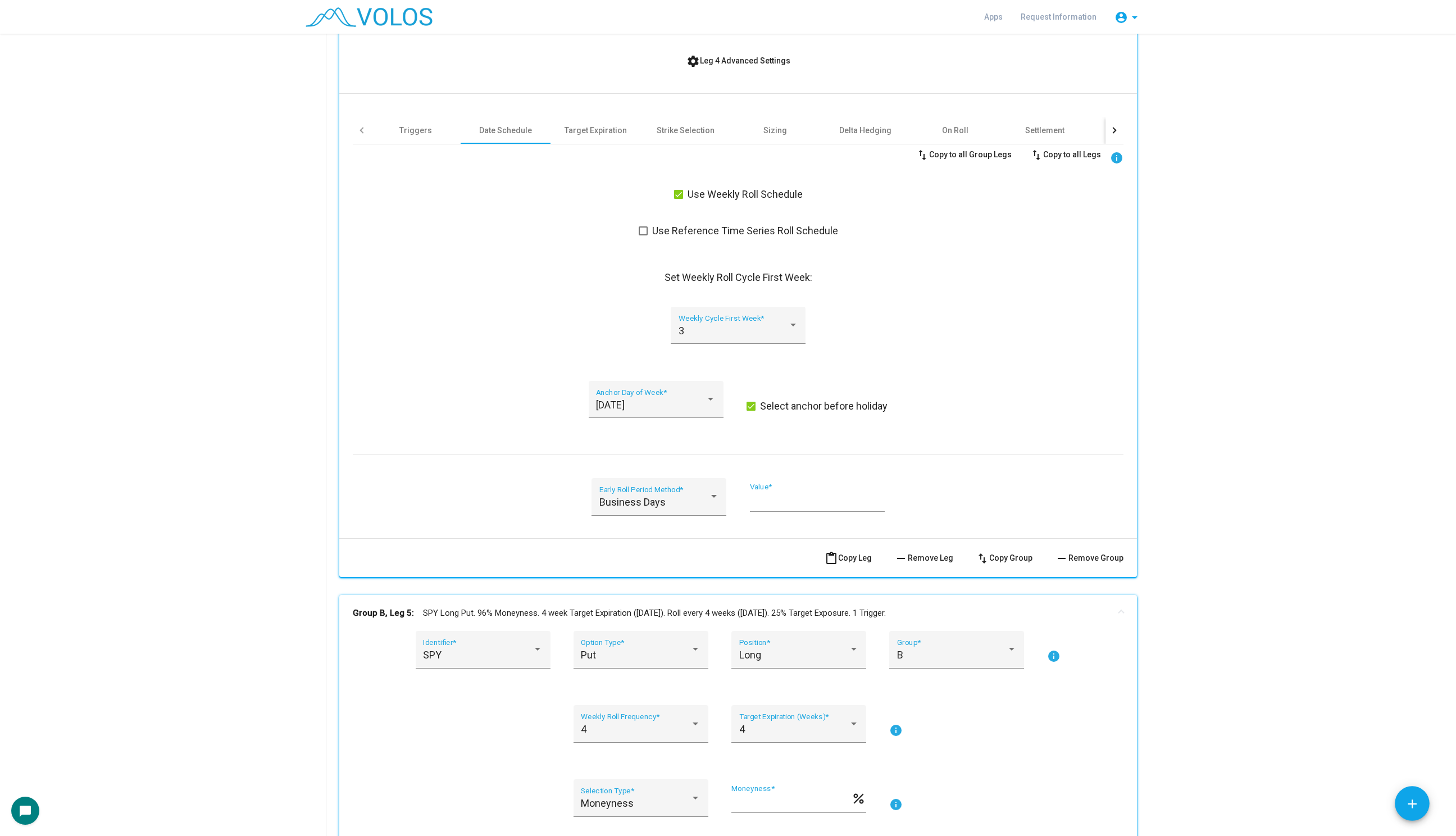
click at [738, 62] on span "settings Leg 4 Advanced Settings" at bounding box center [738, 60] width 104 height 9
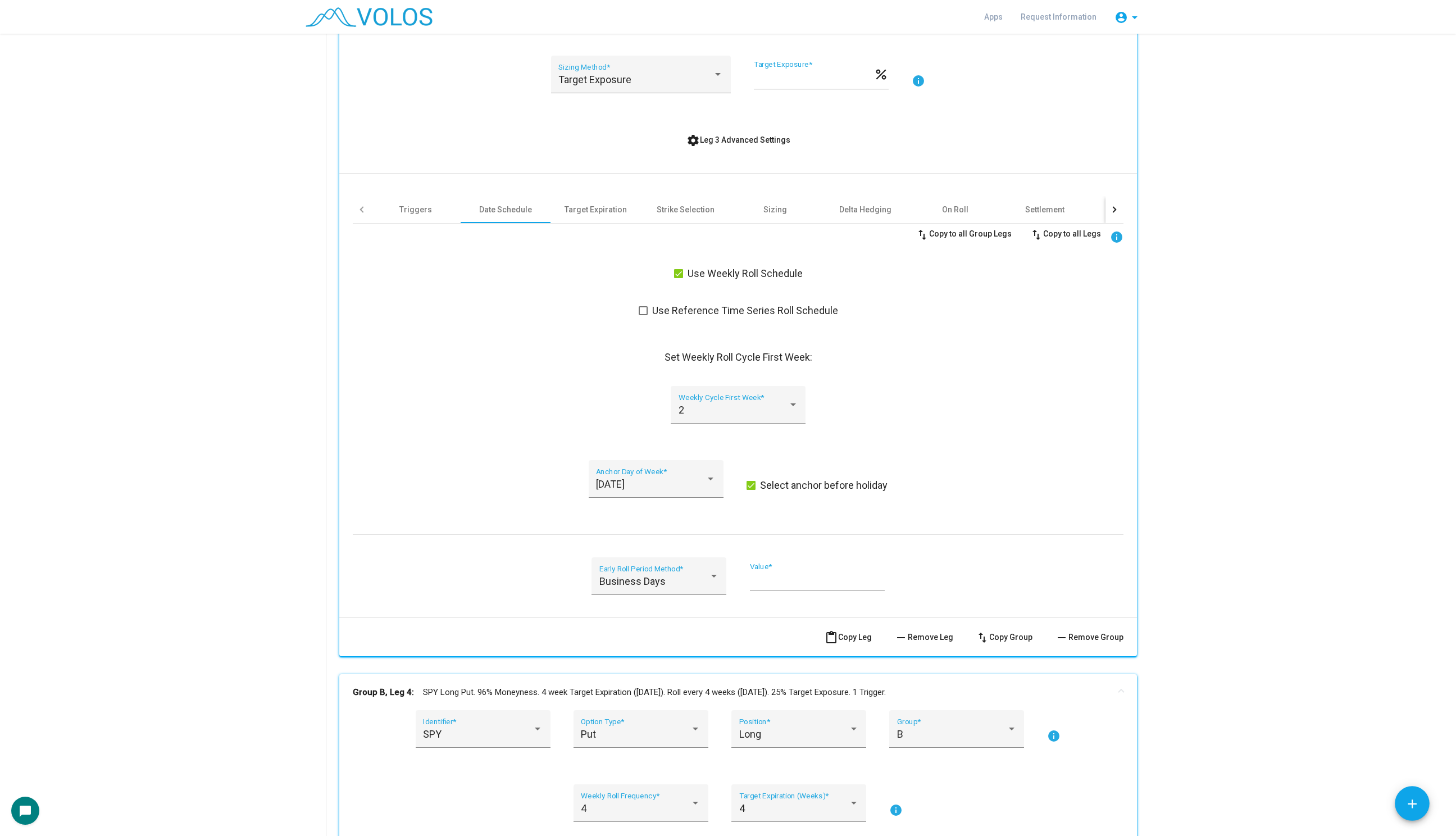
click at [731, 139] on span "settings Leg 3 Advanced Settings" at bounding box center [738, 139] width 104 height 9
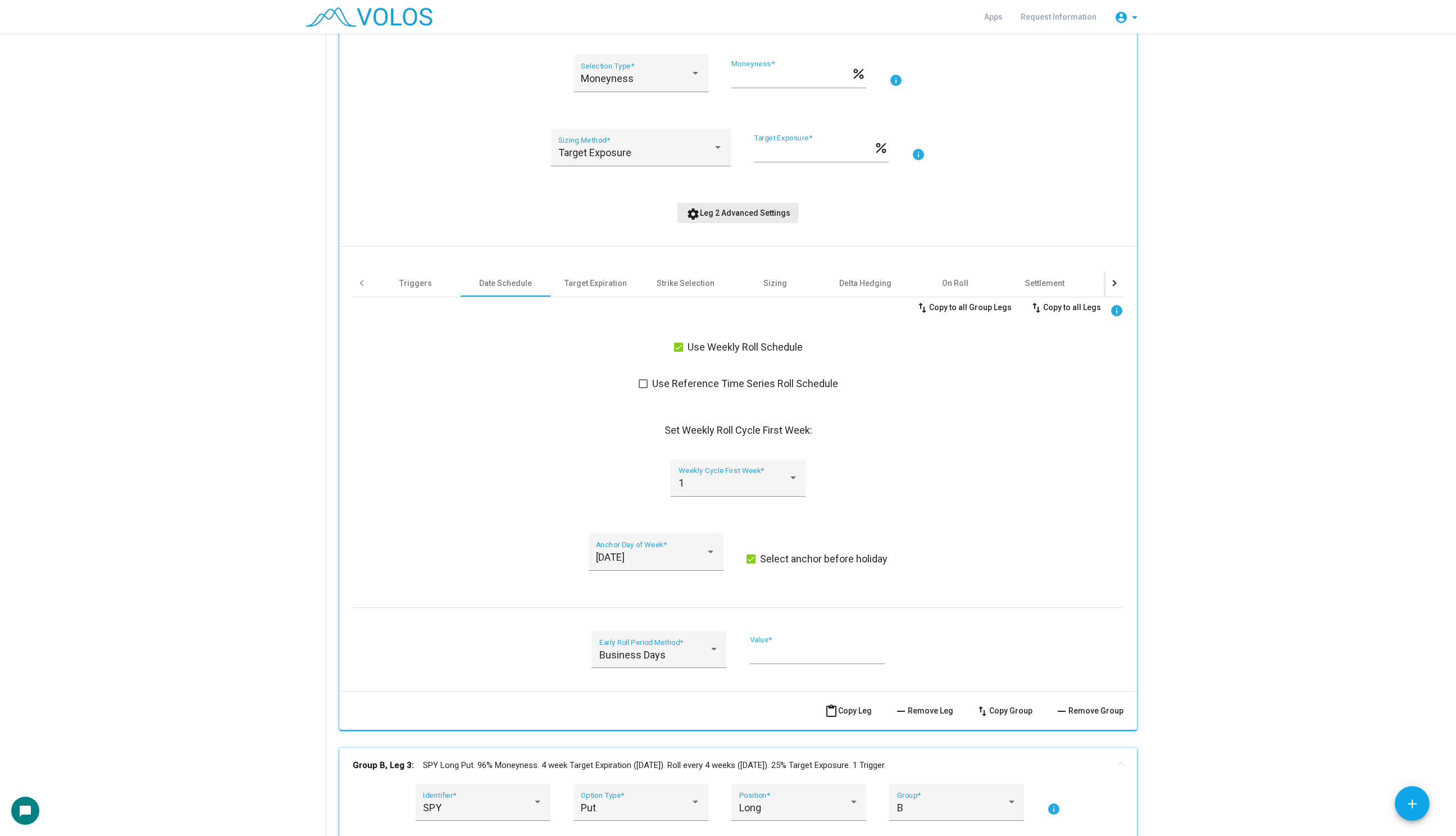
click at [720, 210] on span "settings Leg 2 Advanced Settings" at bounding box center [738, 213] width 104 height 9
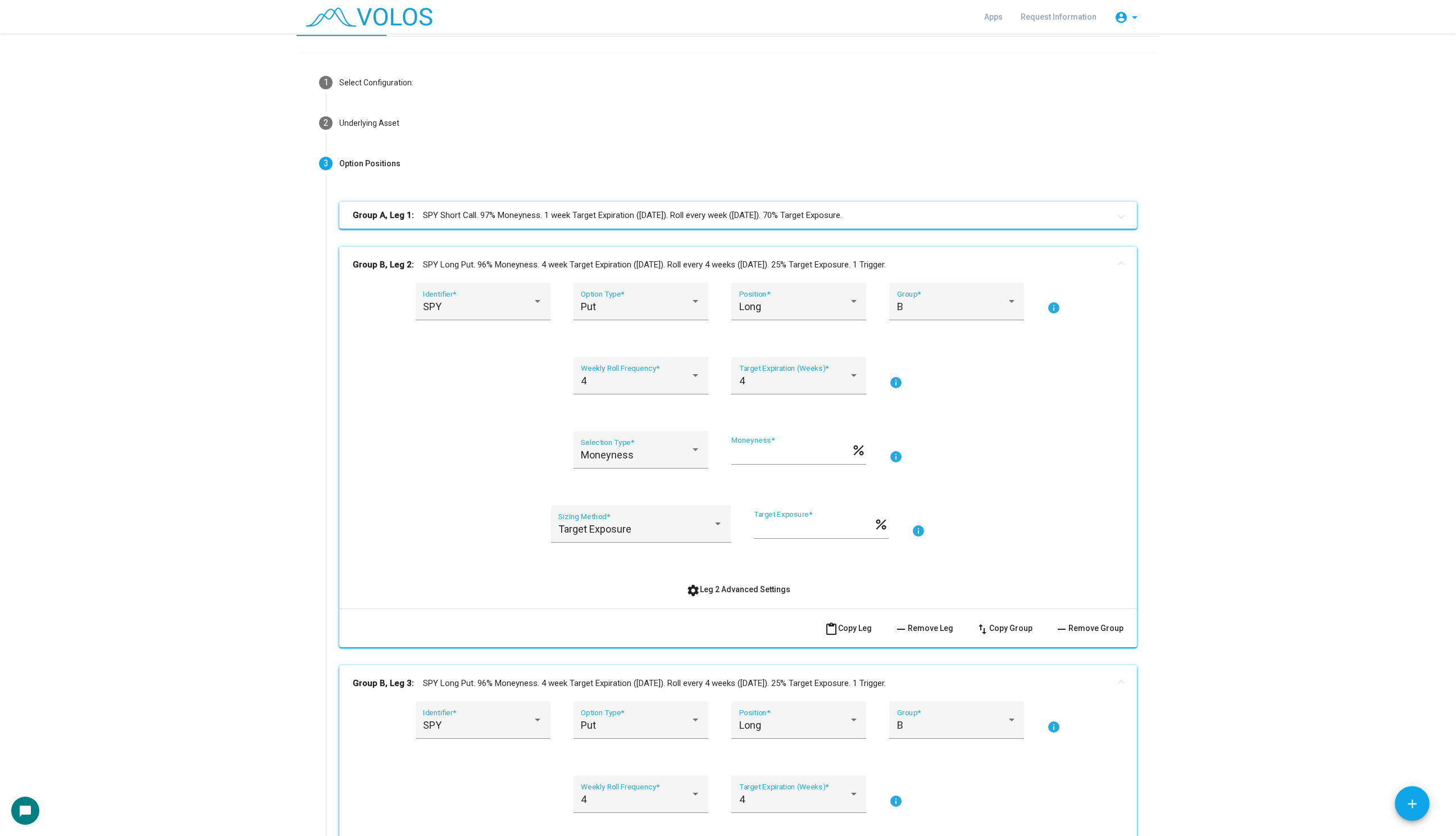
scroll to position [0, 0]
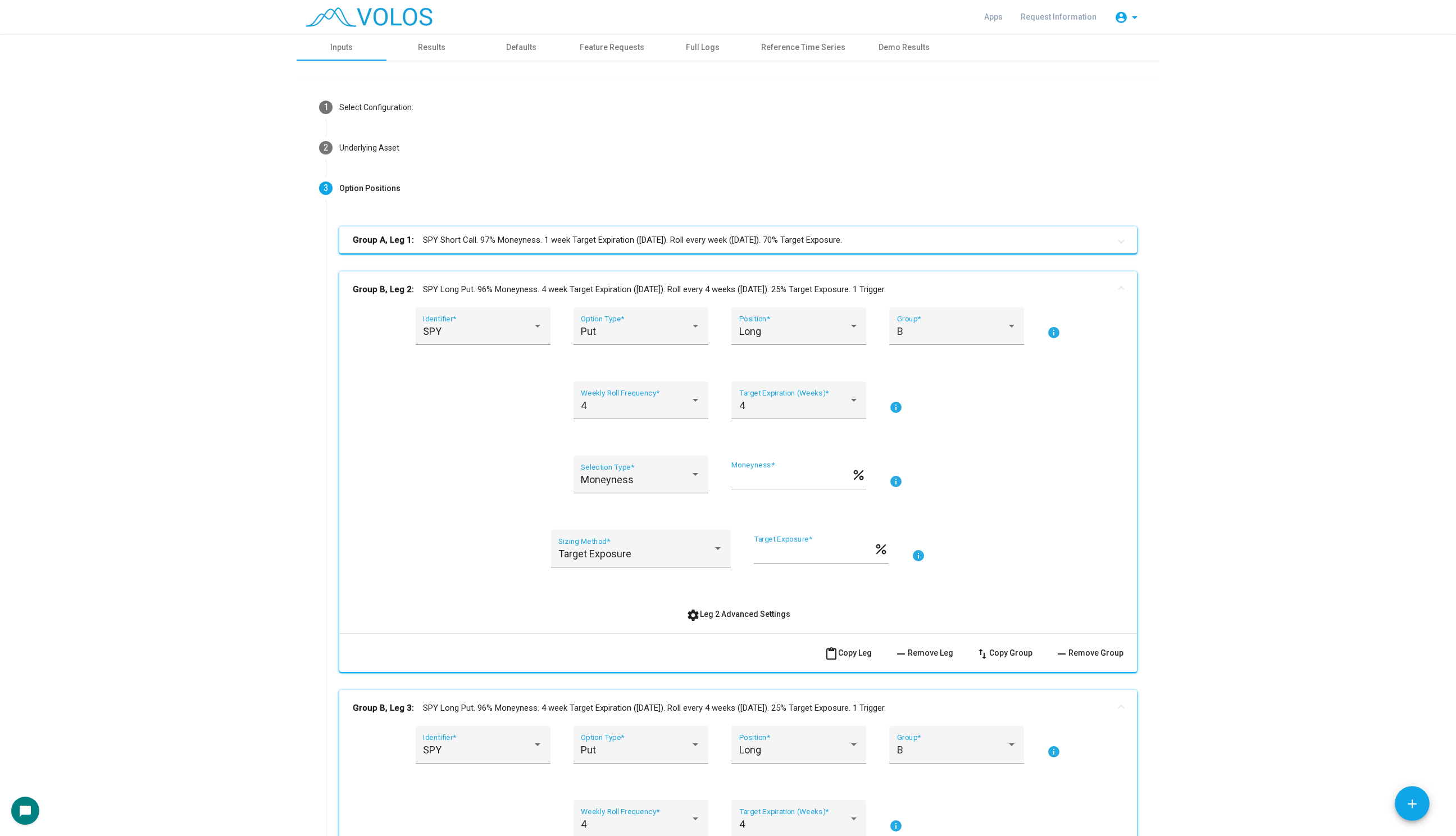
click at [705, 271] on mat-expansion-panel-header "Group B, Leg 2: SPY Long Put. 96% Moneyness. 4 week Target Expiration (Friday).…" at bounding box center [738, 289] width 798 height 36
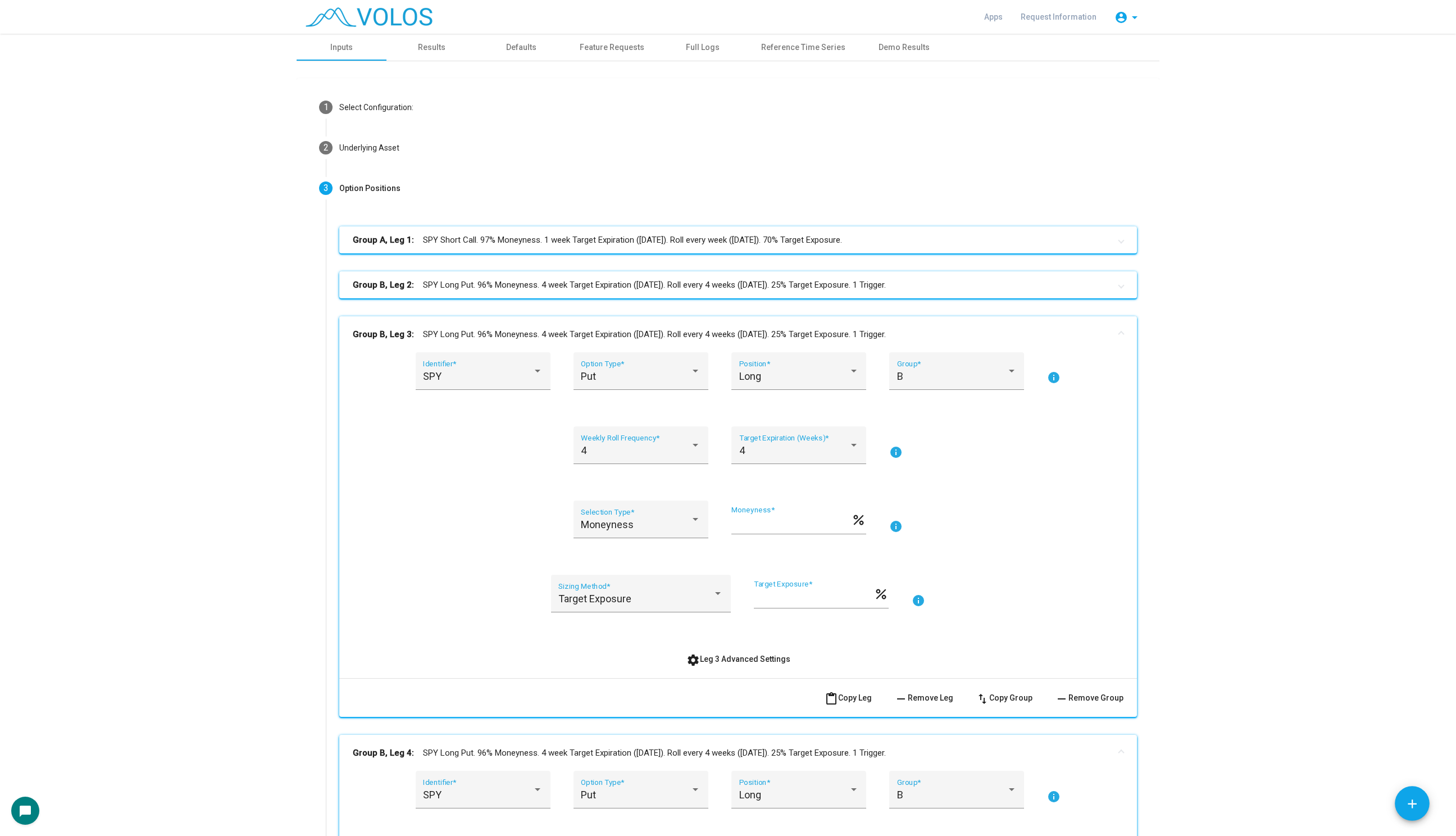
click at [689, 327] on mat-expansion-panel-header "Group B, Leg 3: SPY Long Put. 96% Moneyness. 4 week Target Expiration (Friday).…" at bounding box center [738, 334] width 798 height 36
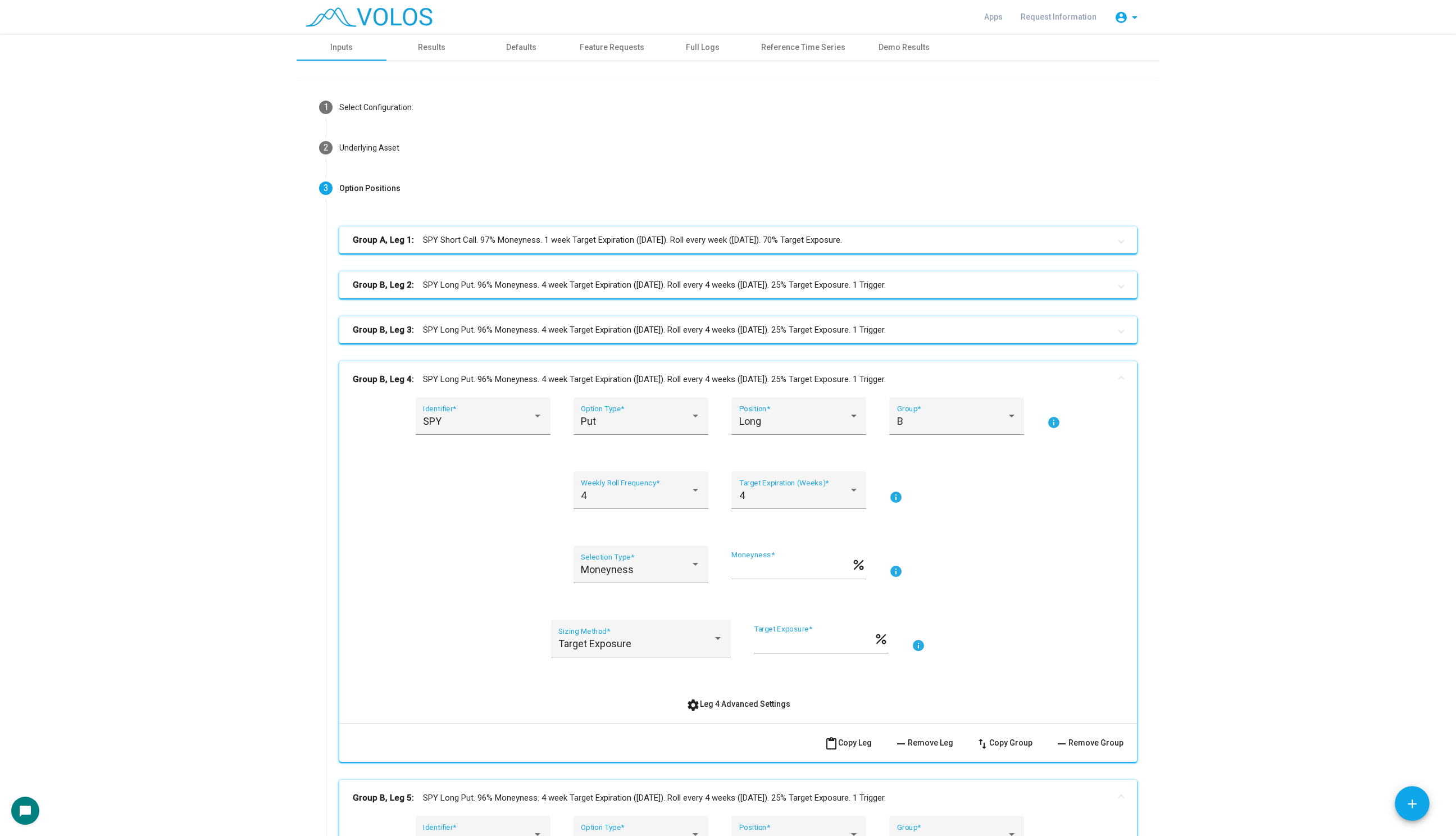
click at [682, 366] on mat-expansion-panel-header "Group B, Leg 4: SPY Long Put. 96% Moneyness. 4 week Target Expiration (Friday).…" at bounding box center [738, 378] width 798 height 36
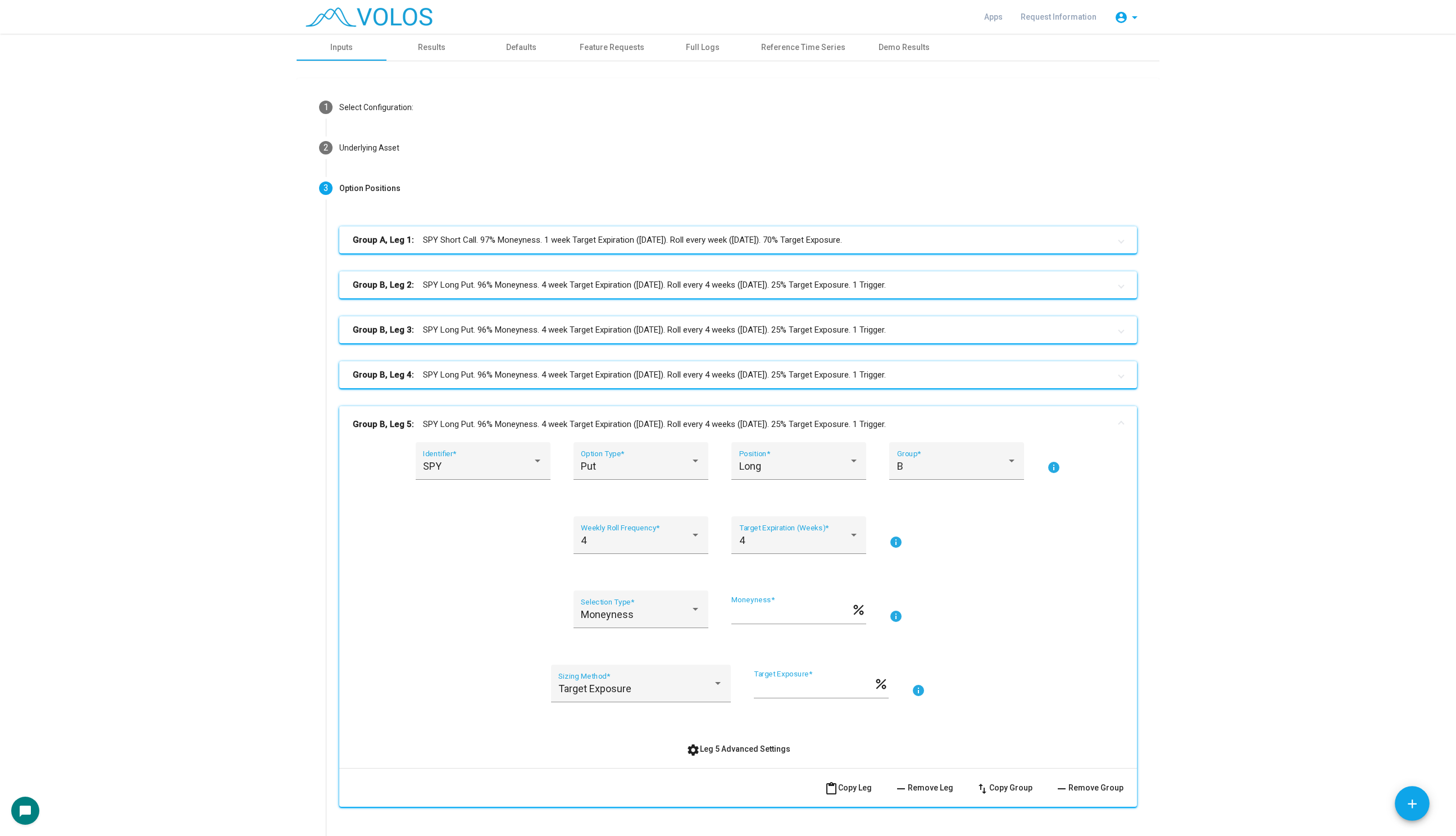
click at [668, 418] on mat-panel-title "Group B, Leg 5: SPY Long Put. 96% Moneyness. 4 week Target Expiration (Friday).…" at bounding box center [731, 423] width 757 height 13
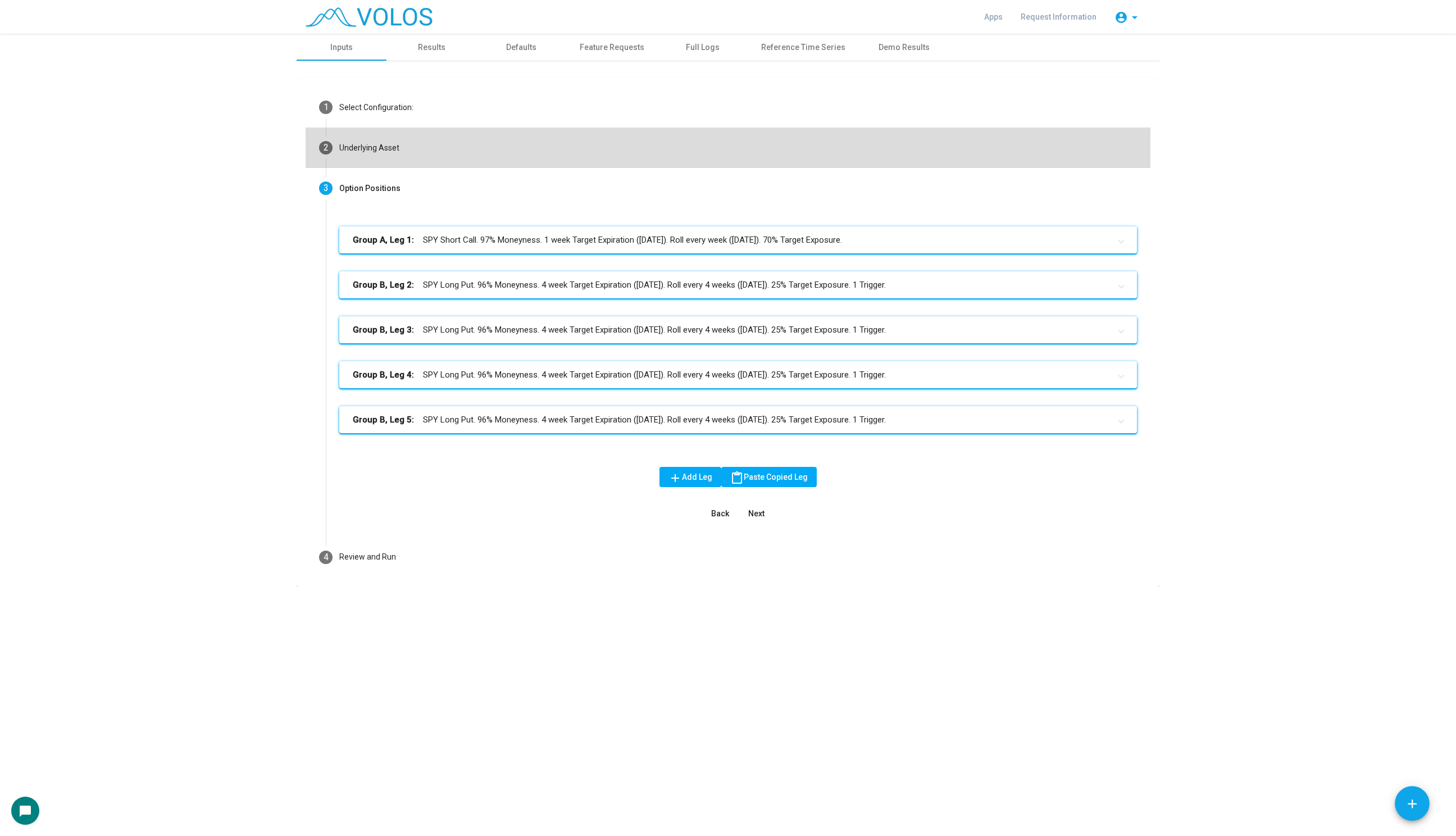
click at [416, 139] on mat-step-header "2 Underlying Asset" at bounding box center [728, 147] width 845 height 40
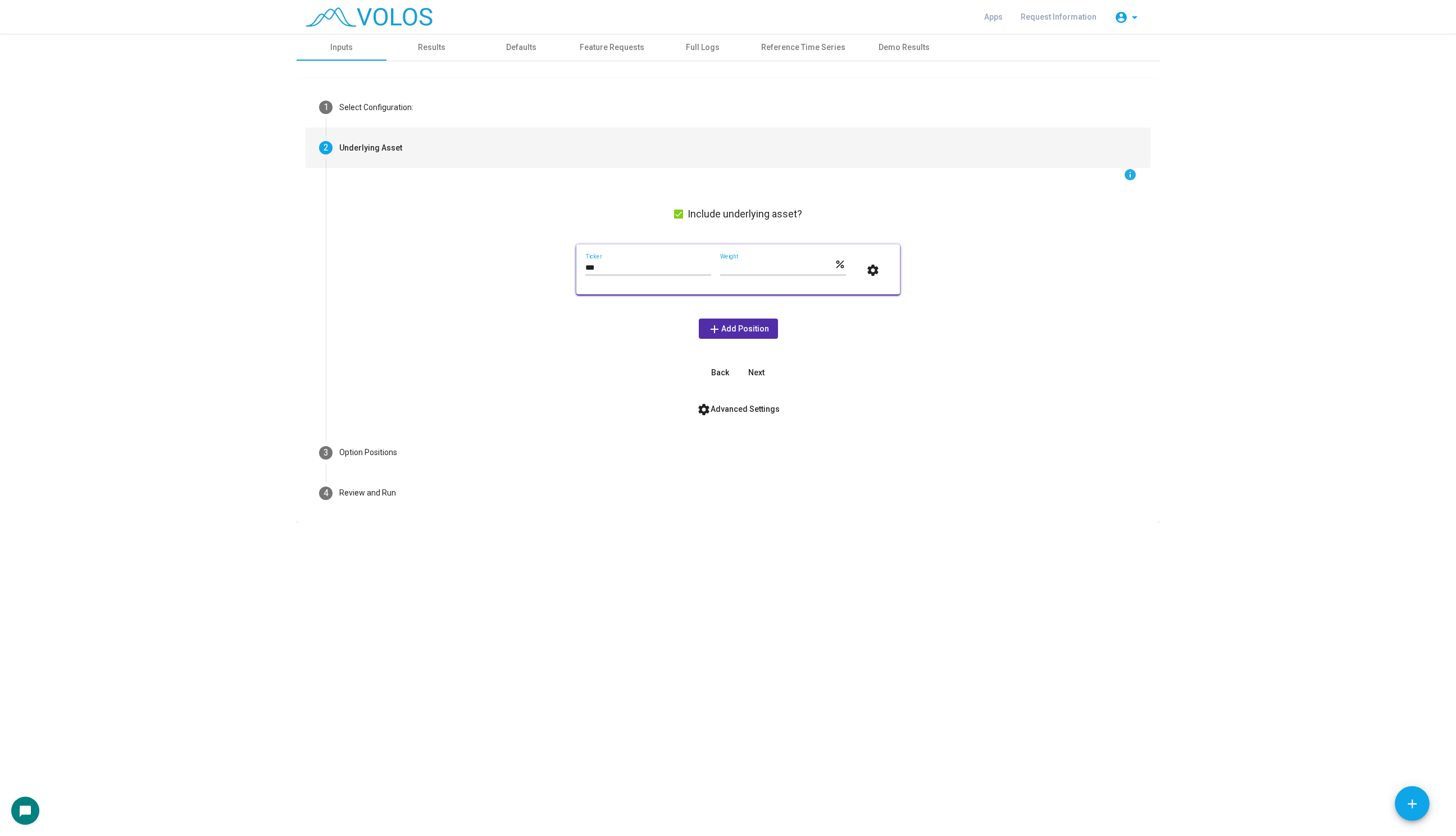
click at [425, 528] on div "**********" at bounding box center [728, 435] width 1456 height 802
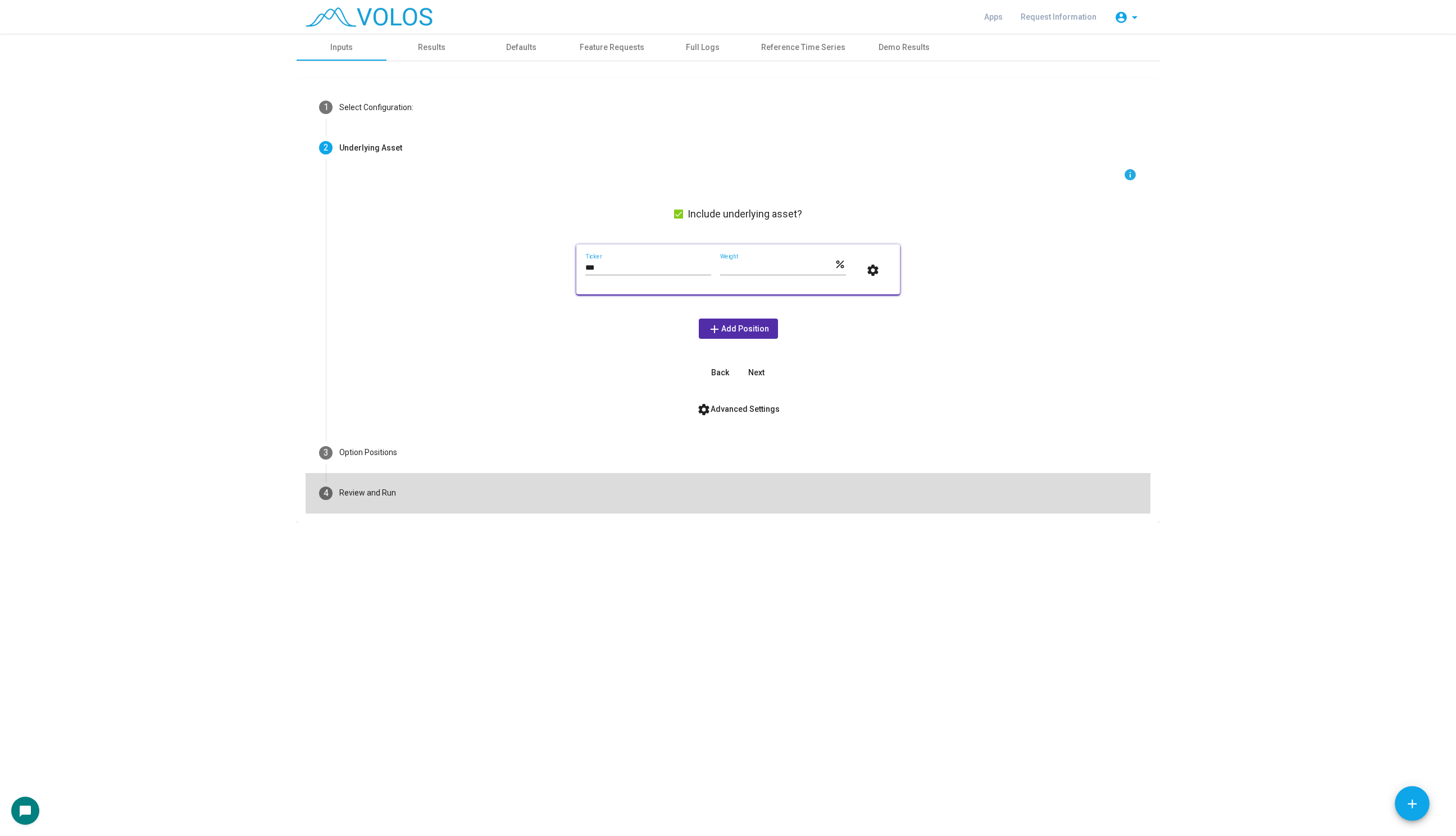
click at [425, 496] on mat-step-header "4 Review and Run" at bounding box center [728, 493] width 845 height 40
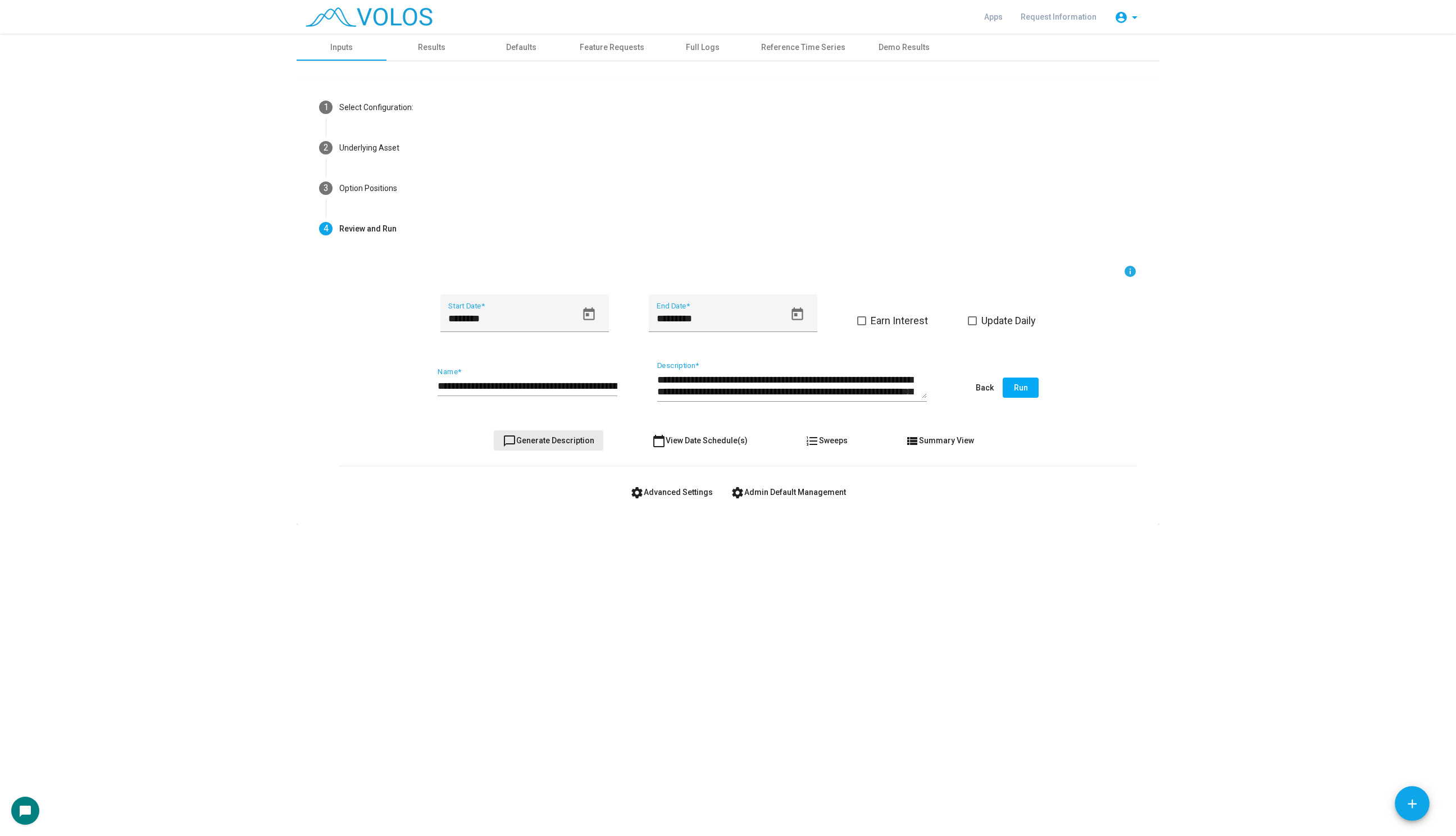
click at [551, 434] on button "chat_bubble_outline Generate Description" at bounding box center [548, 440] width 109 height 20
type textarea "**********"
click at [551, 434] on button "chat_bubble_outline Generate Description" at bounding box center [548, 440] width 109 height 20
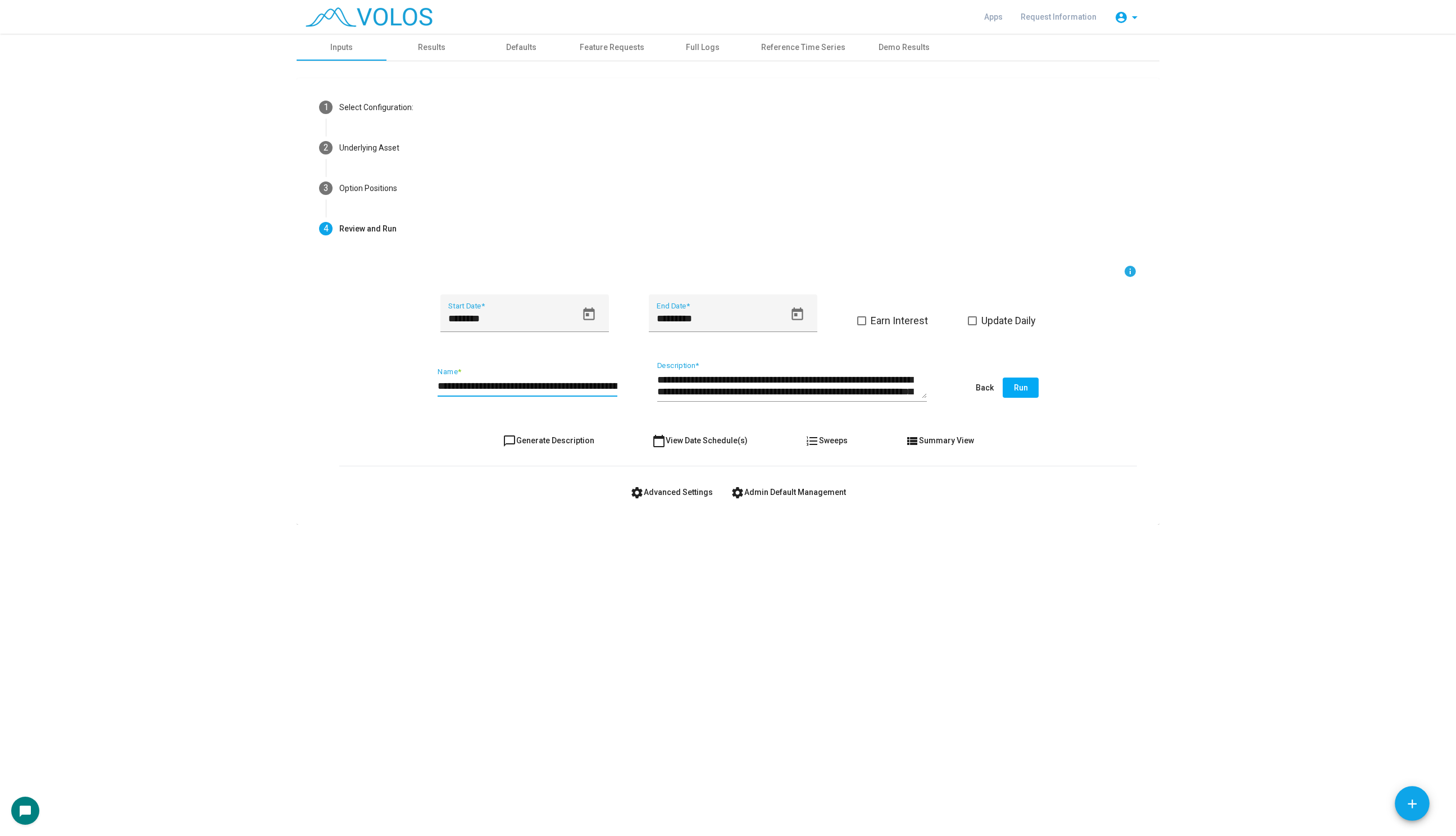
scroll to position [0, 84]
drag, startPoint x: 459, startPoint y: 382, endPoint x: 660, endPoint y: 402, distance: 202.0
click at [660, 402] on div "**********" at bounding box center [738, 388] width 798 height 53
click at [528, 438] on span "chat_bubble_outline Generate Description" at bounding box center [548, 440] width 92 height 9
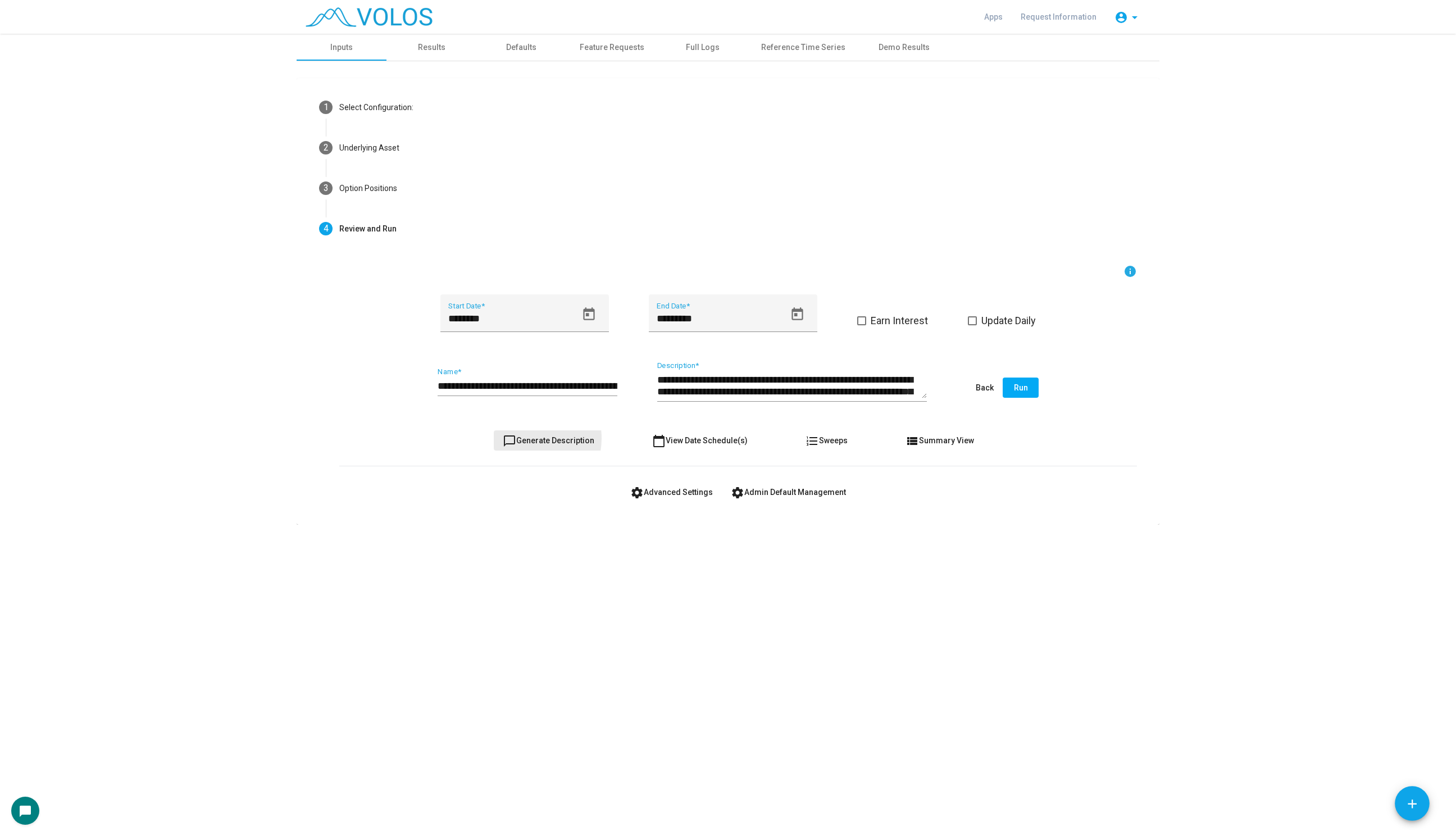
click at [528, 438] on span "chat_bubble_outline Generate Description" at bounding box center [548, 440] width 92 height 9
click at [541, 451] on form "**********" at bounding box center [738, 383] width 798 height 238
click at [541, 444] on span "chat_bubble_outline Generate Description" at bounding box center [548, 440] width 92 height 9
click at [583, 317] on icon "Open calendar" at bounding box center [589, 314] width 16 height 16
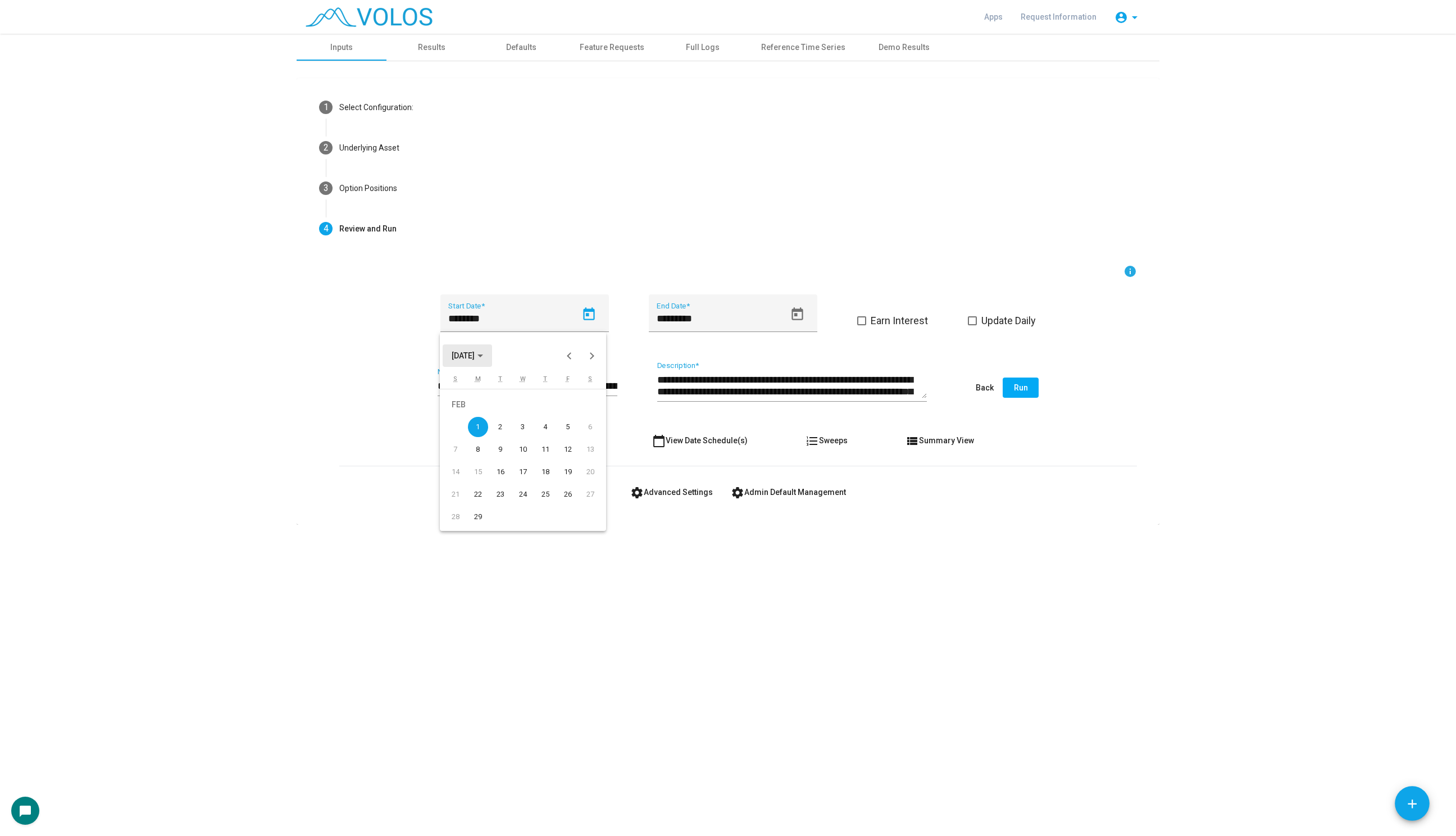
click at [475, 359] on span "FEB 2016" at bounding box center [463, 355] width 23 height 9
click at [543, 436] on div "2015" at bounding box center [542, 435] width 35 height 20
click at [589, 467] on div "DEC" at bounding box center [581, 458] width 35 height 20
click at [543, 520] on div "31" at bounding box center [545, 516] width 20 height 20
type input "**********"
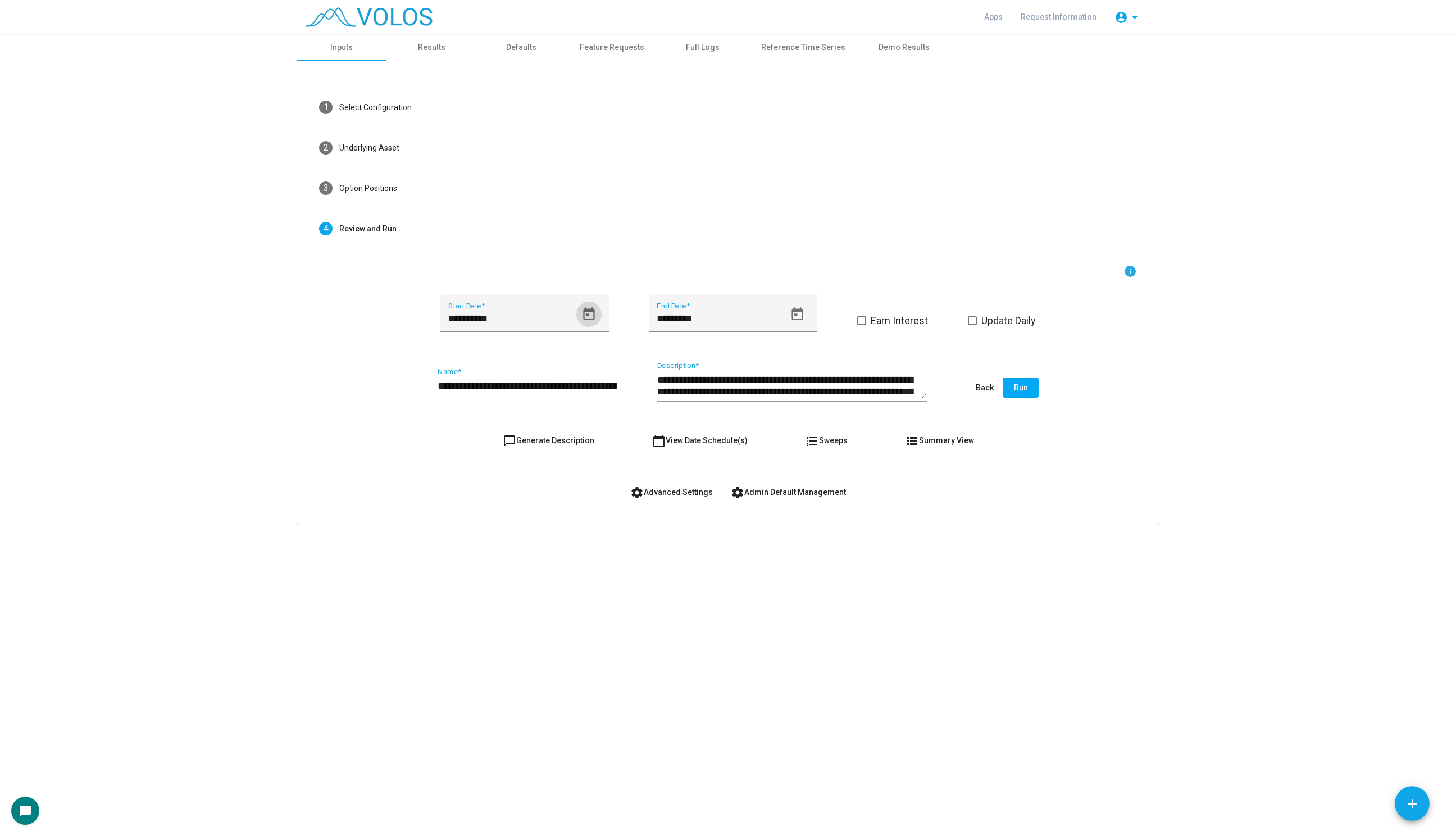
click at [530, 433] on button "chat_bubble_outline Generate Description" at bounding box center [548, 440] width 109 height 20
click at [792, 321] on icon "Open calendar" at bounding box center [798, 314] width 16 height 16
click at [737, 473] on div "20" at bounding box center [730, 471] width 20 height 20
type input "*********"
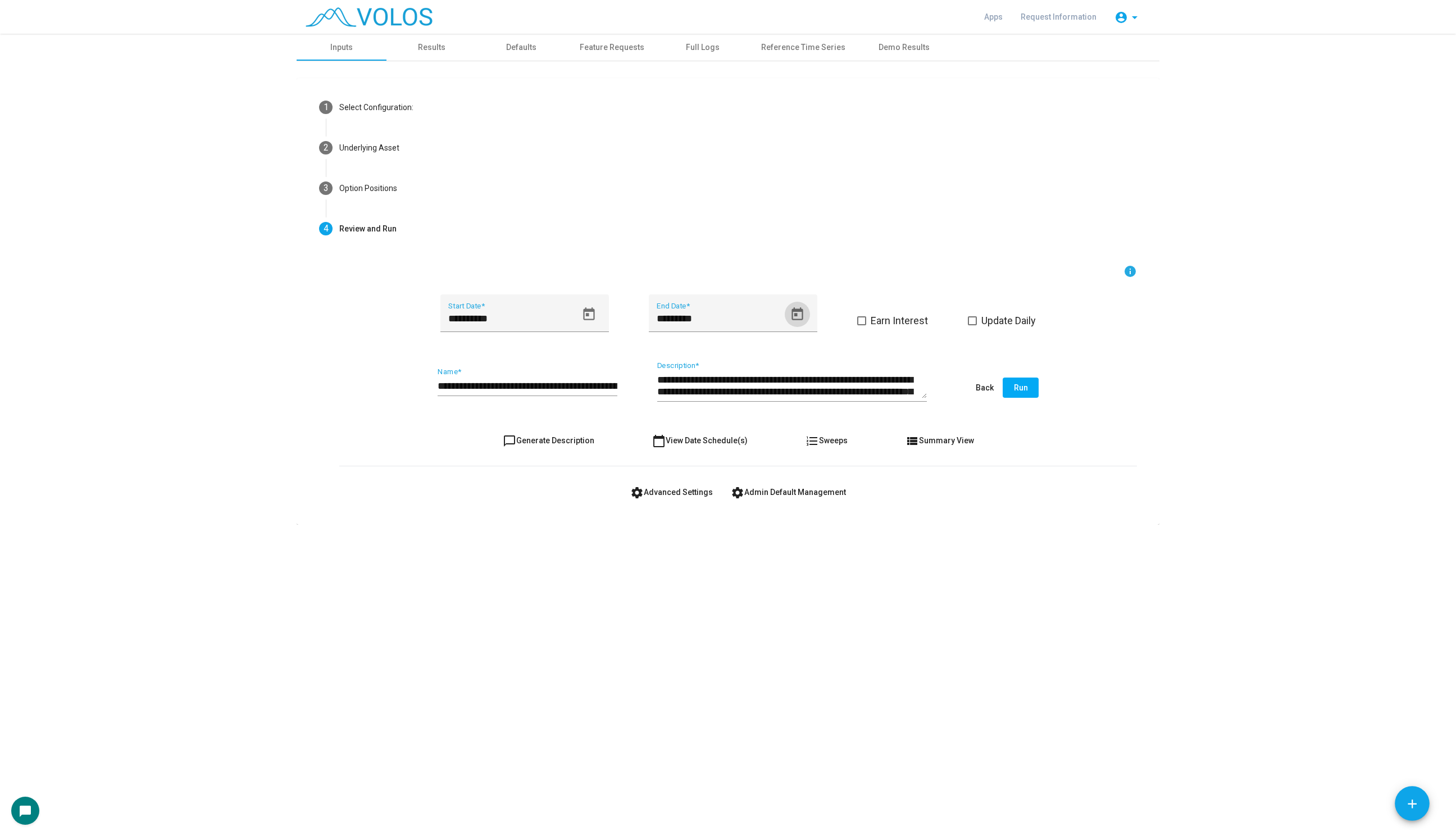
click at [549, 444] on span "chat_bubble_outline Generate Description" at bounding box center [548, 440] width 92 height 9
click at [1014, 395] on button "Run" at bounding box center [1020, 387] width 36 height 20
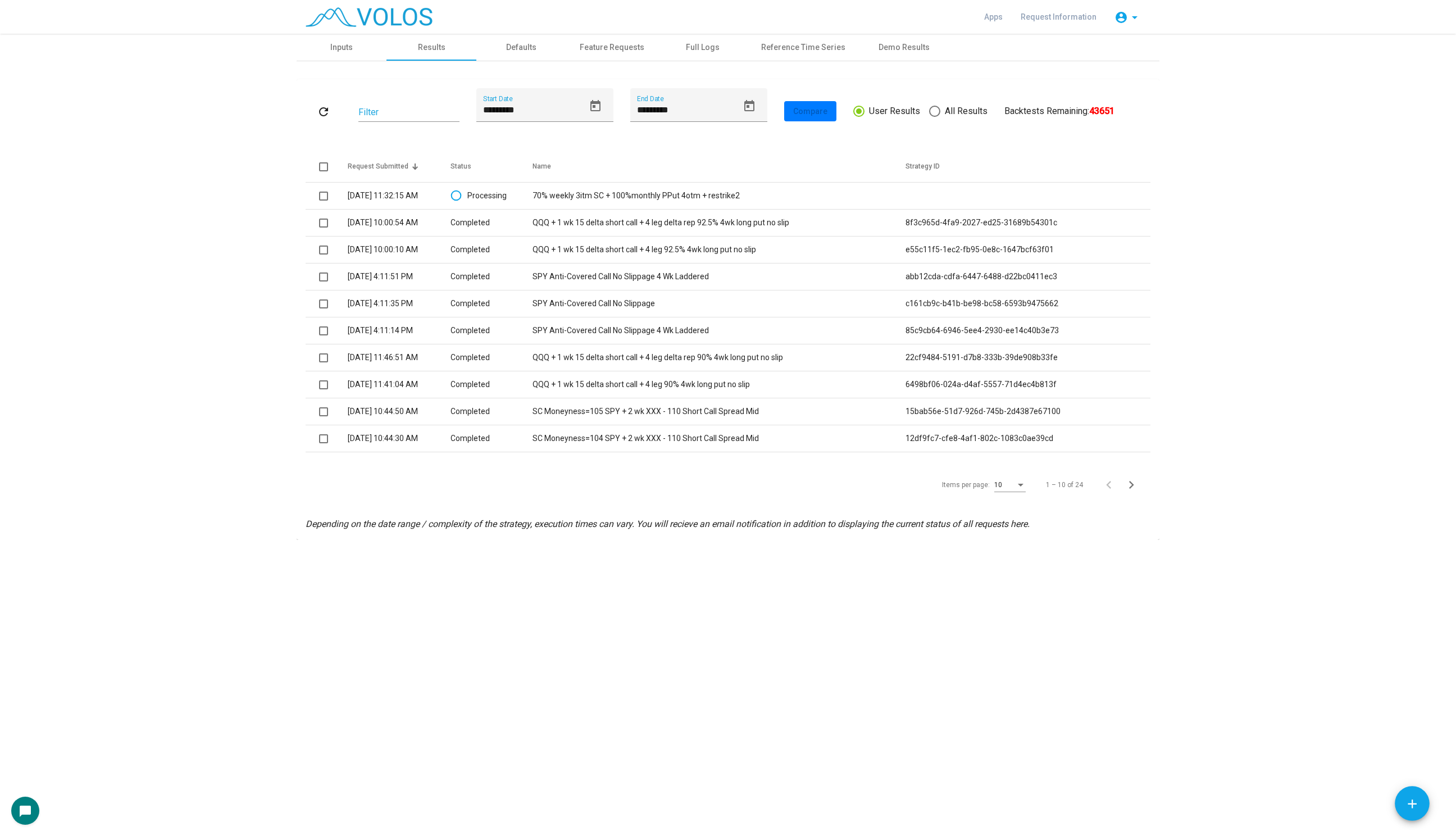
click at [930, 112] on span at bounding box center [934, 111] width 12 height 12
type input "*********"
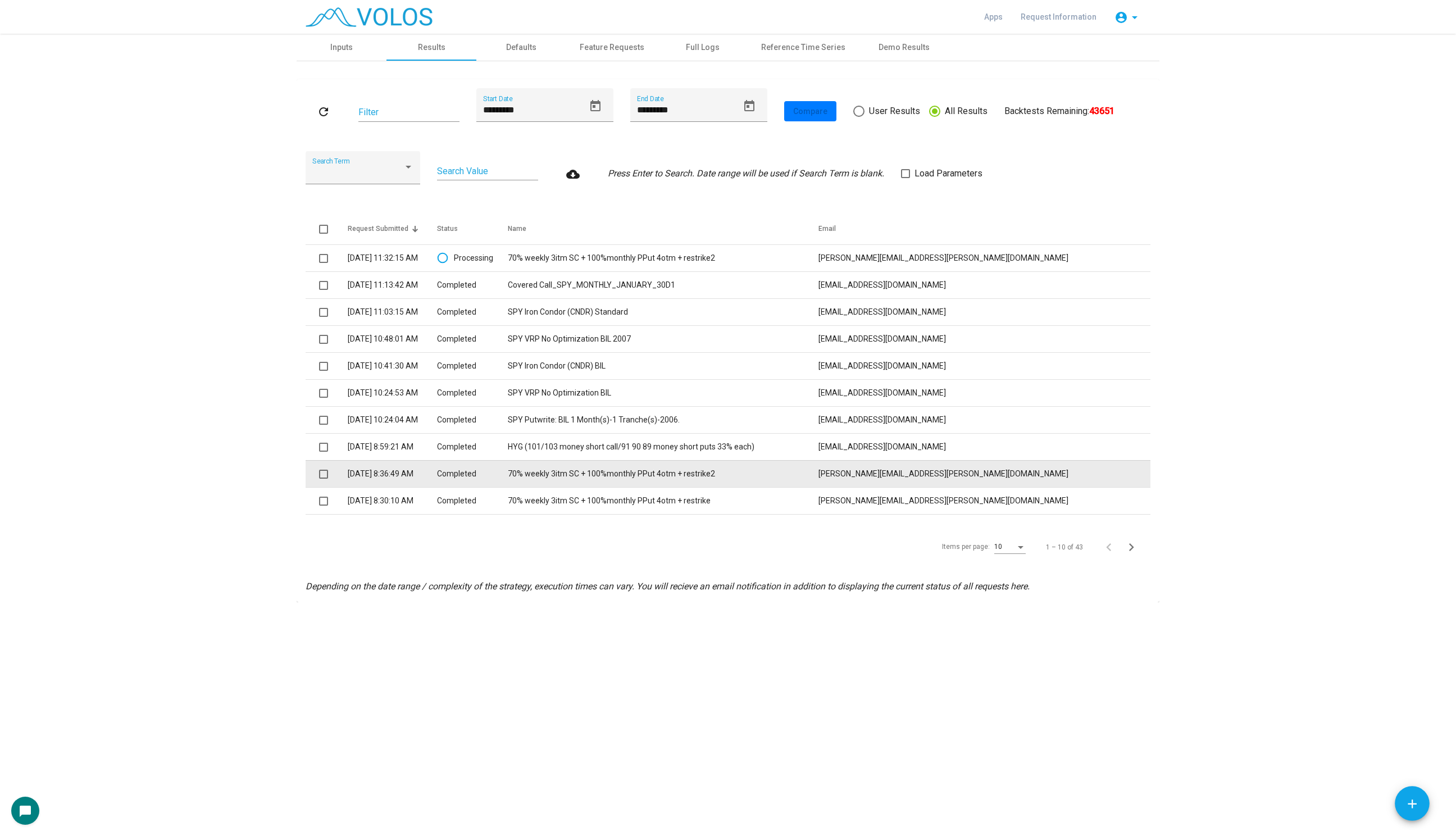
click at [698, 477] on td "70% weekly 3itm SC + 100%monthly PPut 4otm + restrike2" at bounding box center [663, 474] width 310 height 27
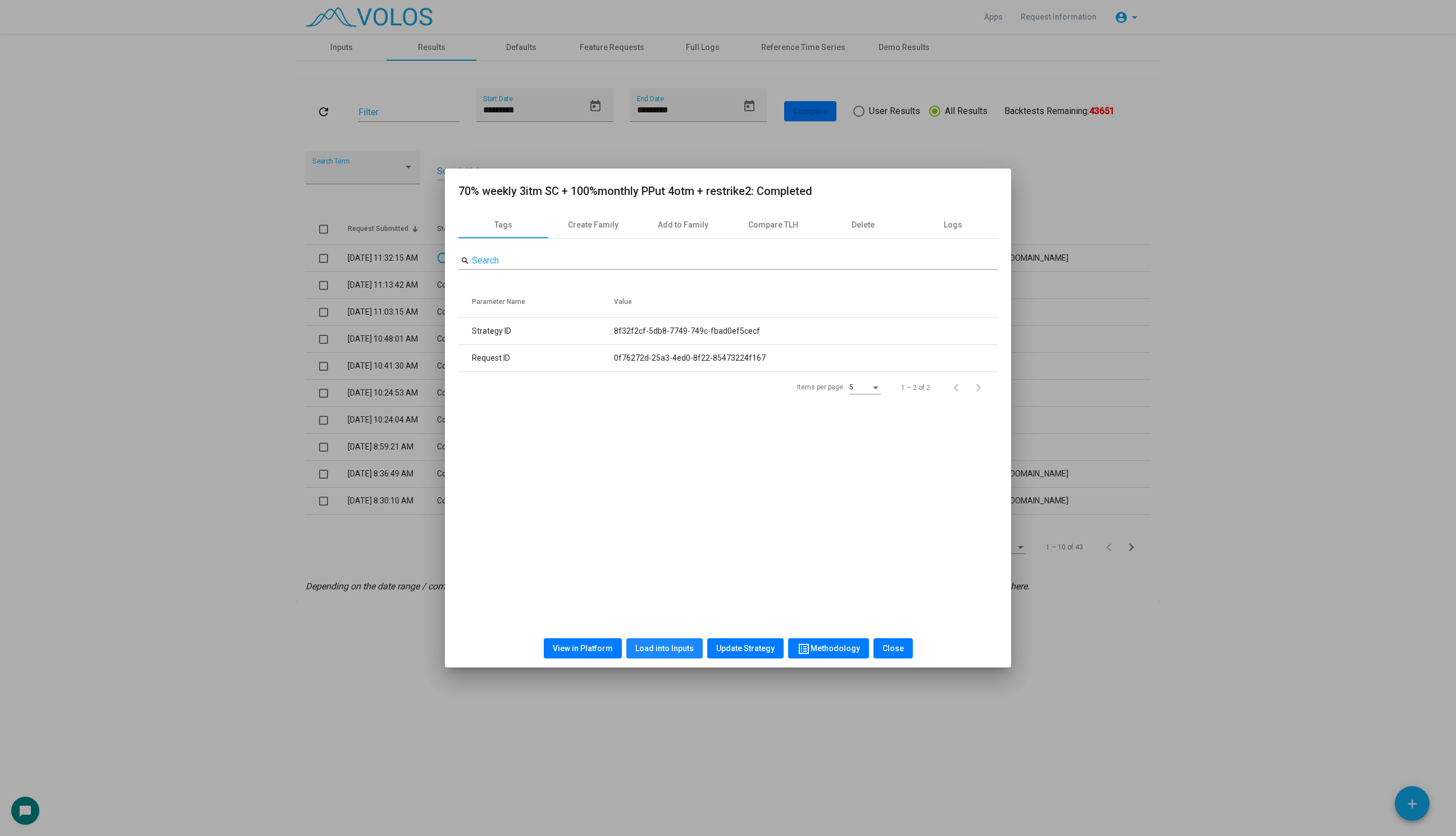
click at [675, 644] on span "Load into Inputs" at bounding box center [664, 648] width 59 height 9
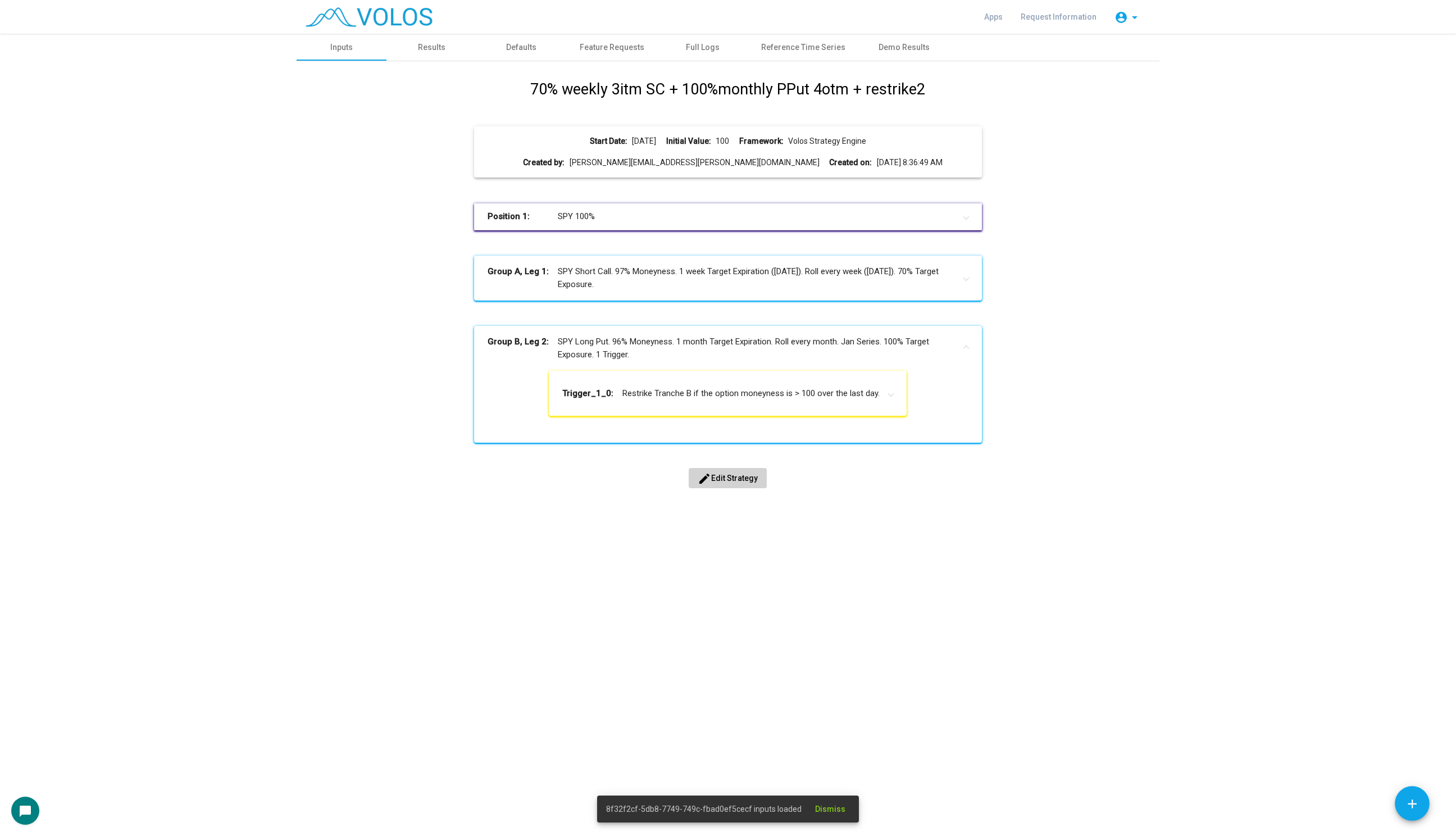
click at [718, 478] on span "edit Edit Strategy" at bounding box center [728, 477] width 60 height 9
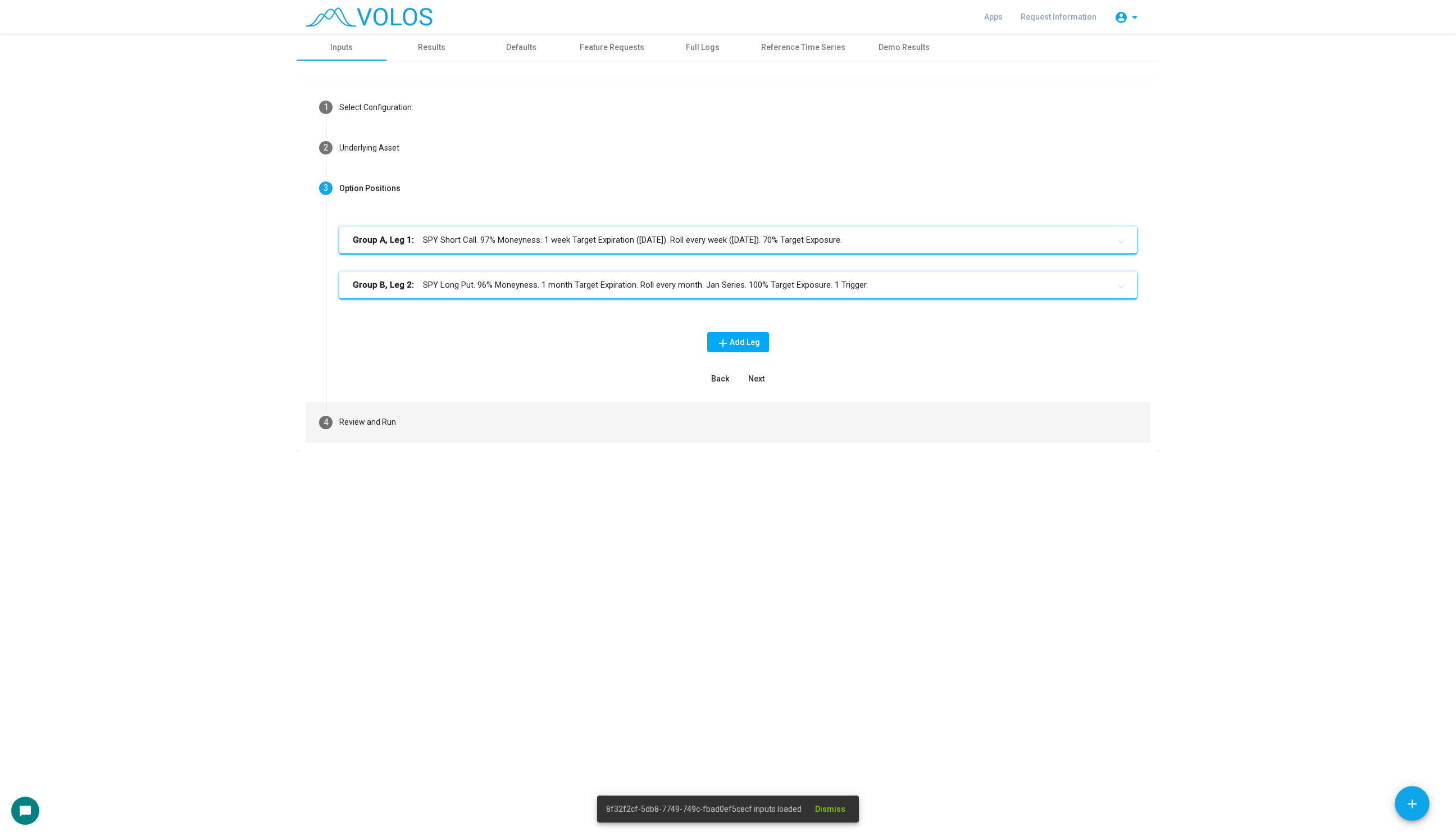
click at [414, 404] on mat-step-header "4 Review and Run" at bounding box center [728, 421] width 845 height 40
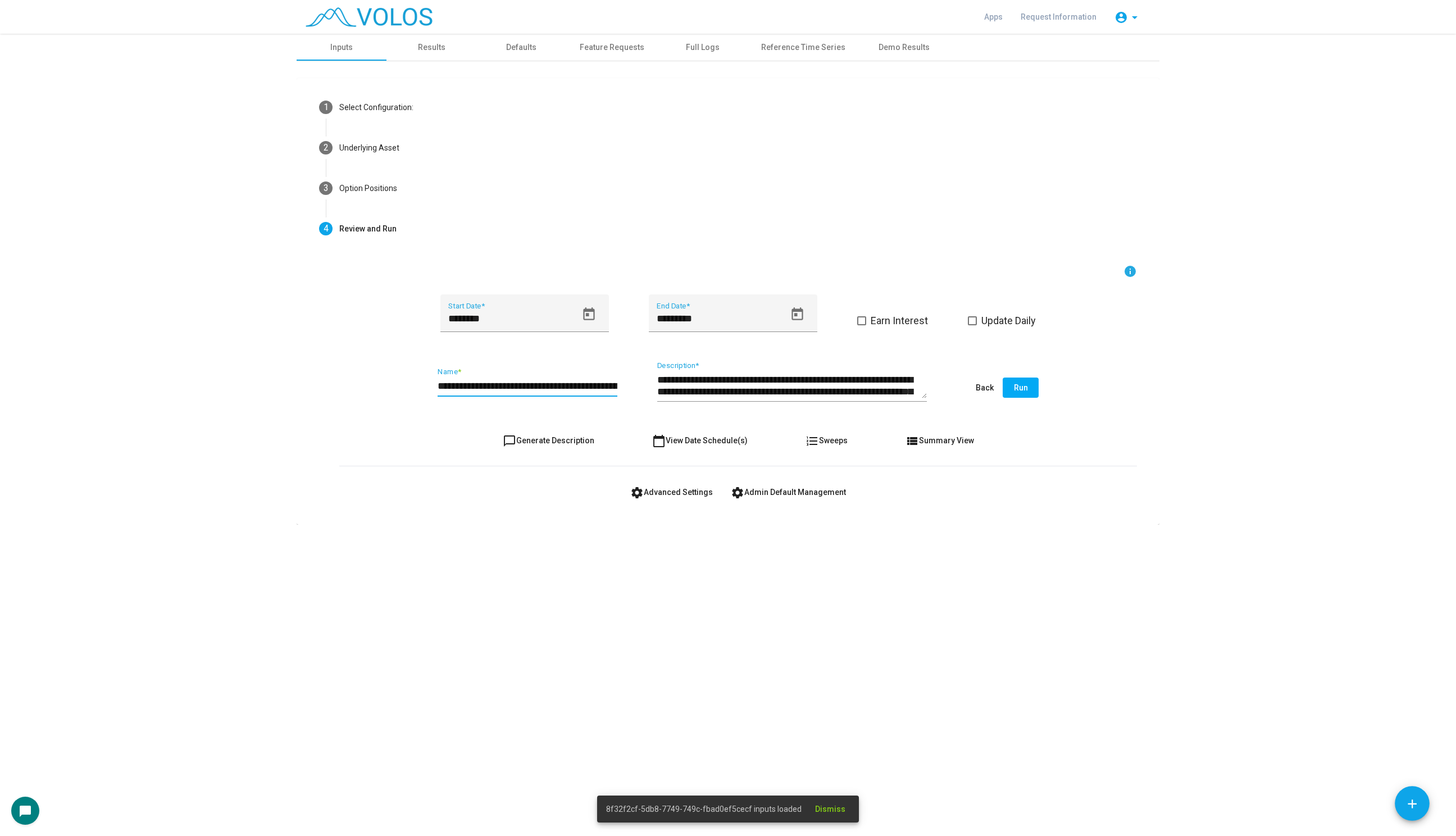
scroll to position [0, 84]
drag, startPoint x: 506, startPoint y: 384, endPoint x: 674, endPoint y: 392, distance: 168.2
click at [674, 392] on div "**********" at bounding box center [738, 388] width 798 height 53
click at [612, 383] on input "**********" at bounding box center [528, 386] width 179 height 12
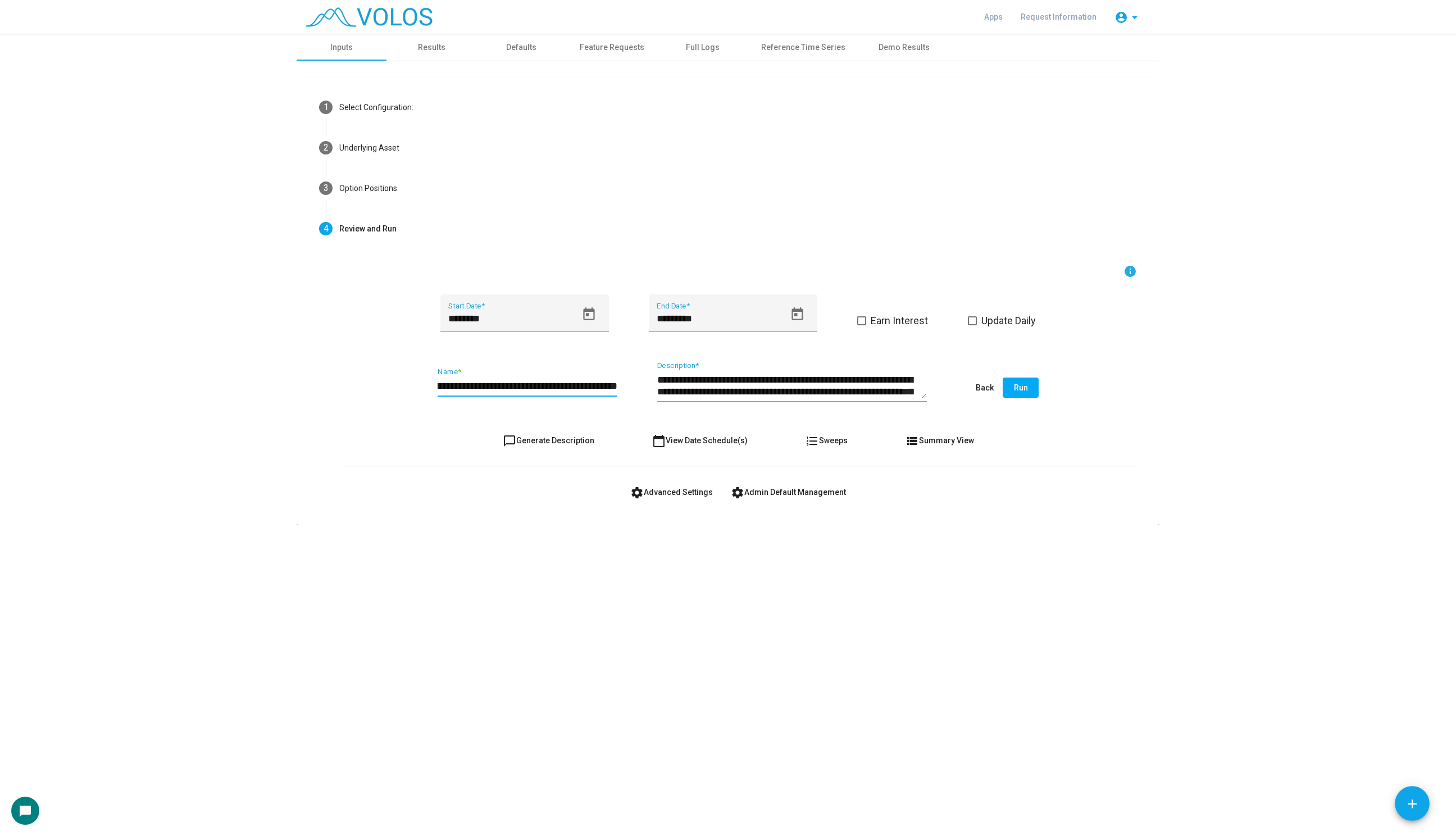
type input "**********"
click at [550, 439] on span "chat_bubble_outline Generate Description" at bounding box center [548, 440] width 92 height 9
type textarea "**********"
click at [584, 324] on button "Open calendar" at bounding box center [589, 314] width 25 height 25
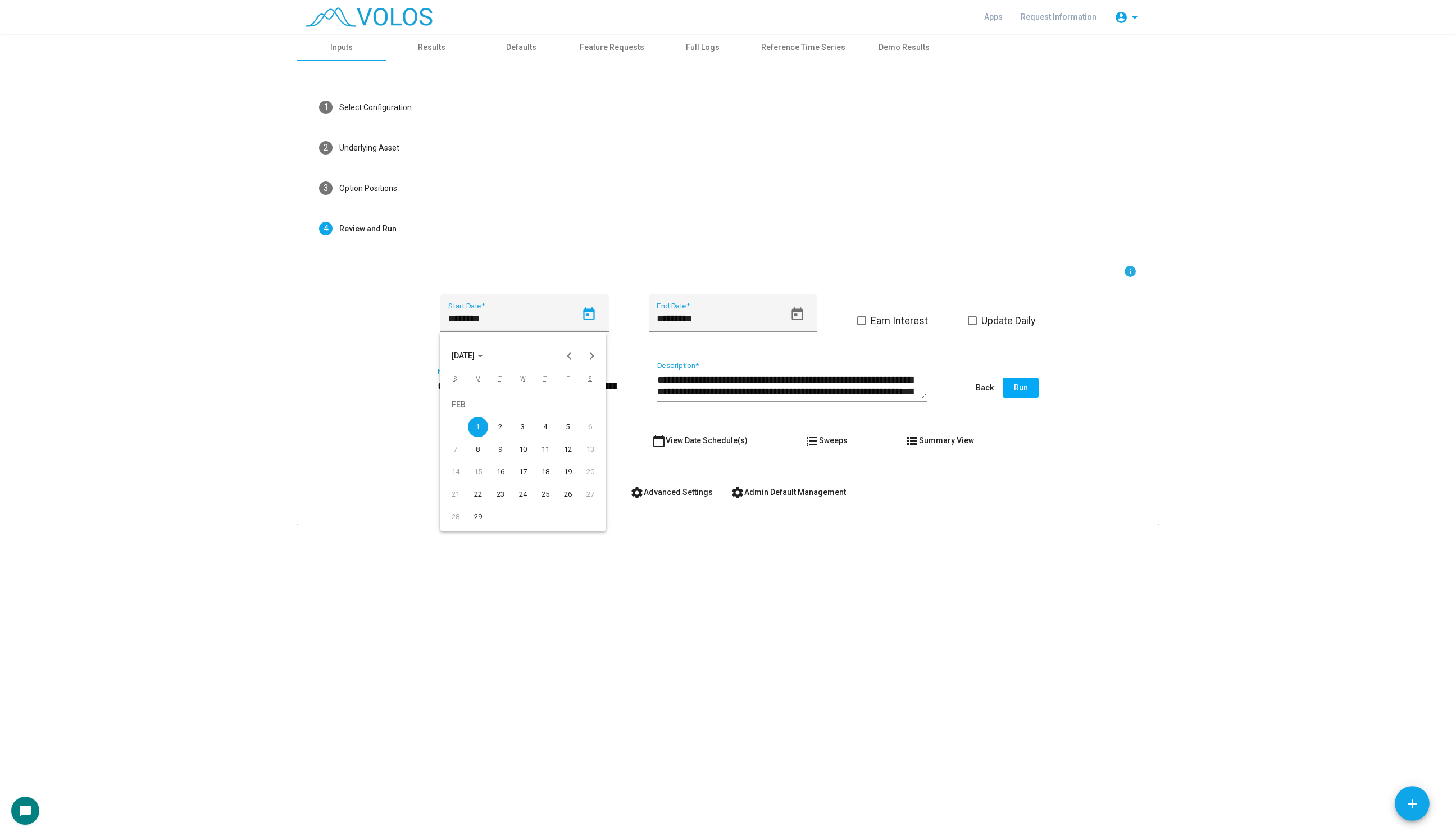
click at [453, 370] on mat-calendar "FEB 2016 S M T W T F S FEB 1 2 3 4 5 6 7 8 9 10 11 12 13 14 15 16 17 18 19 20 2…" at bounding box center [523, 431] width 166 height 199
click at [462, 360] on span "FEB 2016" at bounding box center [463, 355] width 23 height 9
click at [544, 433] on div "2015" at bounding box center [542, 435] width 35 height 20
click at [578, 461] on div "DEC" at bounding box center [581, 458] width 35 height 20
click at [543, 516] on div "31" at bounding box center [545, 516] width 20 height 20
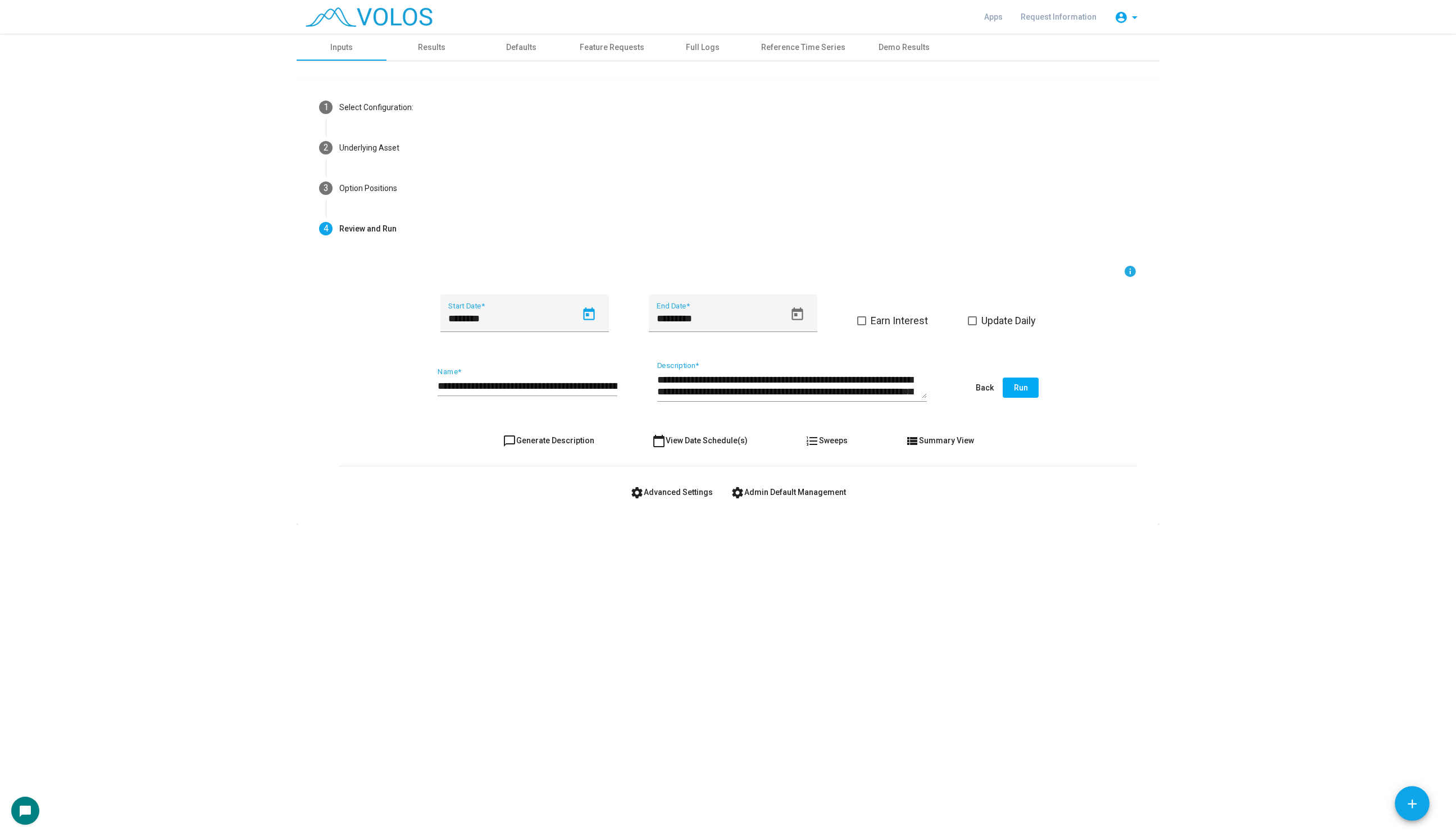
type input "**********"
click at [1031, 392] on button "Run" at bounding box center [1020, 387] width 36 height 20
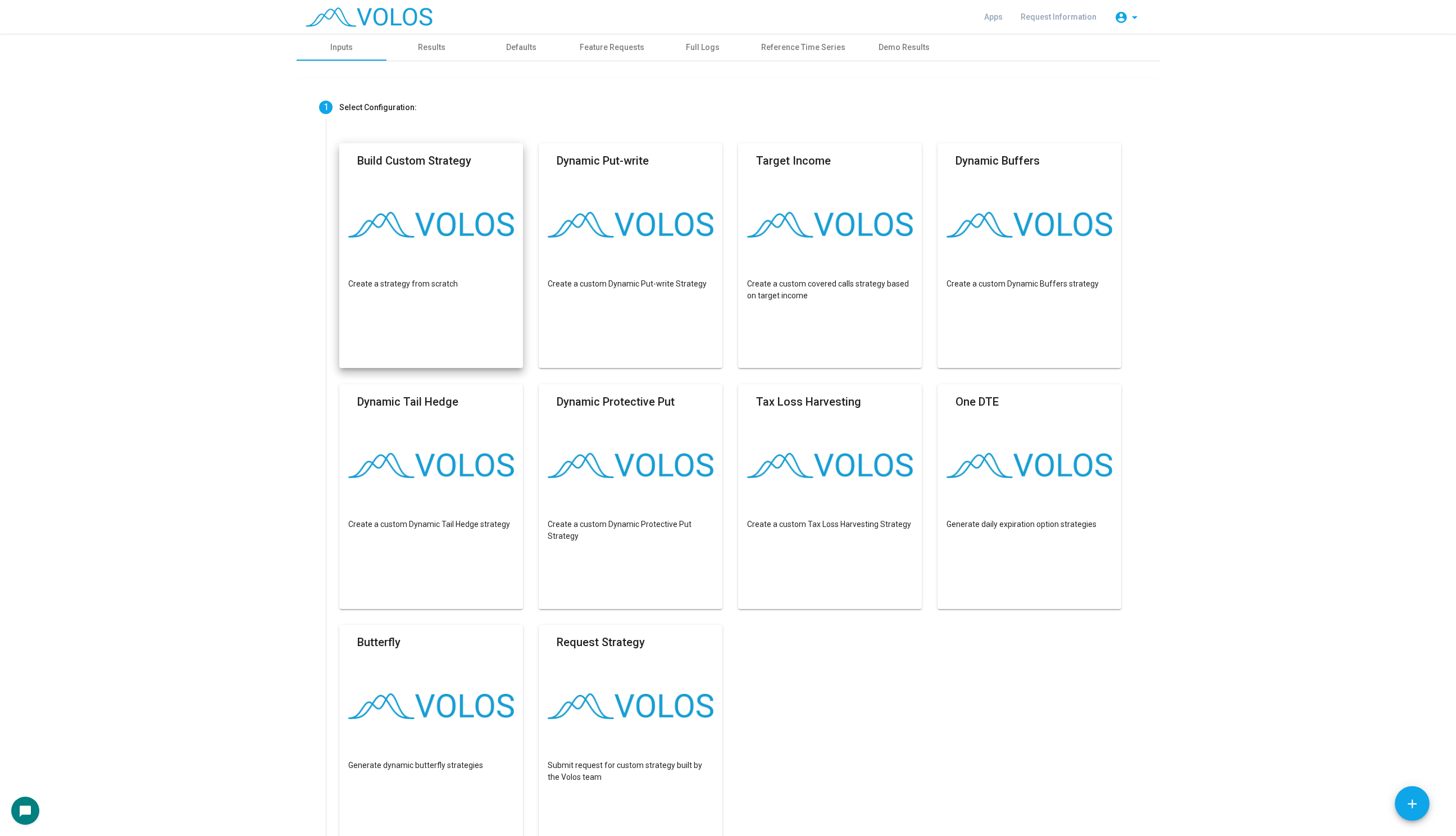
click at [439, 61] on div "1 Select Configuration: Build Custom Strategy Create a strategy from scratch Dy…" at bounding box center [728, 536] width 862 height 948
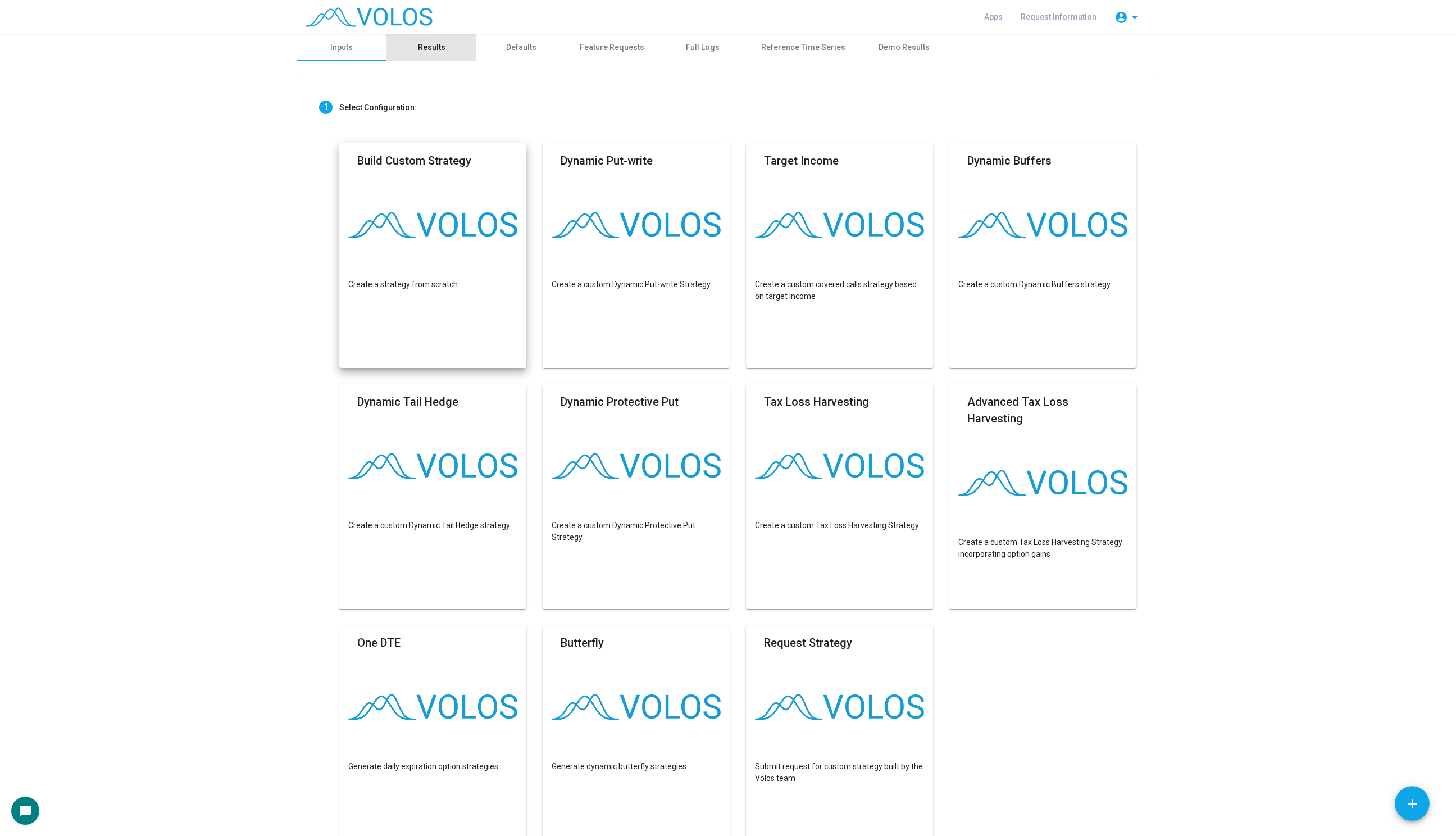
click at [437, 55] on div "Results" at bounding box center [431, 48] width 90 height 27
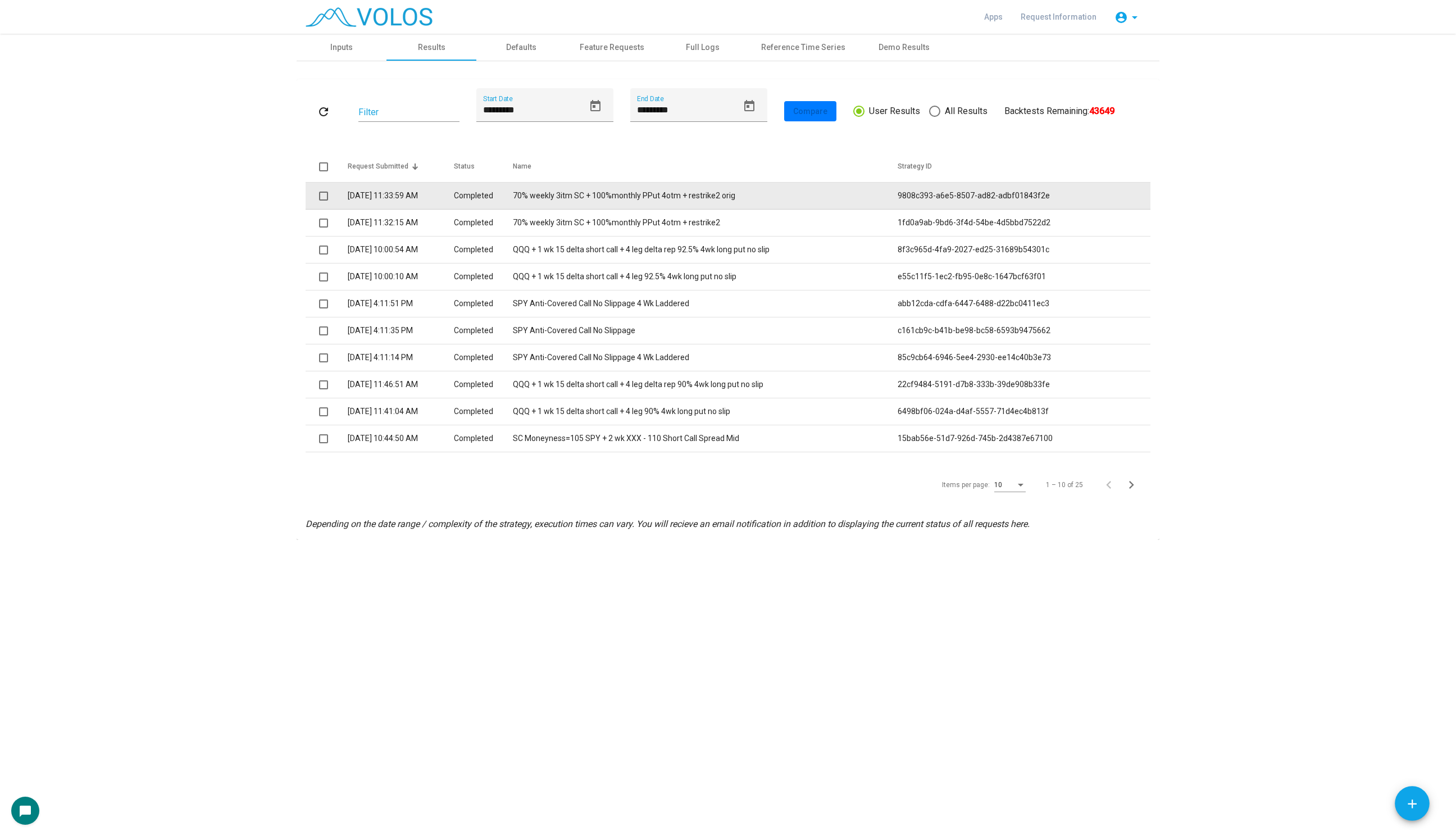
click at [327, 198] on span at bounding box center [323, 195] width 9 height 9
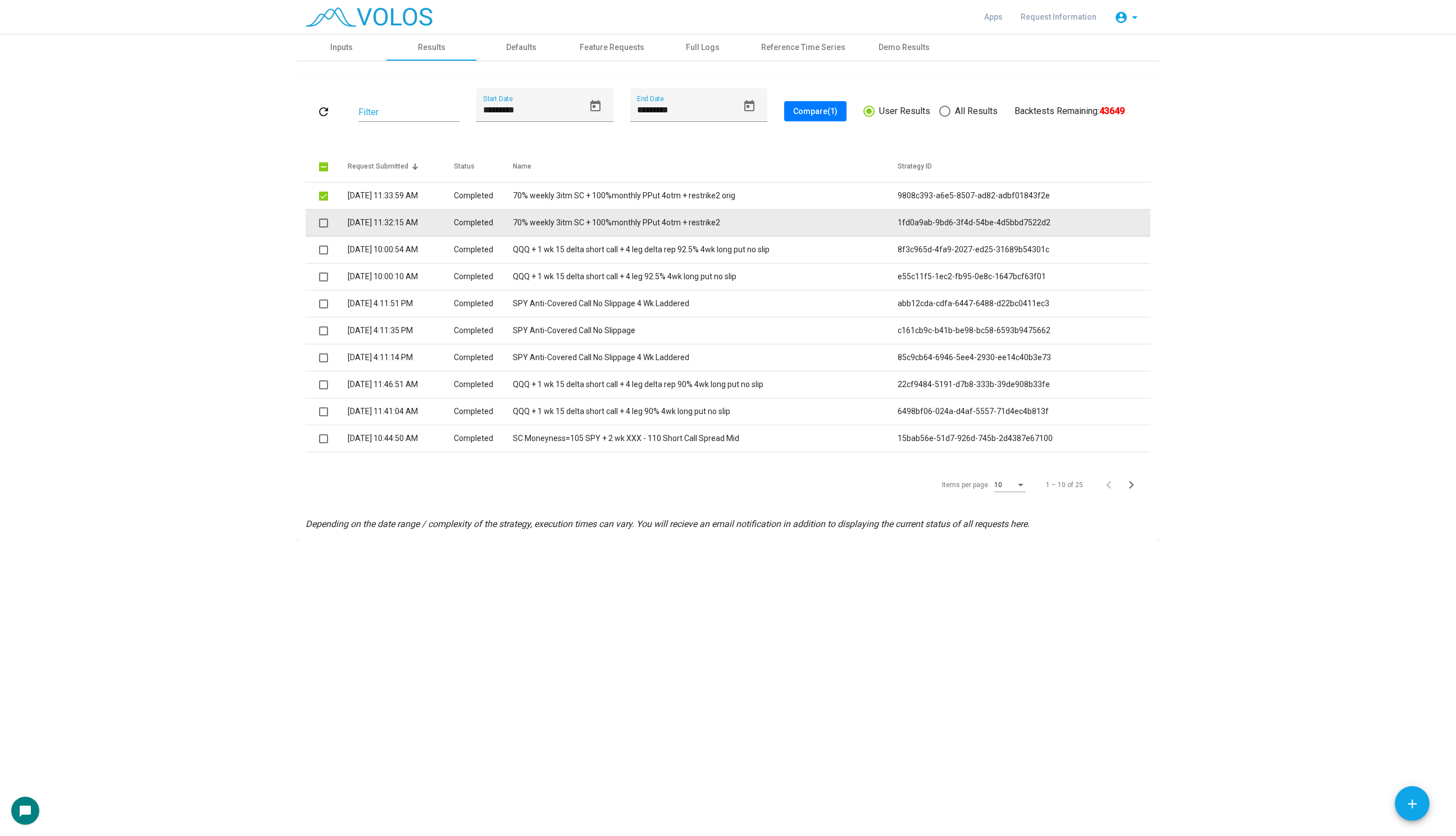
click at [325, 230] on td at bounding box center [326, 223] width 42 height 27
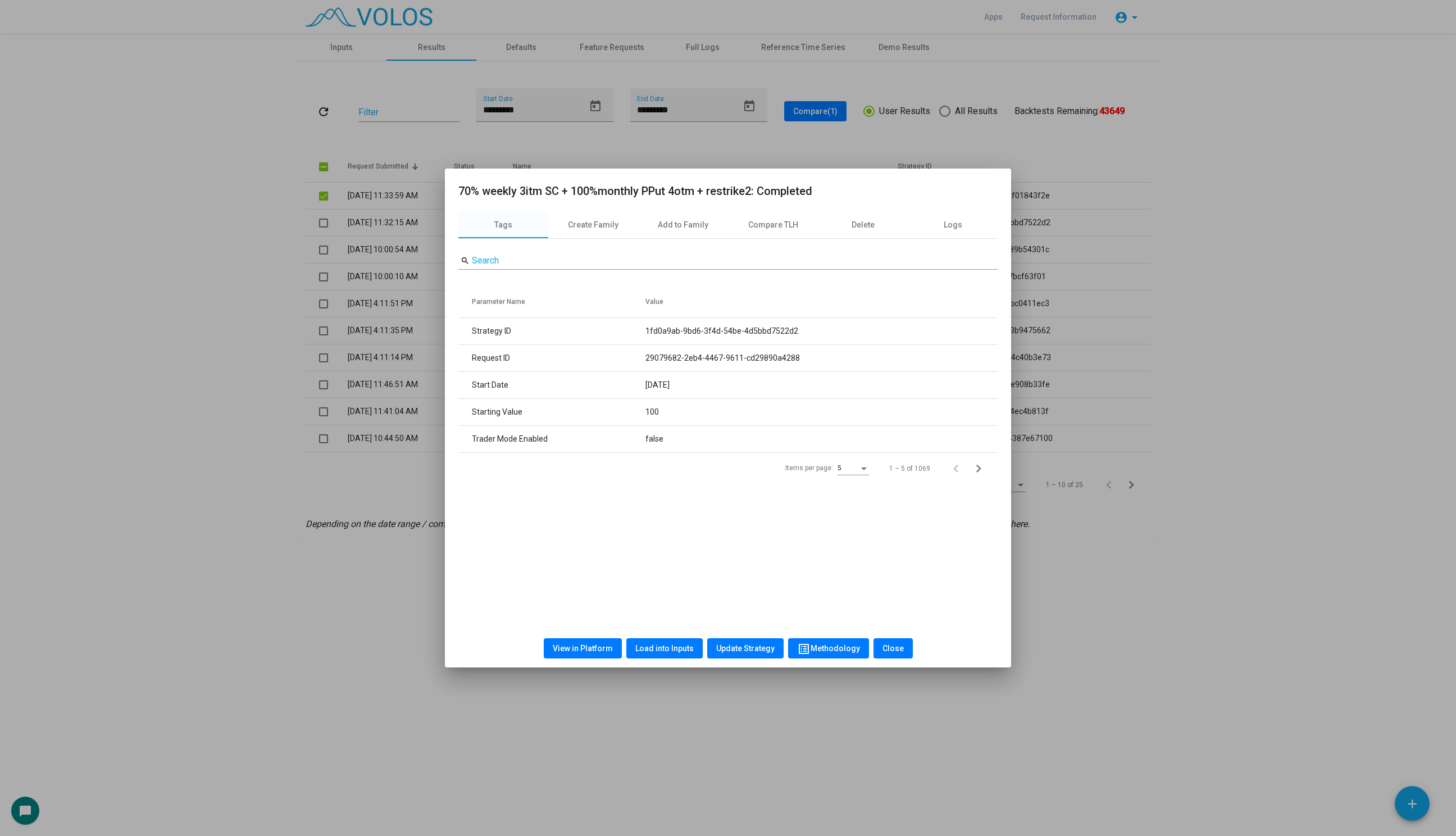
click at [324, 224] on div at bounding box center [728, 418] width 1456 height 836
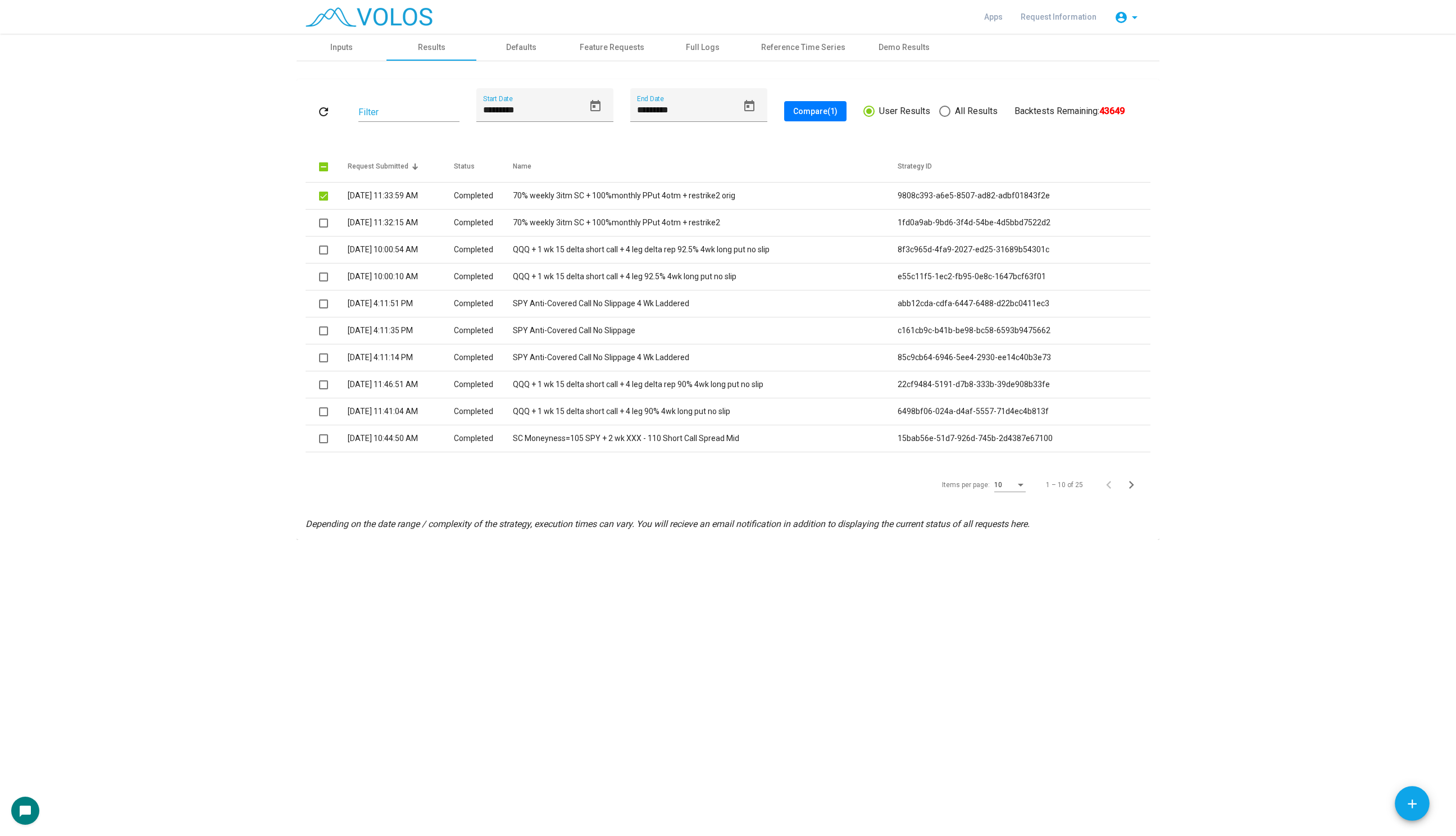
click at [324, 224] on span at bounding box center [323, 222] width 9 height 9
click at [821, 115] on button "Compare (2)" at bounding box center [815, 111] width 62 height 20
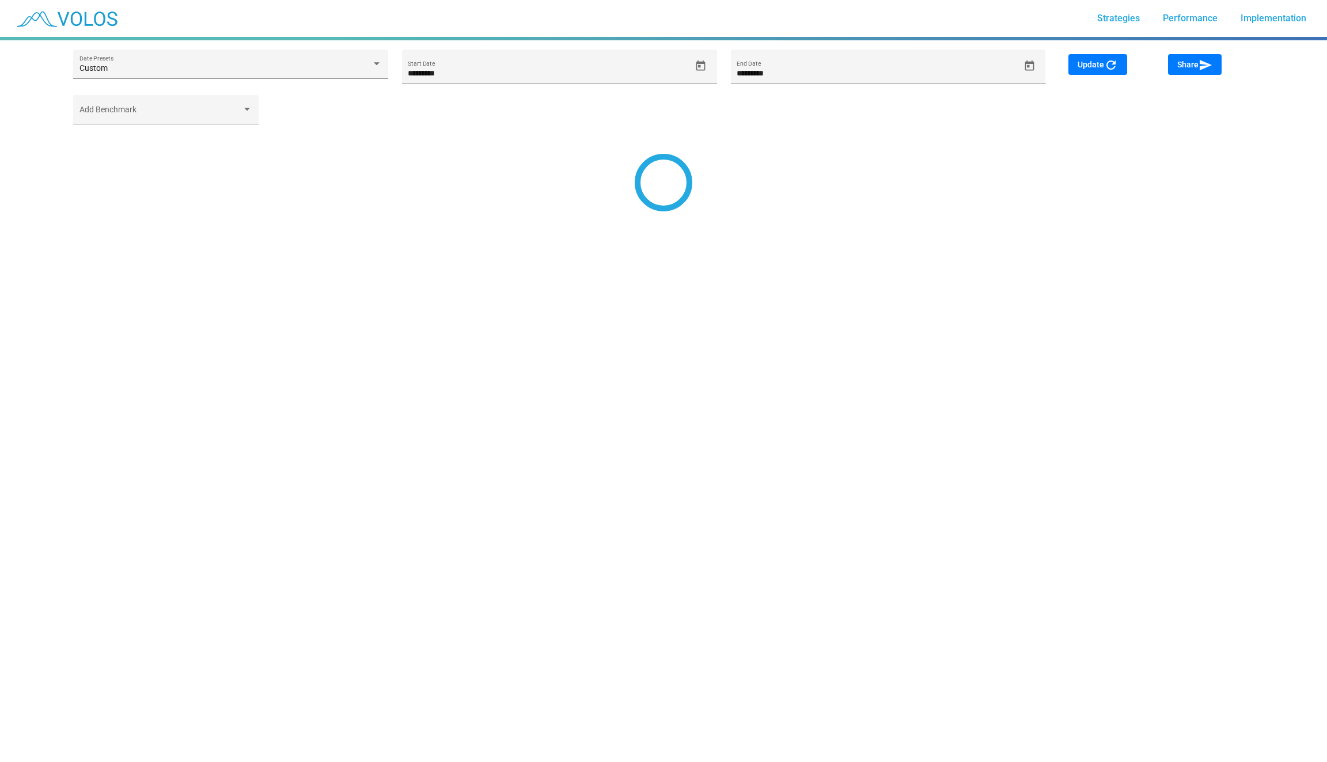
type input "*********"
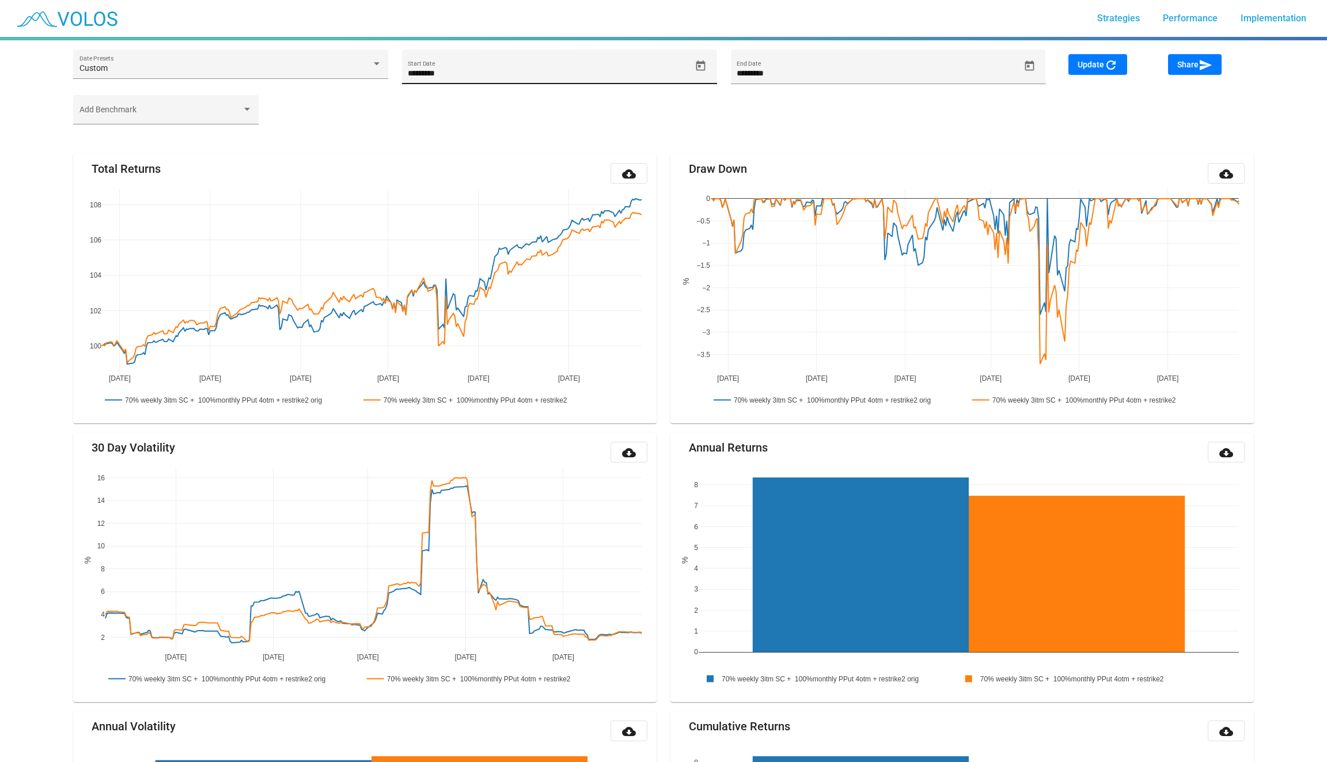
click at [700, 64] on icon "Open calendar" at bounding box center [700, 65] width 9 height 10
click at [439, 110] on span "[DATE]" at bounding box center [430, 108] width 33 height 9
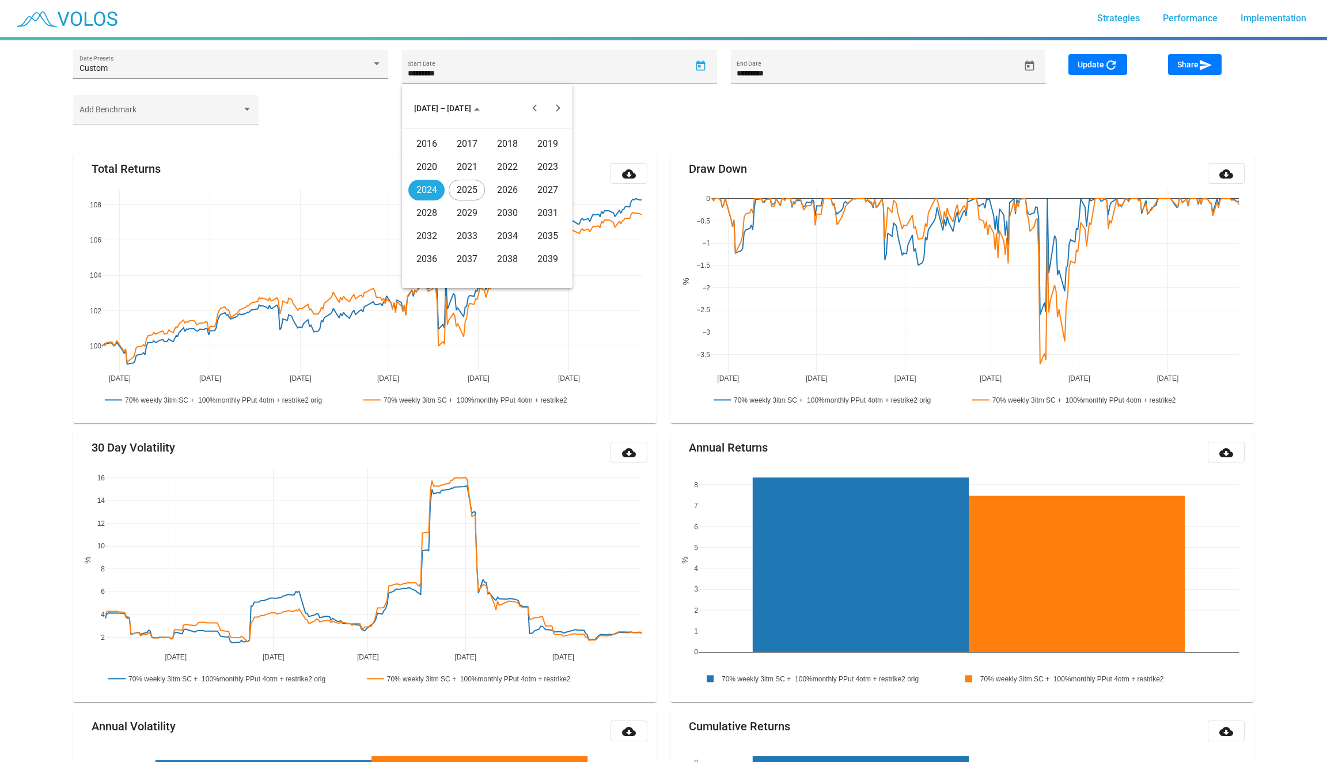
click at [426, 143] on div "2016" at bounding box center [426, 144] width 36 height 21
click at [427, 160] on div "JAN" at bounding box center [426, 167] width 36 height 21
click at [536, 160] on div "1" at bounding box center [533, 160] width 21 height 21
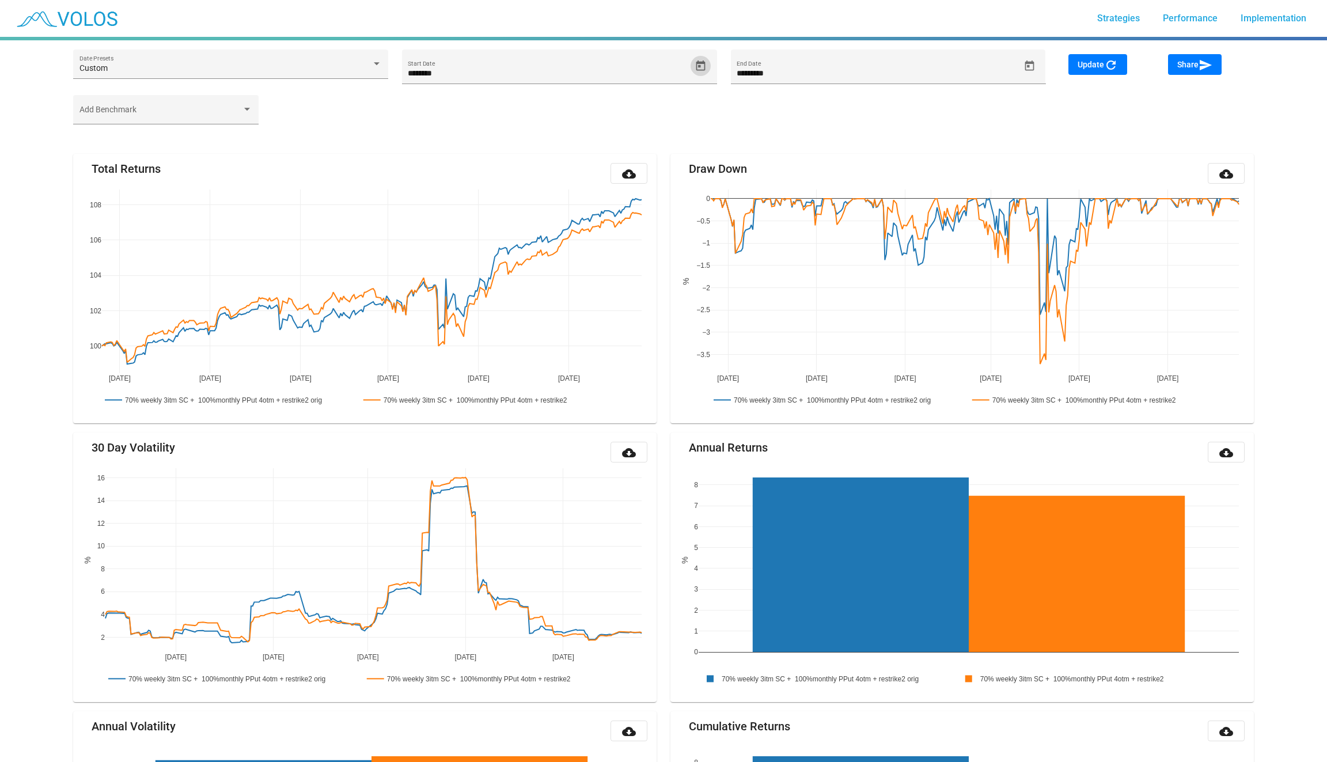
click at [1078, 50] on div "Custom Date Presets ******** Start Date ********* End Date Update refresh Share…" at bounding box center [663, 72] width 1194 height 45
click at [1080, 60] on span "Update refresh" at bounding box center [1097, 64] width 40 height 9
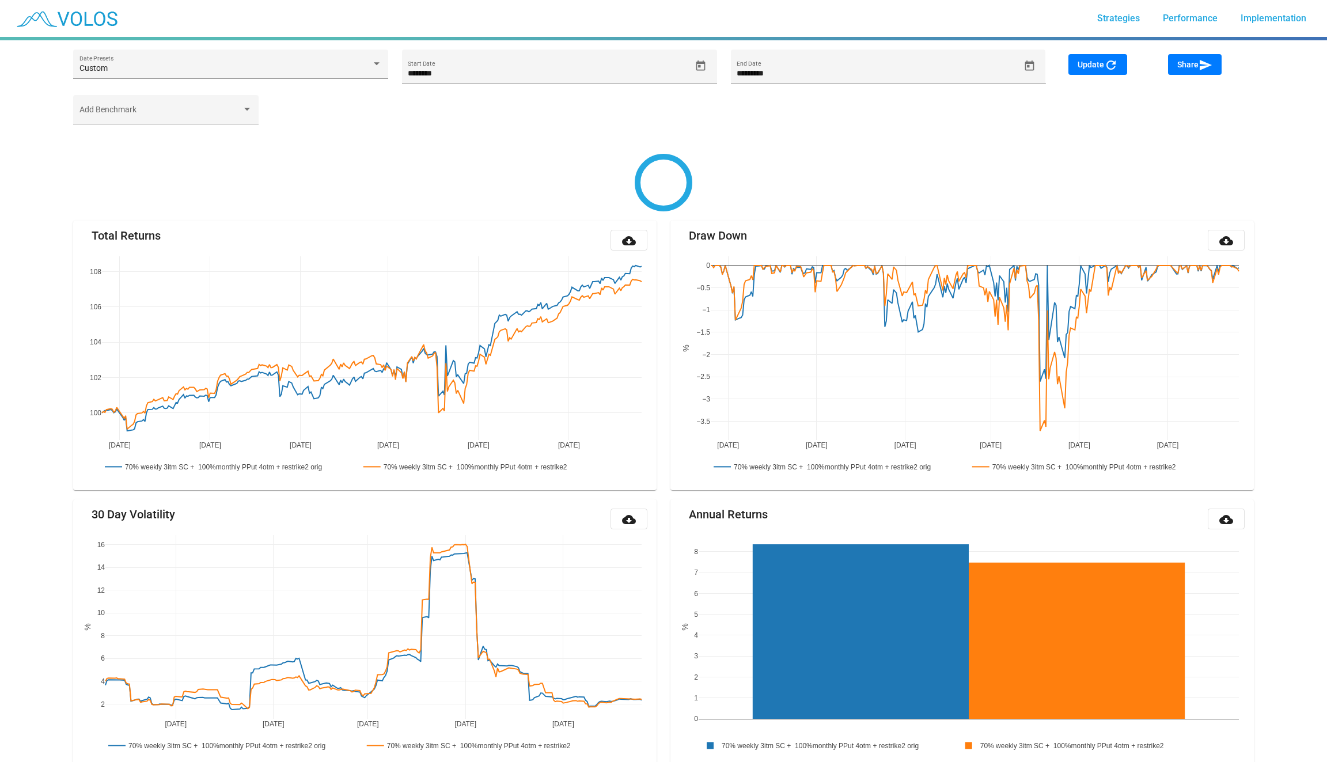
type input "********"
